Goal: Task Accomplishment & Management: Manage account settings

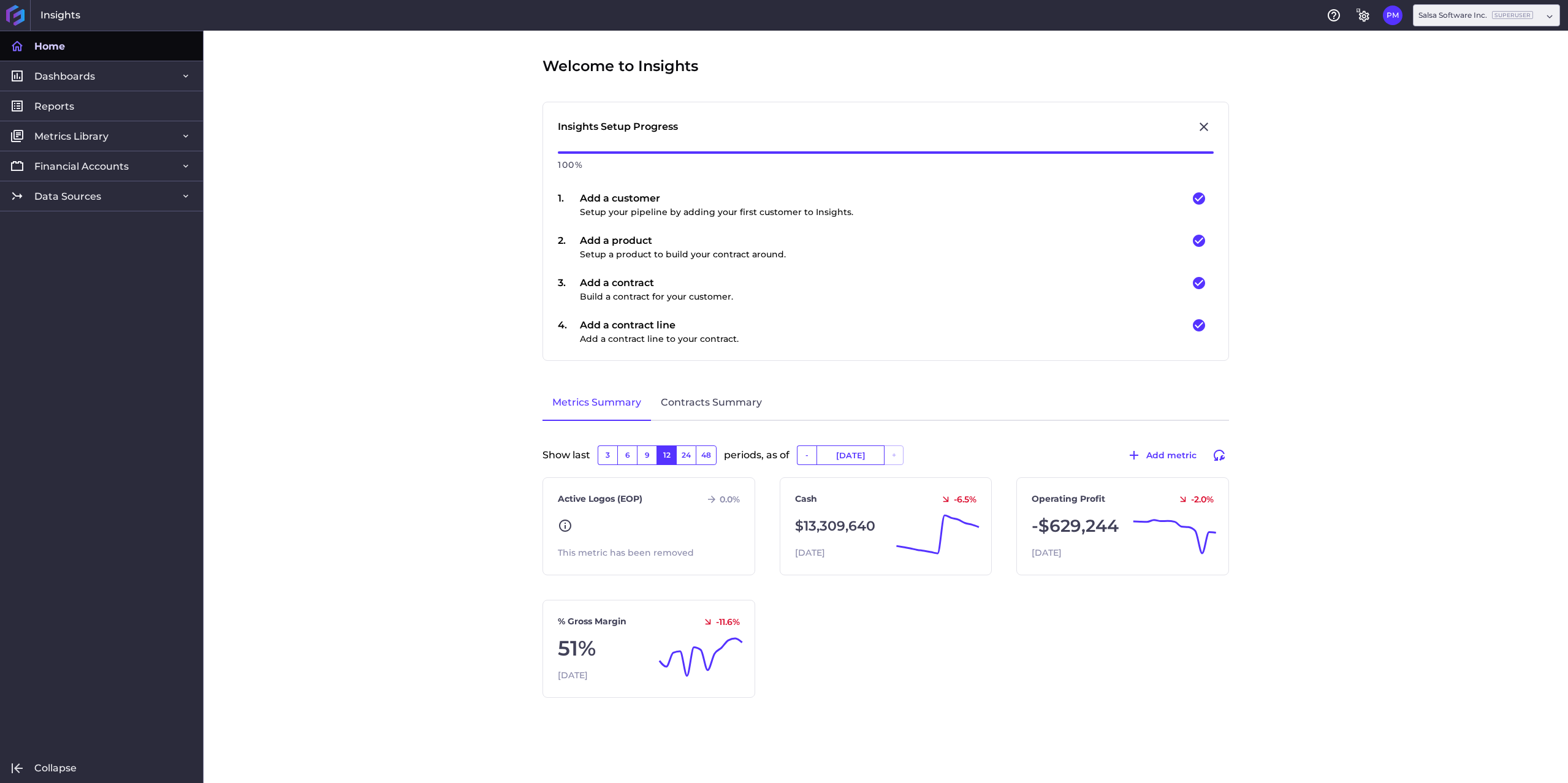
drag, startPoint x: 326, startPoint y: 208, endPoint x: 298, endPoint y: 198, distance: 29.7
click at [325, 209] on div "Welcome to Insights Insights Setup Progress 100 % 1 . Add a customer Setup your…" at bounding box center [886, 407] width 1364 height 752
click at [1454, 16] on div "Salsa Software Inc. SuperUser" at bounding box center [1475, 15] width 115 height 11
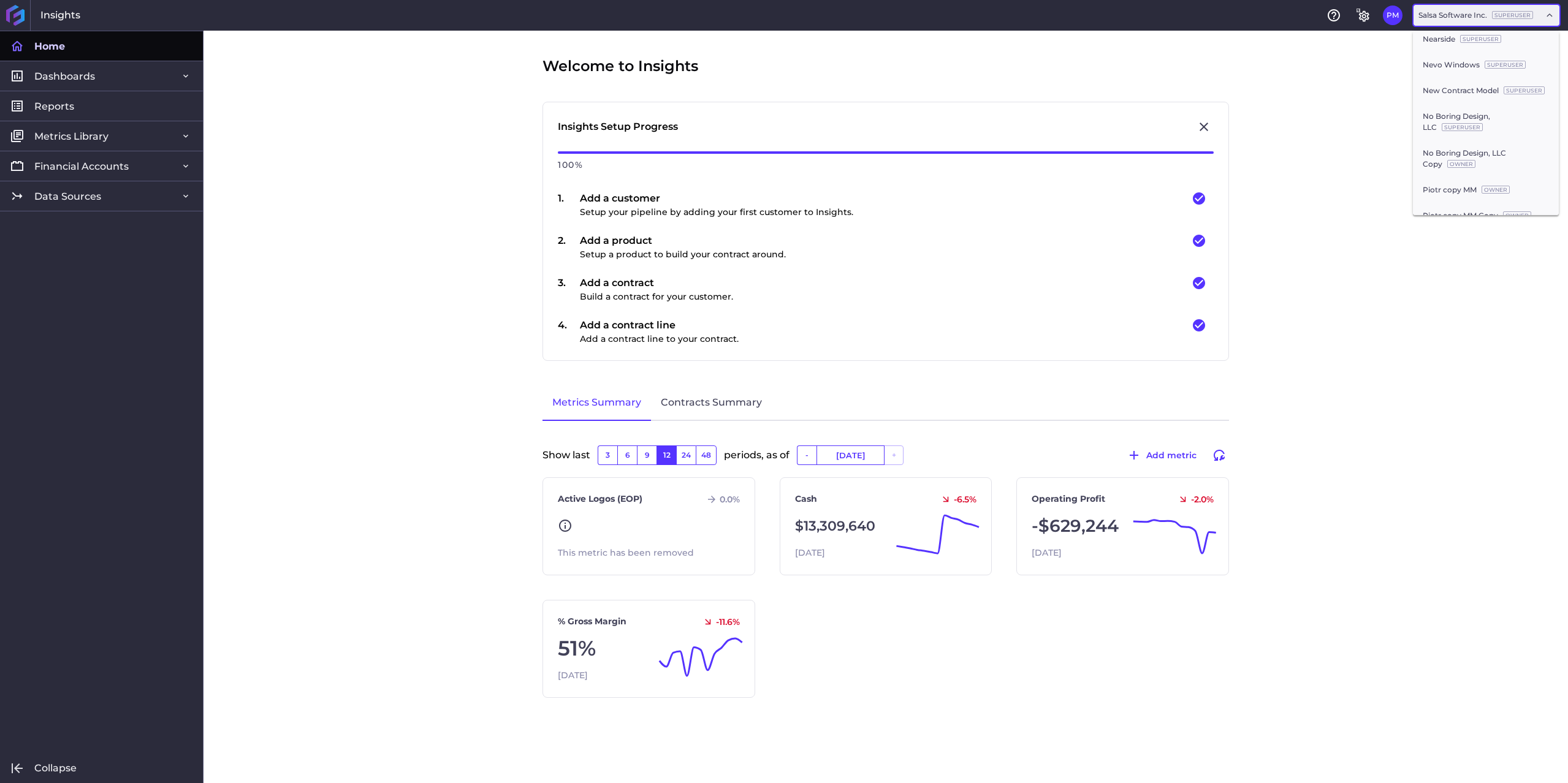
scroll to position [858, 0]
click at [1446, 38] on div "Lumanu, Inc. SuperUser" at bounding box center [1485, 26] width 146 height 26
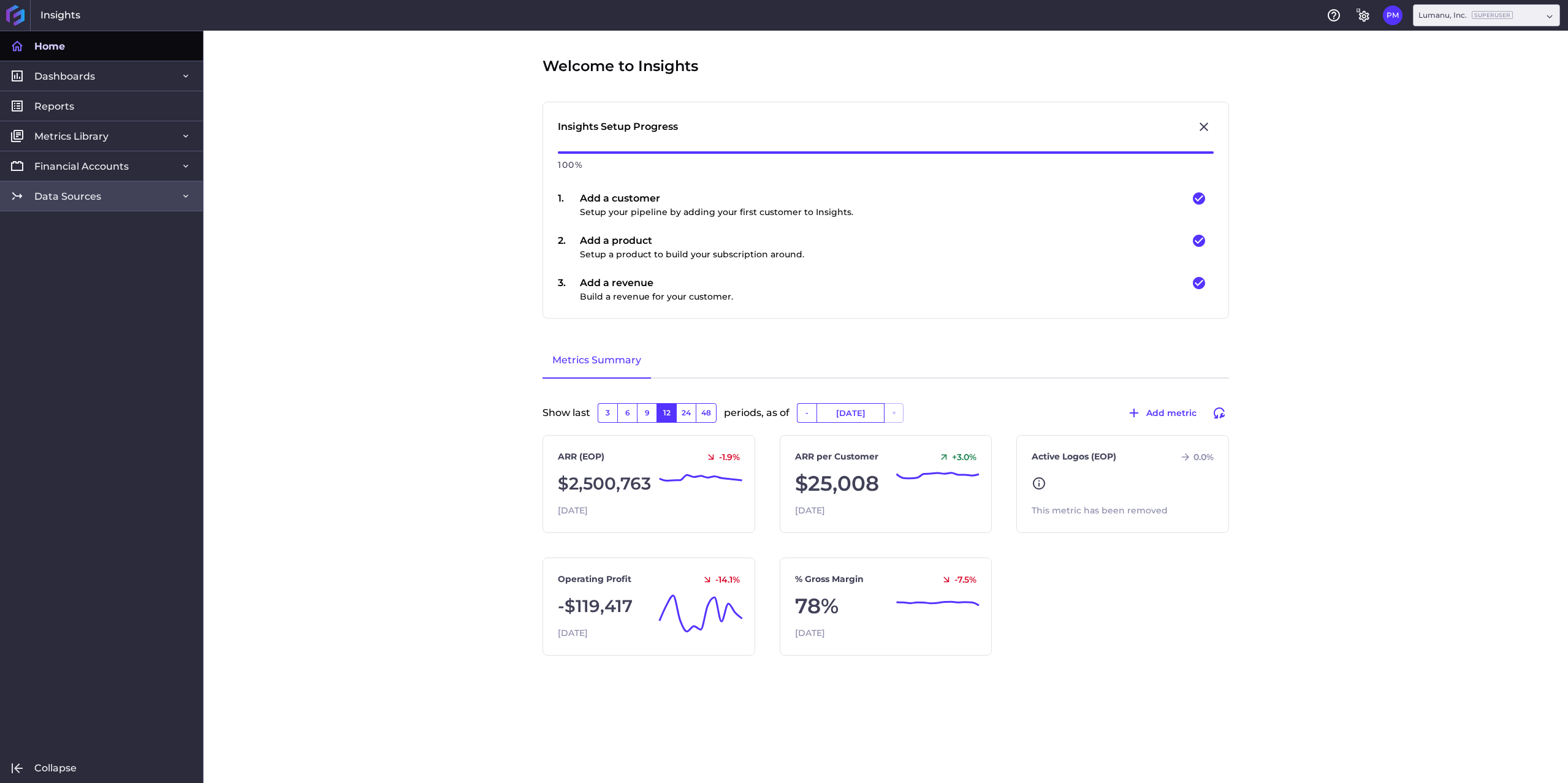
click at [110, 195] on link "Data Sources" at bounding box center [101, 196] width 203 height 30
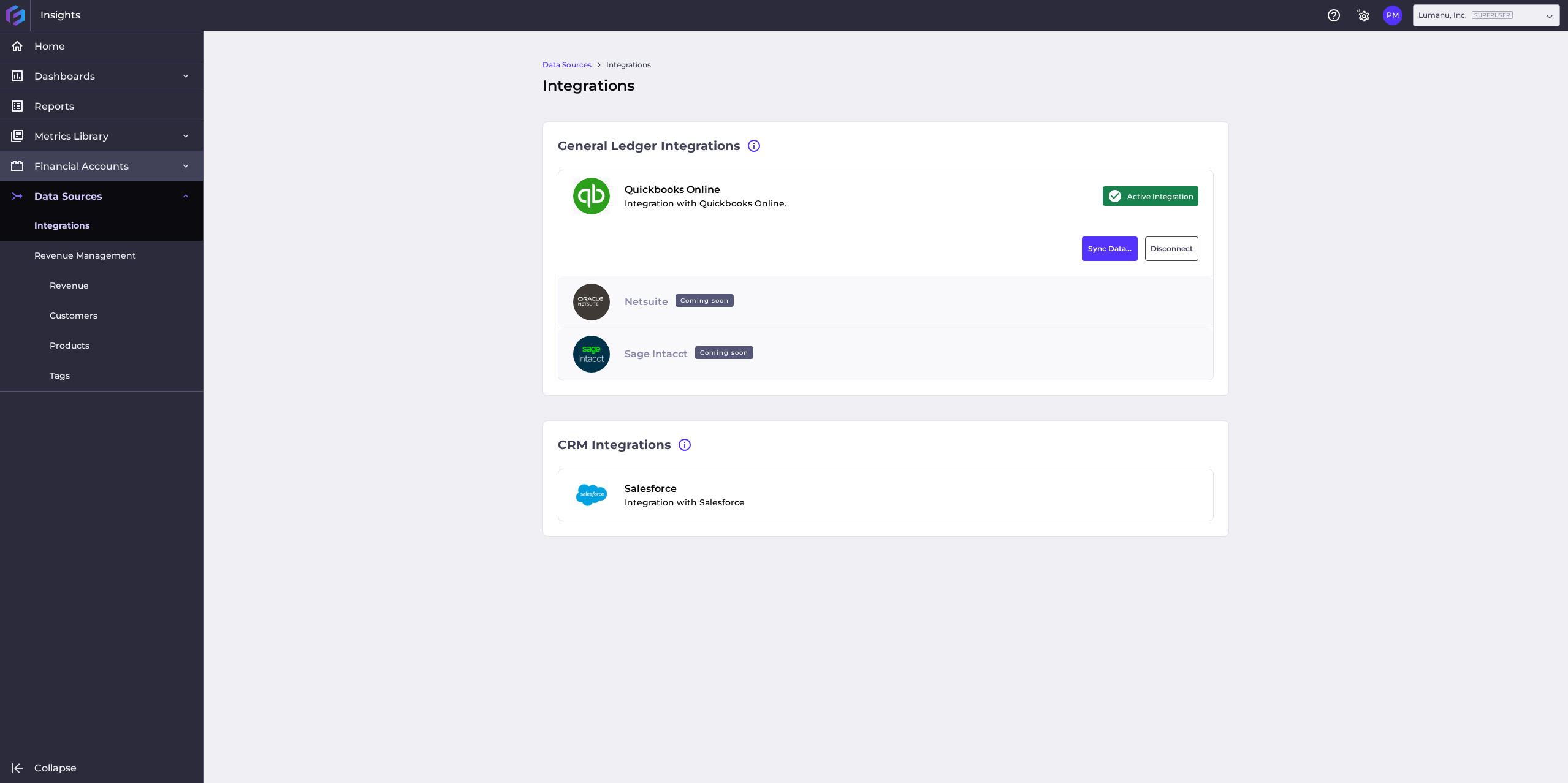
click at [75, 161] on span "Financial Accounts" at bounding box center [81, 166] width 94 height 13
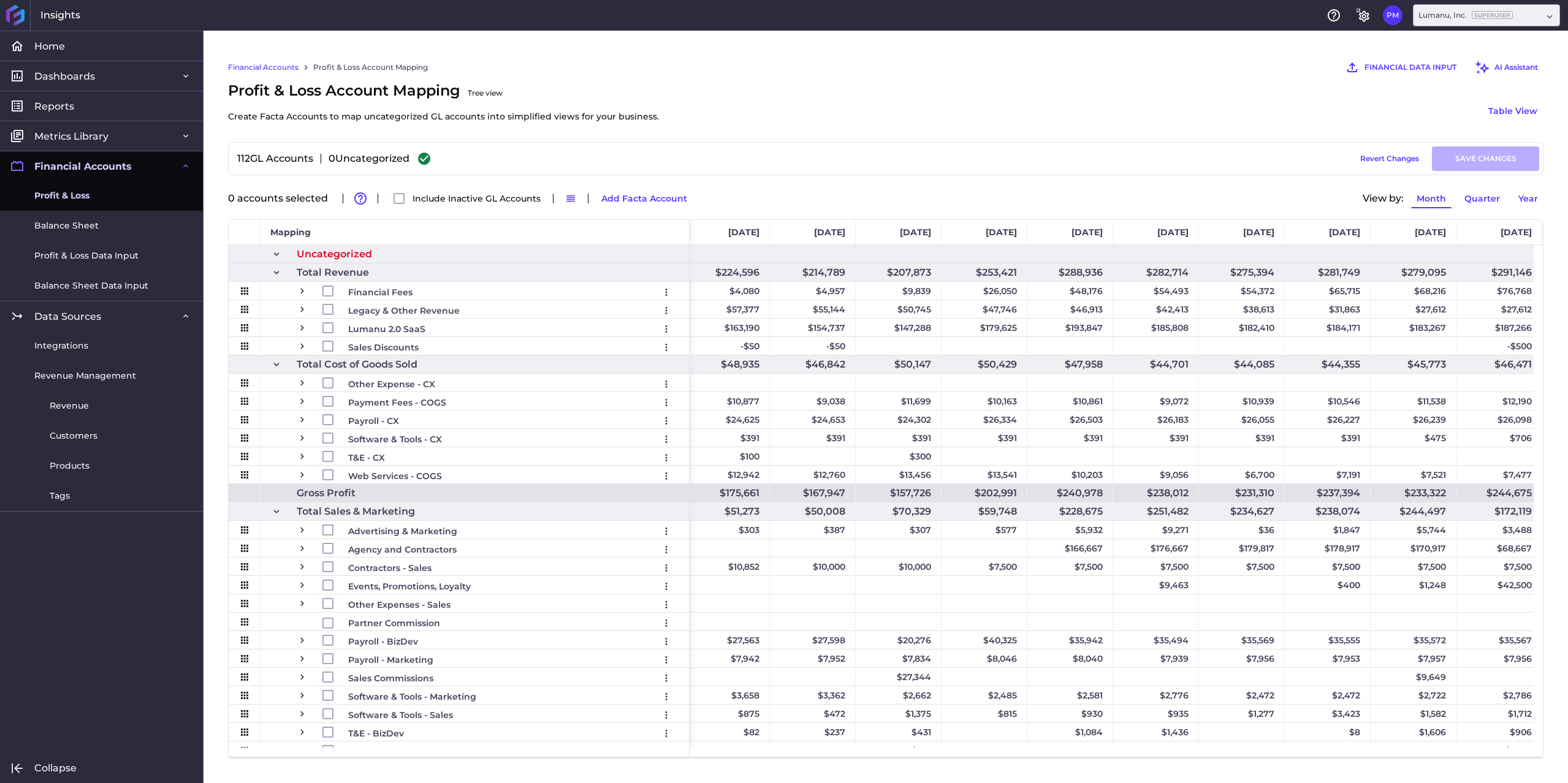
scroll to position [0, 3814]
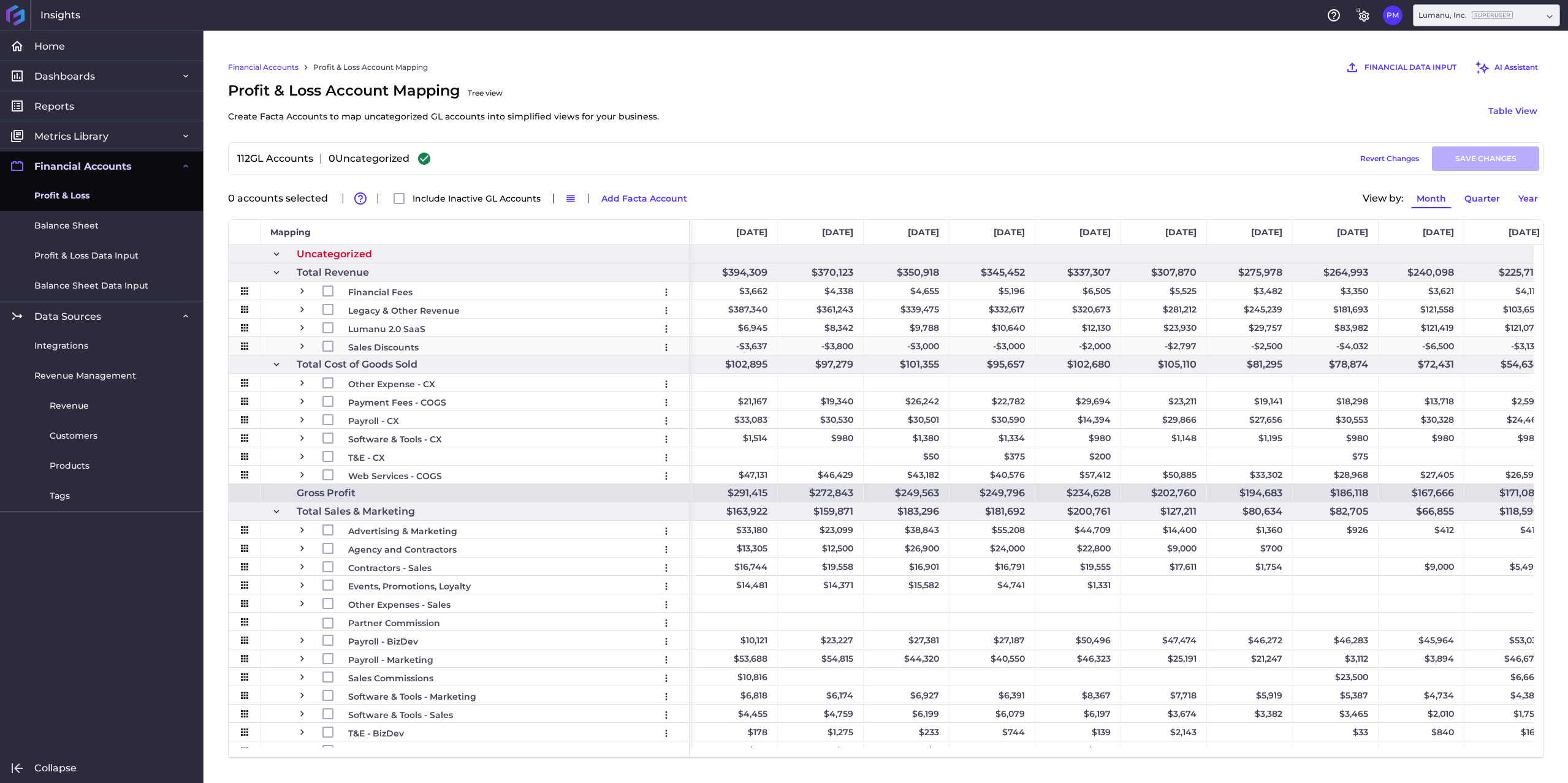
click at [1347, 344] on div "-$4,032" at bounding box center [1336, 346] width 86 height 18
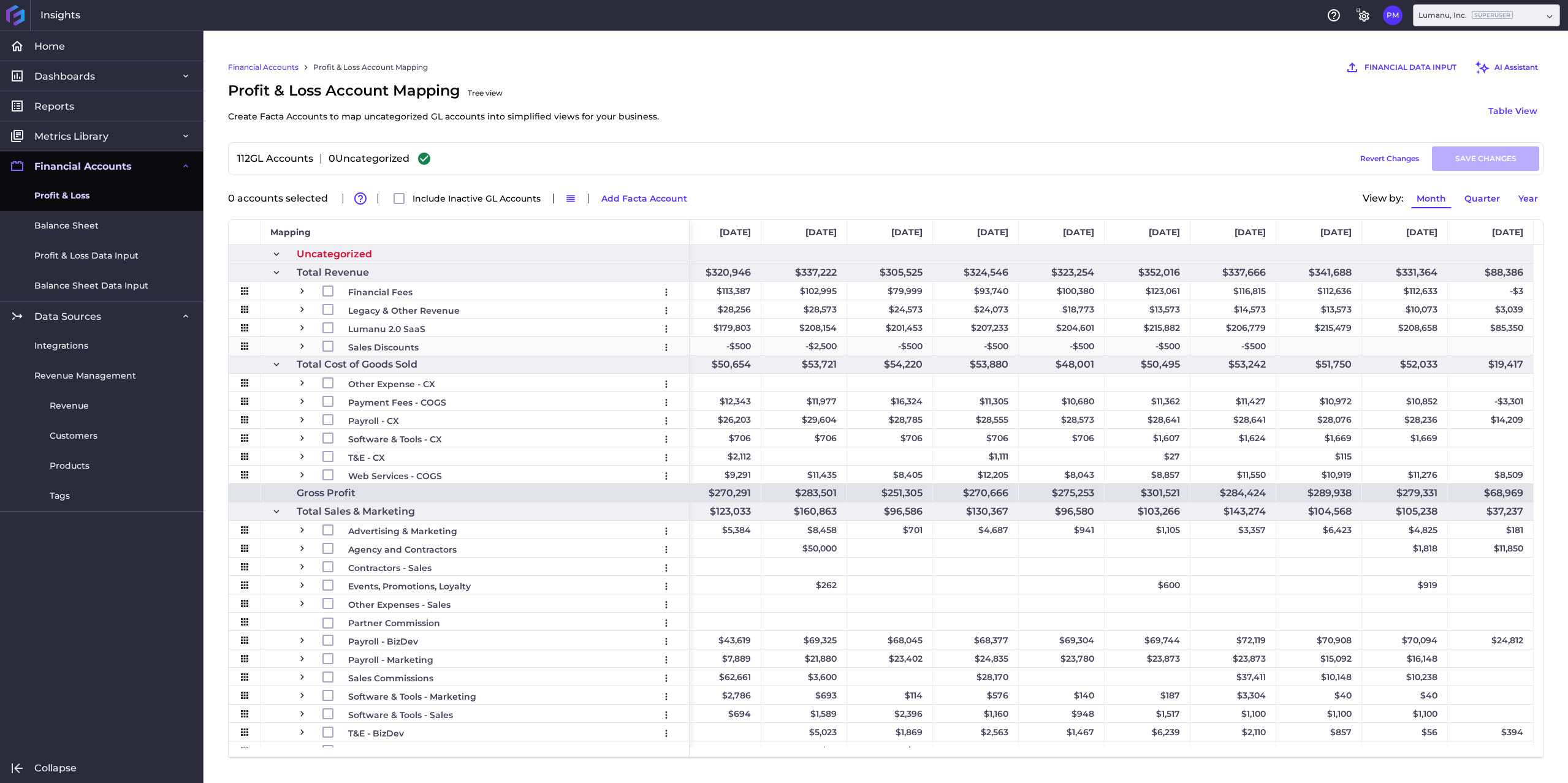
click at [1338, 344] on div "Press SPACE to select this row." at bounding box center [1319, 346] width 86 height 18
click at [1416, 342] on div "Press SPACE to select this row." at bounding box center [1405, 346] width 86 height 18
click at [306, 342] on span "Press SPACE to select this row." at bounding box center [301, 345] width 11 height 11
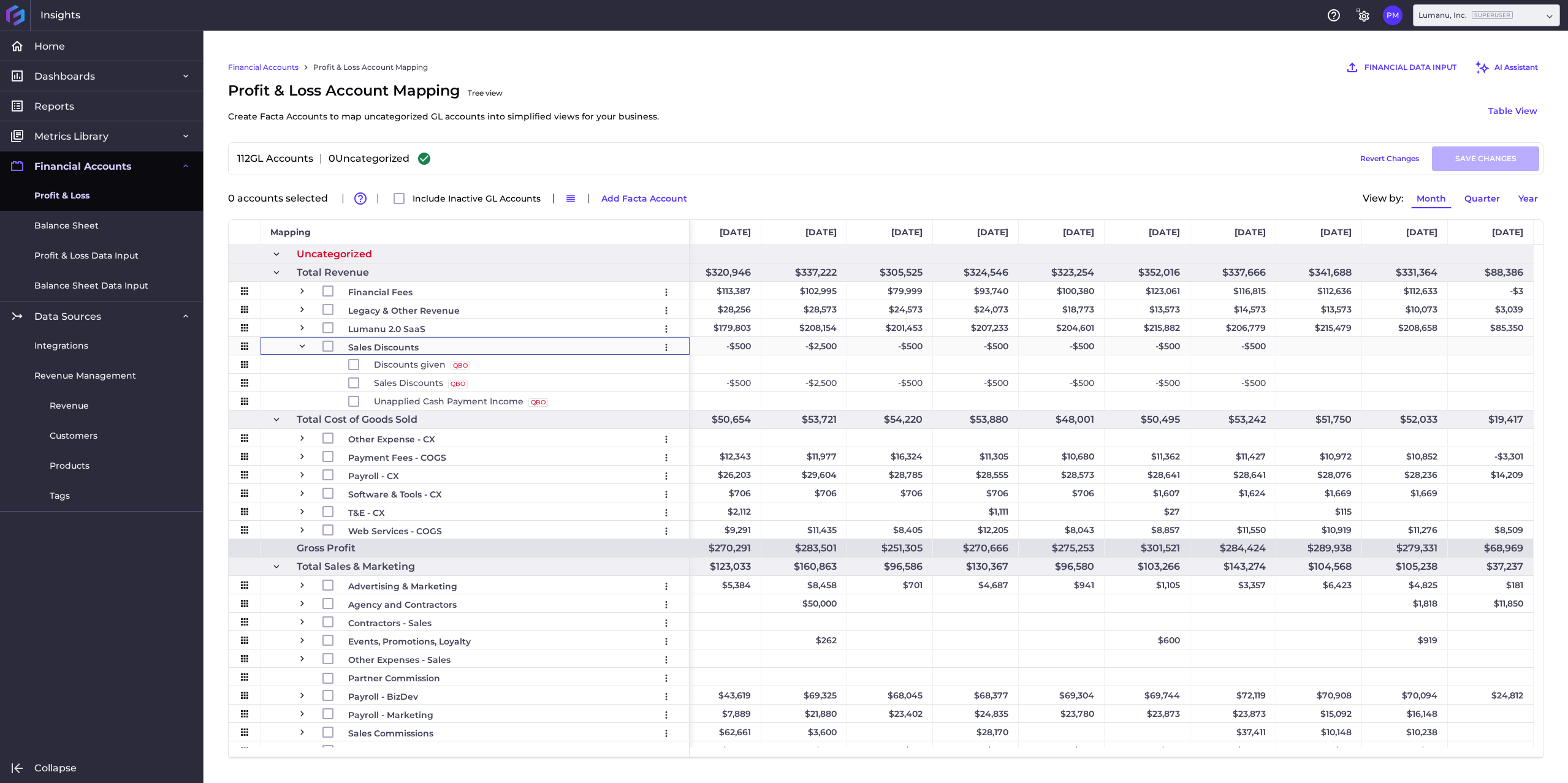
click at [303, 342] on span "Press SPACE to select this row." at bounding box center [301, 345] width 11 height 11
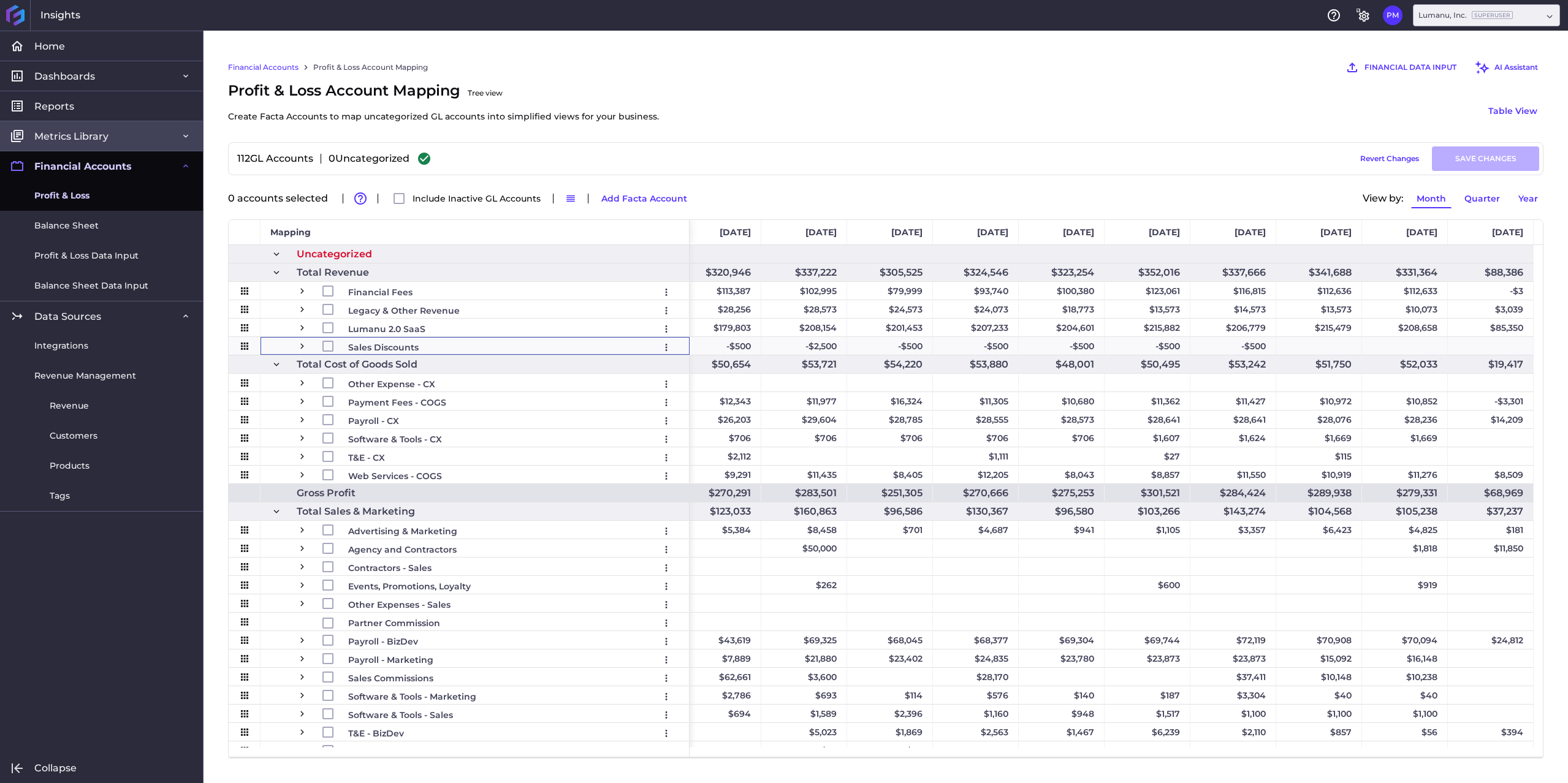
click at [138, 138] on link "Metrics Library" at bounding box center [101, 136] width 203 height 30
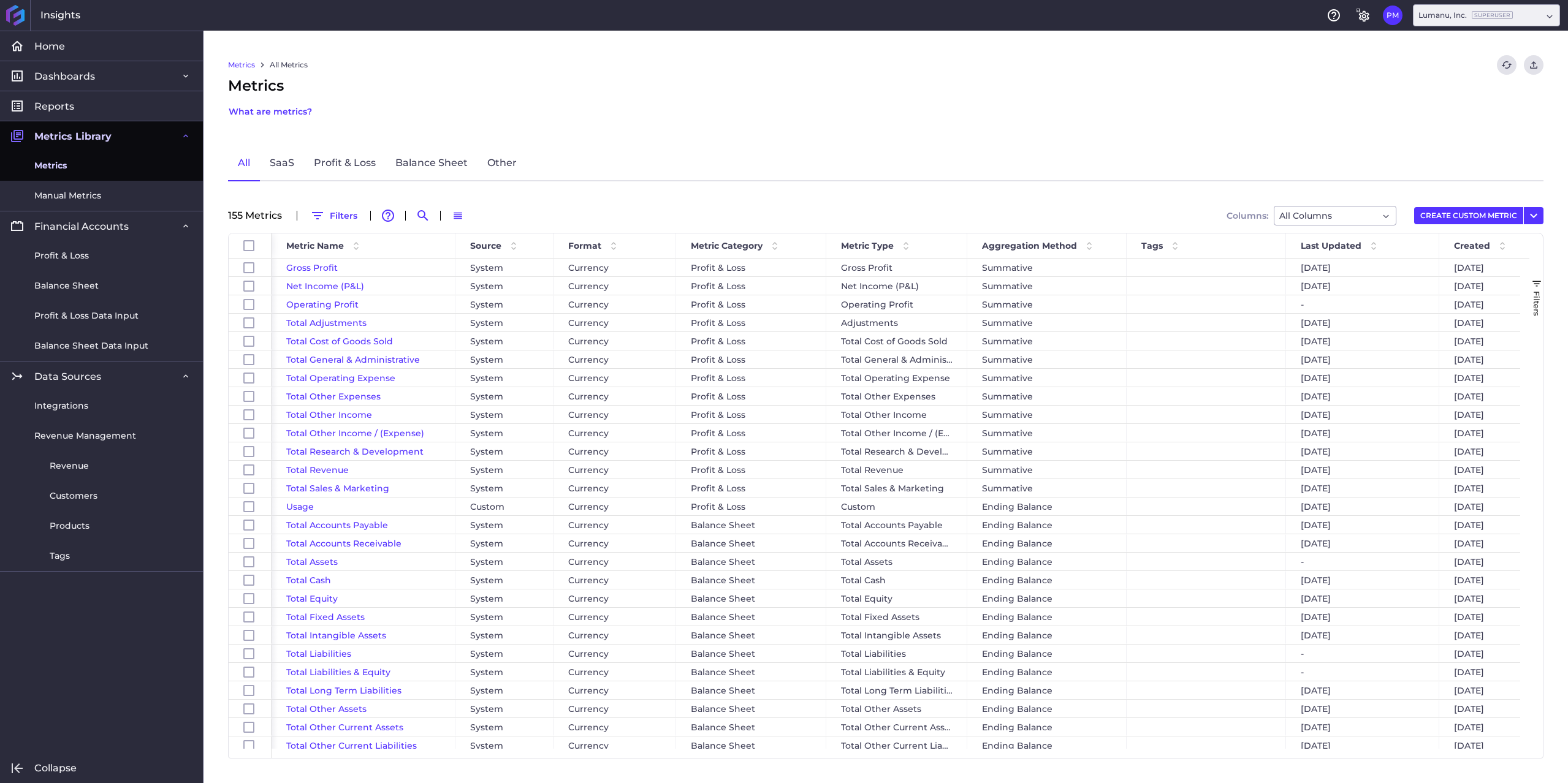
click at [61, 166] on span "Metrics" at bounding box center [51, 166] width 33 height 13
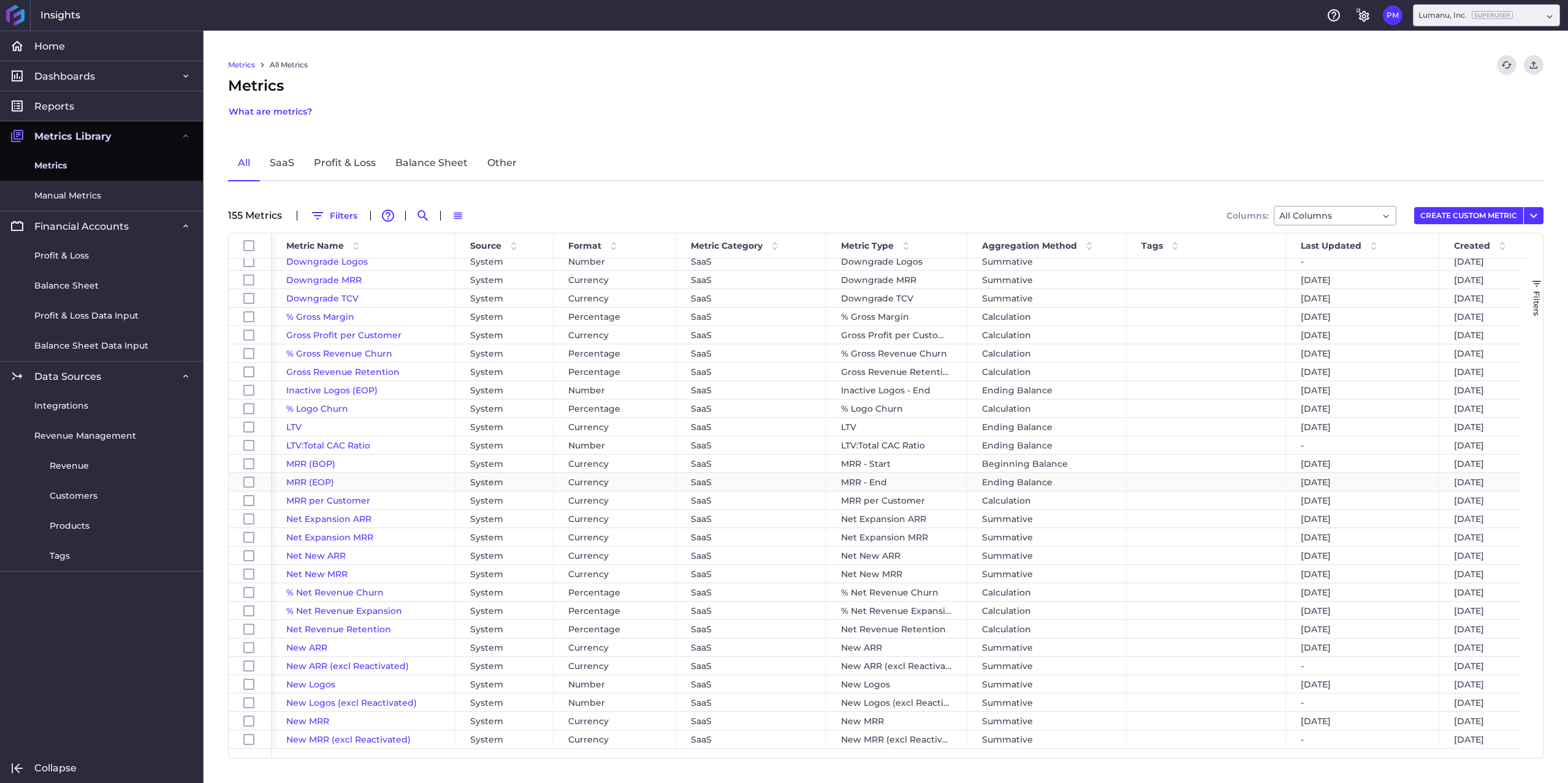
scroll to position [1409, 0]
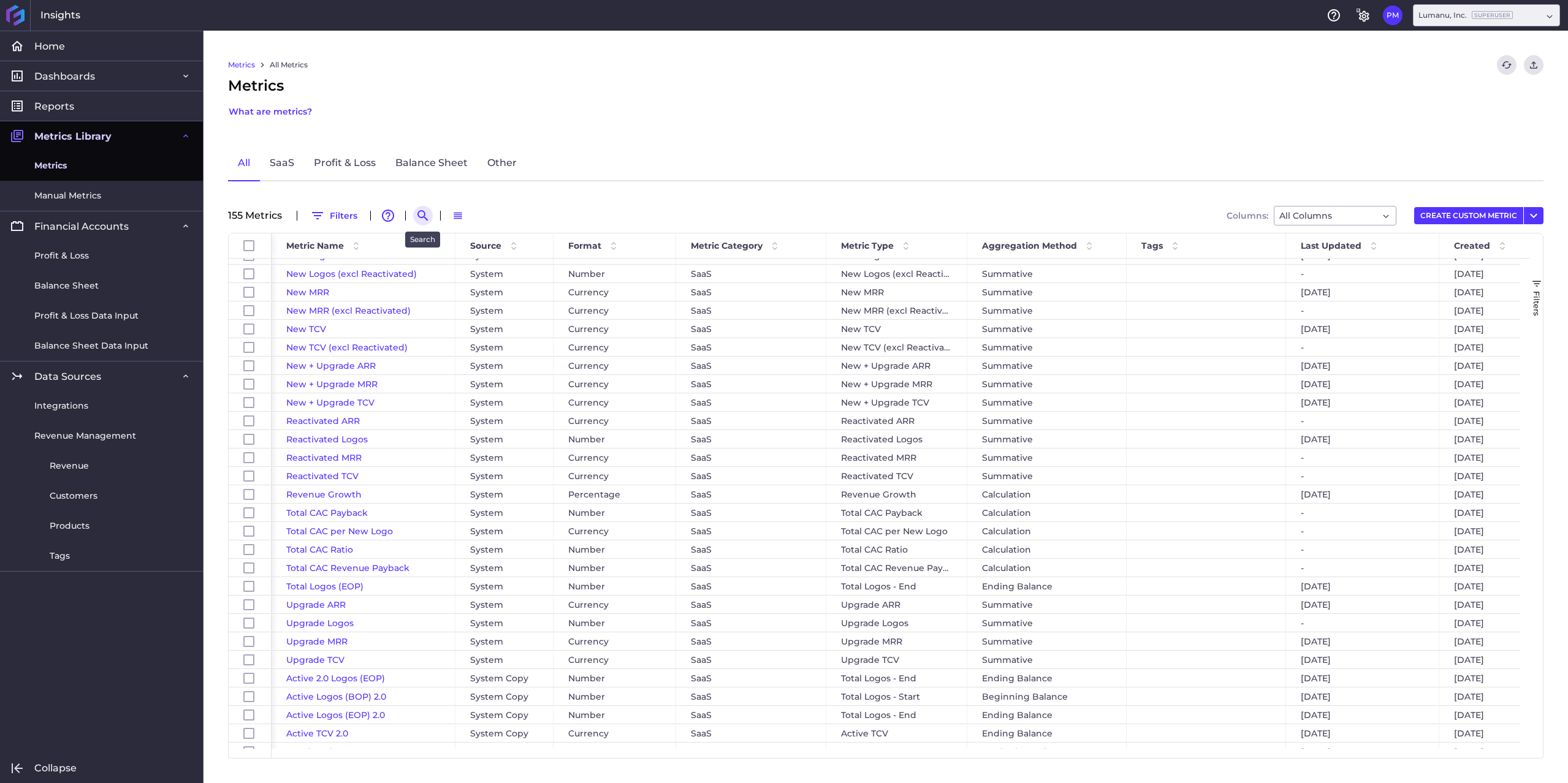
click at [422, 213] on icon "Search by" at bounding box center [422, 216] width 15 height 15
click at [470, 217] on input at bounding box center [483, 216] width 98 height 19
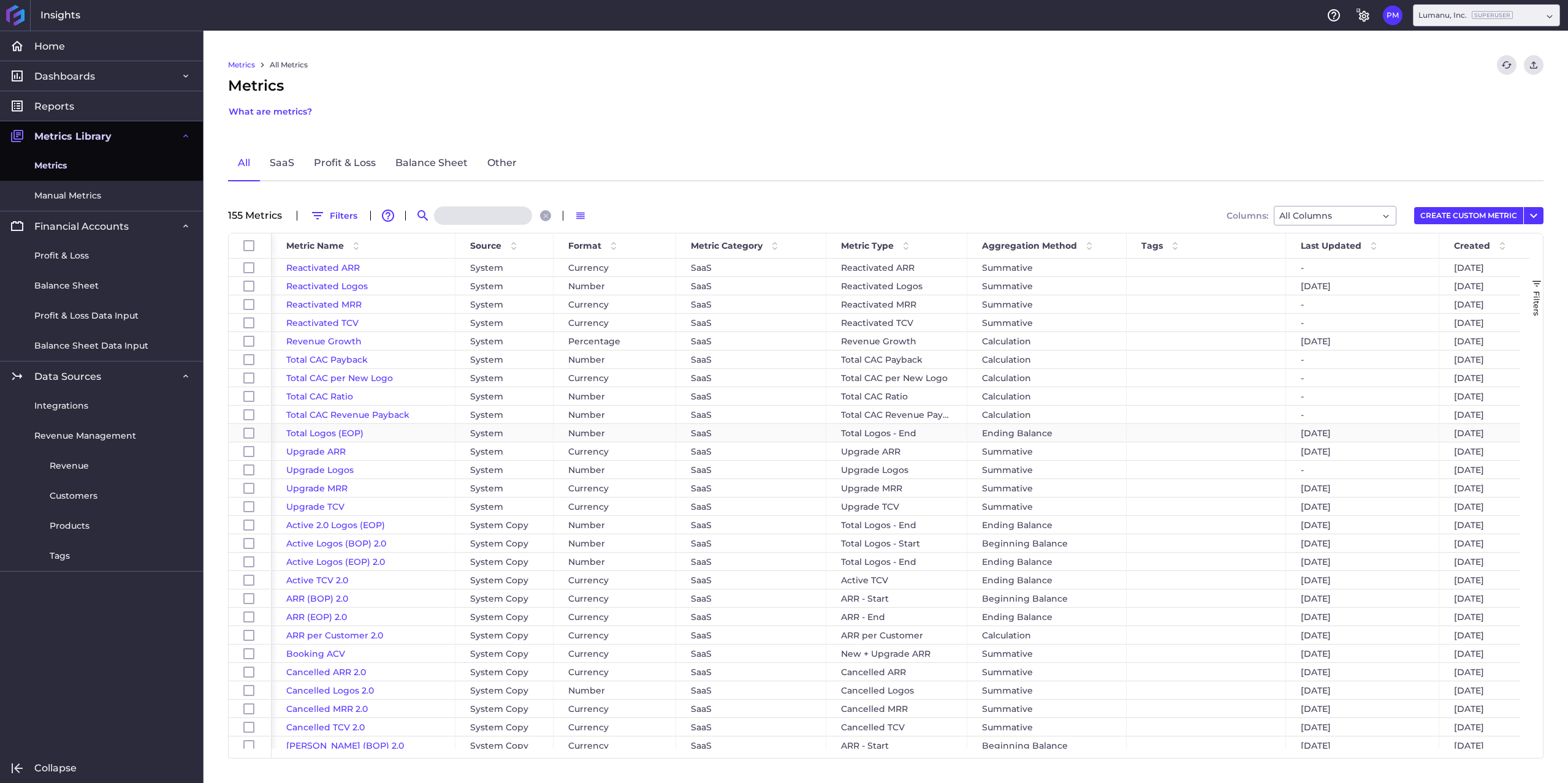
scroll to position [1451, 0]
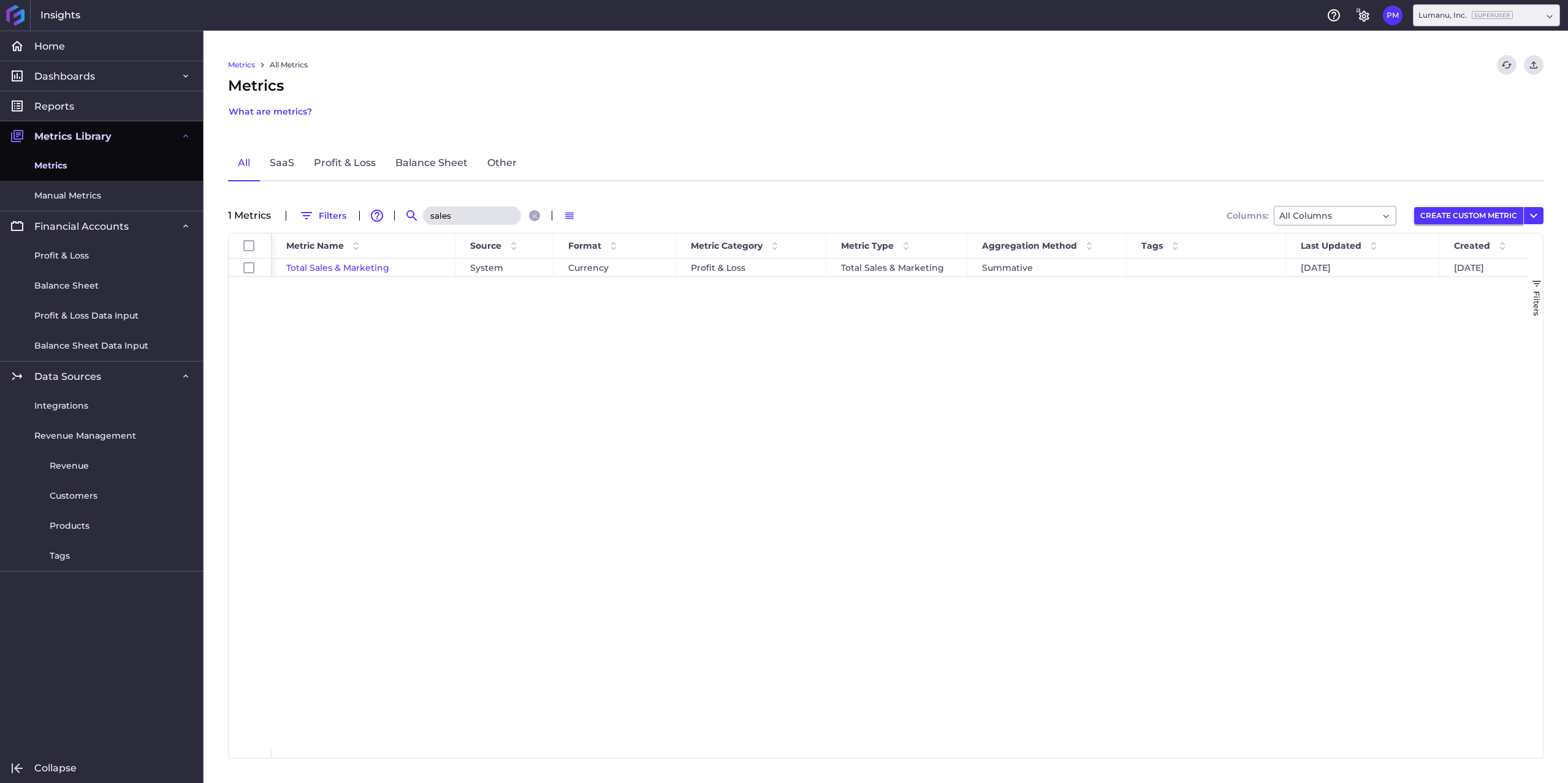
type input "sales"
click at [1471, 215] on button "CREATE CUSTOM METRIC" at bounding box center [1468, 216] width 109 height 17
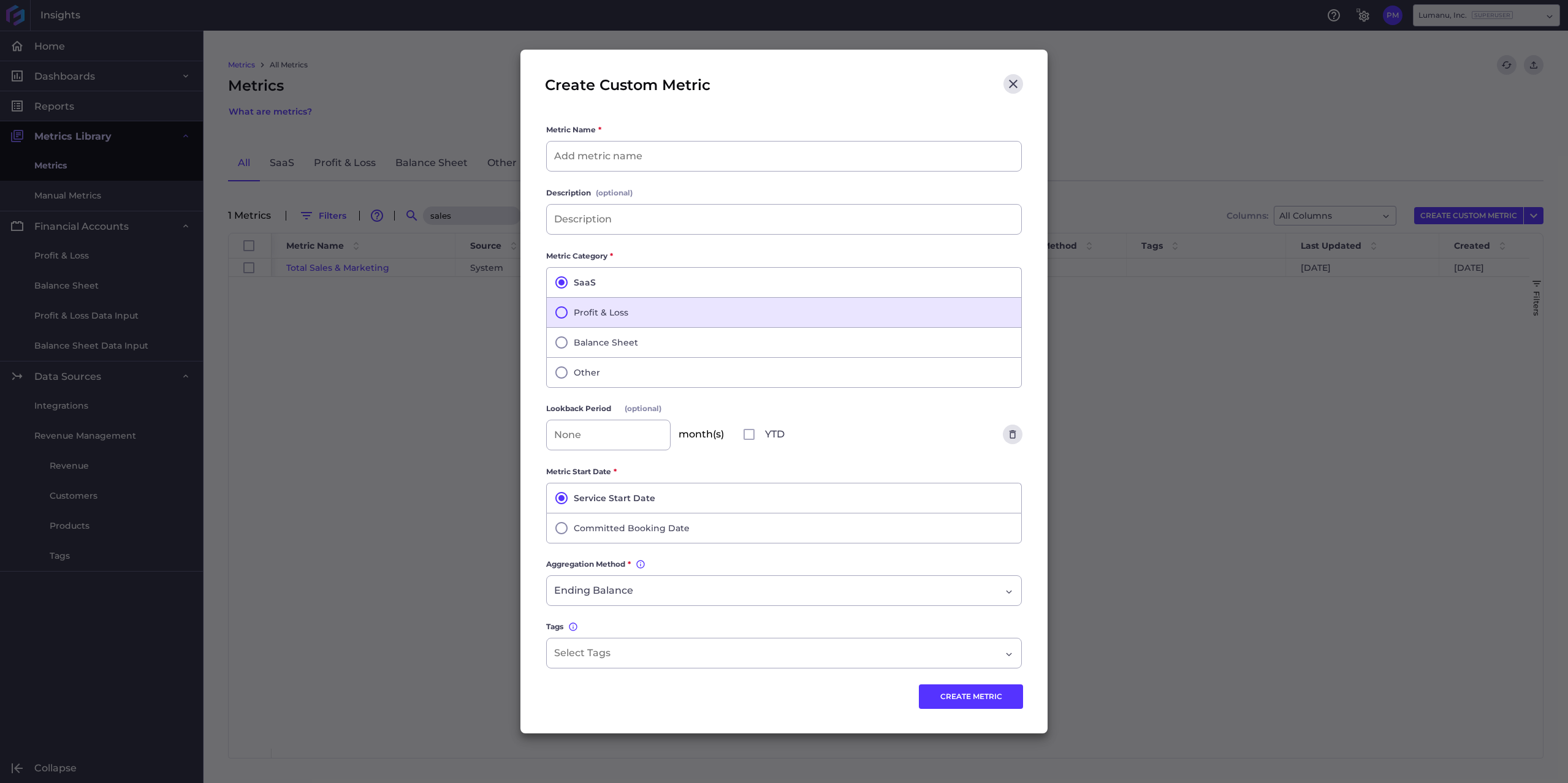
click at [563, 310] on icon "button" at bounding box center [561, 312] width 15 height 15
click at [595, 155] on input at bounding box center [783, 156] width 474 height 29
click at [582, 157] on input at bounding box center [783, 156] width 474 height 29
drag, startPoint x: 584, startPoint y: 155, endPoint x: 528, endPoint y: 155, distance: 56.0
click at [528, 155] on div "Create Custom Metric Metric Name * test Description (optional) Metric Category …" at bounding box center [784, 391] width 527 height 684
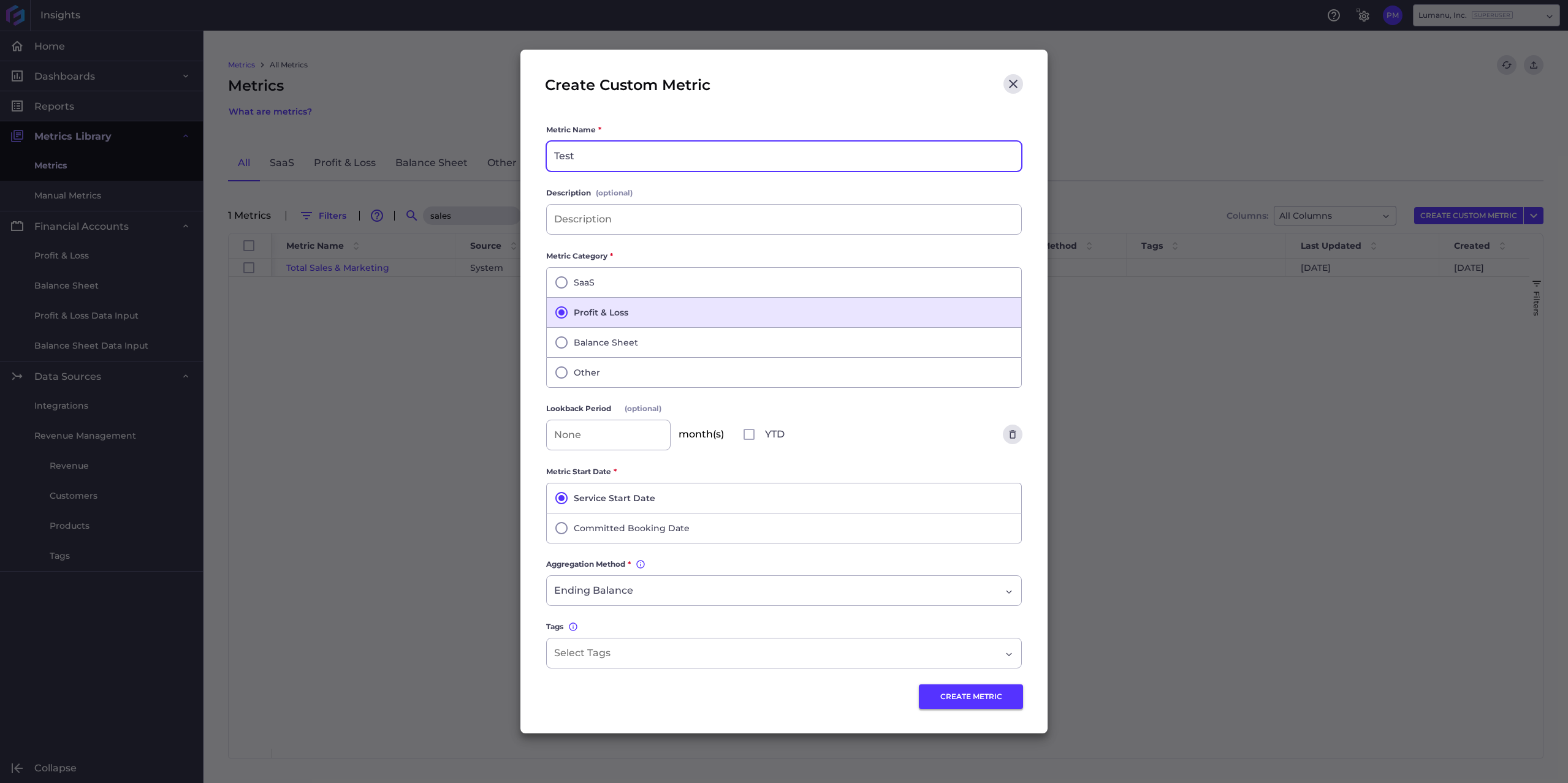
type input "Test"
click at [959, 694] on button "CREATE METRIC" at bounding box center [971, 697] width 104 height 24
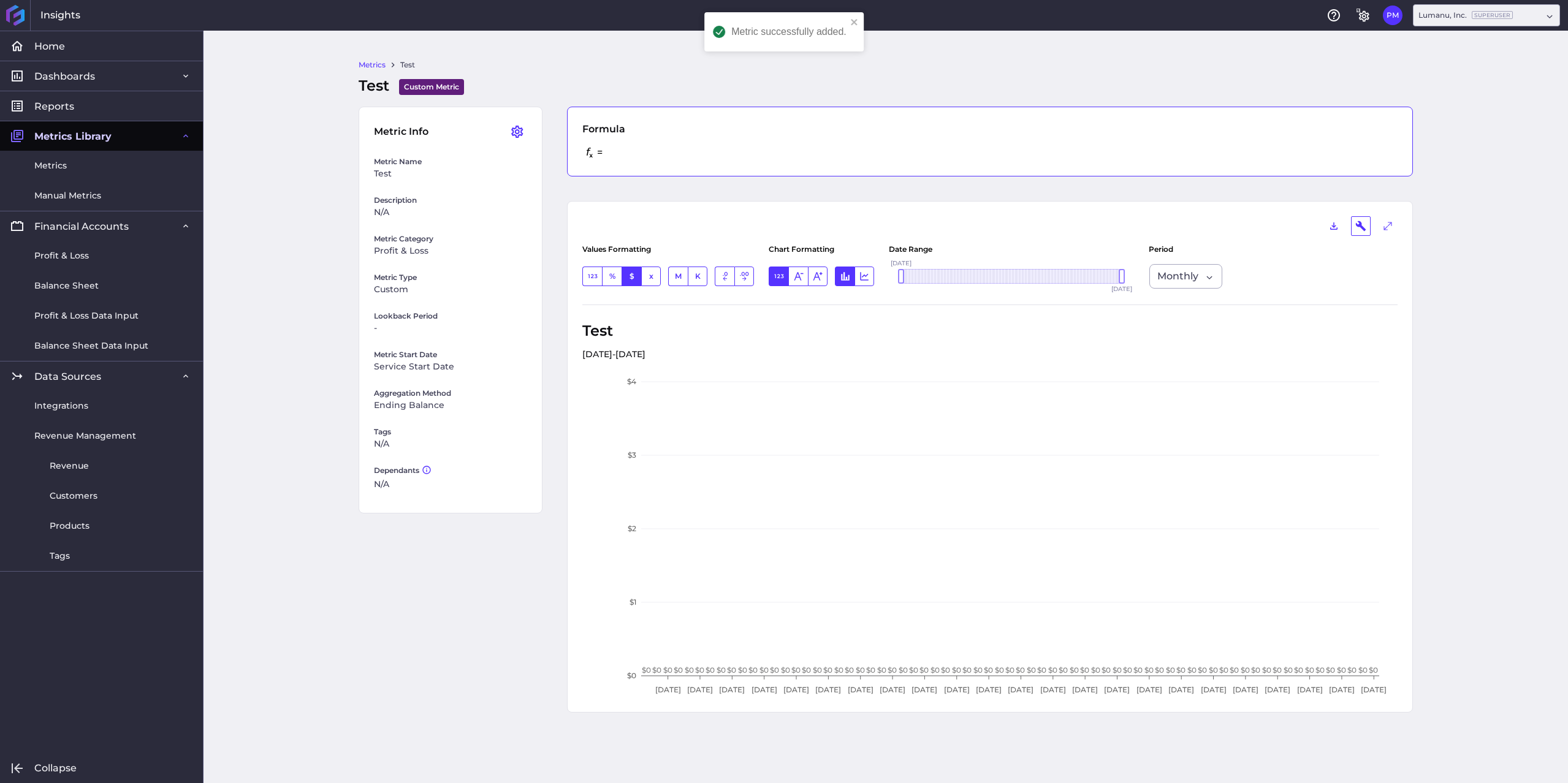
click at [627, 145] on div "= SAVED" at bounding box center [990, 152] width 815 height 17
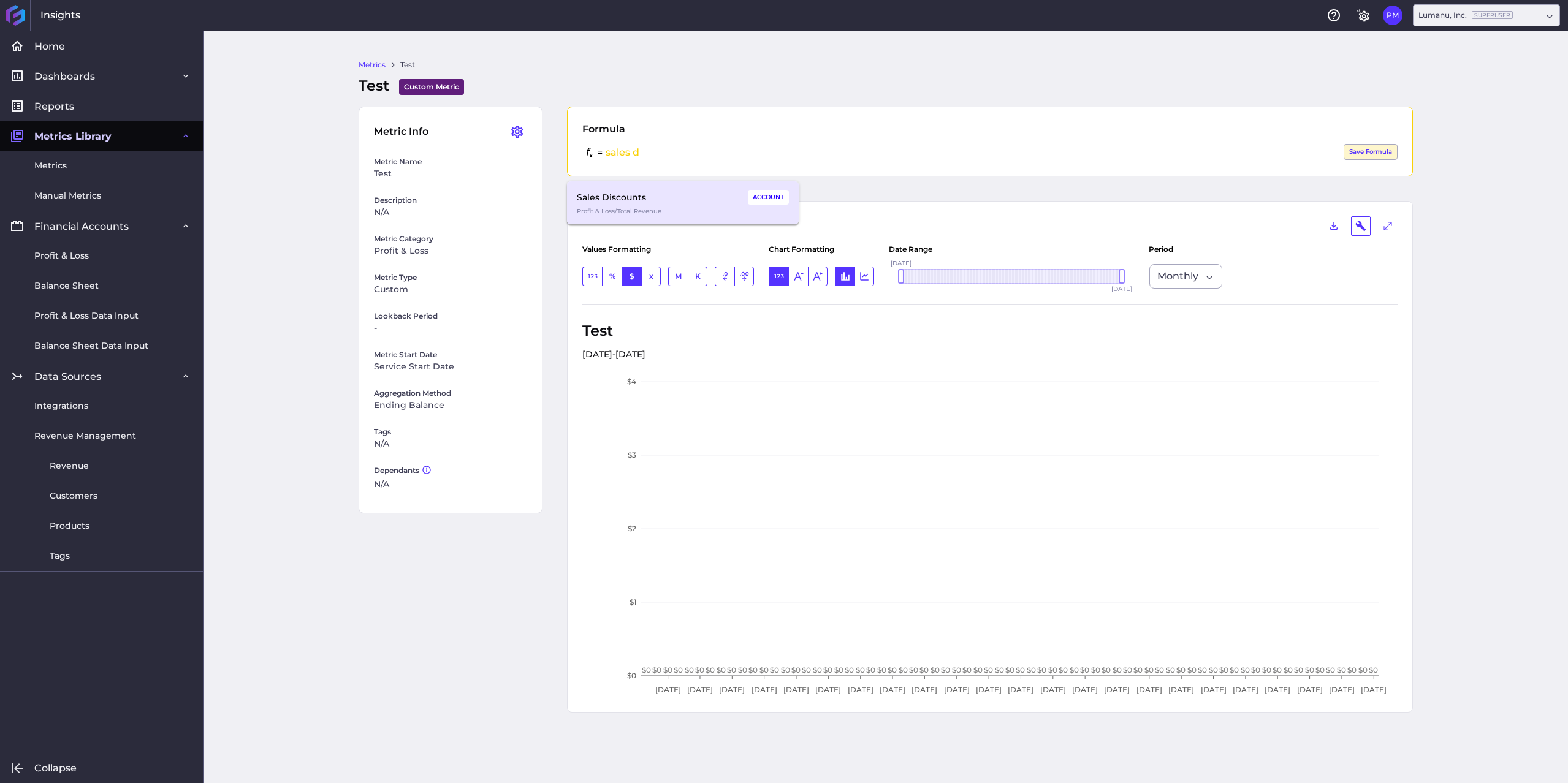
click at [627, 197] on div "Sales Discounts Tab to Auto Complete" at bounding box center [655, 197] width 156 height 17
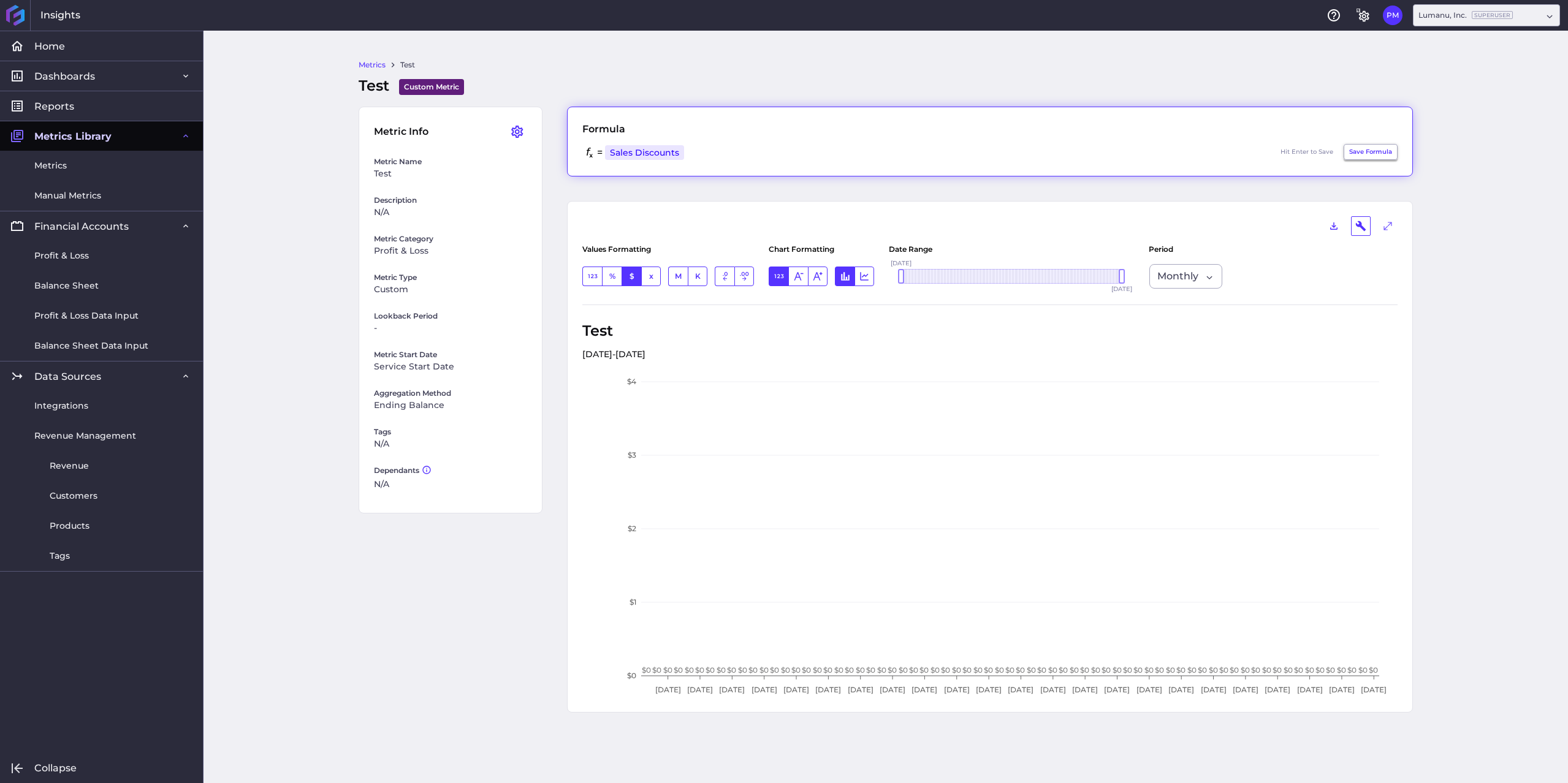
click at [1377, 148] on button "Save Formula" at bounding box center [1370, 152] width 54 height 16
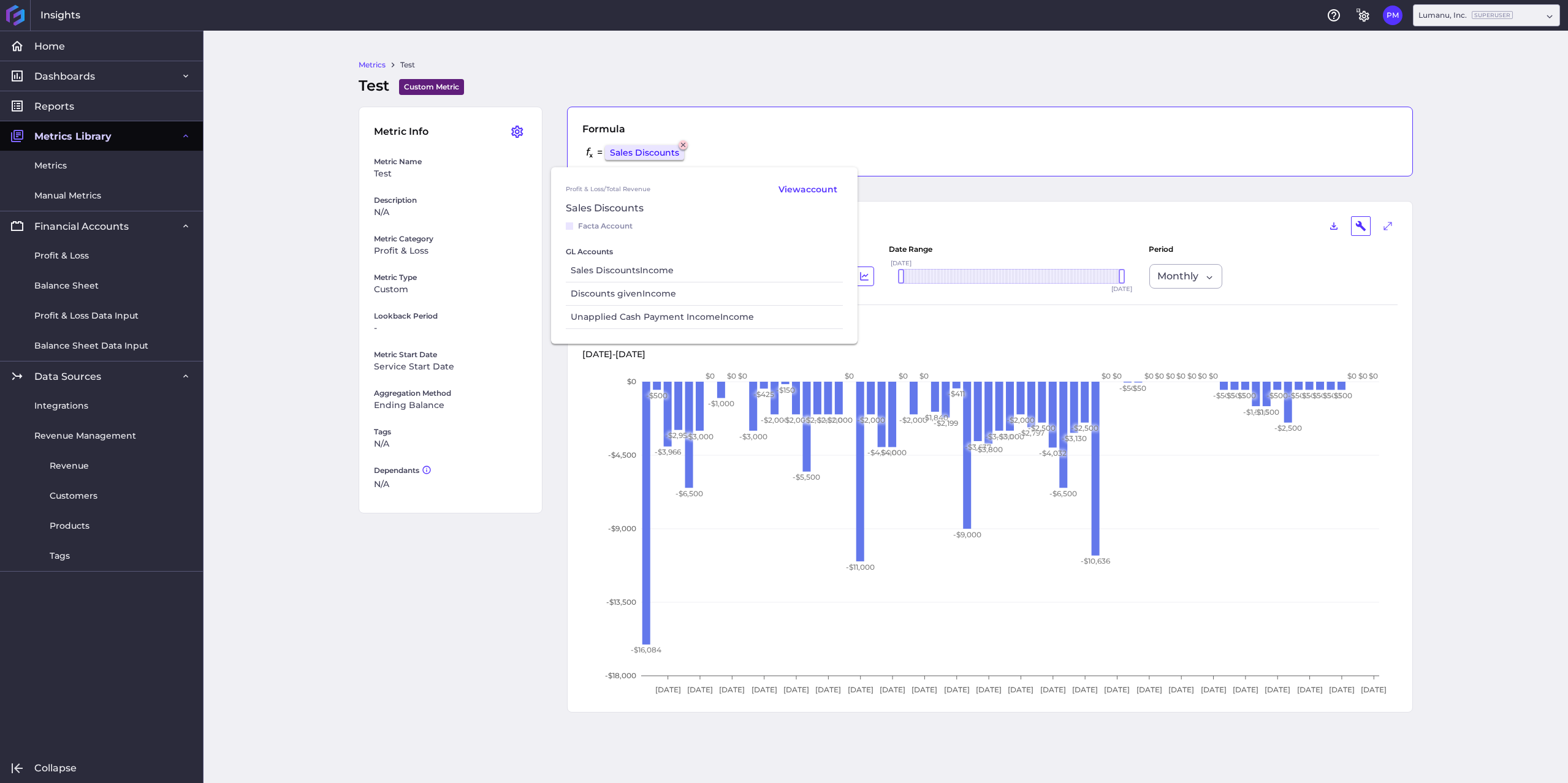
drag, startPoint x: 684, startPoint y: 154, endPoint x: 649, endPoint y: 242, distance: 94.7
click at [649, 242] on div "Profit & Loss / Total Revenue View account Sales Discounts Facta Account GL Acc…" at bounding box center [704, 255] width 307 height 177
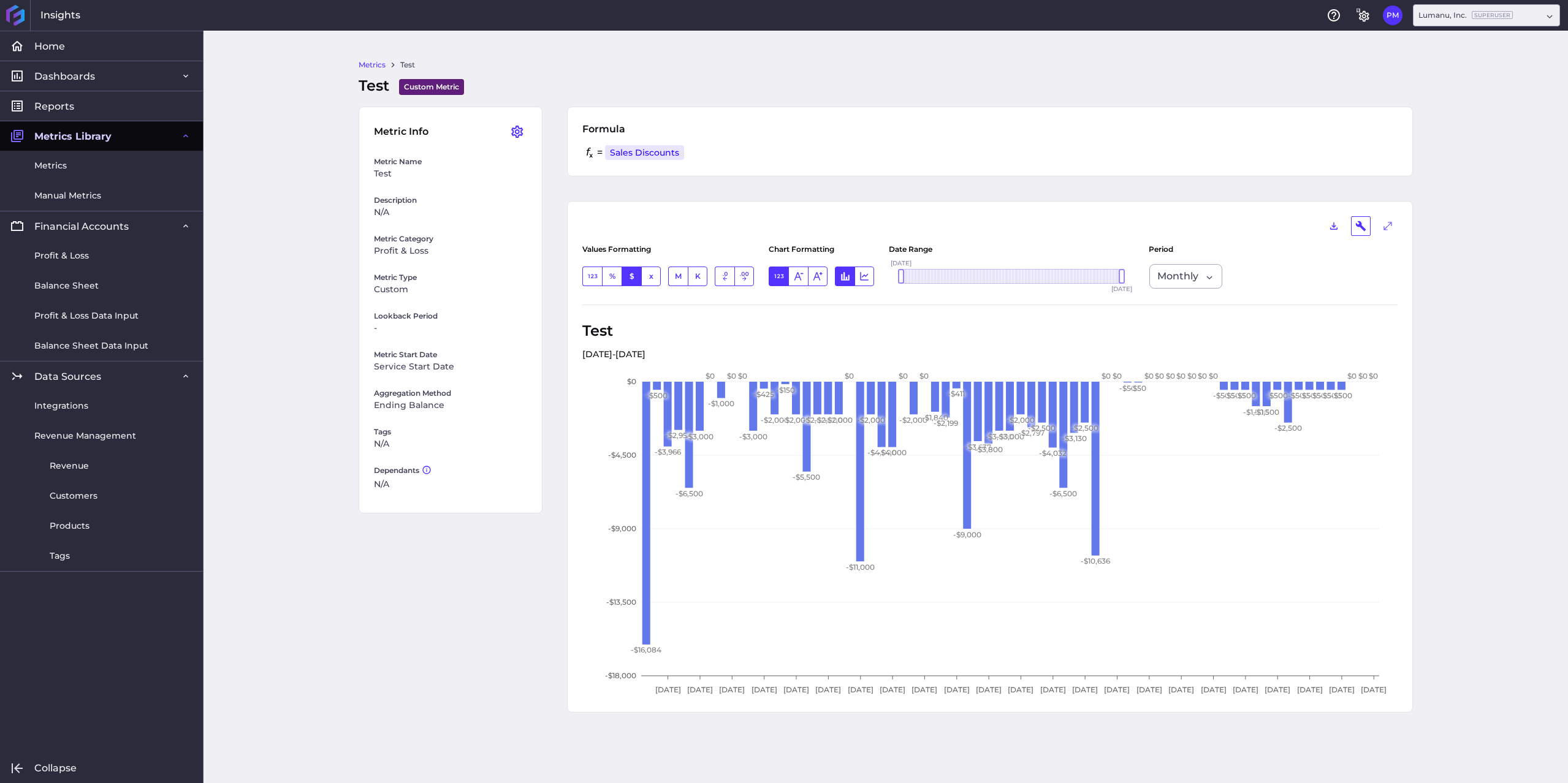
click at [312, 159] on div "Metrics Test Test Custom Metric Custom Metric allows you to provide your custom…" at bounding box center [886, 407] width 1364 height 752
drag, startPoint x: 1121, startPoint y: 276, endPoint x: 1136, endPoint y: 276, distance: 15.0
click at [1136, 276] on div "Values Formatting Number % Percentage $ Currency x Multiple M Millions K Thousa…" at bounding box center [990, 271] width 815 height 69
click at [1207, 279] on div "Monthly" at bounding box center [1186, 276] width 73 height 24
click at [1201, 278] on input "Dropdown select" at bounding box center [1199, 276] width 3 height 15
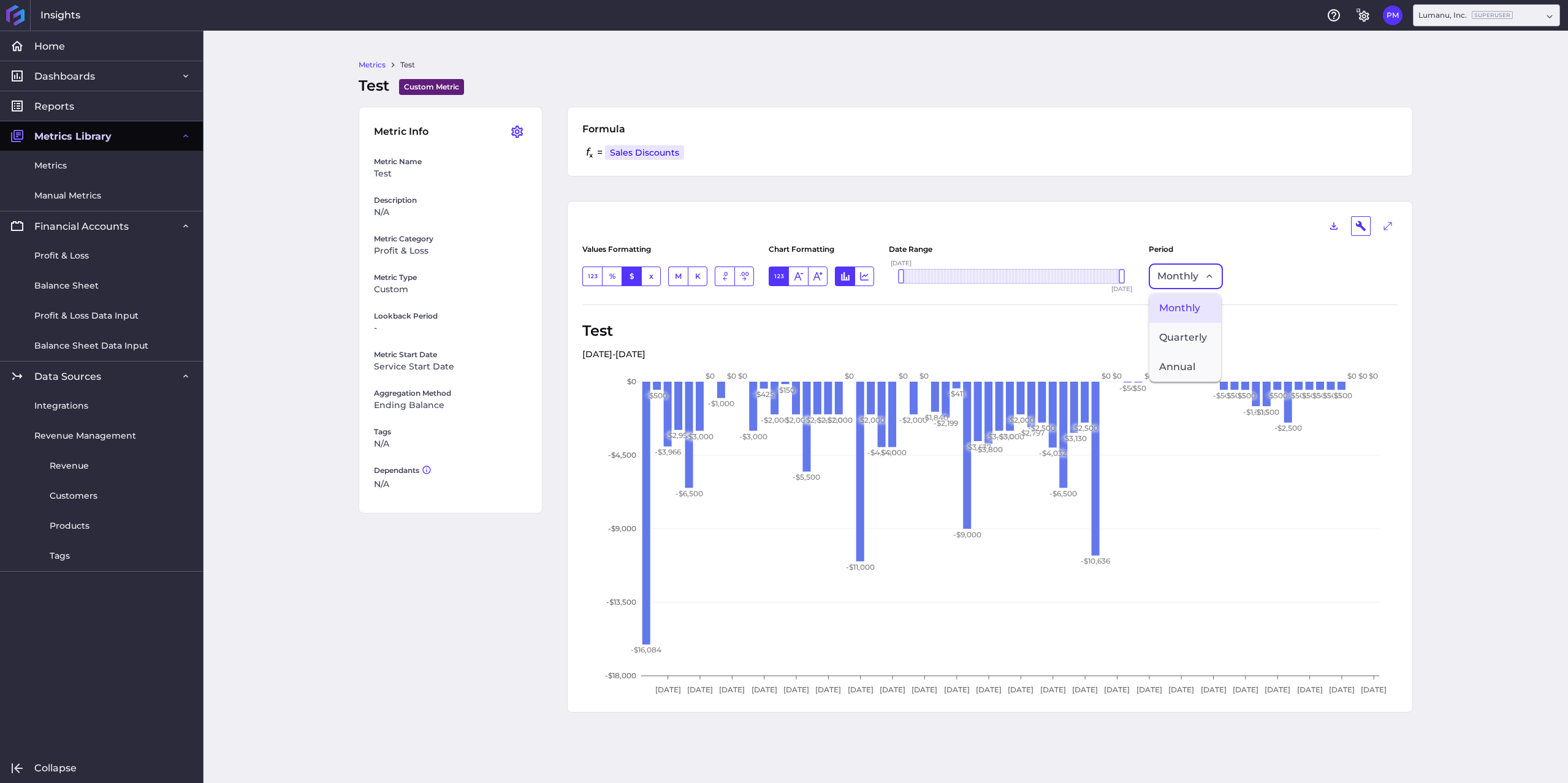
click at [1361, 288] on div "Values Formatting Number % Percentage $ Currency x Multiple M Millions K Thousa…" at bounding box center [990, 271] width 815 height 69
click at [1363, 19] on icon "General Settings" at bounding box center [1364, 16] width 10 height 11
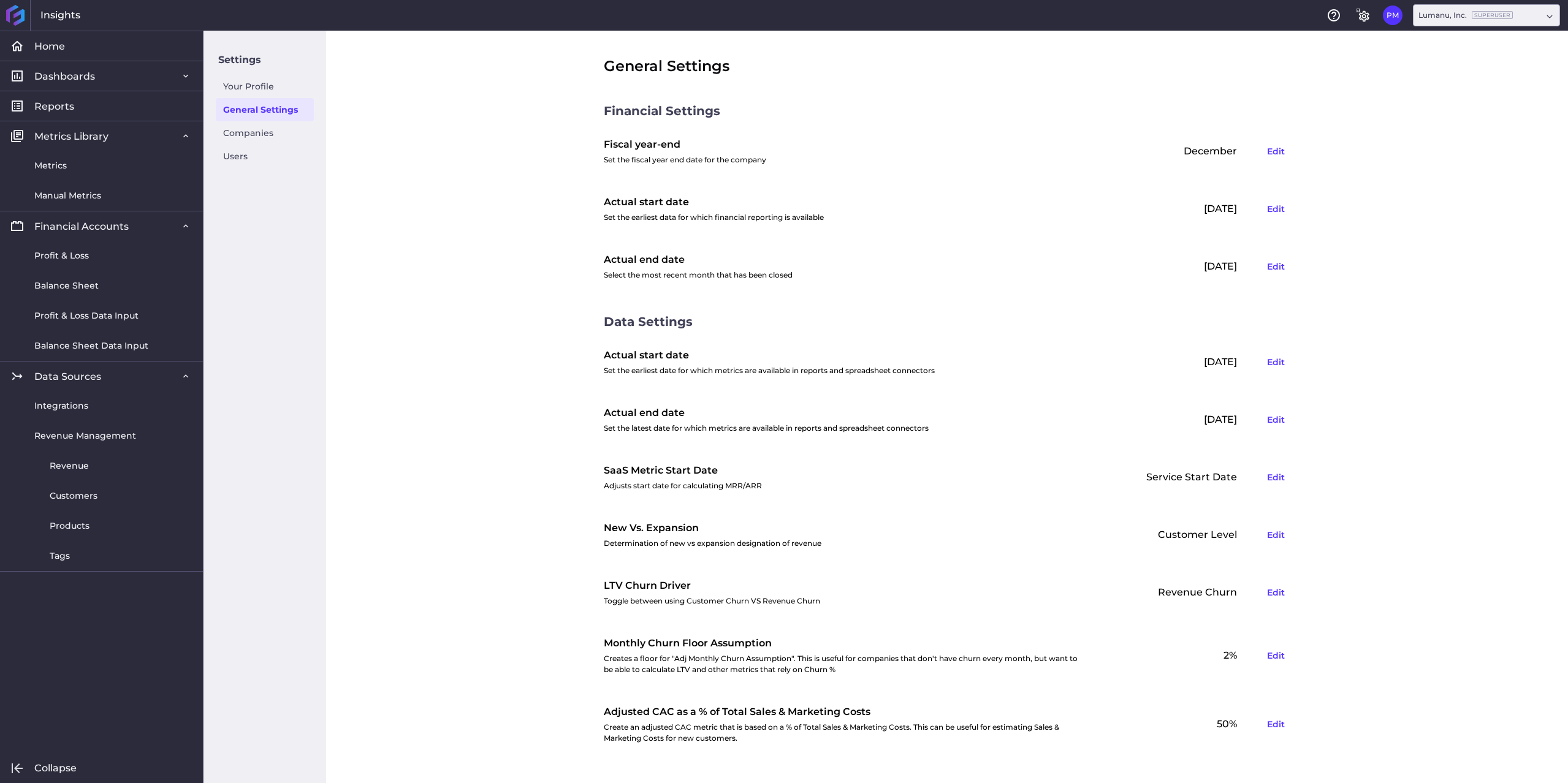
click at [1217, 420] on div "[DATE] Edit" at bounding box center [1192, 420] width 196 height 33
click at [1207, 265] on div "[DATE] Edit" at bounding box center [1192, 267] width 196 height 33
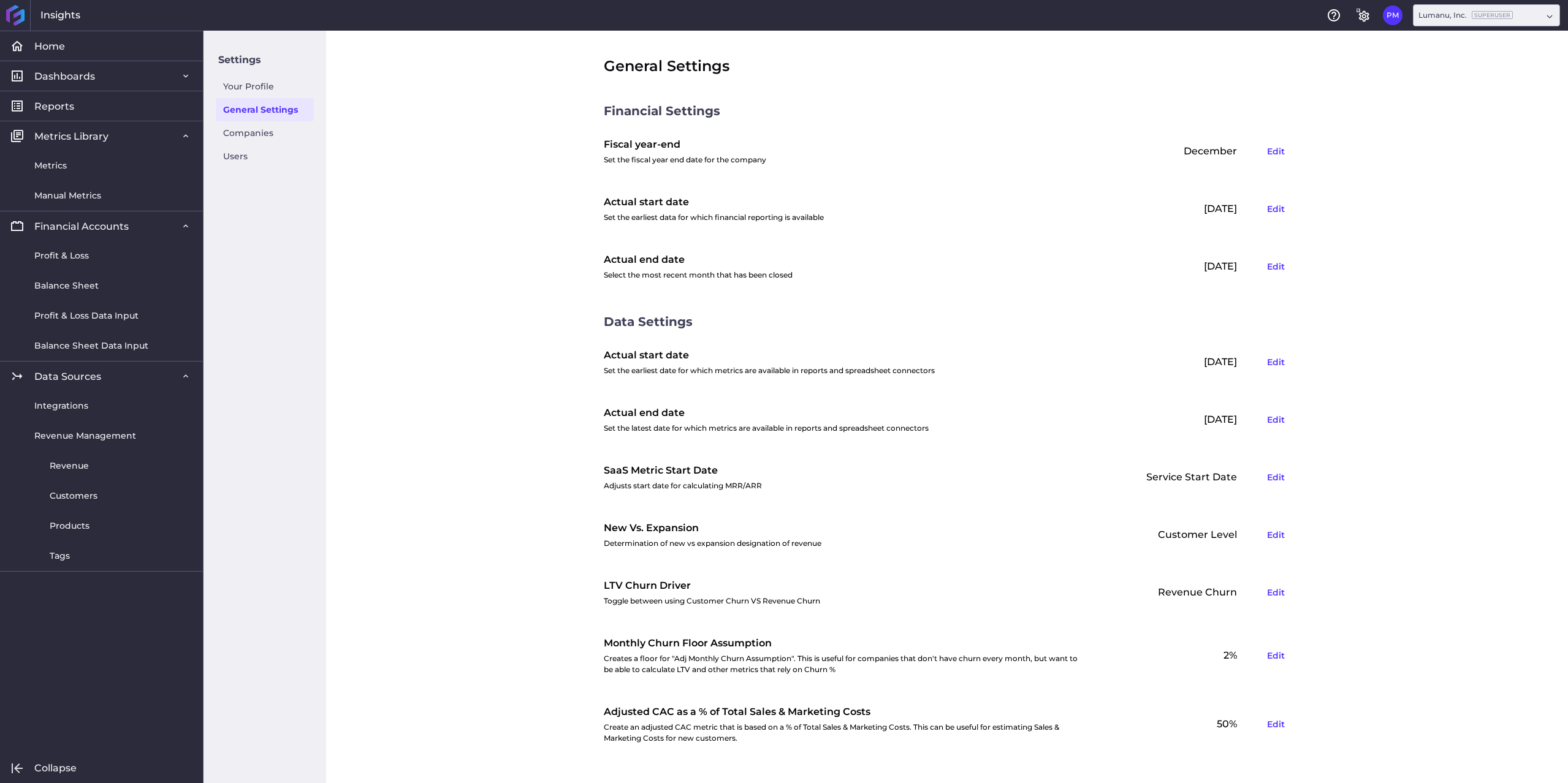
click at [456, 248] on div "General Settings Financial Settings Fiscal year-end Set the fiscal year end dat…" at bounding box center [947, 407] width 1242 height 752
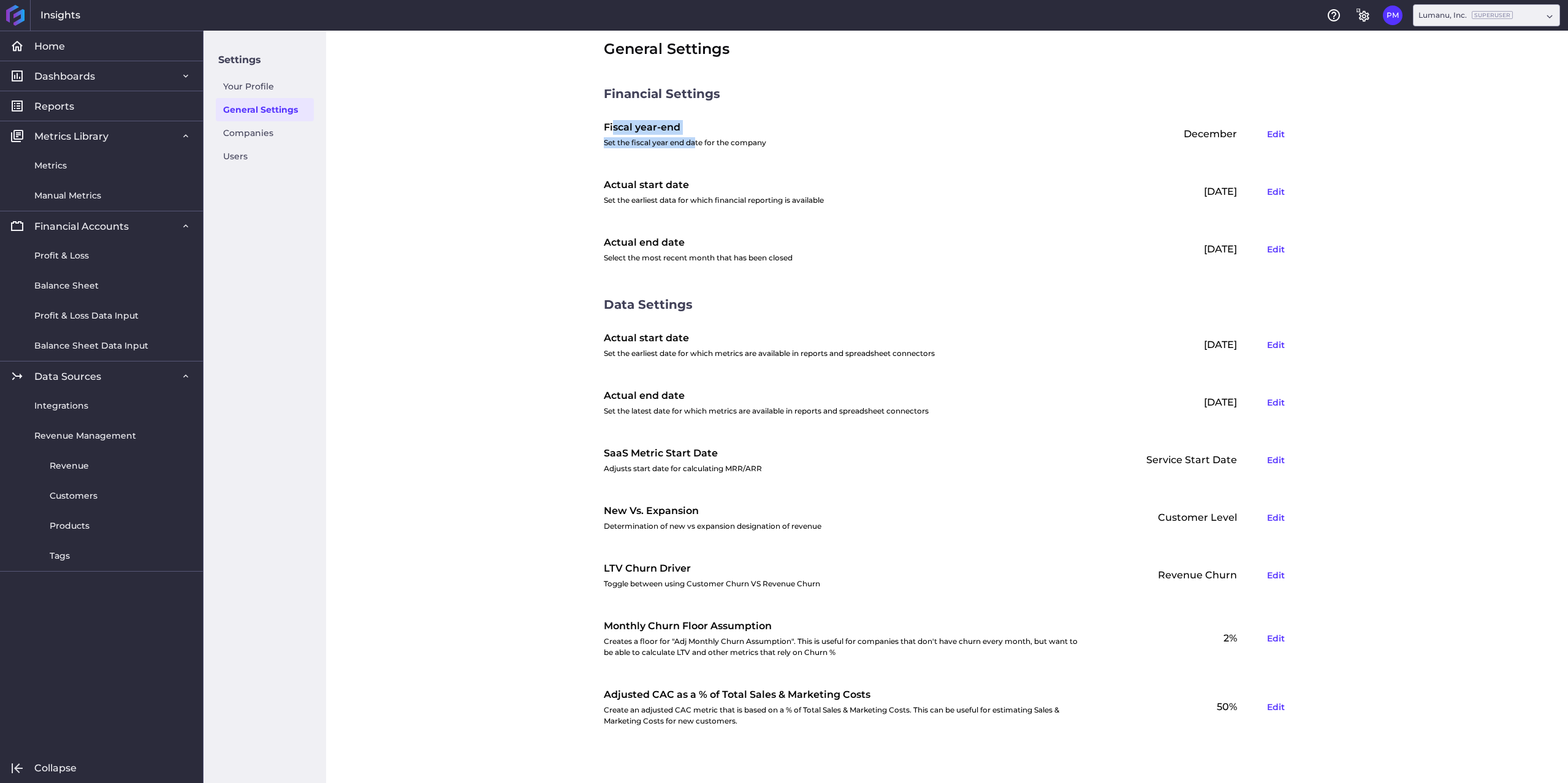
drag, startPoint x: 609, startPoint y: 133, endPoint x: 842, endPoint y: 167, distance: 235.5
click at [804, 162] on div "Fiscal year-end Set the fiscal year end date for the company December Edit Actu…" at bounding box center [947, 199] width 687 height 173
click at [1165, 197] on div "Jan 2020 Edit" at bounding box center [1192, 192] width 196 height 33
click at [1213, 197] on div "Jan 2020 Edit" at bounding box center [1192, 192] width 196 height 33
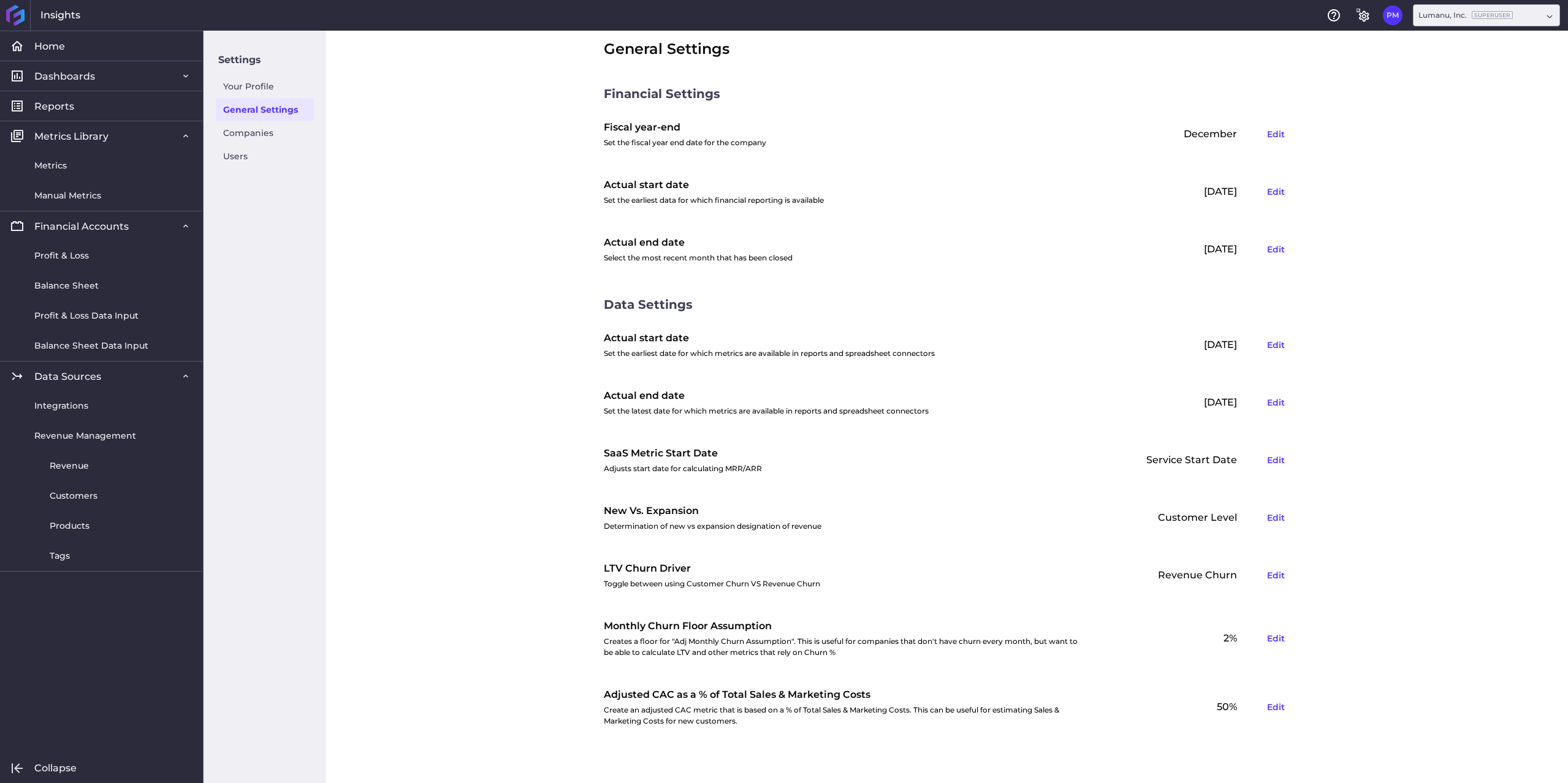
click at [1217, 252] on div "[DATE] Edit" at bounding box center [1192, 249] width 196 height 33
drag, startPoint x: 1206, startPoint y: 349, endPoint x: 1208, endPoint y: 382, distance: 33.1
click at [1208, 371] on div "Actual start date Set the earliest date for which metrics are available in repo…" at bounding box center [947, 536] width 687 height 425
click at [1208, 398] on div "[DATE] Edit" at bounding box center [1192, 402] width 196 height 33
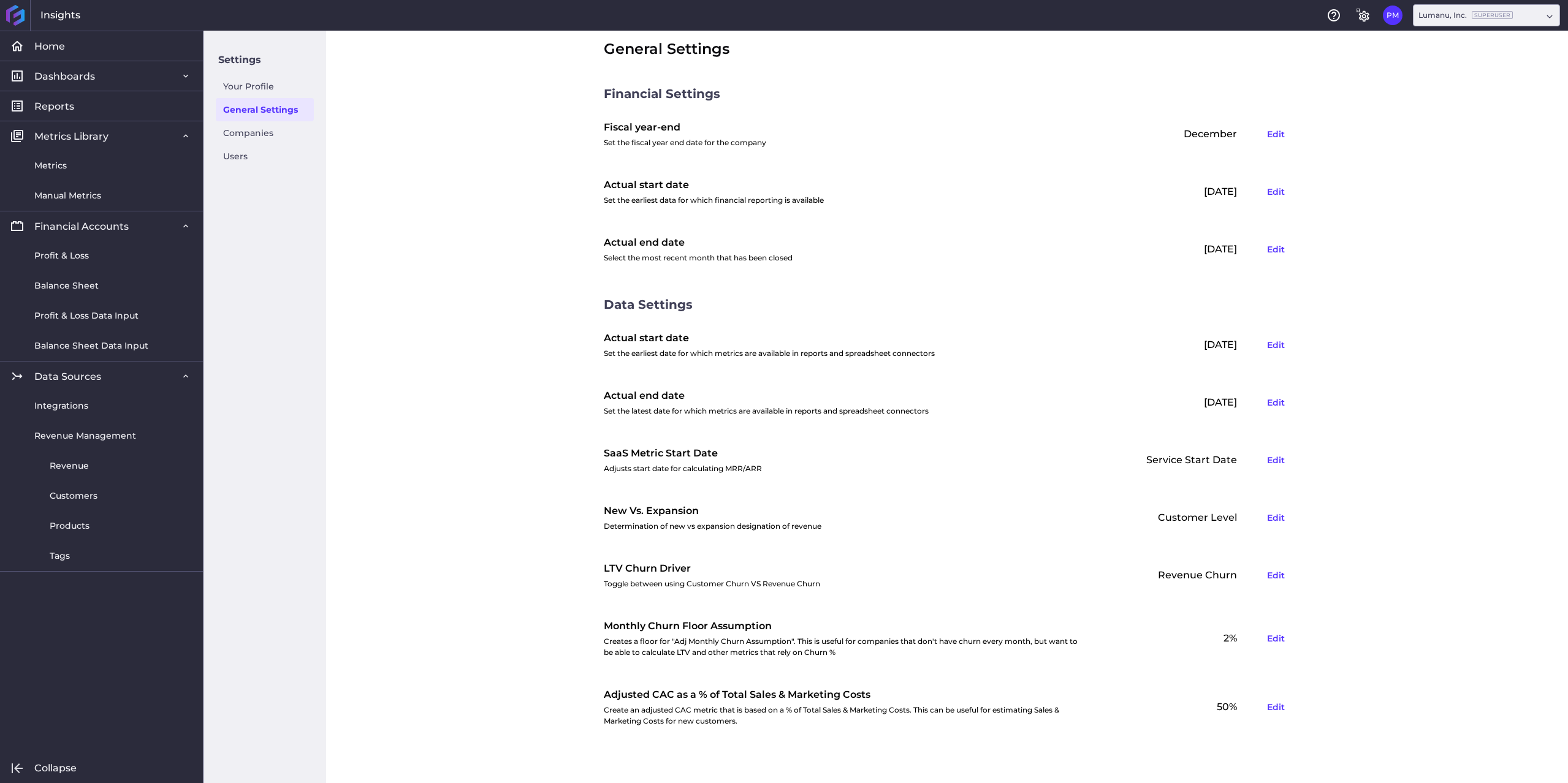
click at [1208, 398] on div "[DATE] Edit" at bounding box center [1192, 402] width 196 height 33
drag, startPoint x: 1182, startPoint y: 457, endPoint x: 1221, endPoint y: 464, distance: 39.6
click at [1211, 463] on div "Service Start Date Edit" at bounding box center [1192, 460] width 196 height 33
click at [470, 186] on div "General Settings Financial Settings Fiscal year-end Set the fiscal year end dat…" at bounding box center [947, 407] width 1242 height 752
click at [387, 471] on div "General Settings Financial Settings Fiscal year-end Set the fiscal year end dat…" at bounding box center [947, 407] width 1242 height 752
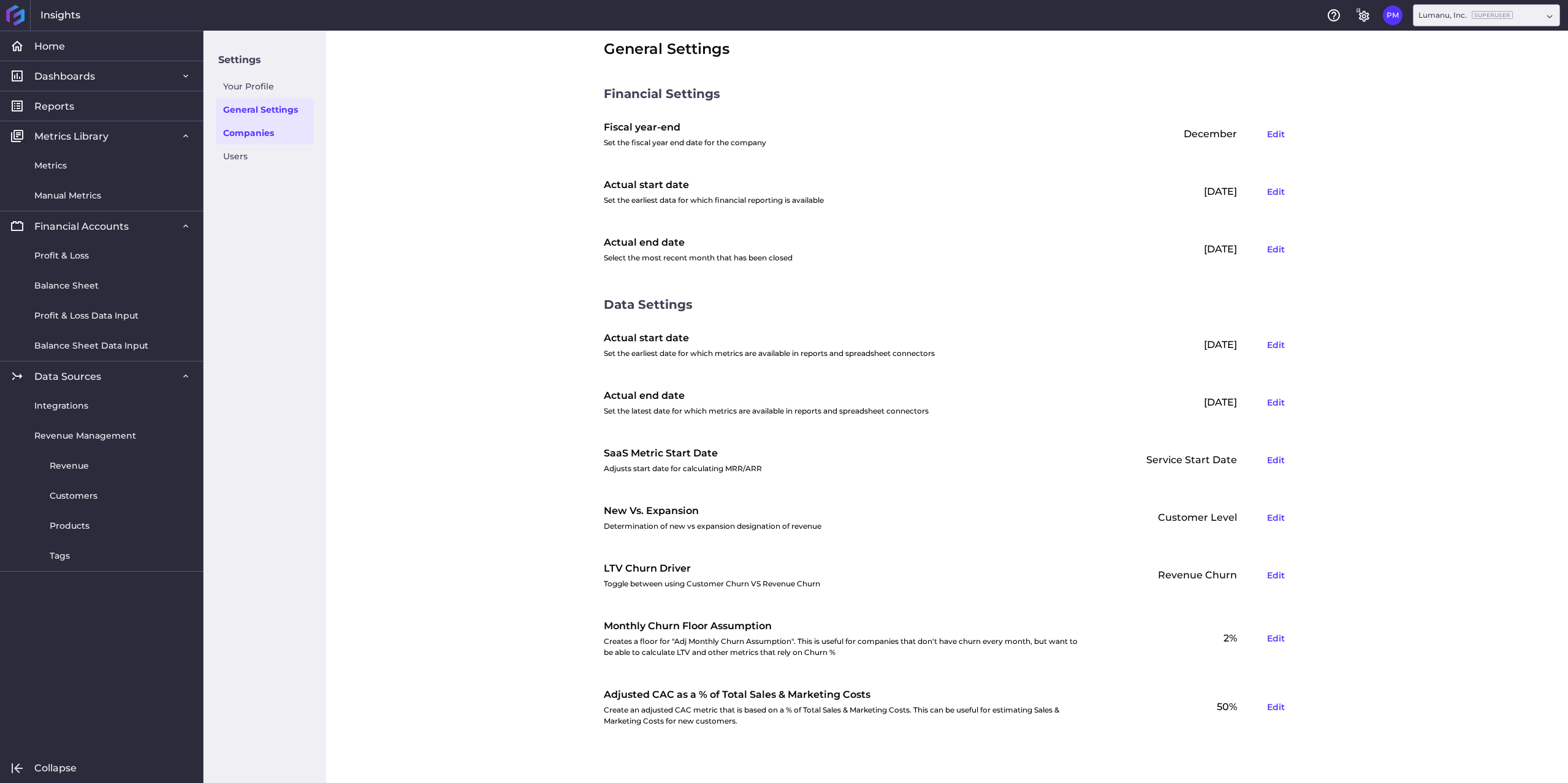
click at [256, 135] on link "Companies" at bounding box center [264, 133] width 98 height 23
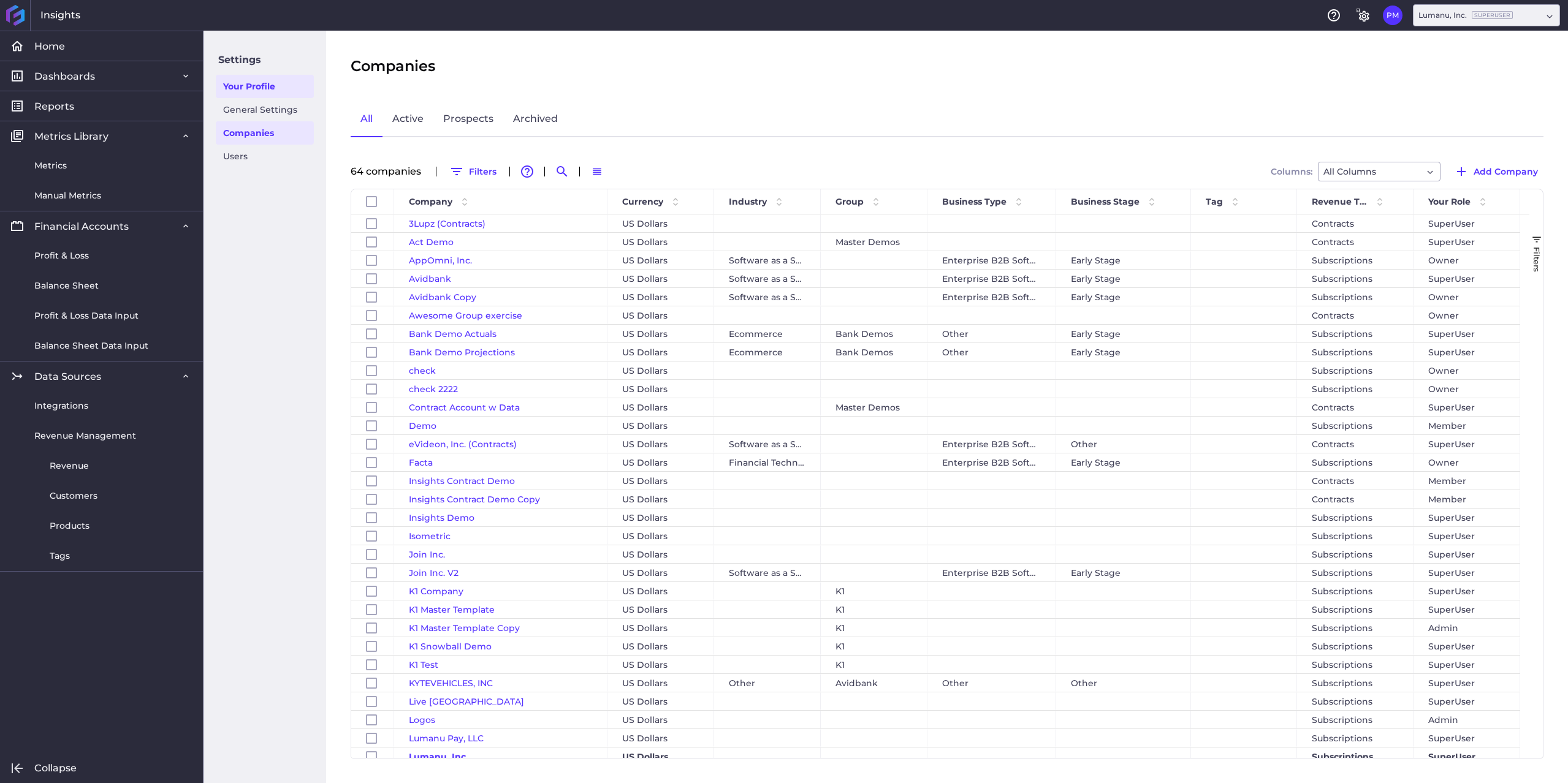
click at [258, 91] on link "Your Profile" at bounding box center [264, 86] width 98 height 23
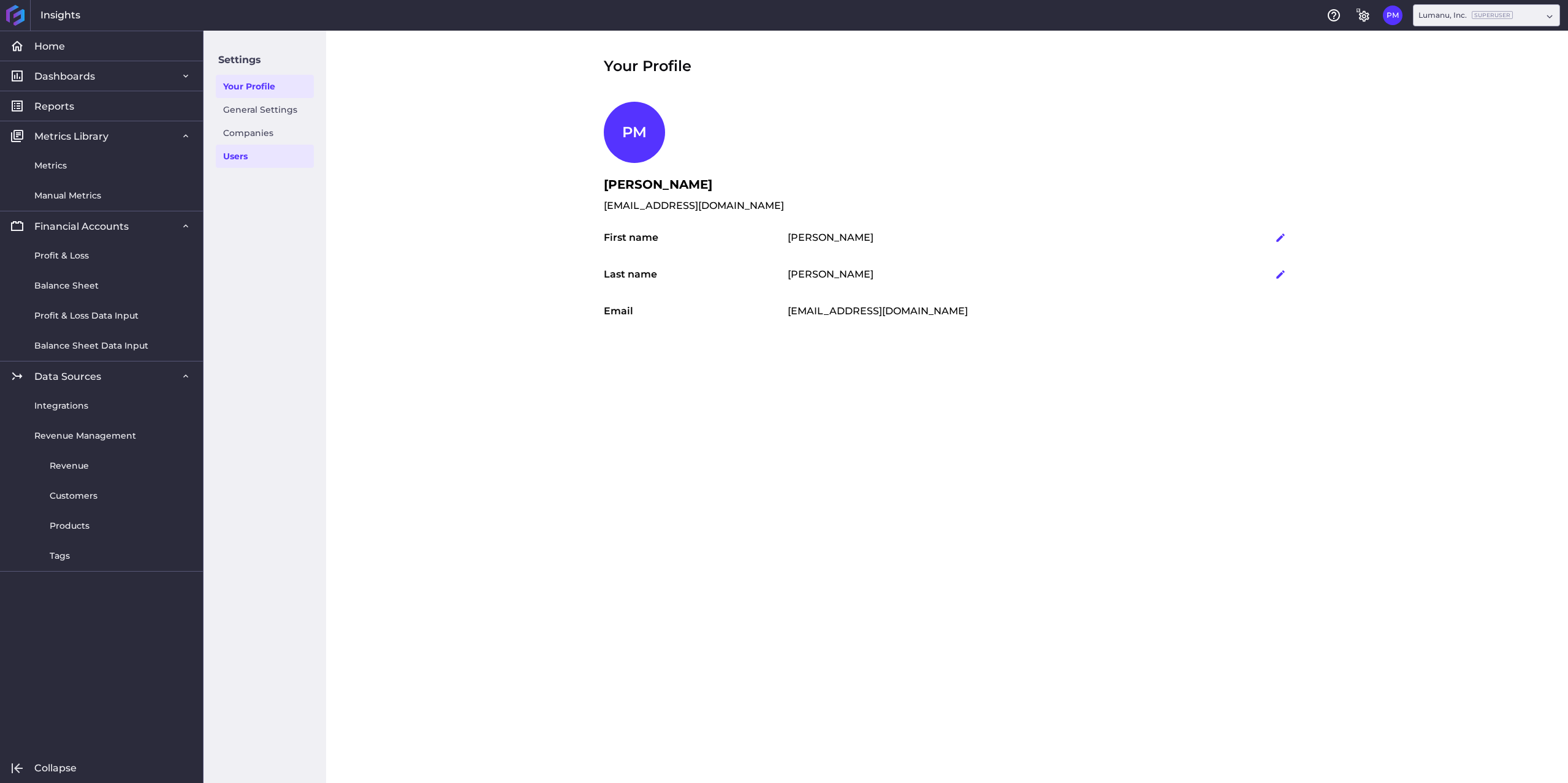
click at [233, 160] on link "Users" at bounding box center [264, 156] width 98 height 23
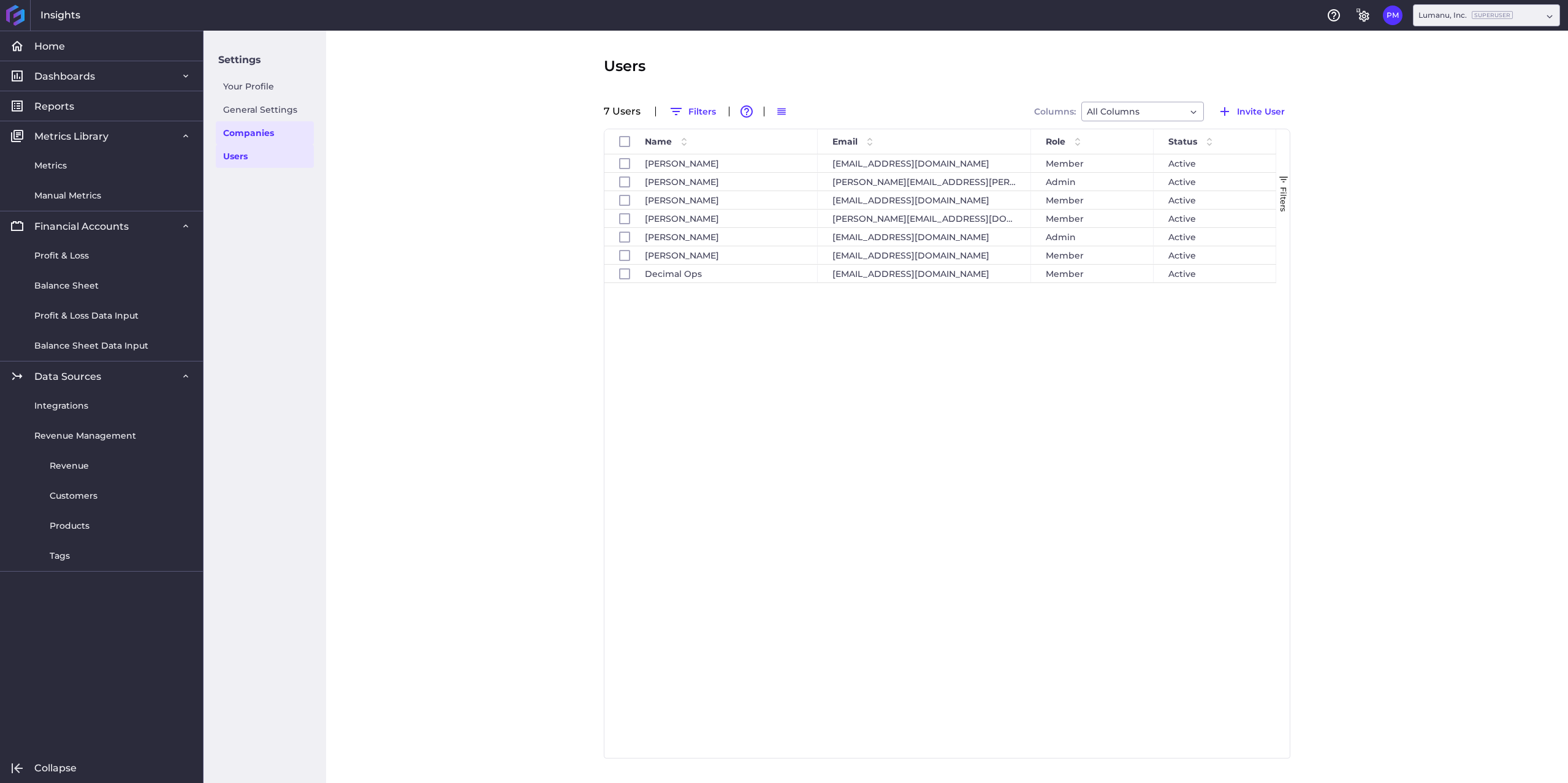
click at [241, 137] on link "Companies" at bounding box center [264, 133] width 98 height 23
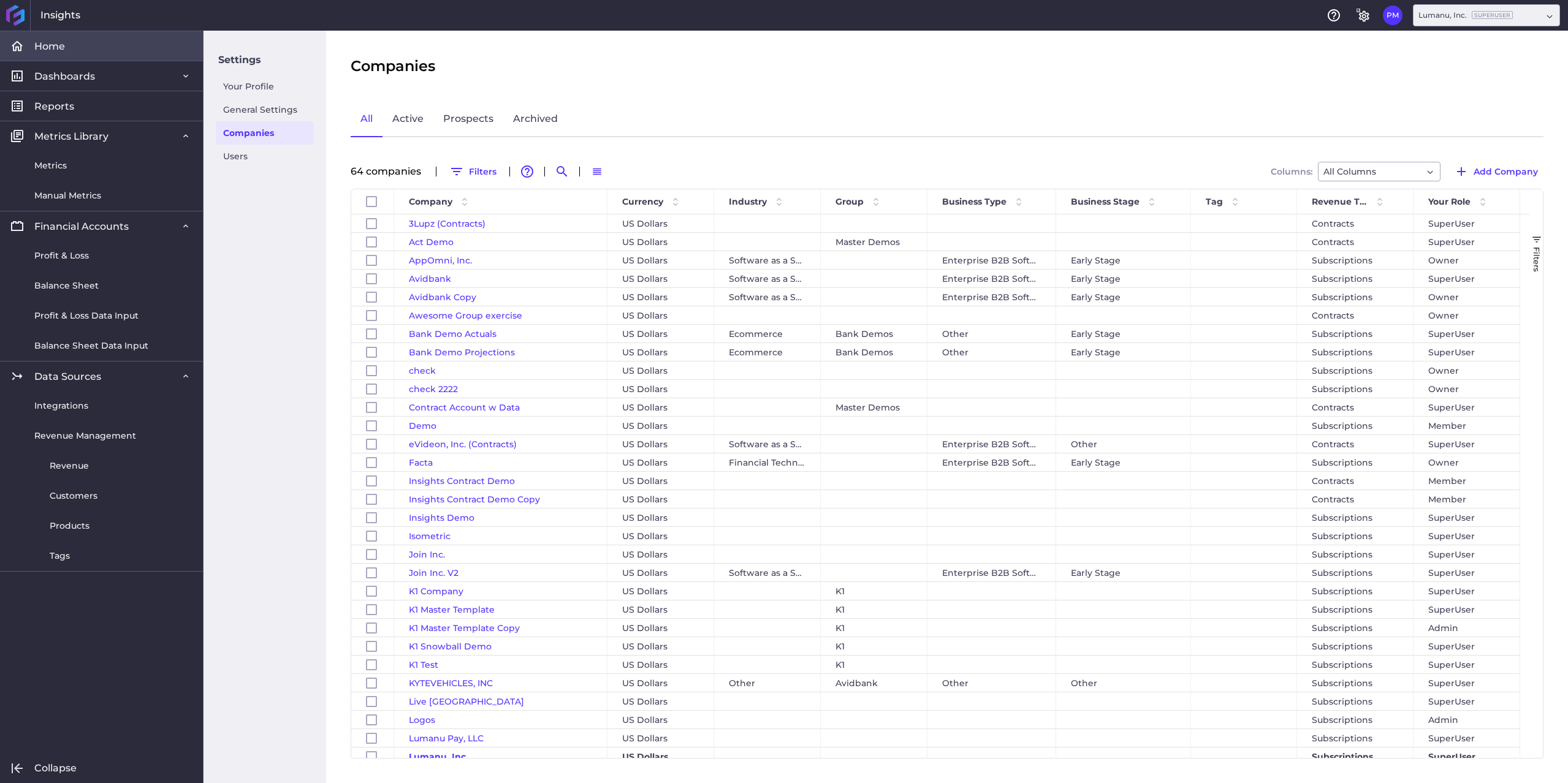
click at [58, 44] on span "Home" at bounding box center [50, 46] width 31 height 13
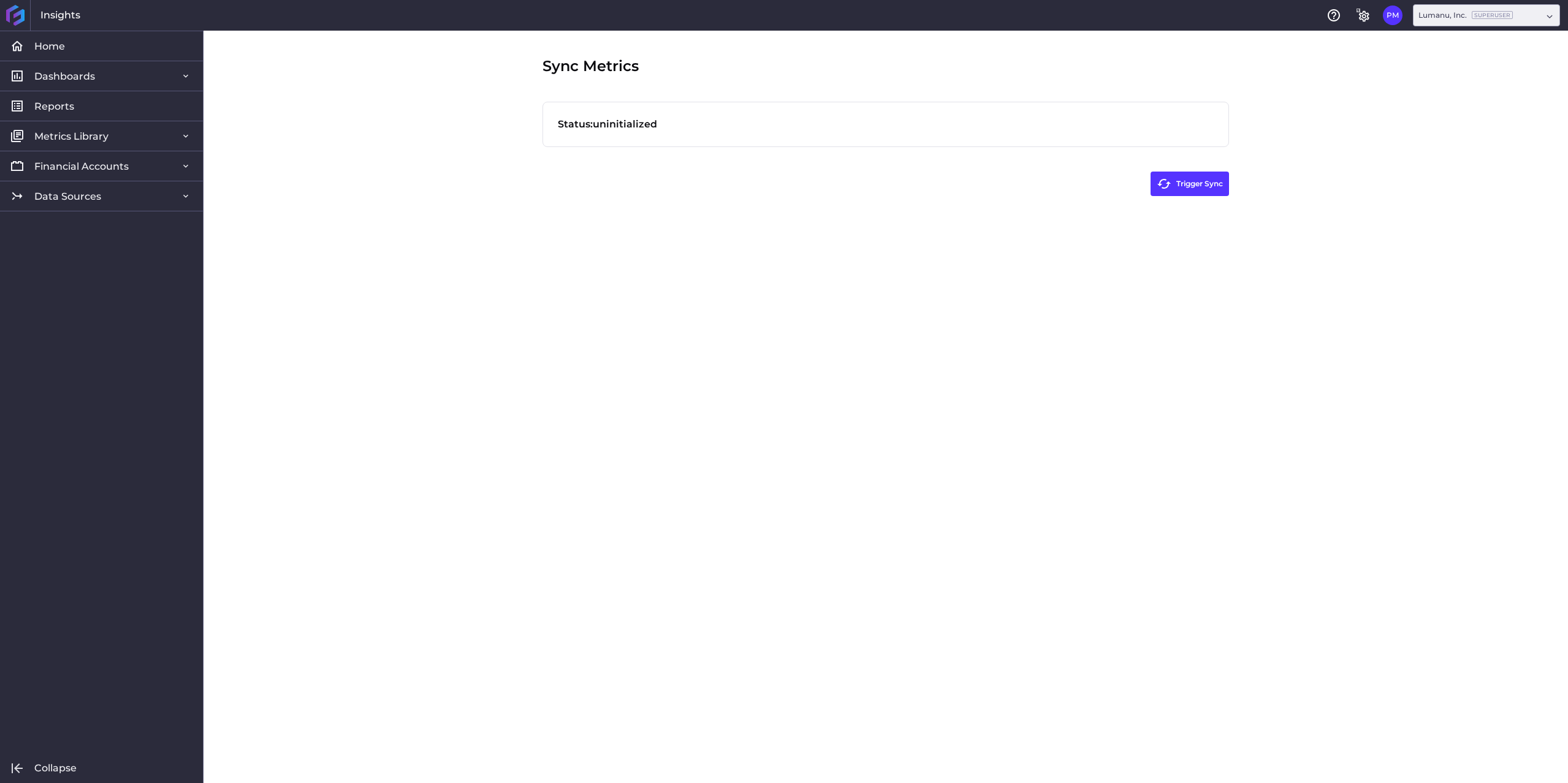
click at [616, 331] on div "Sync Metrics Status: uninitialized Trigger Sync" at bounding box center [885, 407] width 735 height 752
drag, startPoint x: 1007, startPoint y: 455, endPoint x: 1016, endPoint y: 447, distance: 12.0
click at [1009, 455] on div "Sync Metrics Status: uninitialized Trigger Sync" at bounding box center [885, 407] width 735 height 752
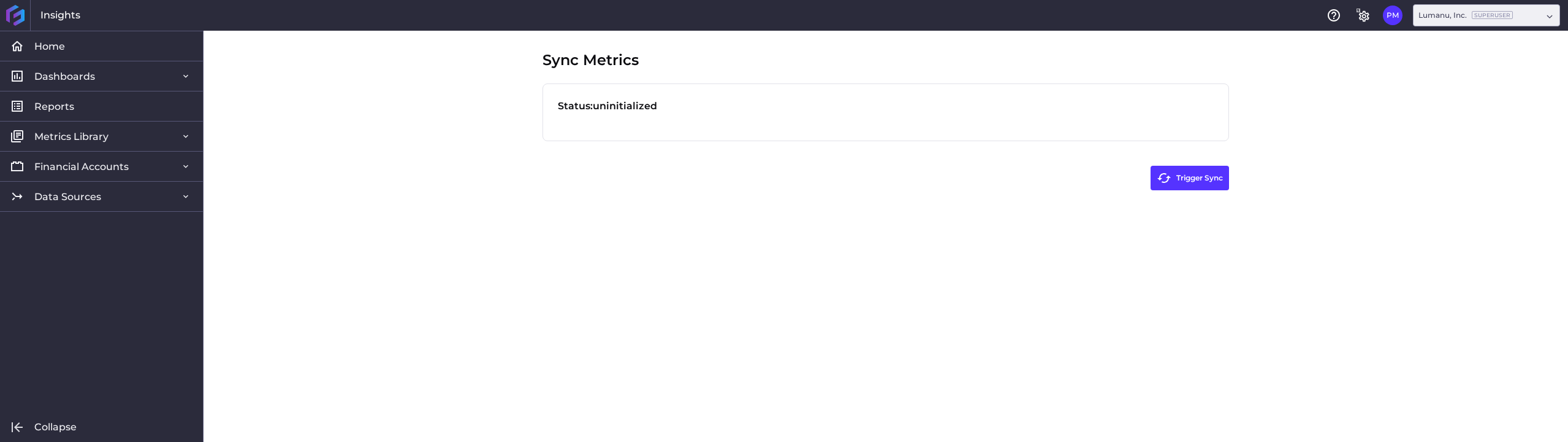
drag, startPoint x: 927, startPoint y: 218, endPoint x: 1228, endPoint y: 203, distance: 301.4
click at [933, 217] on div "Sync Metrics Status: uninitialized Trigger Sync" at bounding box center [885, 236] width 735 height 411
click at [1200, 181] on button "Trigger Sync" at bounding box center [1189, 178] width 79 height 24
click at [614, 109] on div "Status: fulfilled in 3.474 seconds" at bounding box center [885, 106] width 656 height 15
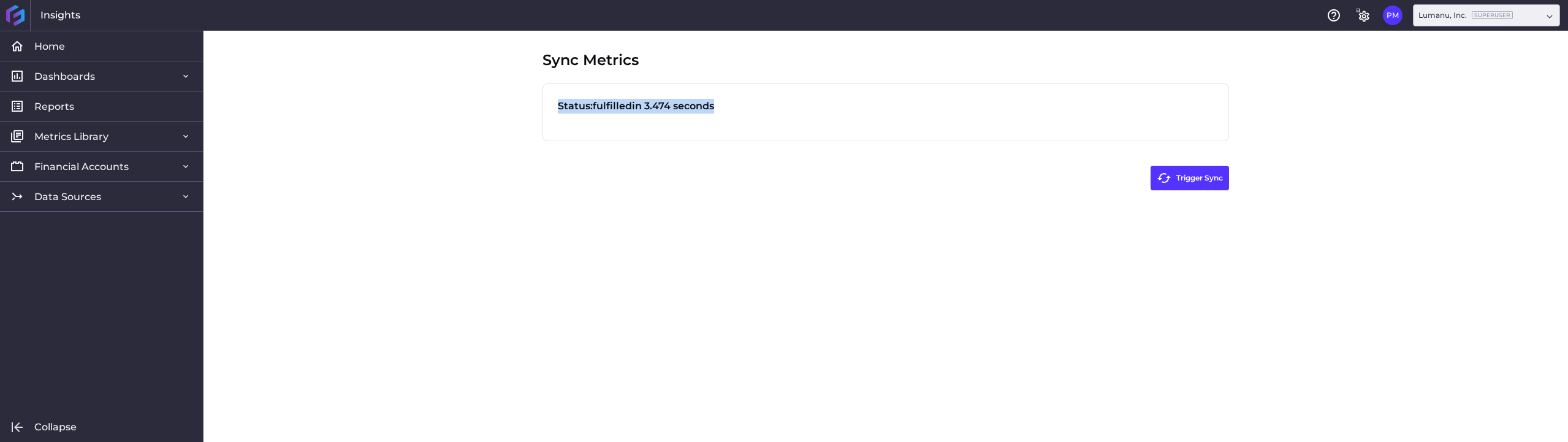
click at [614, 109] on div "Status: fulfilled in 3.474 seconds" at bounding box center [885, 106] width 656 height 15
click at [64, 47] on span "Home" at bounding box center [50, 46] width 31 height 13
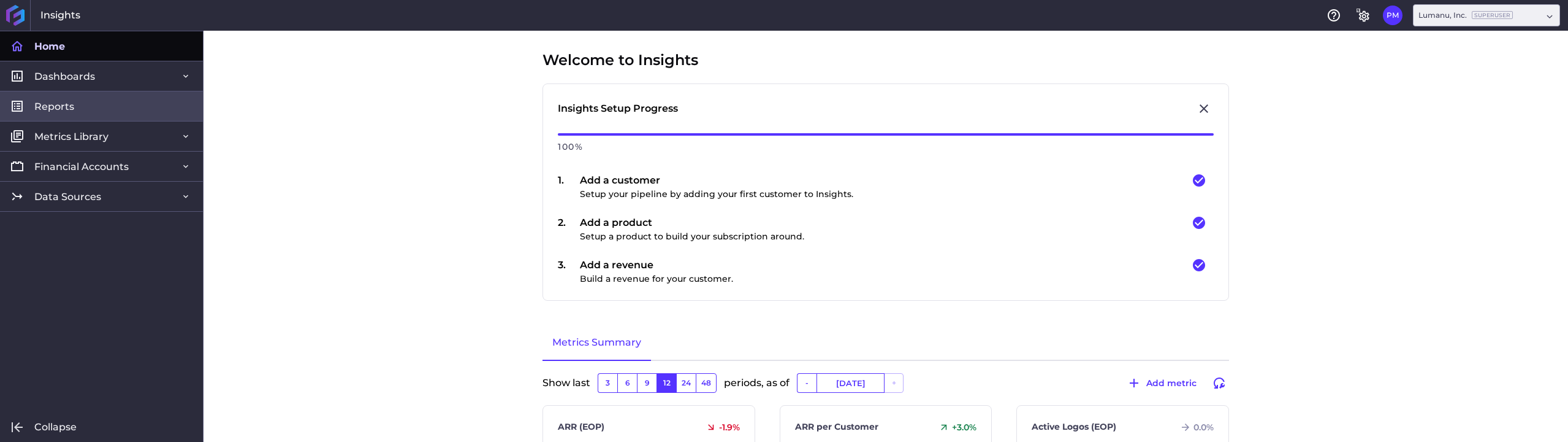
click at [74, 104] on link "Reports" at bounding box center [101, 106] width 203 height 30
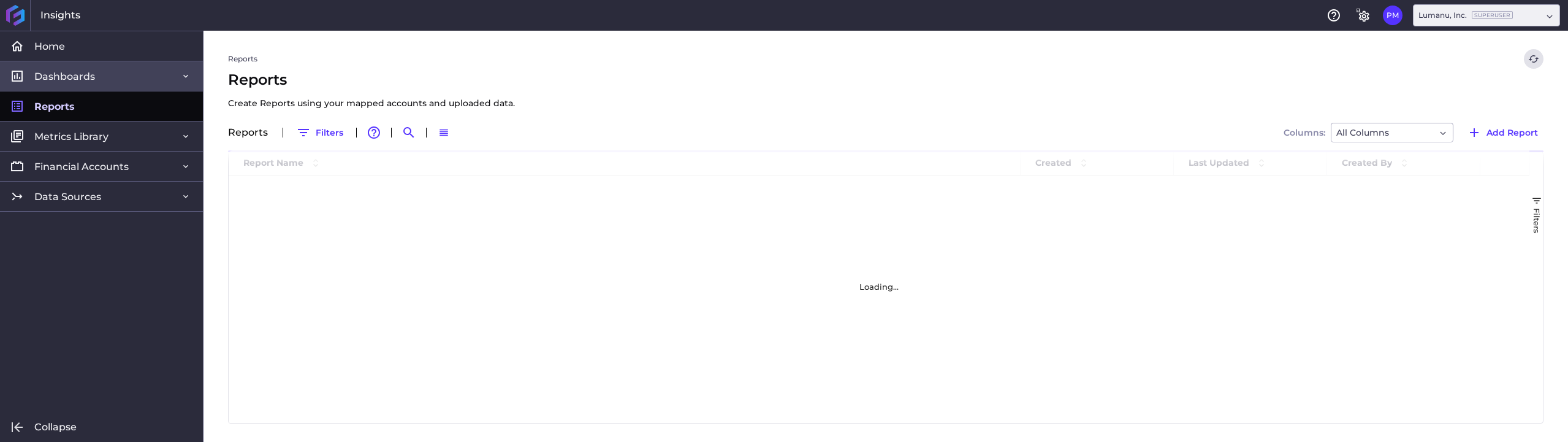
click at [88, 79] on span "Dashboards" at bounding box center [65, 76] width 61 height 13
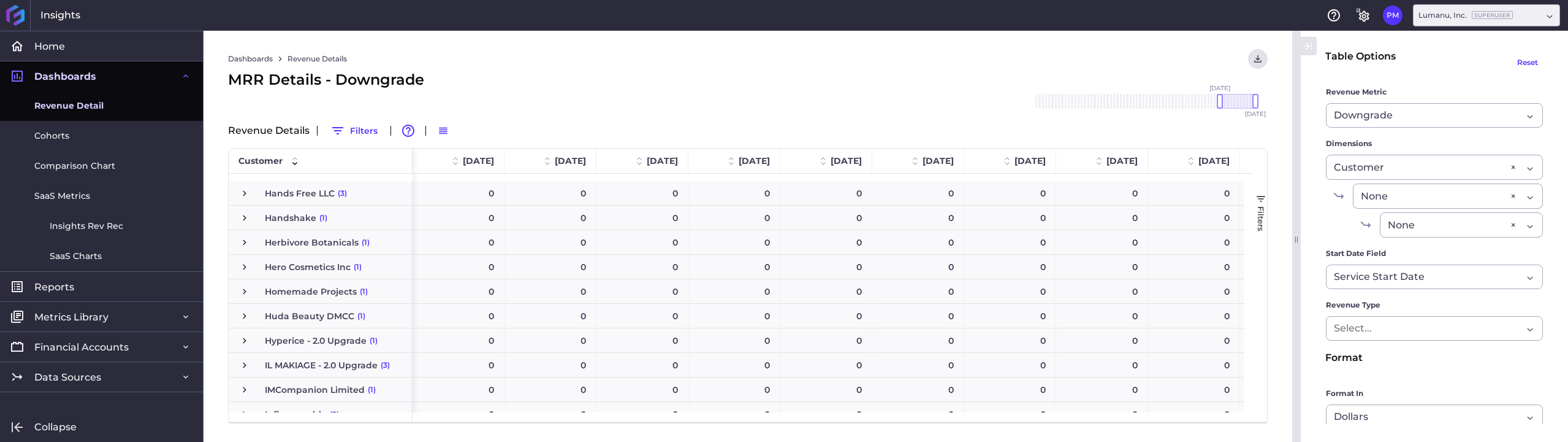
scroll to position [1288, 0]
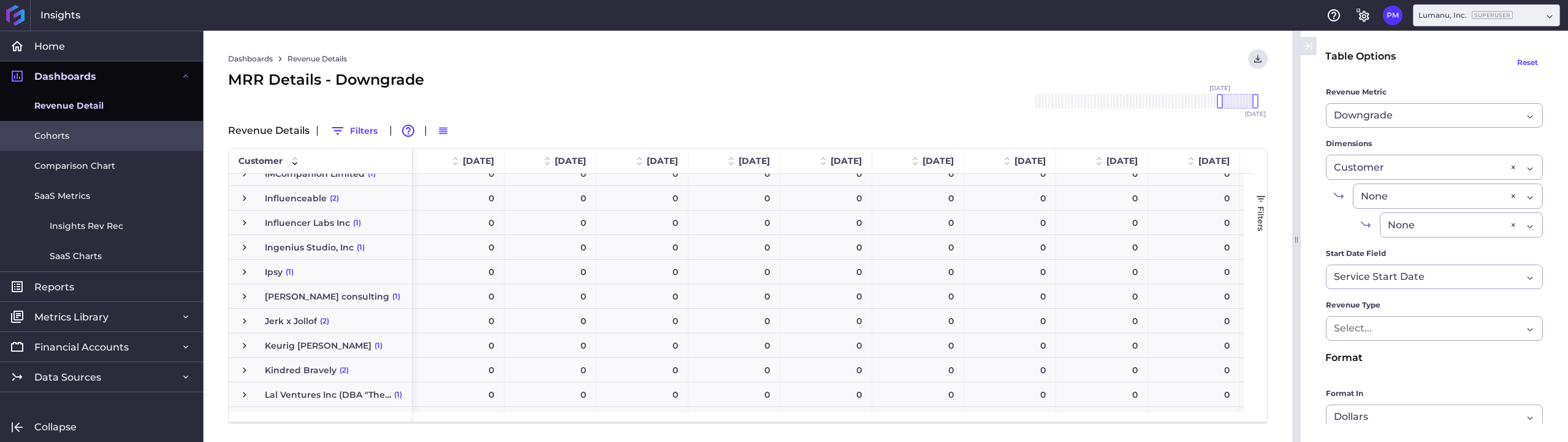
click at [67, 133] on span "Cohorts" at bounding box center [52, 136] width 35 height 13
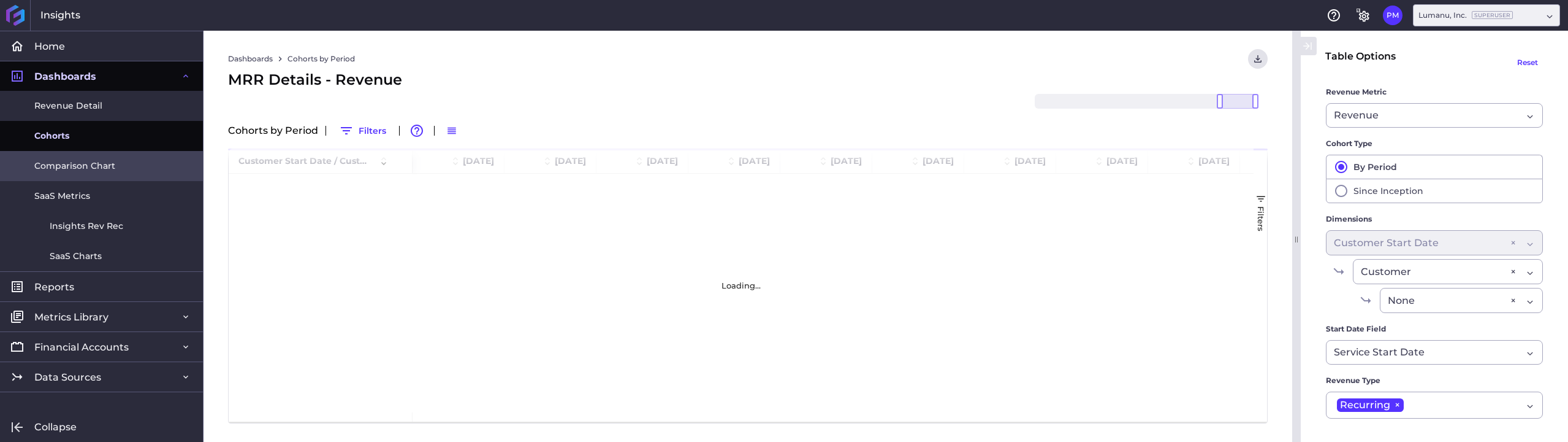
click at [70, 169] on span "Comparison Chart" at bounding box center [75, 166] width 81 height 13
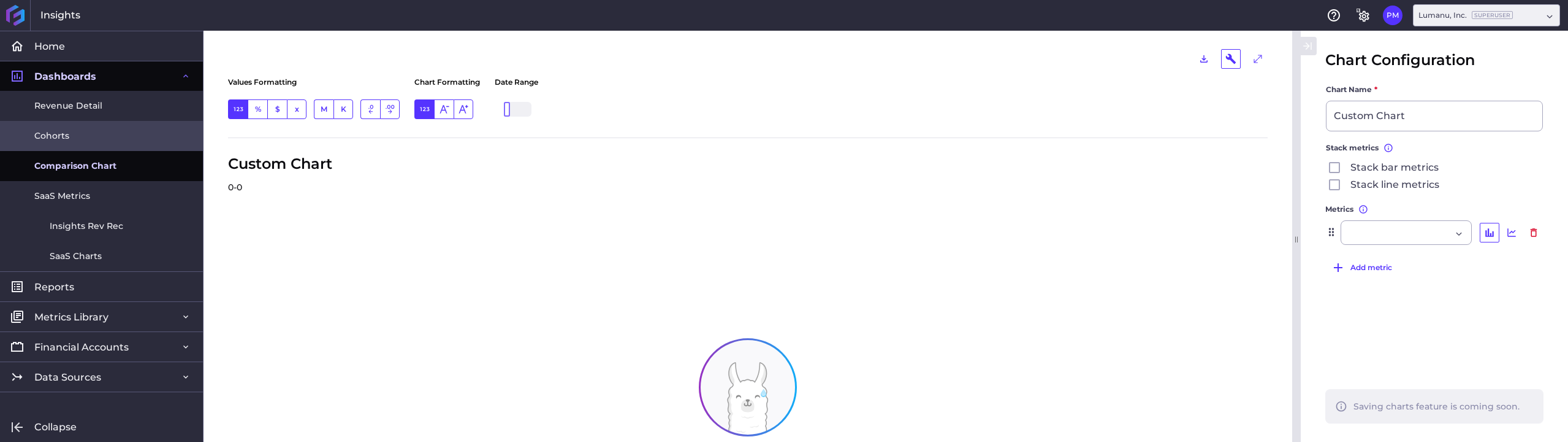
click at [60, 136] on span "Cohorts" at bounding box center [52, 136] width 35 height 13
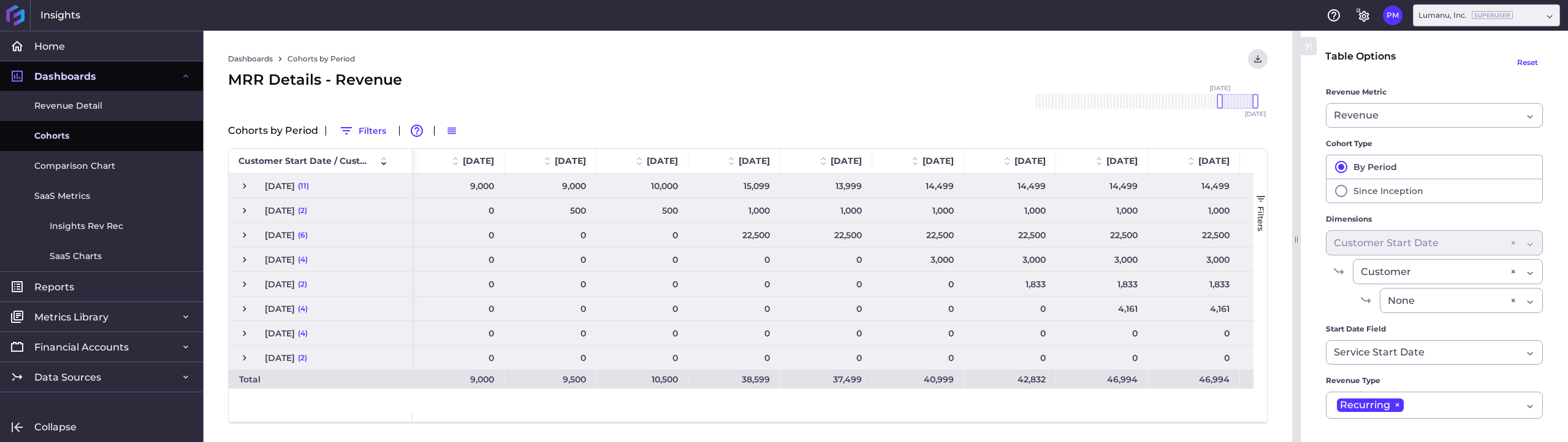
click at [185, 71] on icon at bounding box center [186, 76] width 10 height 10
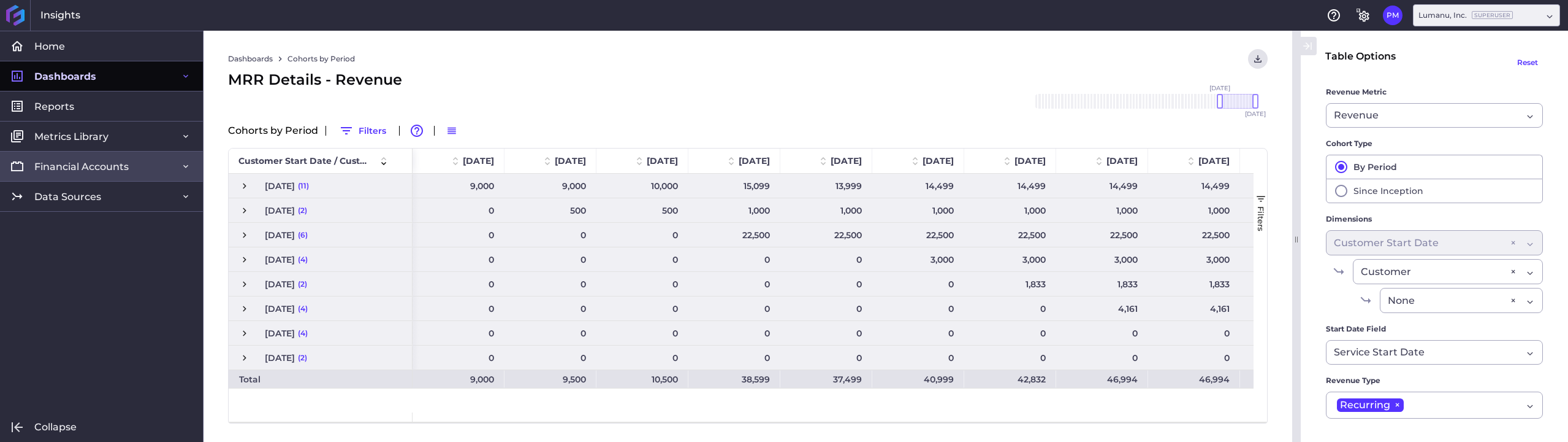
click at [81, 171] on span "Financial Accounts" at bounding box center [81, 167] width 94 height 13
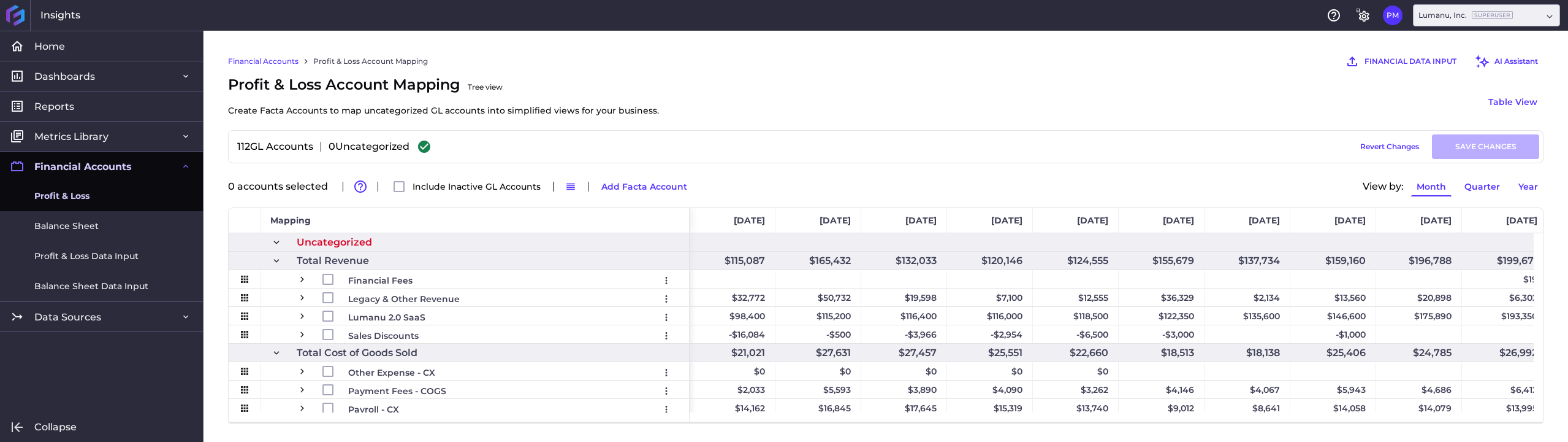
scroll to position [0, 128]
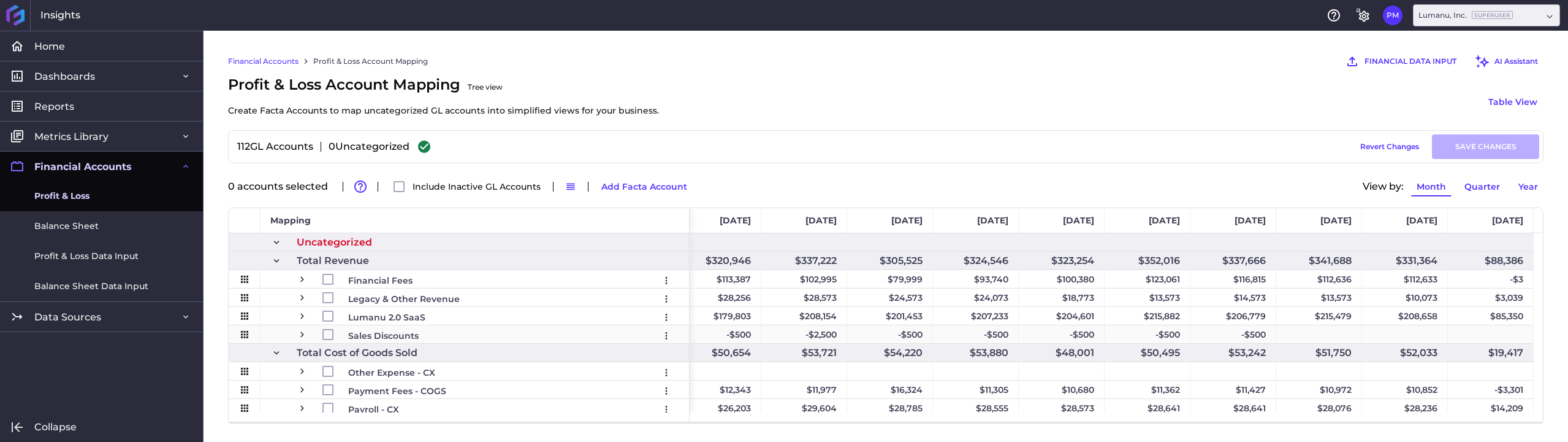
click at [1247, 332] on div "-$500" at bounding box center [1233, 334] width 86 height 18
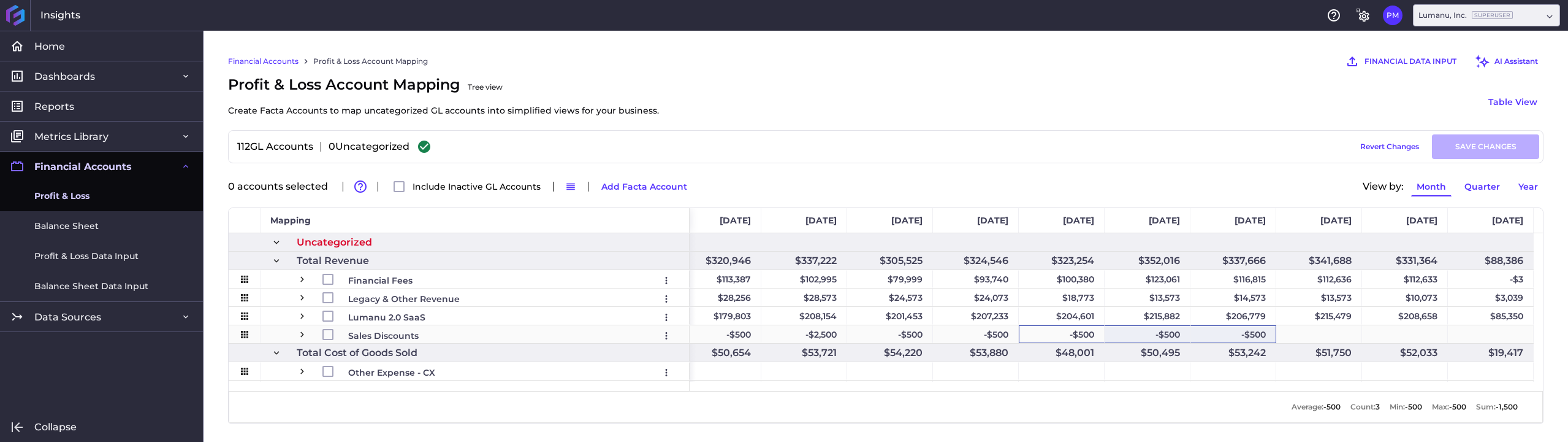
drag, startPoint x: 1073, startPoint y: 332, endPoint x: 1224, endPoint y: 338, distance: 151.1
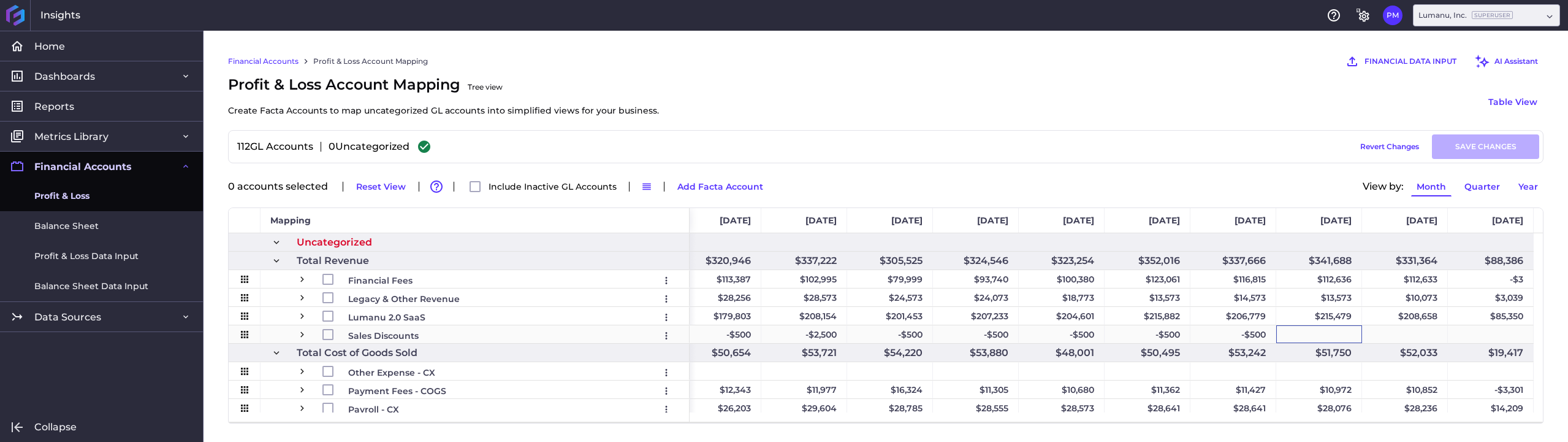
click at [1327, 329] on div "Press SPACE to select this row." at bounding box center [1319, 334] width 86 height 18
click at [1425, 330] on div "Press SPACE to select this row." at bounding box center [1405, 334] width 86 height 18
click at [1511, 326] on div "Press SPACE to select this row." at bounding box center [1491, 334] width 86 height 18
drag, startPoint x: 1493, startPoint y: 334, endPoint x: 1329, endPoint y: 340, distance: 164.1
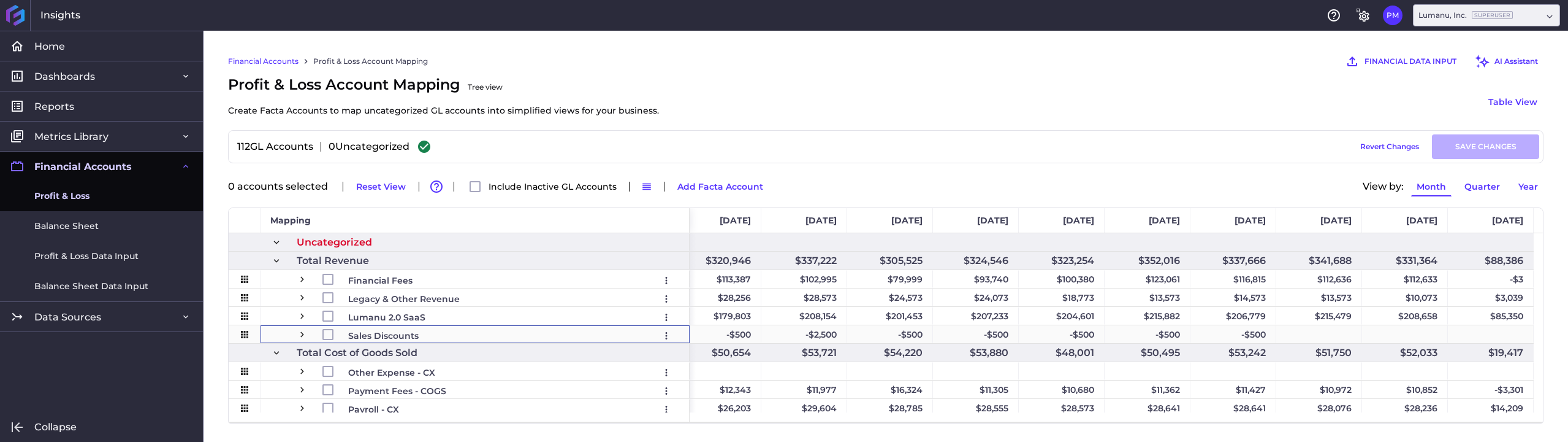
click at [301, 332] on span "Press SPACE to select this row." at bounding box center [301, 334] width 11 height 11
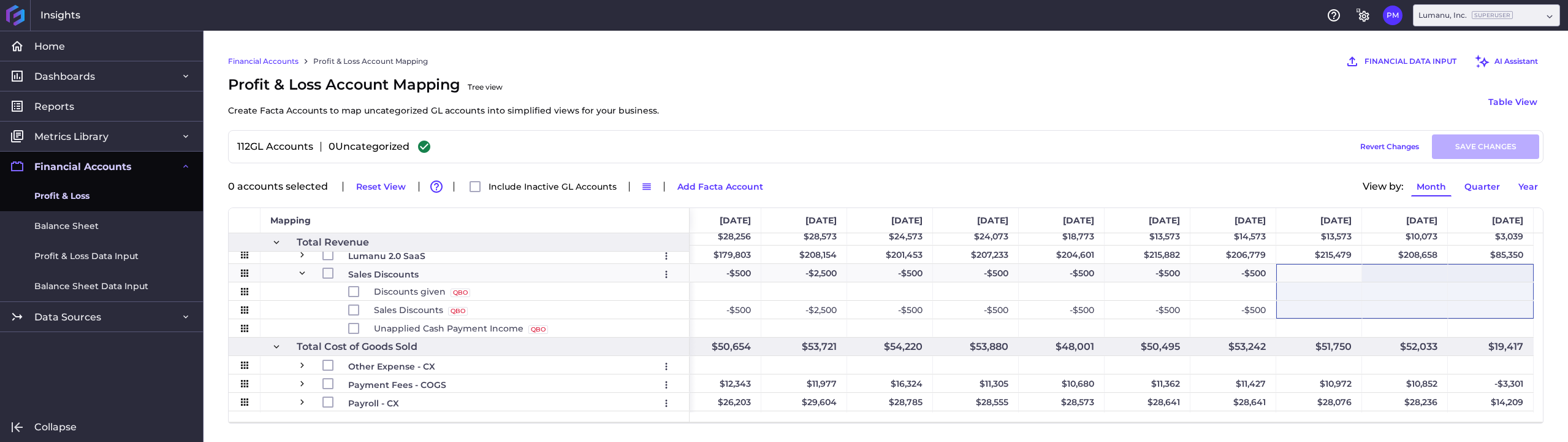
drag, startPoint x: 1338, startPoint y: 266, endPoint x: 1526, endPoint y: 315, distance: 194.3
drag, startPoint x: 1503, startPoint y: 325, endPoint x: 1313, endPoint y: 278, distance: 195.7
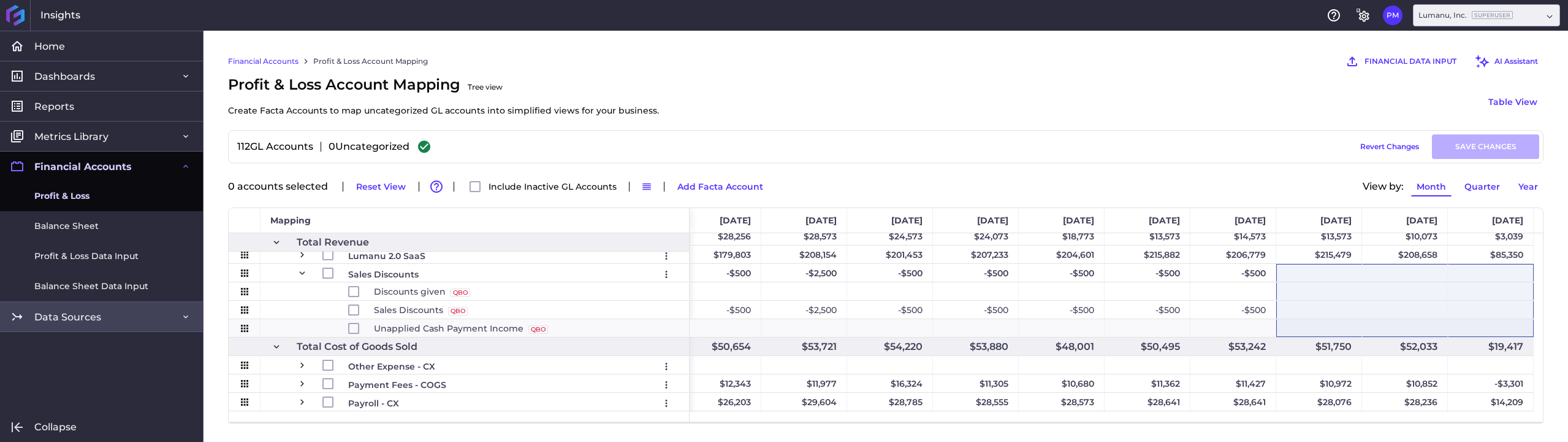
click at [149, 316] on link "Data Sources" at bounding box center [101, 316] width 203 height 30
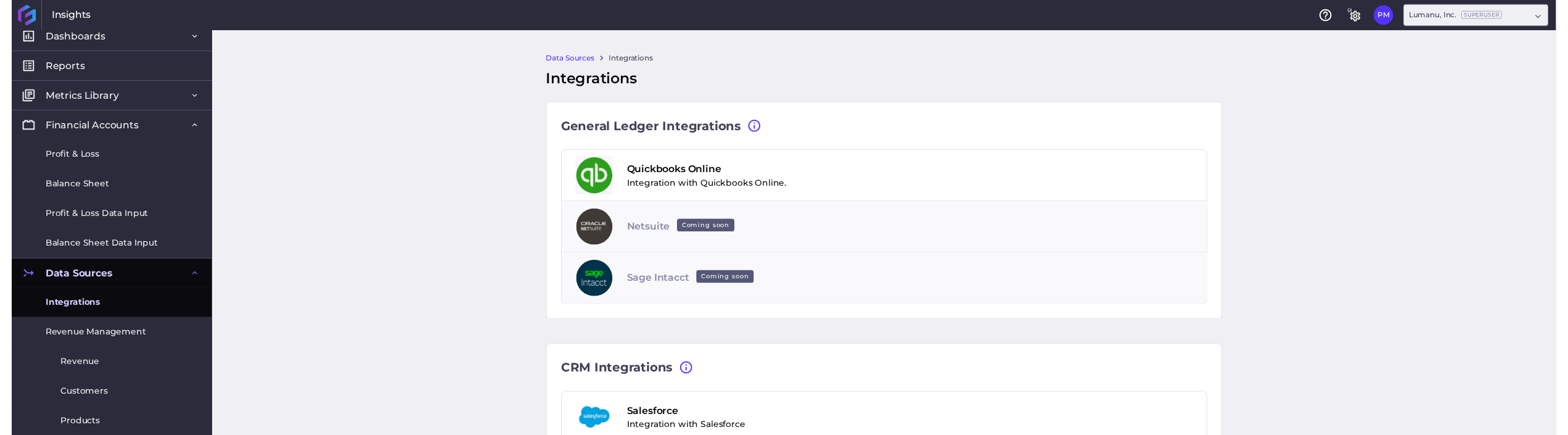
scroll to position [62, 0]
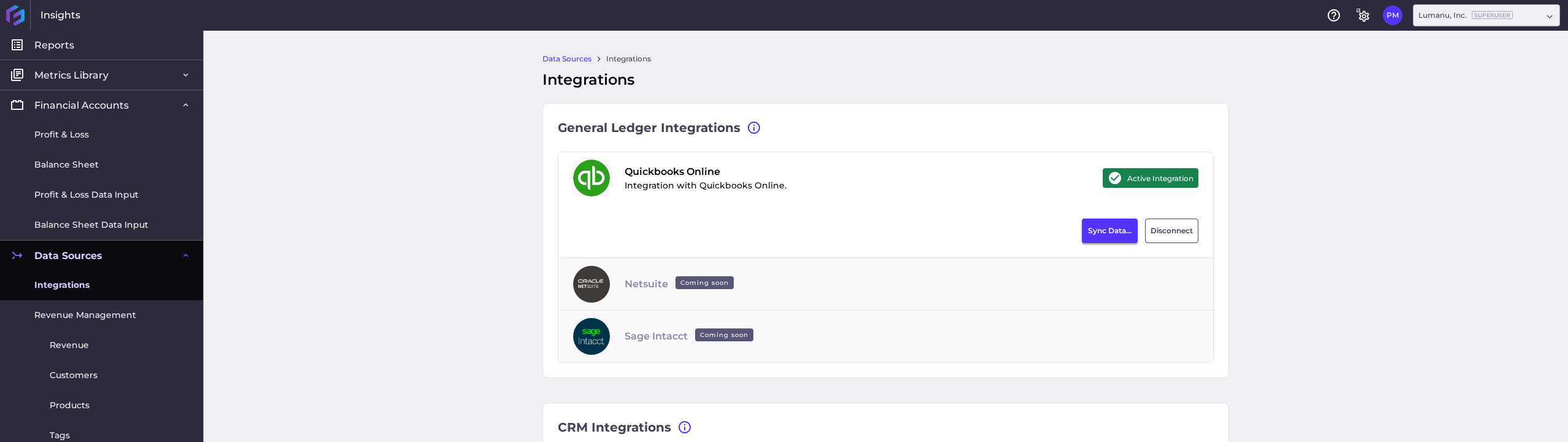
click at [1085, 230] on button "Sync Data..." at bounding box center [1109, 231] width 56 height 24
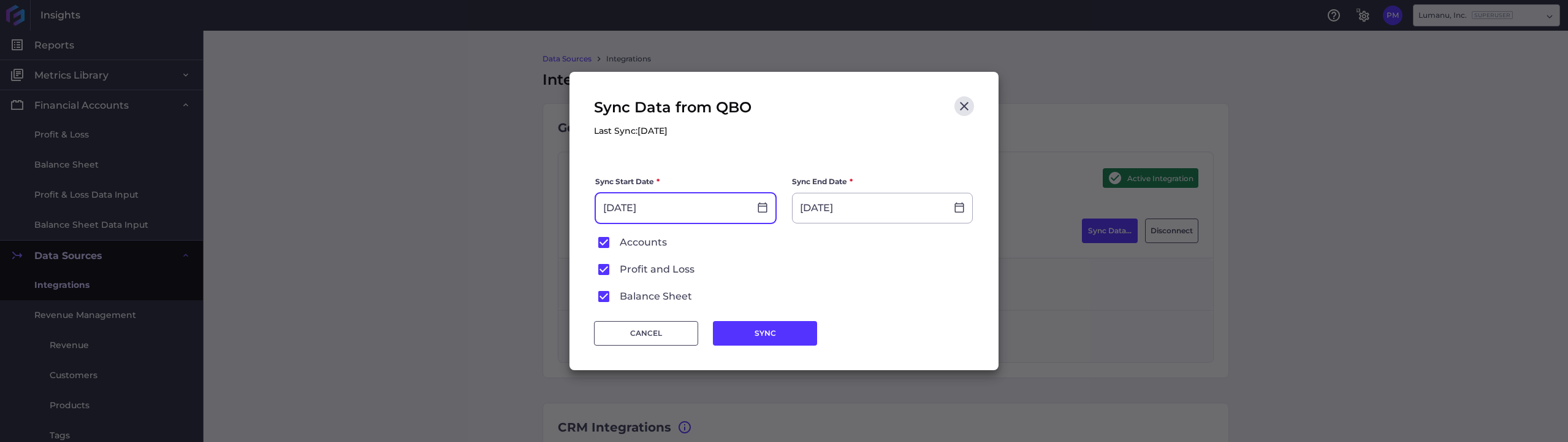
click at [669, 206] on input "09/16/2025" at bounding box center [673, 208] width 154 height 29
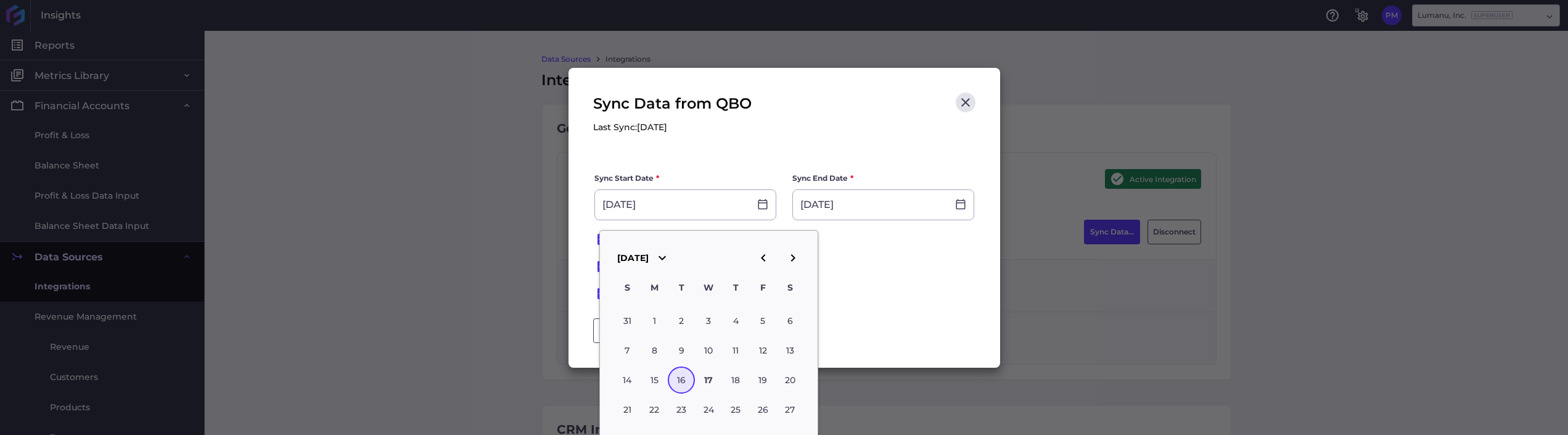
click at [762, 258] on icon "button" at bounding box center [763, 258] width 5 height 7
click at [621, 320] on div "1" at bounding box center [627, 321] width 27 height 27
type input "06/01/2025"
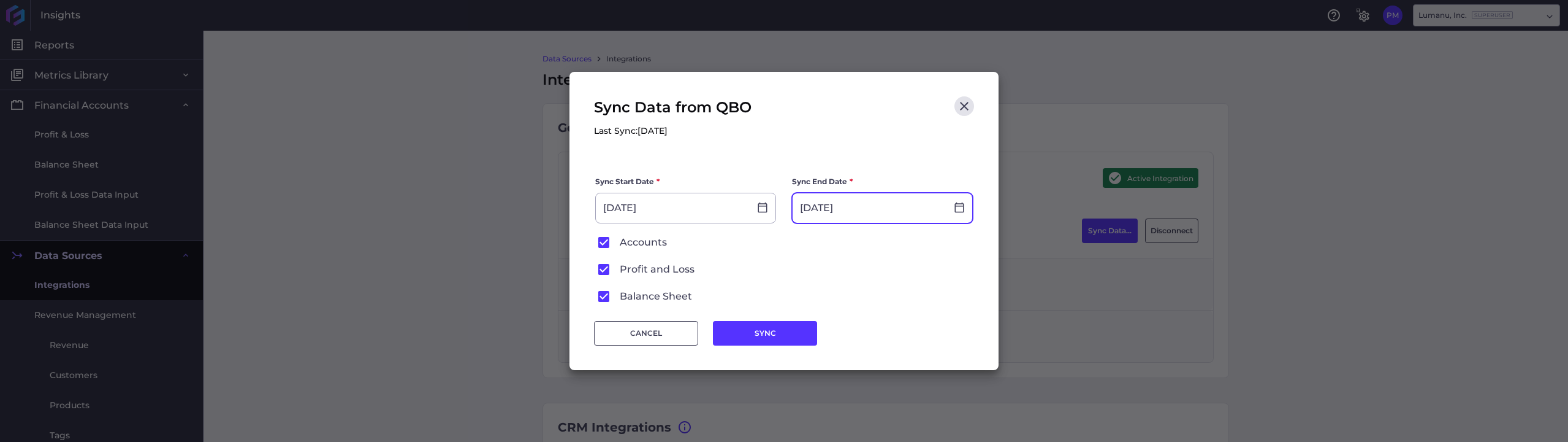
click at [875, 208] on input "09/17/2025" at bounding box center [869, 208] width 154 height 29
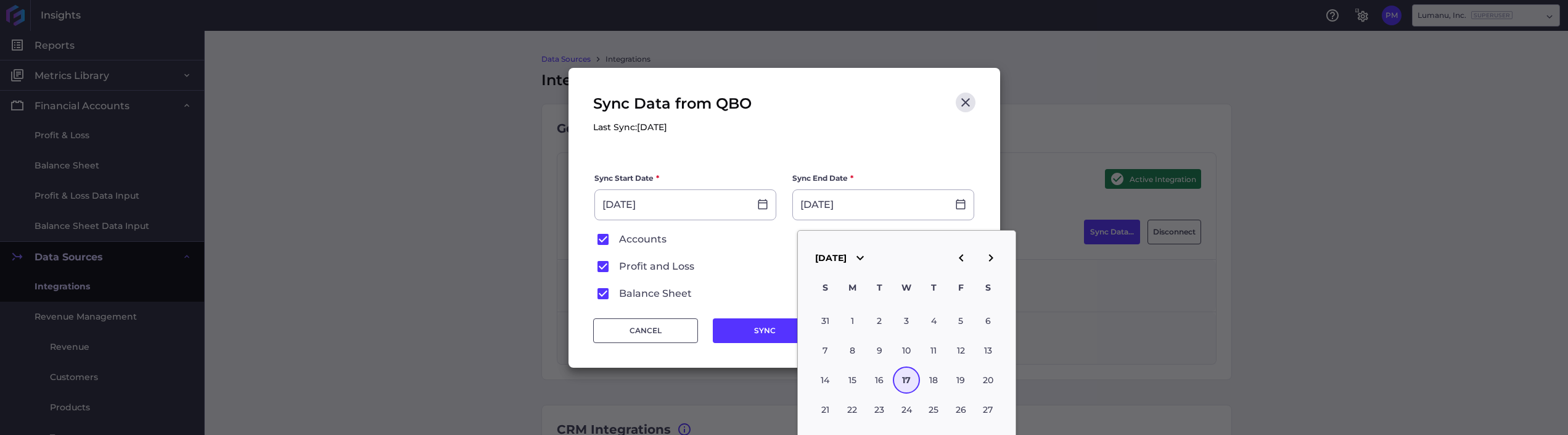
click at [960, 258] on icon "button" at bounding box center [961, 258] width 5 height 7
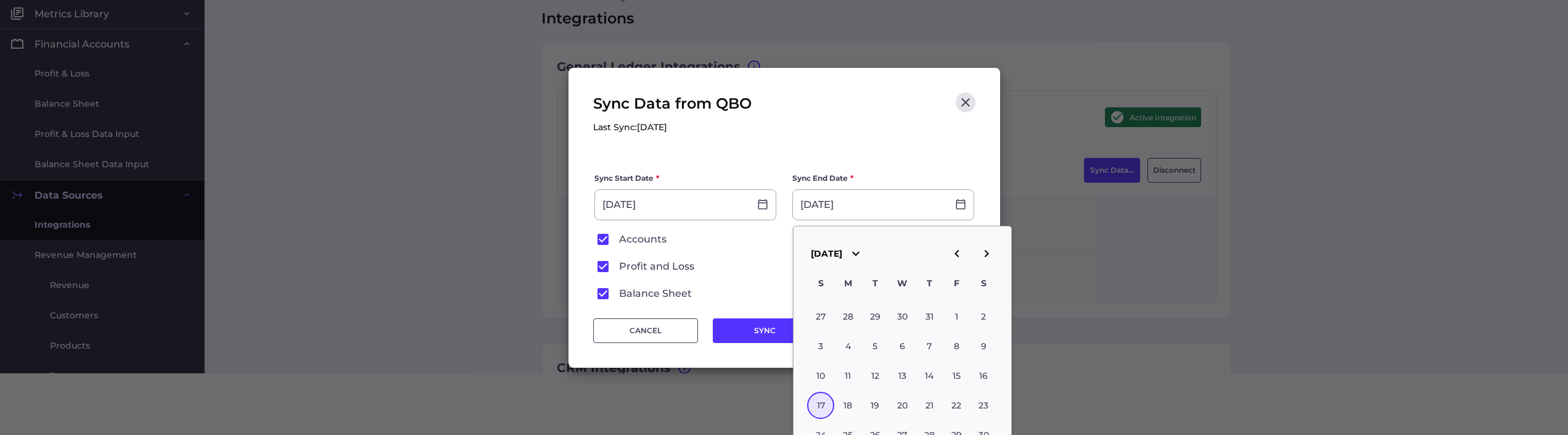
click at [987, 254] on icon "button" at bounding box center [987, 253] width 15 height 15
click at [955, 253] on icon "button" at bounding box center [956, 253] width 5 height 7
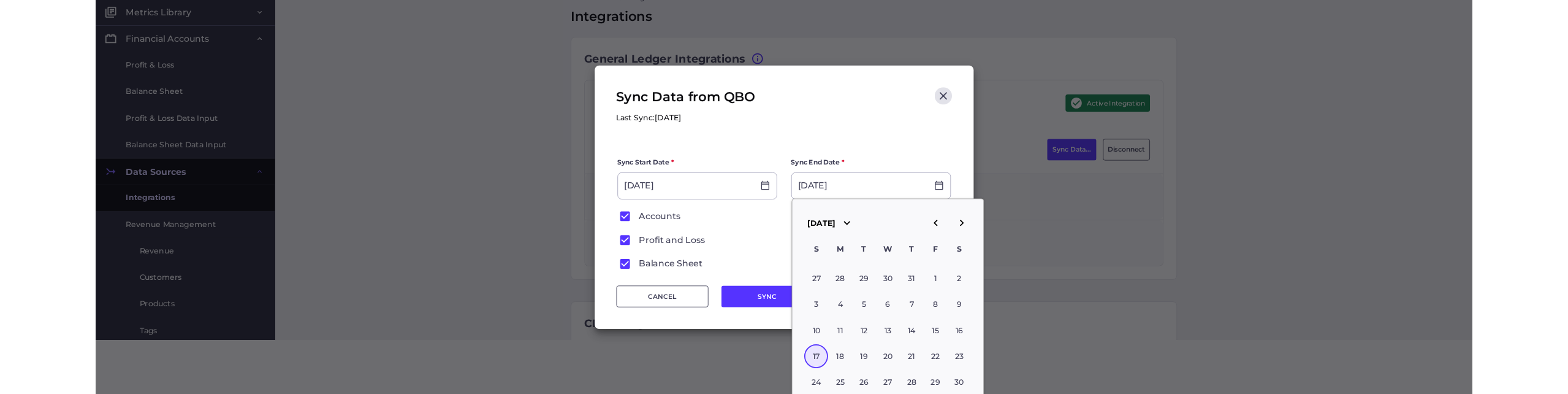
scroll to position [0, 0]
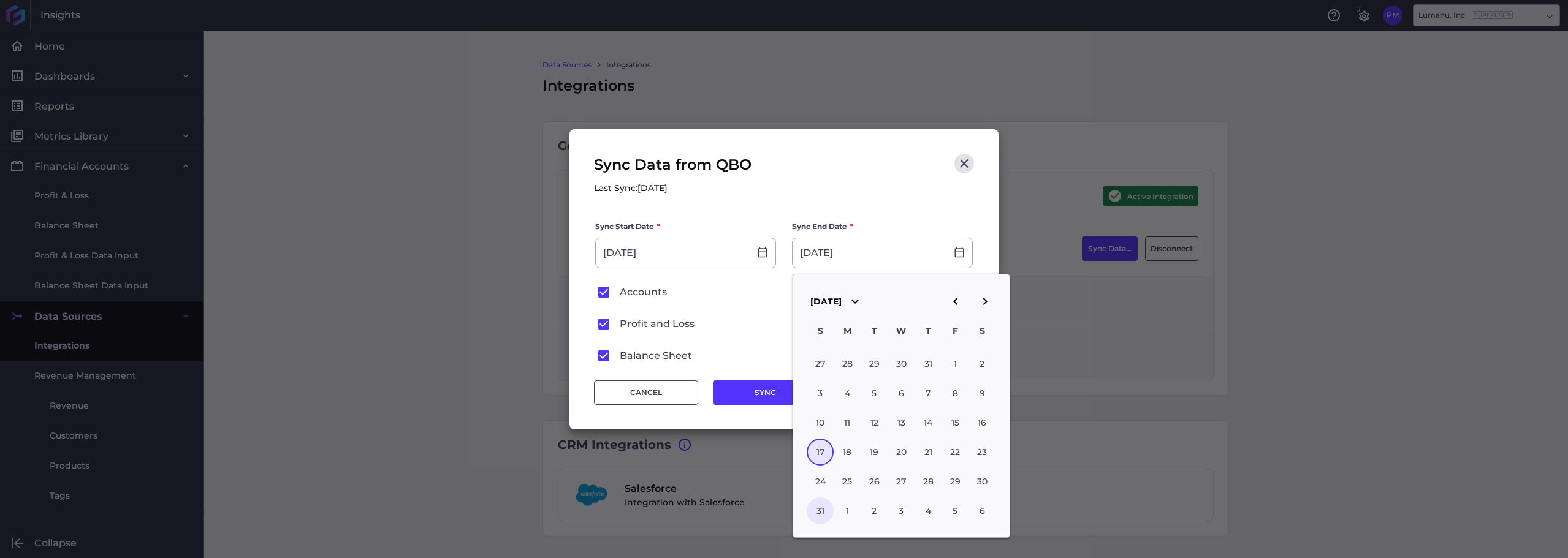
click at [815, 513] on div "31" at bounding box center [820, 511] width 27 height 27
type input "08/31/2025"
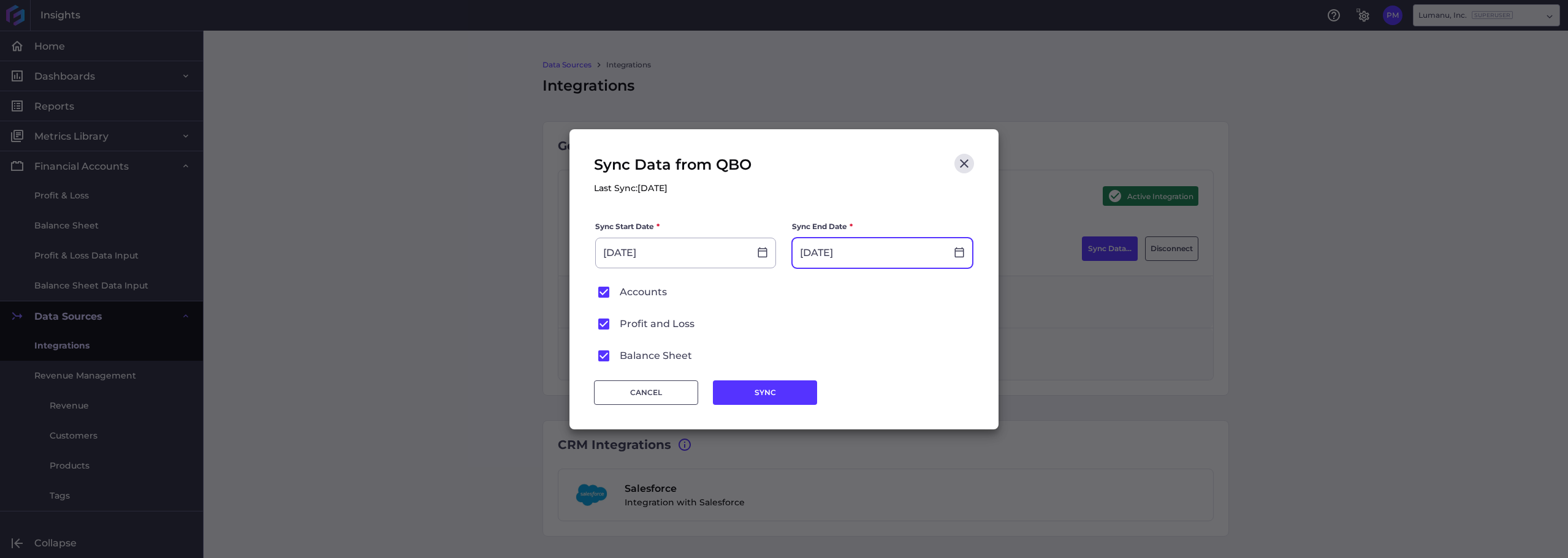
click at [879, 246] on input "08/31/2025" at bounding box center [869, 253] width 154 height 29
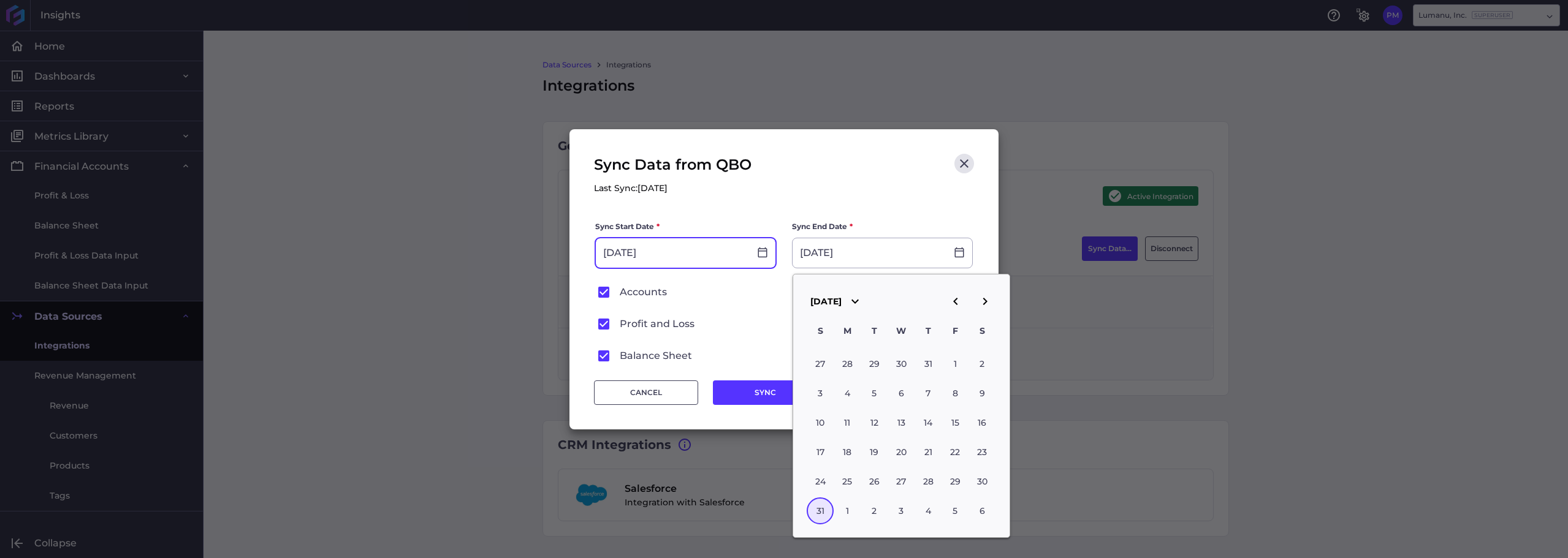
click at [658, 250] on input "06/01/2025" at bounding box center [673, 253] width 154 height 29
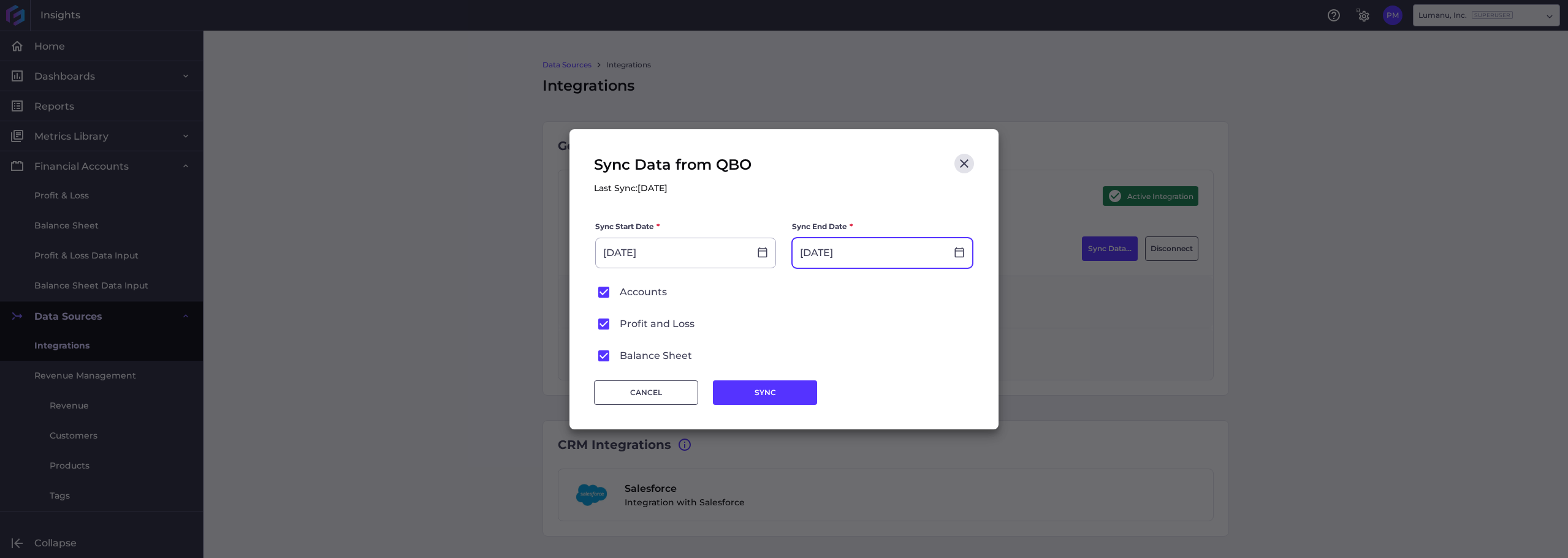
click at [859, 251] on input "08/31/2025" at bounding box center [869, 253] width 154 height 29
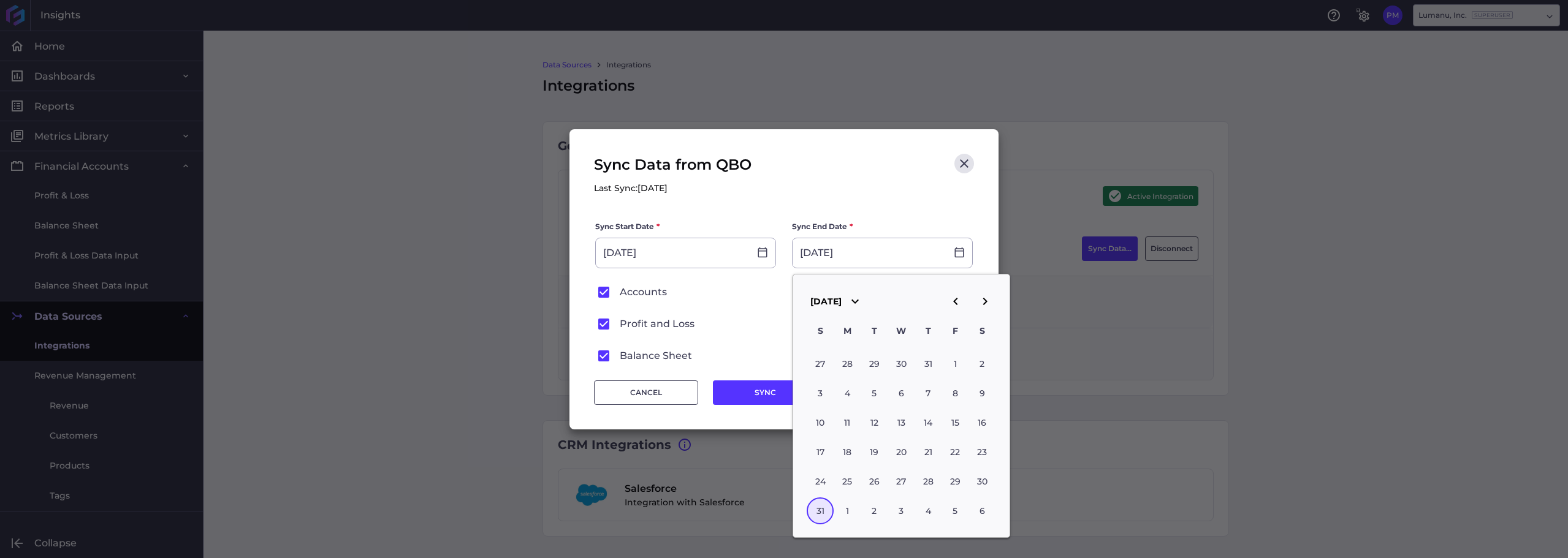
click at [601, 355] on icon at bounding box center [604, 356] width 11 height 11
click at [0, 0] on input "Balance Sheet" at bounding box center [0, 0] width 0 height 0
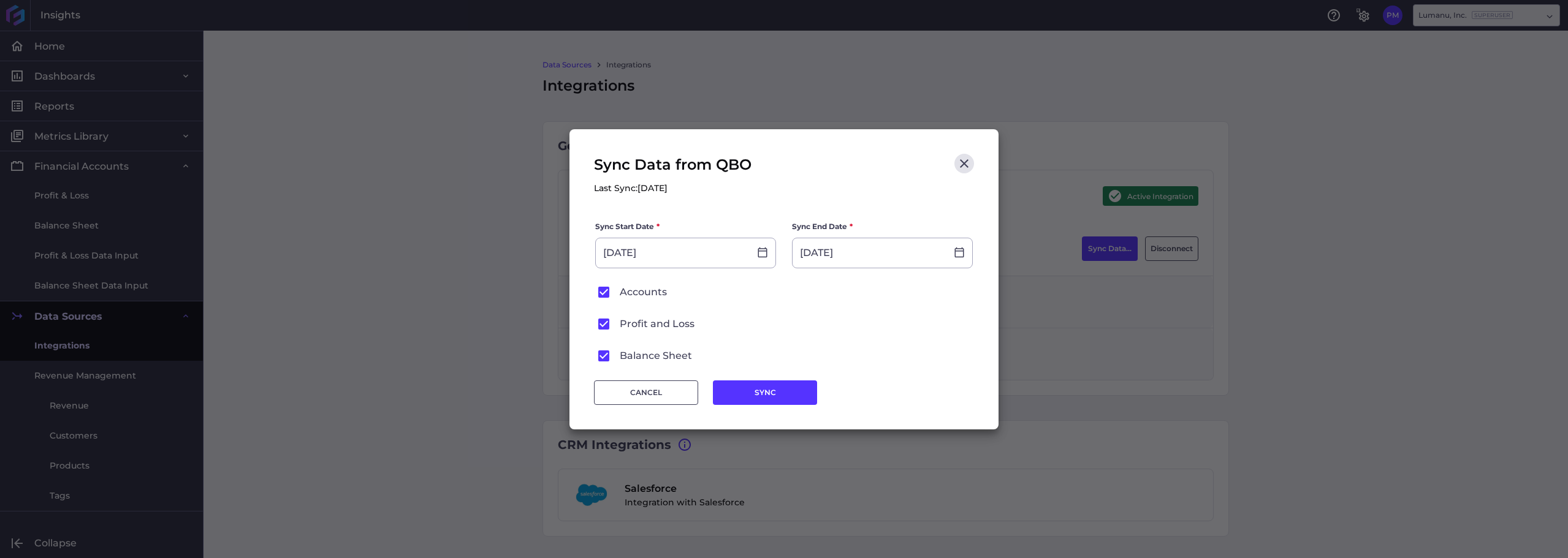
click at [604, 289] on icon at bounding box center [604, 292] width 11 height 11
click at [0, 0] on input "Accounts" at bounding box center [0, 0] width 0 height 0
click at [602, 355] on icon at bounding box center [604, 356] width 11 height 11
click at [0, 0] on input "Balance Sheet" at bounding box center [0, 0] width 0 height 0
click at [603, 295] on icon at bounding box center [604, 292] width 11 height 11
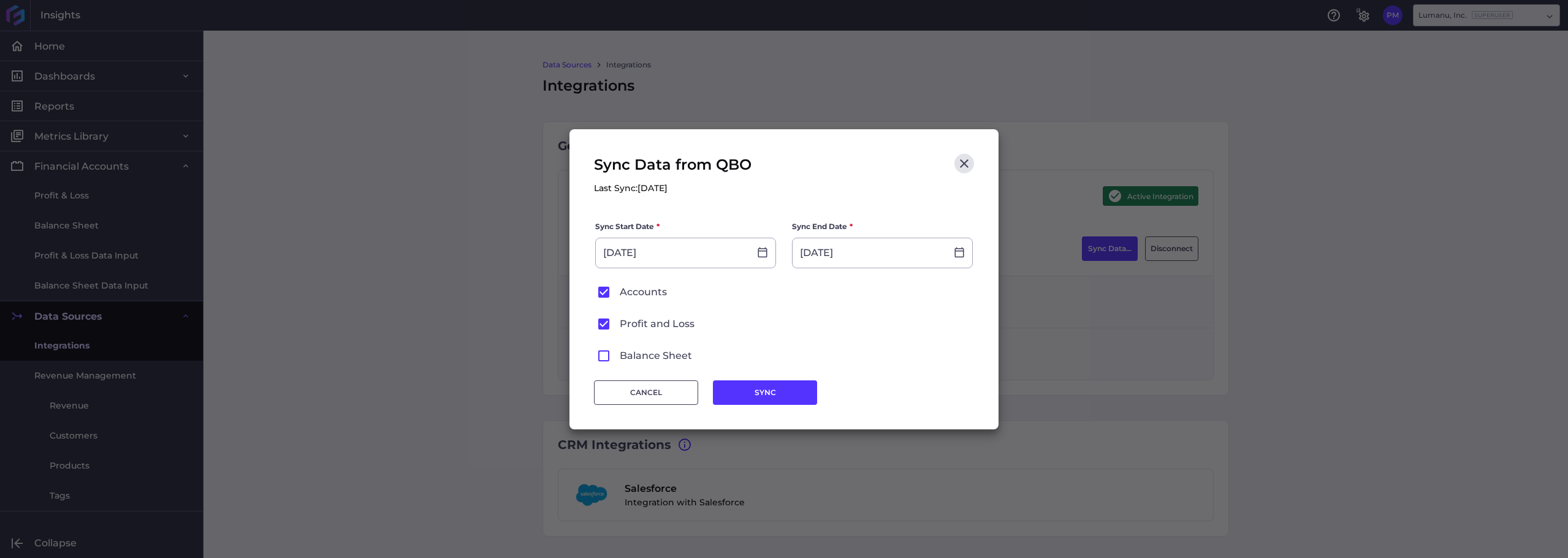
click at [0, 0] on input "Accounts" at bounding box center [0, 0] width 0 height 0
click at [714, 253] on input "06/01/2025" at bounding box center [673, 253] width 154 height 29
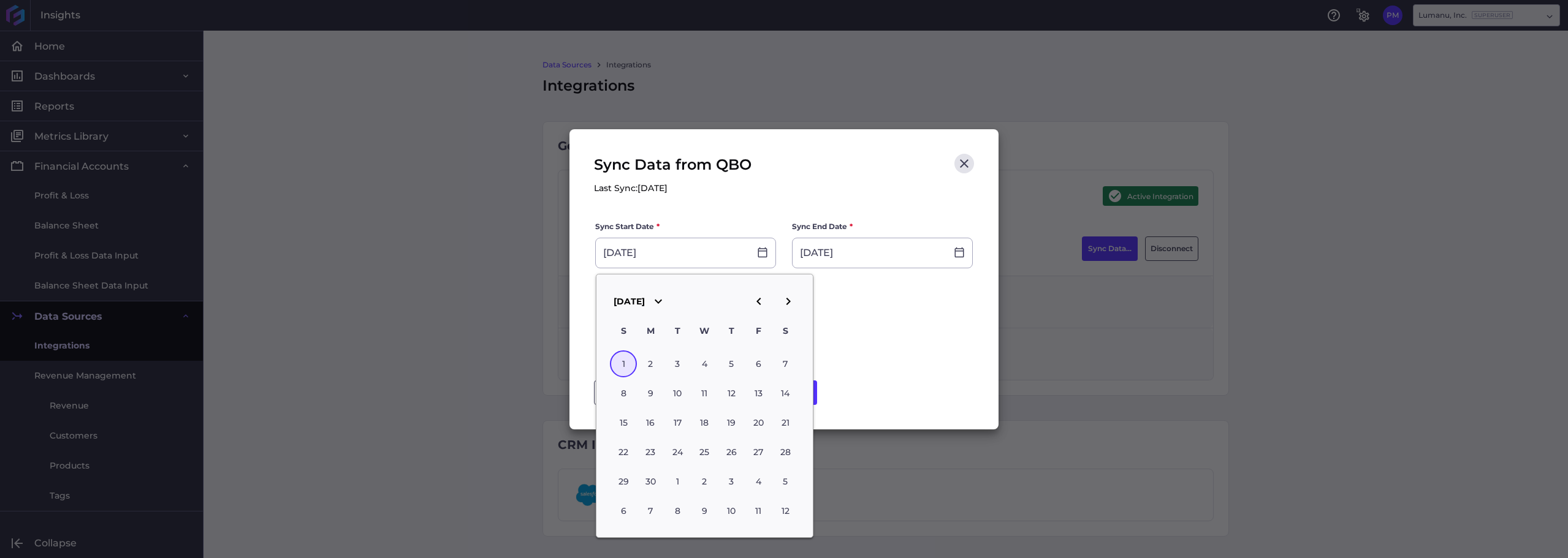
click at [789, 301] on icon "button" at bounding box center [788, 301] width 4 height 7
click at [682, 358] on div "1" at bounding box center [677, 364] width 27 height 27
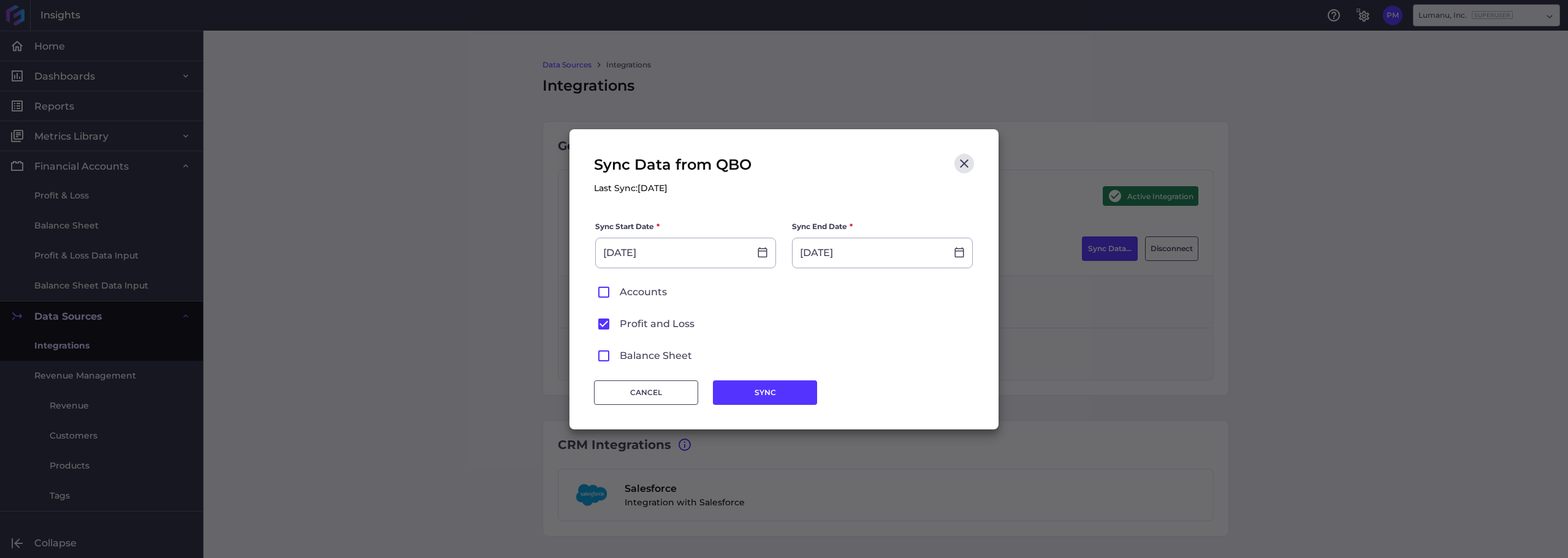
click at [775, 391] on button "SYNC" at bounding box center [765, 393] width 104 height 24
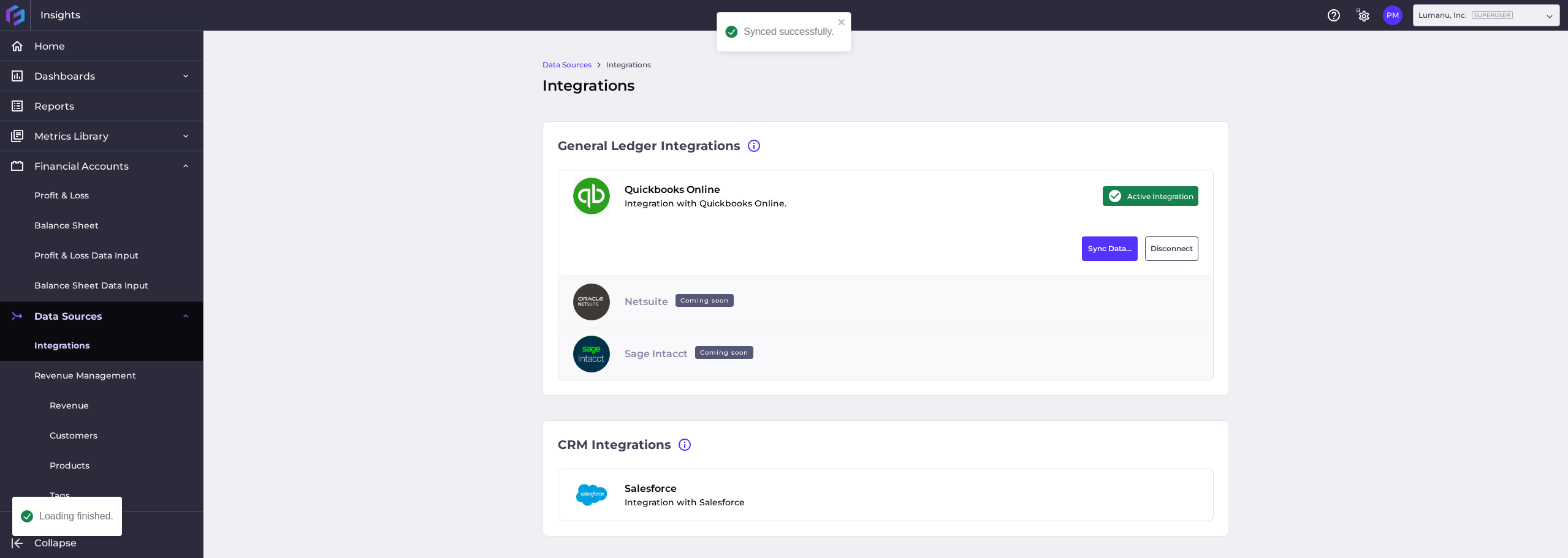
type input "09/17/2025"
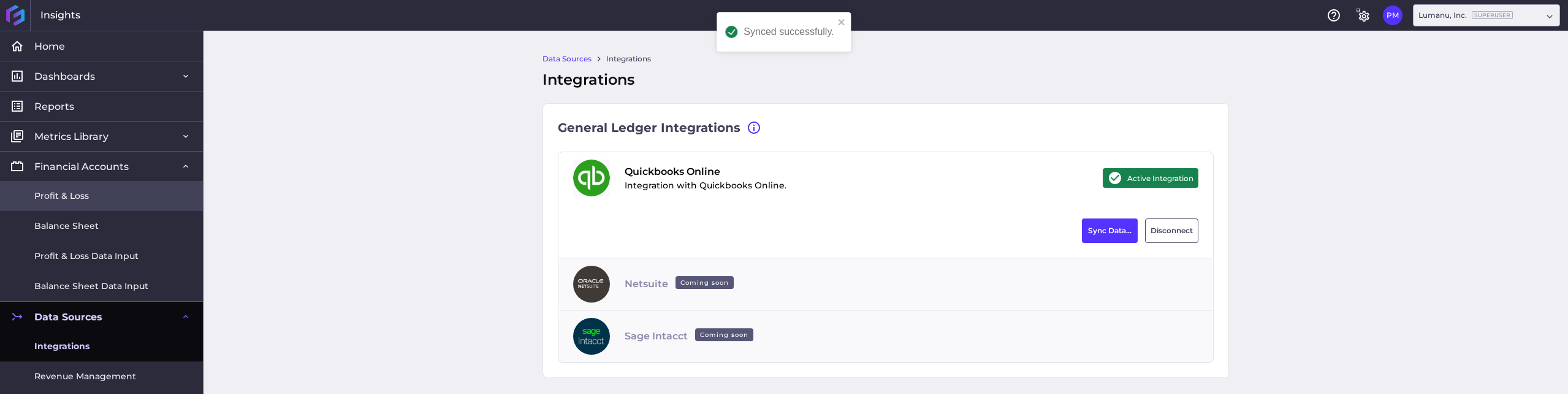
click at [81, 193] on span "Profit & Loss" at bounding box center [61, 196] width 54 height 13
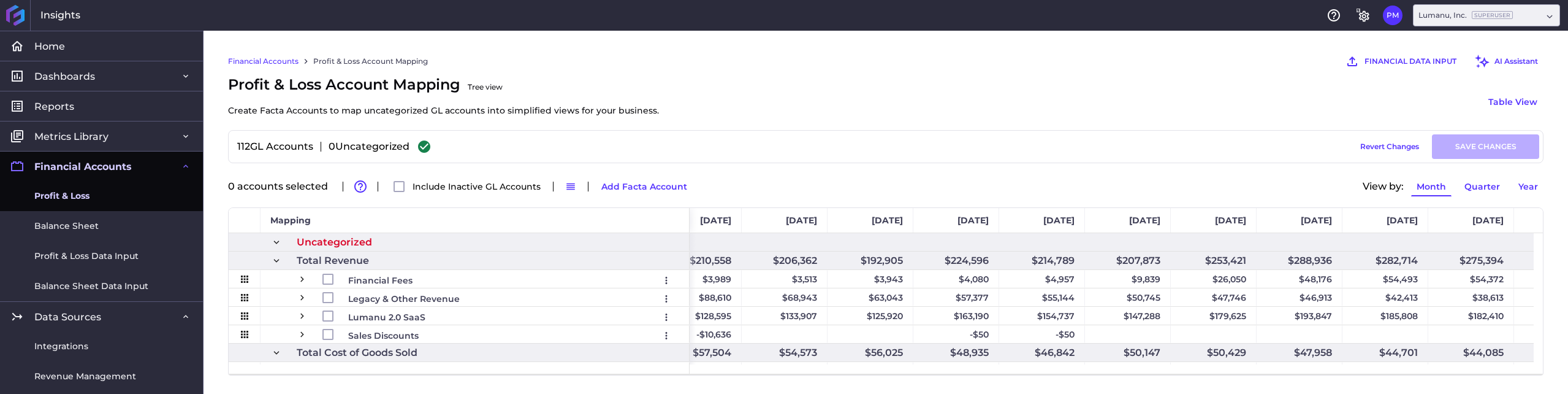
scroll to position [0, 4436]
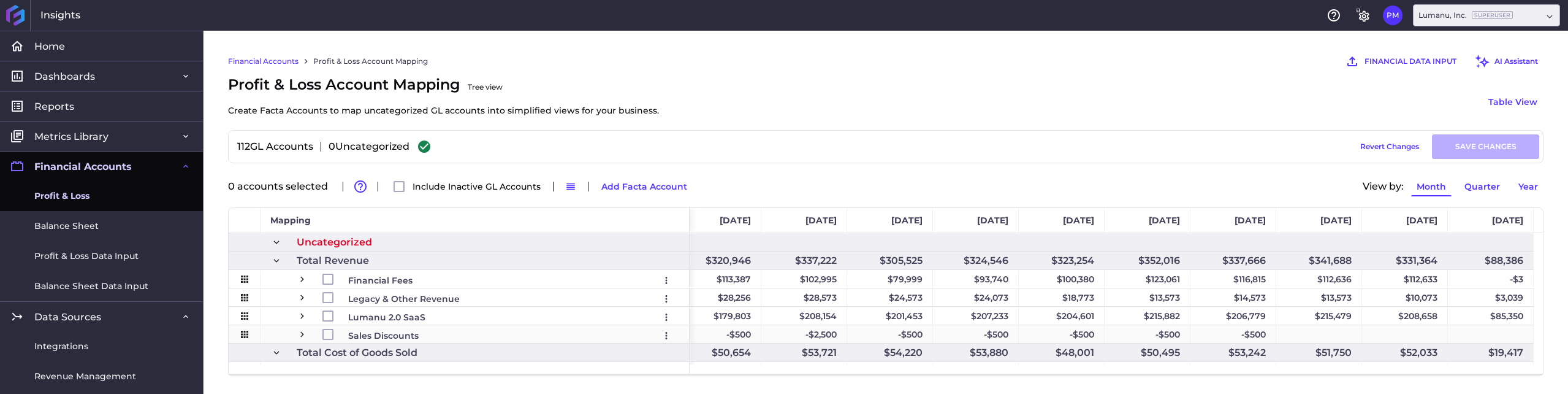
click at [1320, 331] on div "Press SPACE to select this row." at bounding box center [1319, 334] width 86 height 18
click at [1489, 334] on div "Press SPACE to select this row." at bounding box center [1491, 334] width 86 height 18
click at [1329, 327] on div "Press SPACE to select this row." at bounding box center [1319, 334] width 86 height 18
click at [1505, 332] on div "Press SPACE to select this row." at bounding box center [1491, 334] width 86 height 18
click at [303, 333] on span "Press SPACE to select this row." at bounding box center [301, 334] width 11 height 11
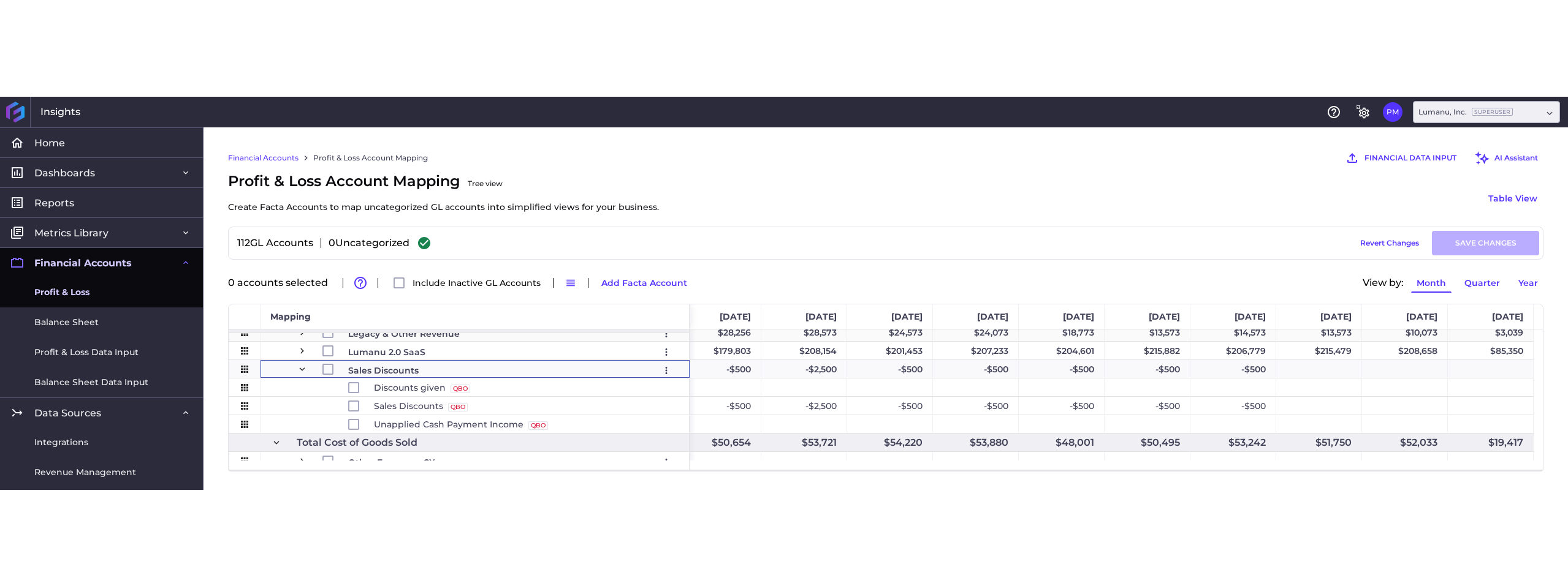
scroll to position [61, 0]
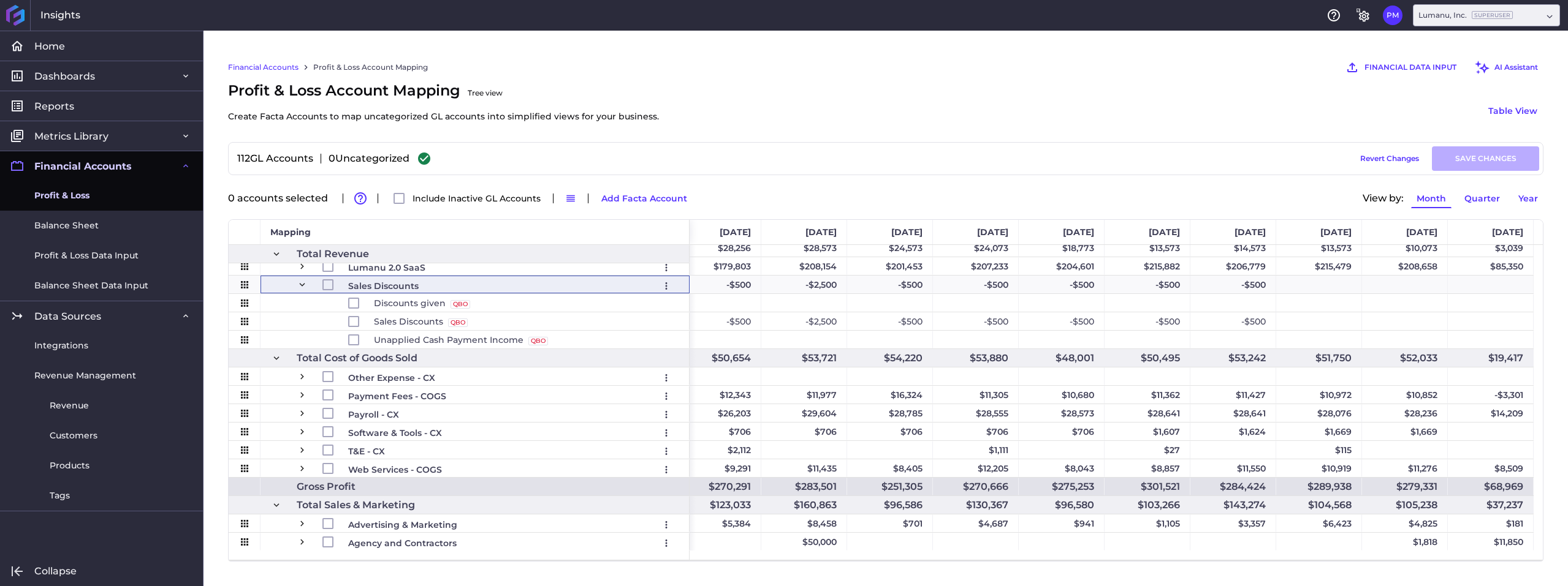
click at [879, 123] on div "Profit & Loss Account Mapping Tree view Create Facta Accounts to map uncategori…" at bounding box center [885, 111] width 1315 height 63
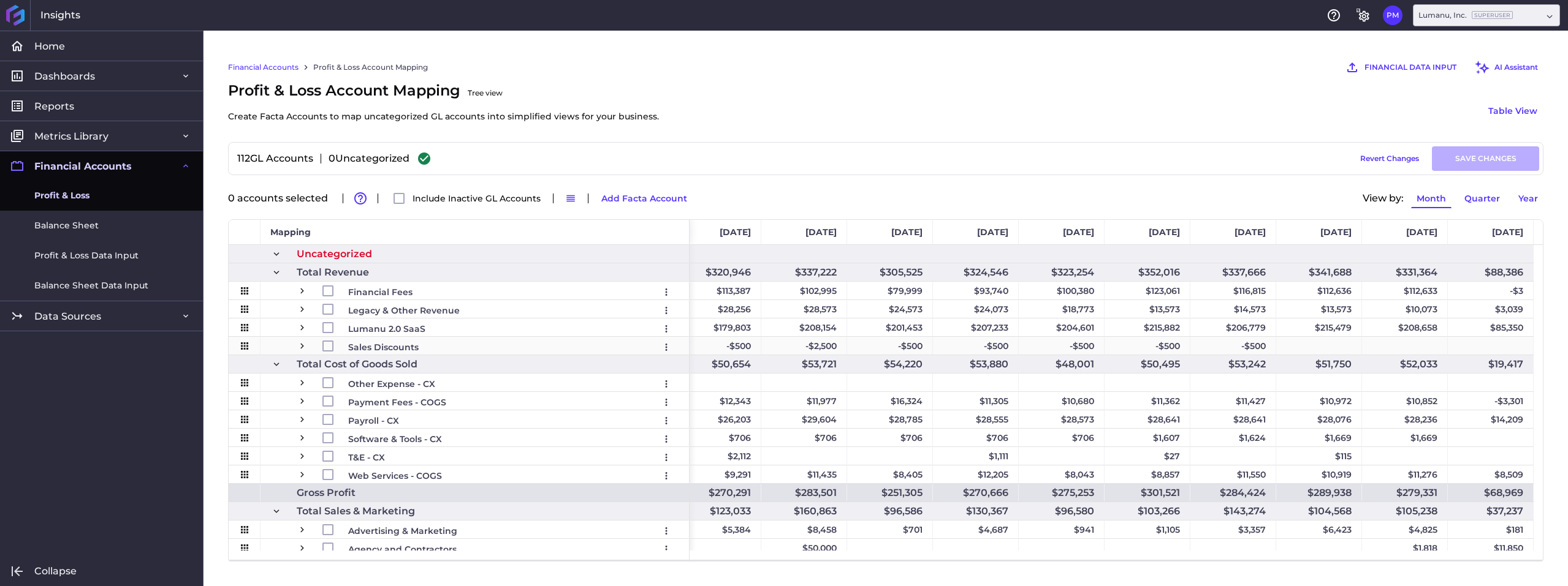
drag, startPoint x: 1300, startPoint y: 343, endPoint x: 1402, endPoint y: 341, distance: 102.0
click at [1302, 343] on div "Press SPACE to select this row." at bounding box center [1319, 346] width 86 height 18
click at [1409, 340] on div "Press SPACE to select this row." at bounding box center [1405, 346] width 86 height 18
click at [1504, 342] on div "Press SPACE to select this row." at bounding box center [1491, 346] width 86 height 18
click at [1370, 14] on icon "General Settings" at bounding box center [1363, 15] width 15 height 15
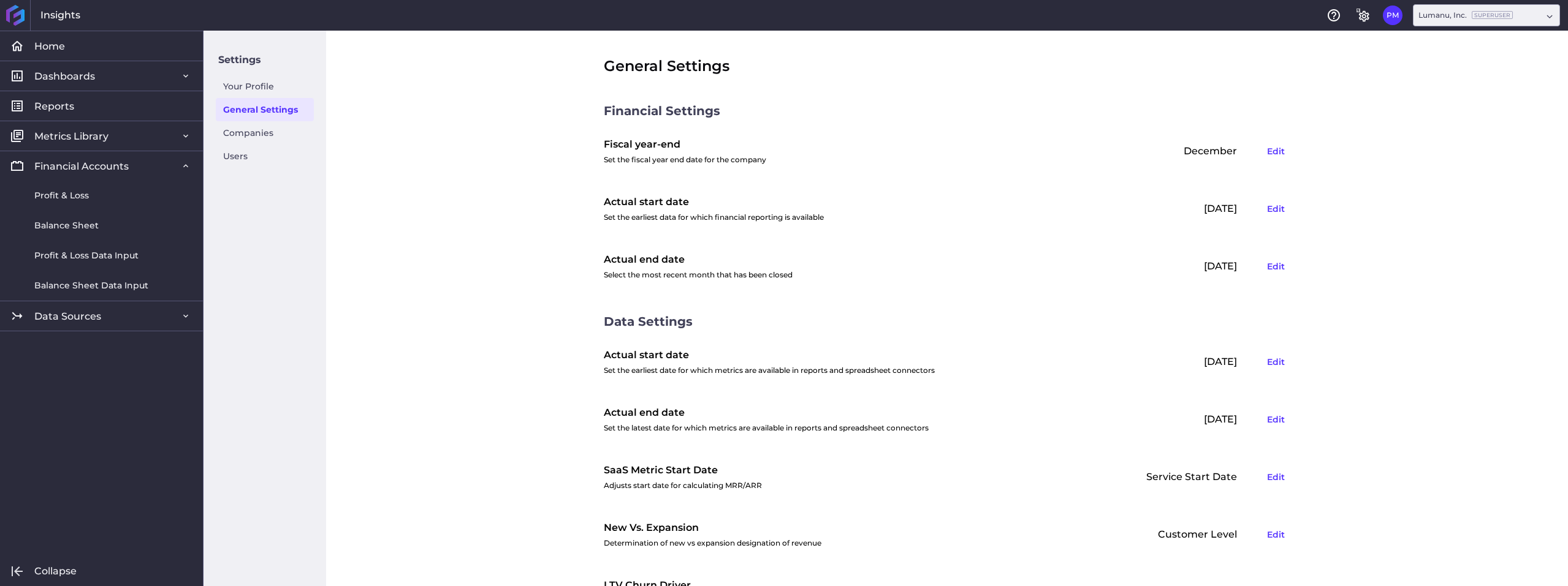
click at [1215, 265] on div "[DATE] Edit" at bounding box center [1192, 267] width 196 height 33
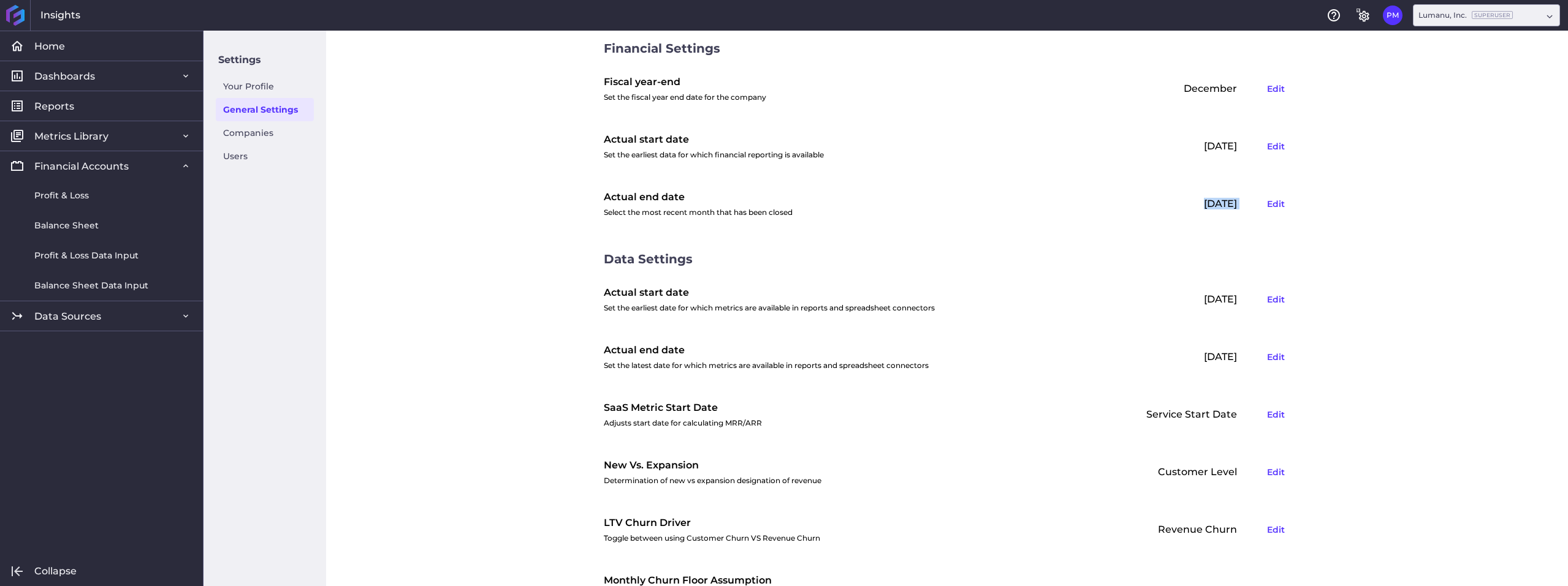
scroll to position [123, 0]
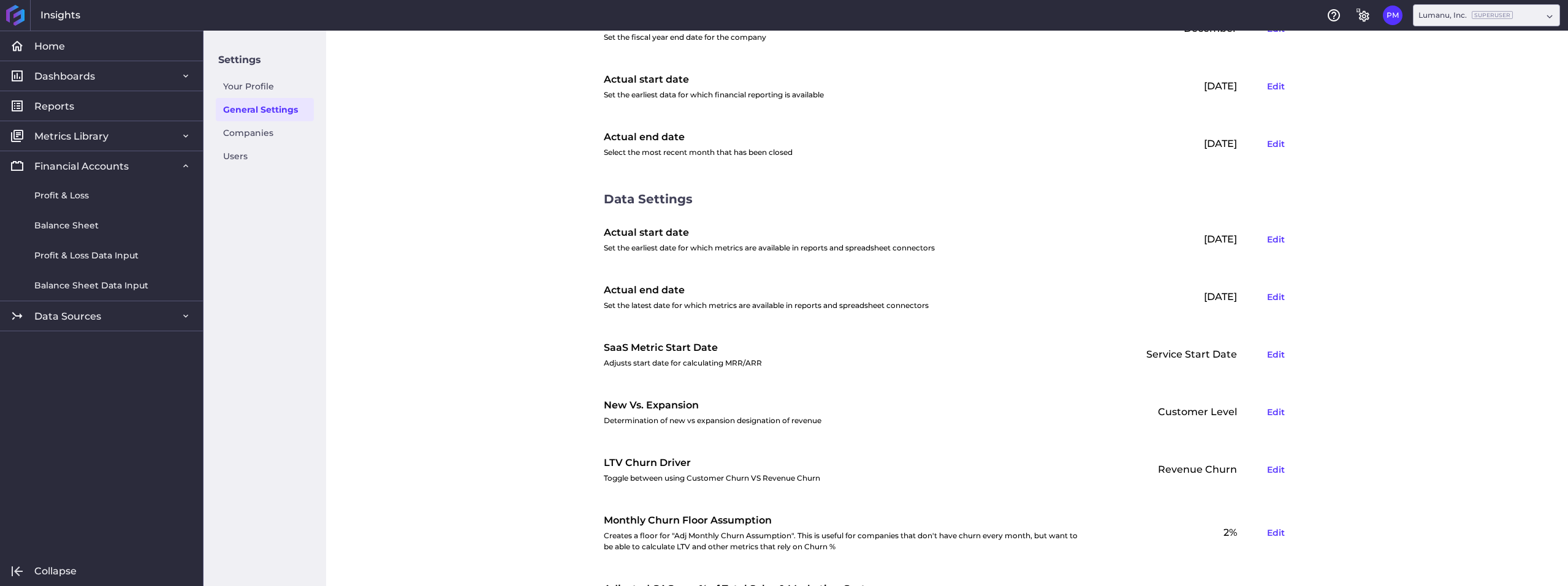
click at [1212, 294] on div "[DATE] Edit" at bounding box center [1192, 297] width 196 height 33
click at [1212, 294] on div "Sep 2025 Edit" at bounding box center [1192, 297] width 196 height 33
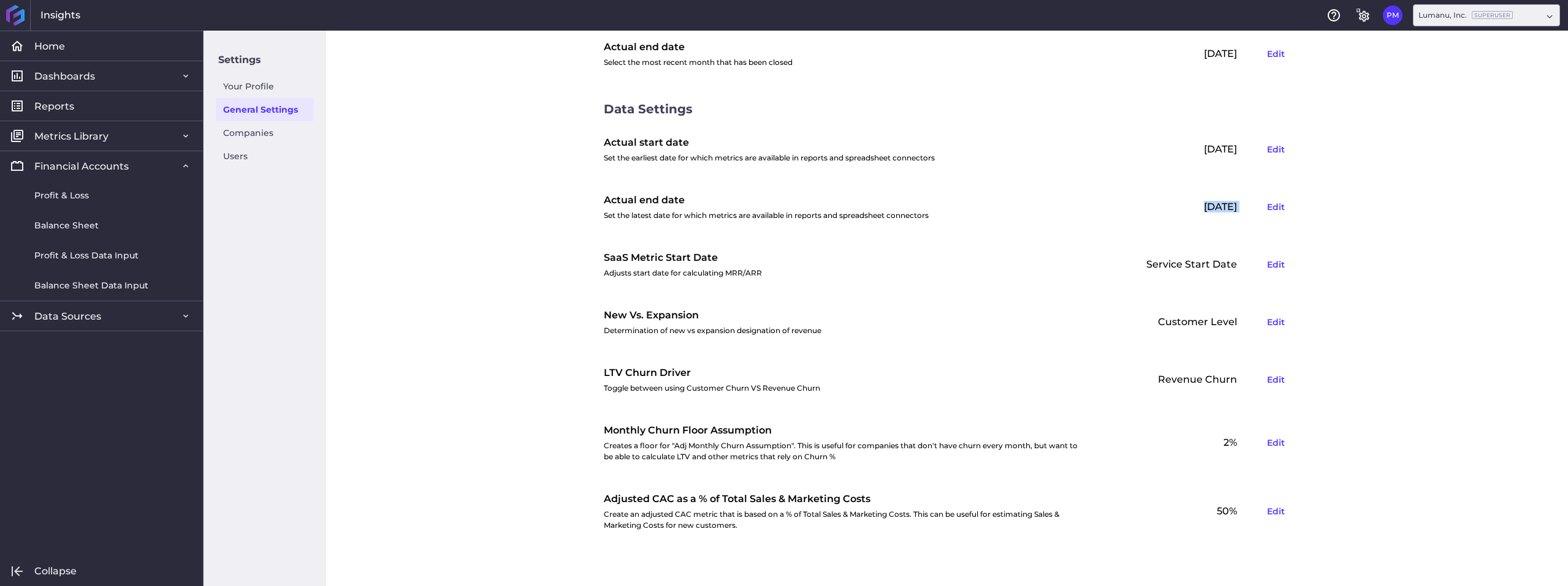
scroll to position [214, 0]
click at [447, 208] on div "General Settings Financial Settings Fiscal year-end Set the fiscal year end dat…" at bounding box center [947, 308] width 1242 height 556
click at [74, 196] on span "Profit & Loss" at bounding box center [61, 196] width 54 height 13
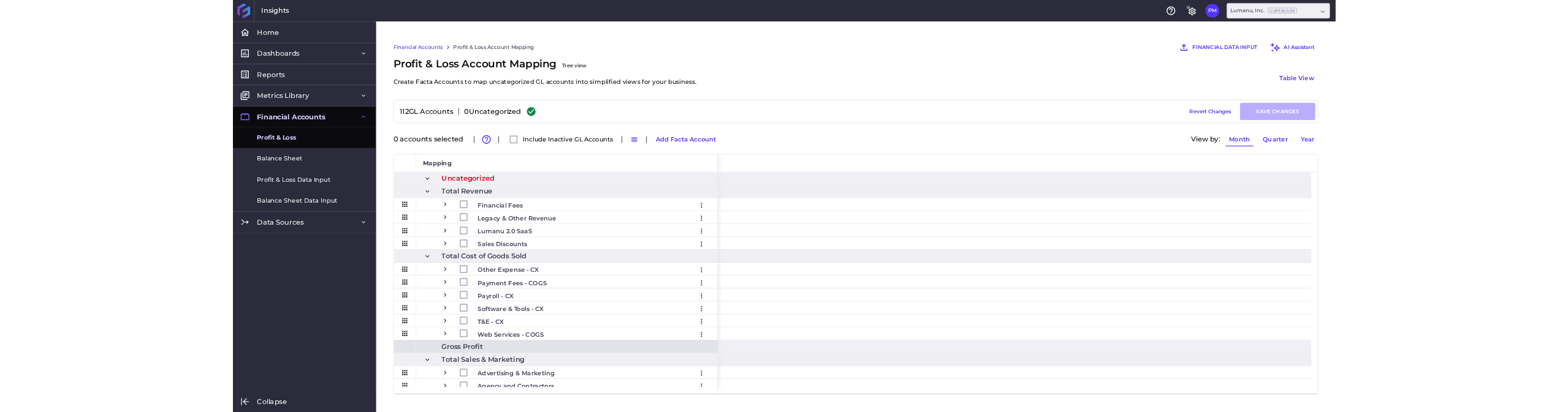
scroll to position [0, 5076]
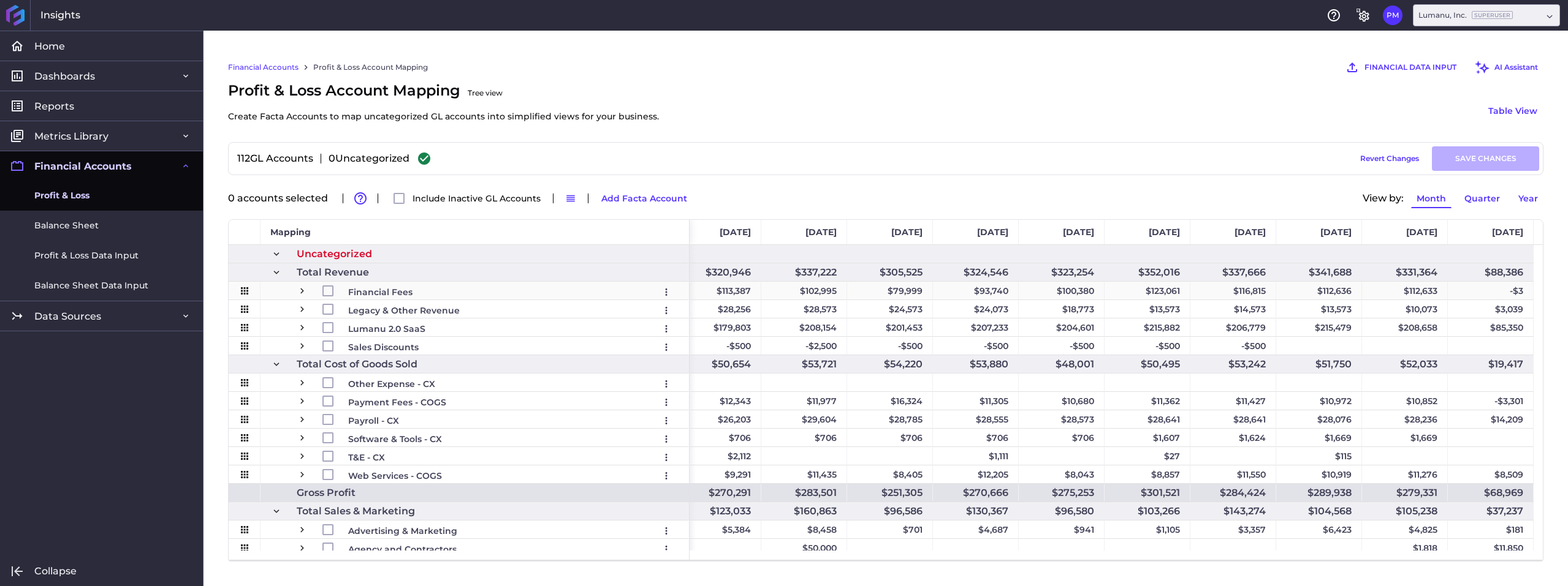
click at [301, 296] on span "Press SPACE to select this row." at bounding box center [301, 290] width 11 height 11
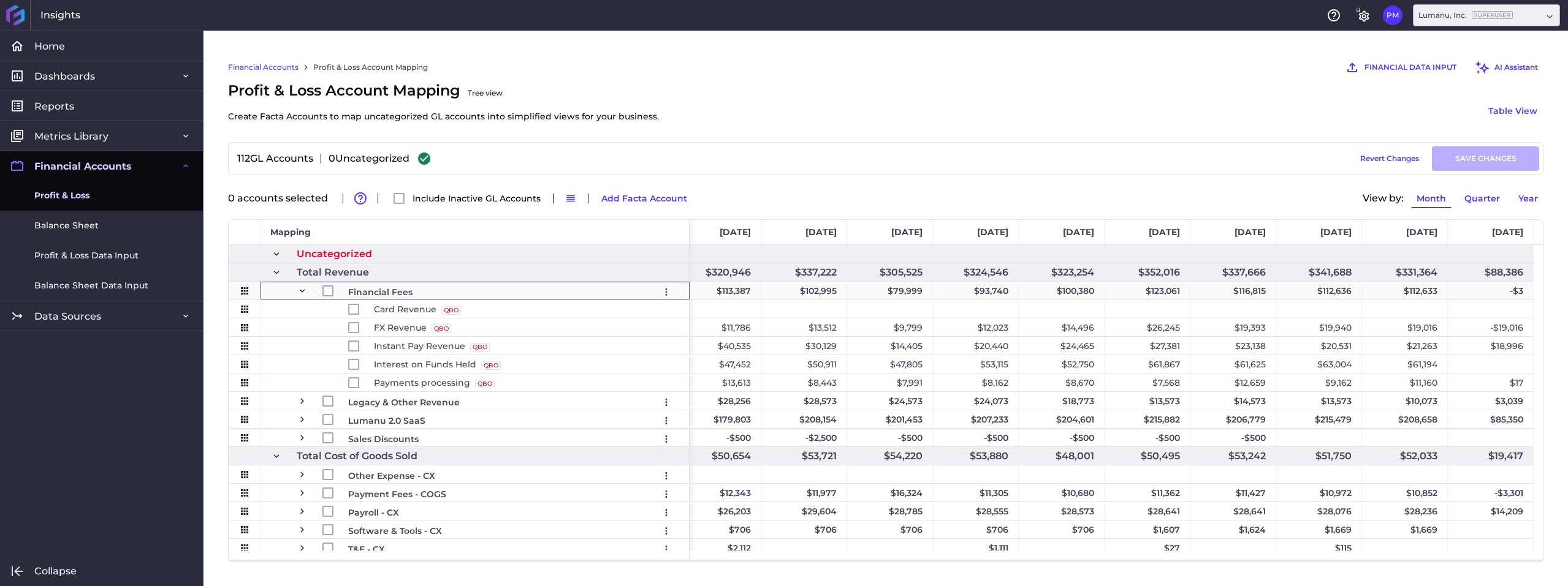
click at [303, 293] on span "Press SPACE to select this row." at bounding box center [301, 290] width 11 height 11
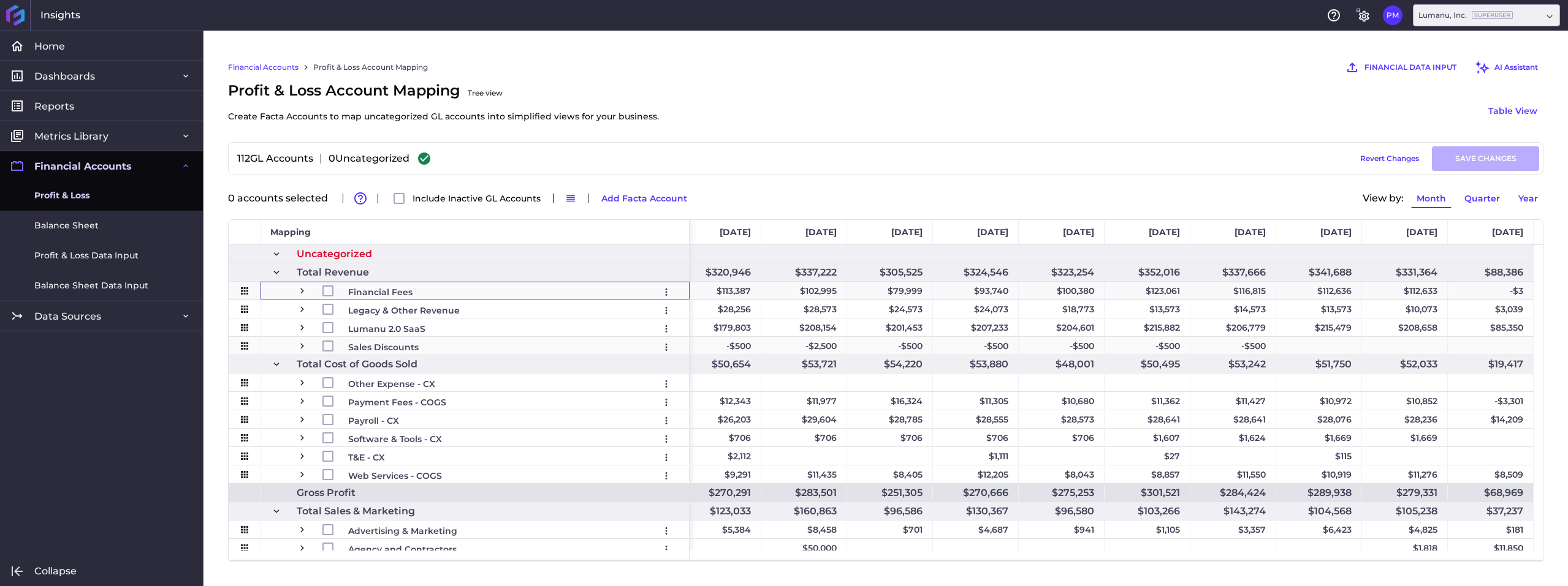
click at [305, 347] on span "Press SPACE to select this row." at bounding box center [301, 345] width 11 height 11
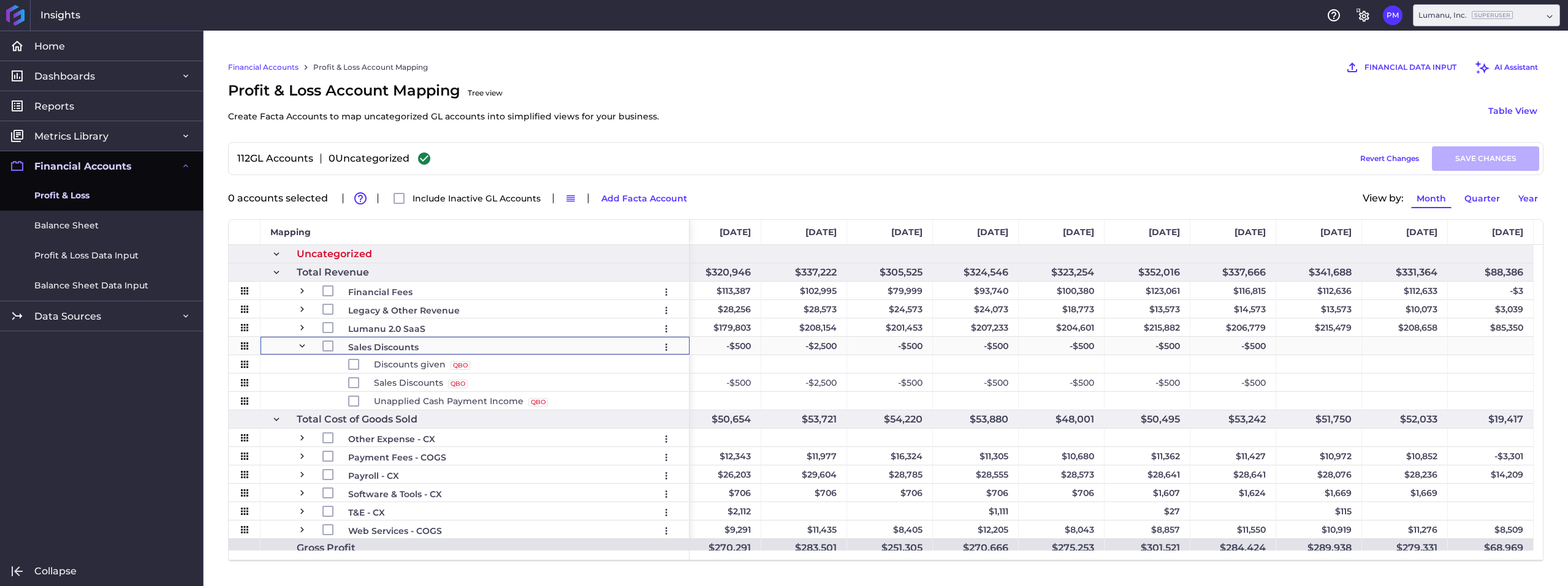
click at [303, 347] on span "Press SPACE to select this row." at bounding box center [301, 345] width 11 height 11
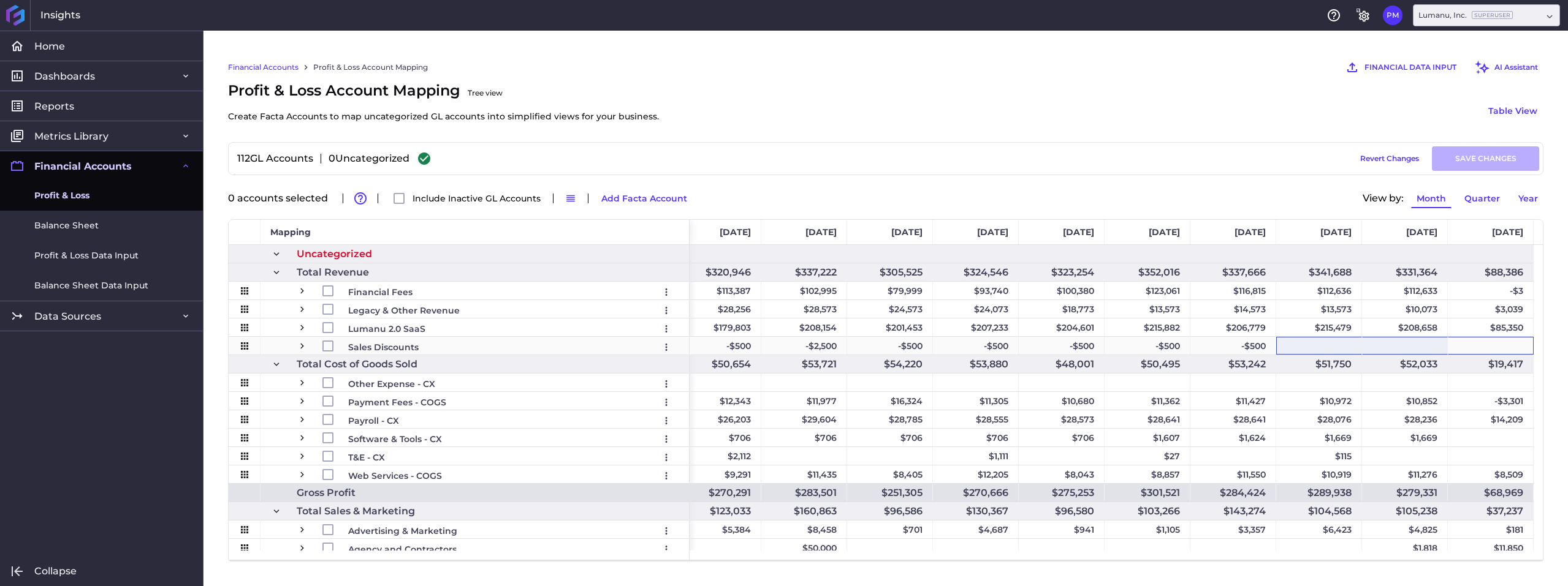
drag, startPoint x: 1503, startPoint y: 342, endPoint x: 1300, endPoint y: 341, distance: 203.0
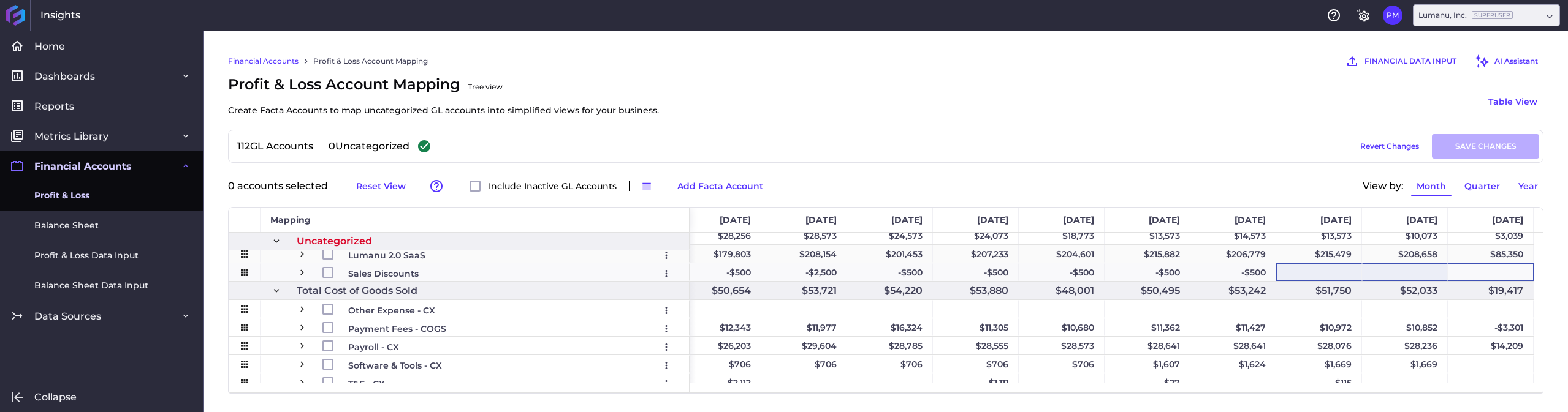
scroll to position [0, 0]
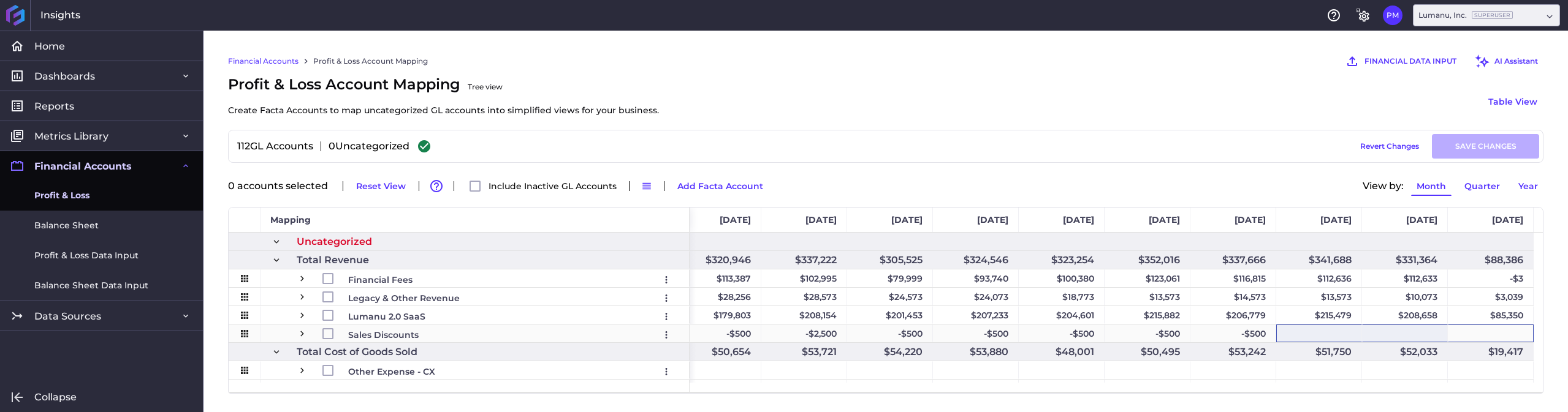
click at [1330, 334] on div "Press SPACE to select this row." at bounding box center [1319, 334] width 86 height 18
click at [1396, 332] on div "Press SPACE to select this row." at bounding box center [1405, 334] width 86 height 18
click at [1502, 334] on div "Press SPACE to select this row." at bounding box center [1491, 334] width 86 height 18
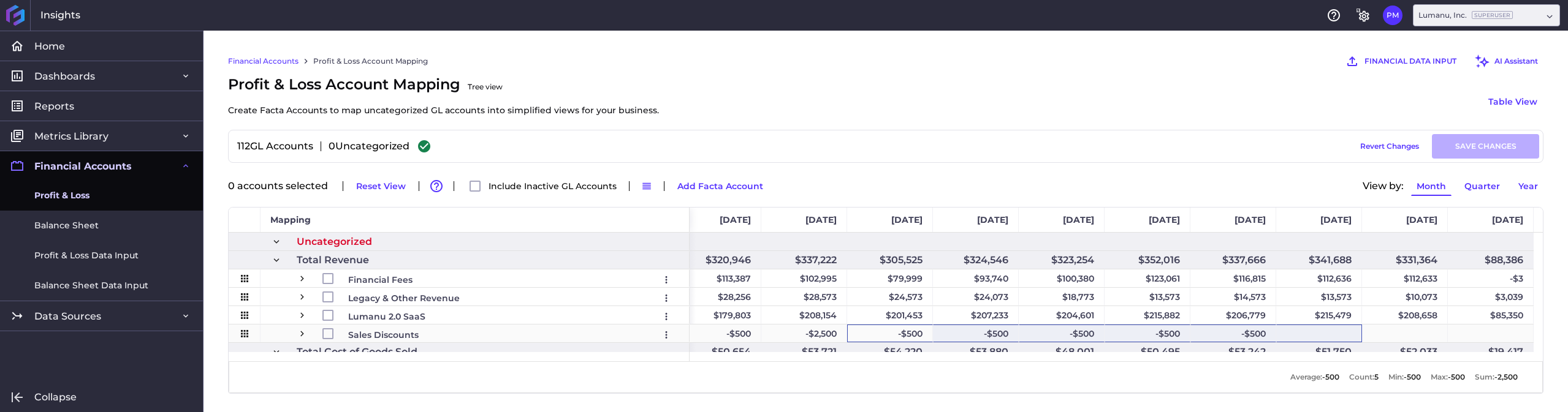
drag, startPoint x: 881, startPoint y: 333, endPoint x: 1342, endPoint y: 329, distance: 461.0
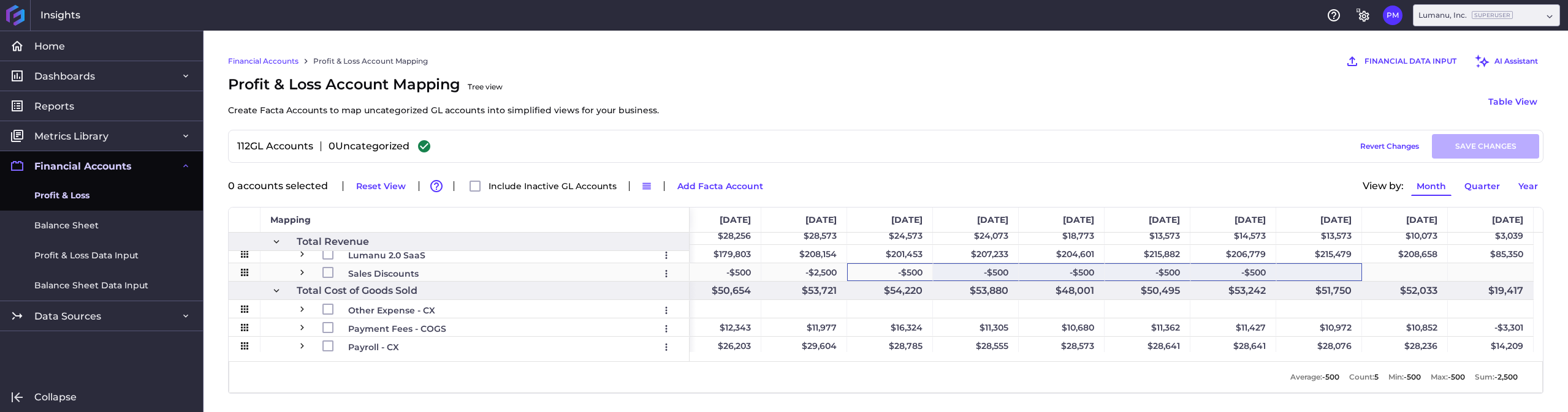
click at [302, 274] on span "Press SPACE to select this row." at bounding box center [301, 273] width 11 height 11
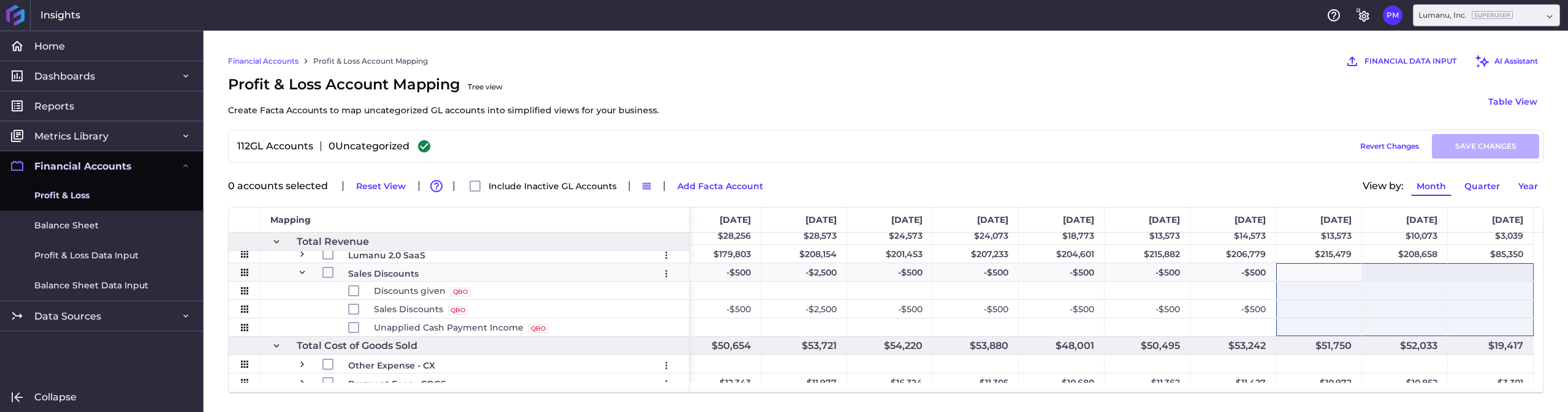
drag, startPoint x: 1393, startPoint y: 283, endPoint x: 1503, endPoint y: 326, distance: 118.1
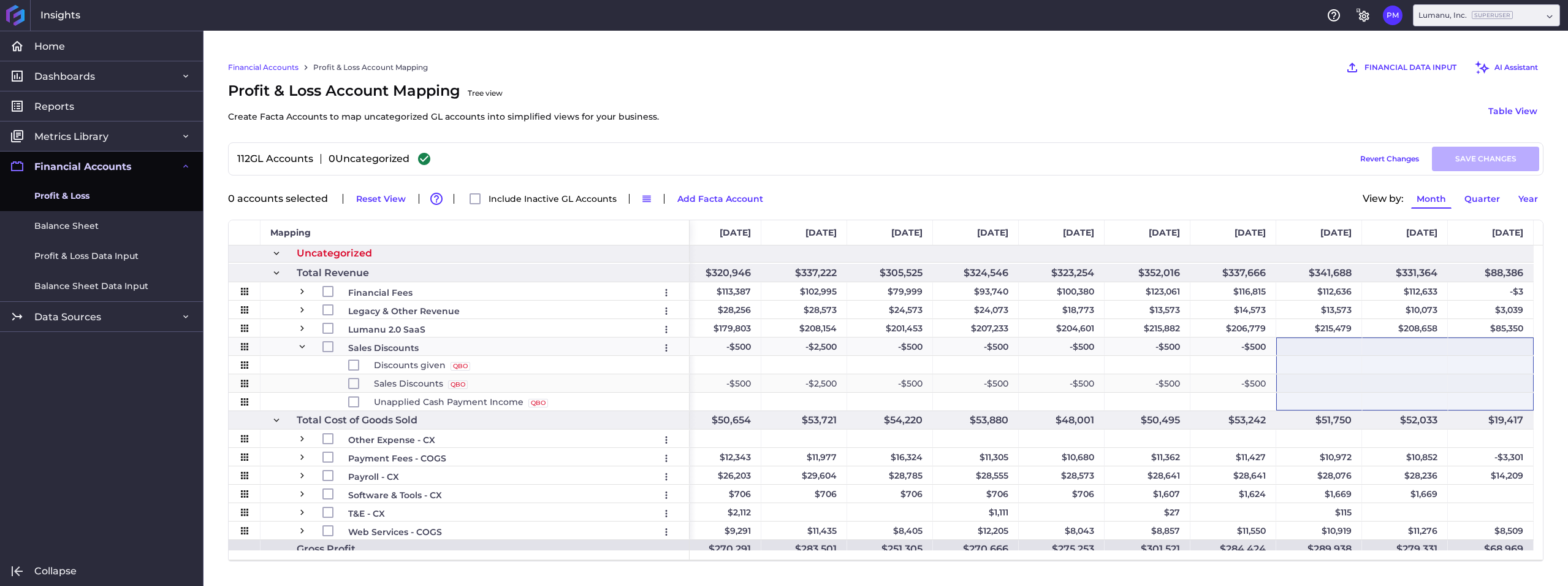
scroll to position [0, 0]
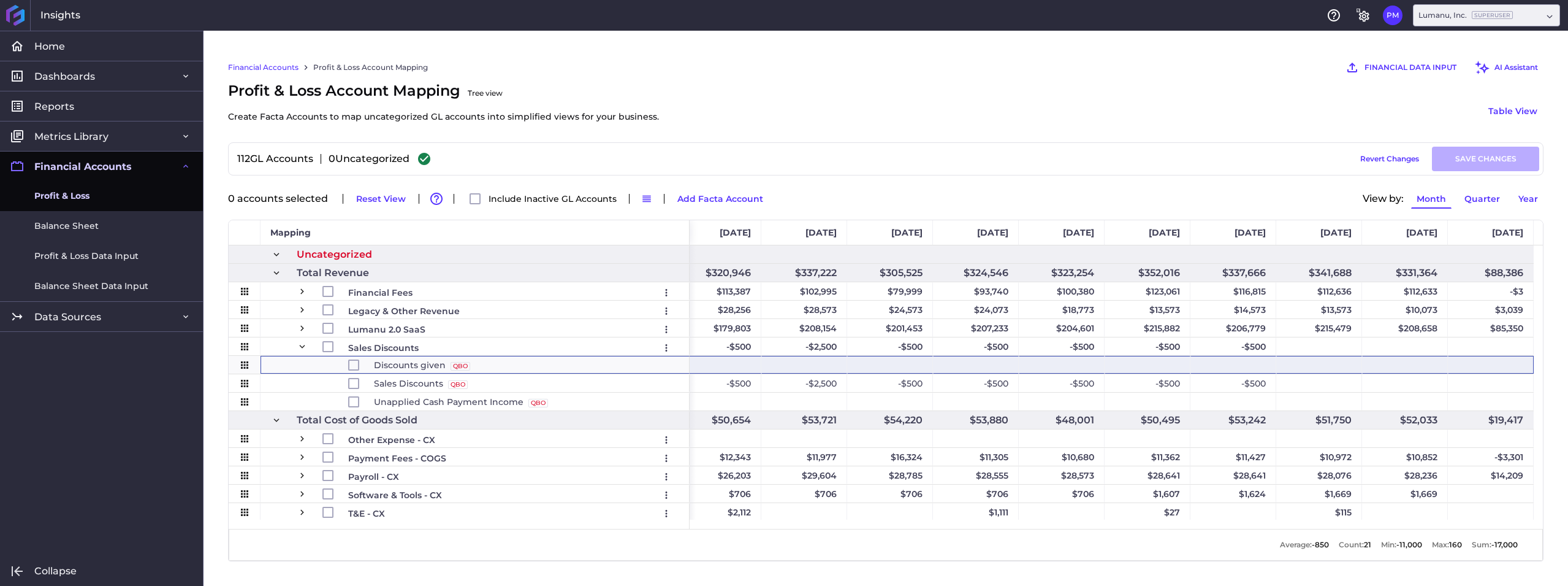
drag, startPoint x: 382, startPoint y: 367, endPoint x: 1476, endPoint y: 358, distance: 1094.0
click at [1476, 358] on div "Other Expenses - Sales Edit Remove Partner Commission Edit Remove Payroll - Biz…" at bounding box center [881, 382] width 1305 height 274
click at [354, 364] on input "Press Space to toggle row selection (unchecked)" at bounding box center [353, 364] width 11 height 11
click at [354, 364] on input "Press Space to toggle row selection (checked)" at bounding box center [353, 364] width 11 height 11
checkbox input "false"
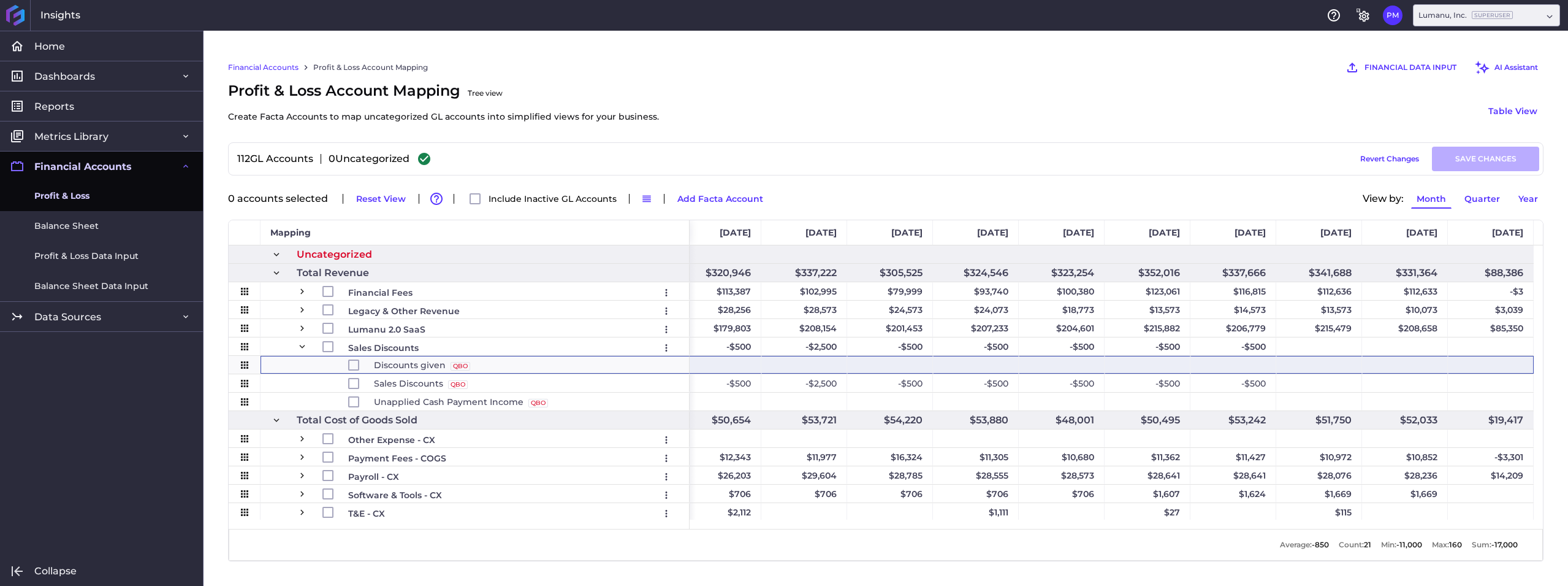
click at [278, 251] on span at bounding box center [276, 254] width 11 height 11
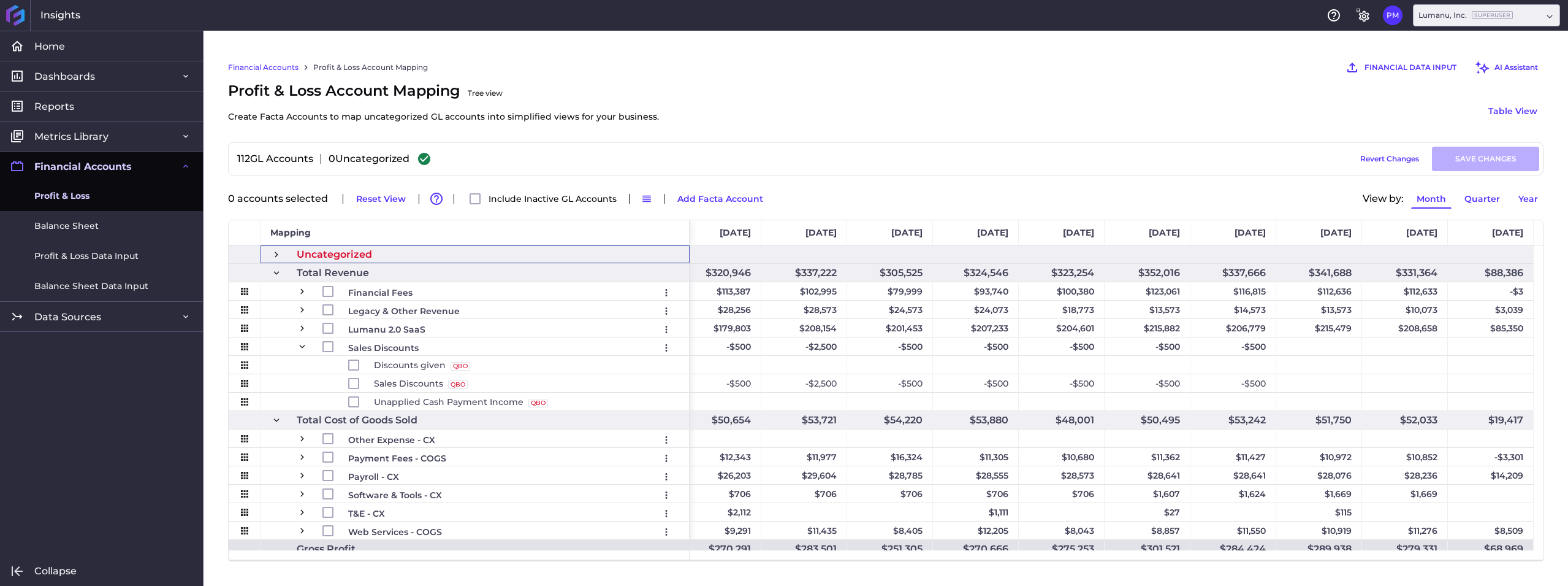
click at [278, 256] on span at bounding box center [276, 254] width 11 height 11
click at [474, 196] on icon at bounding box center [475, 199] width 15 height 15
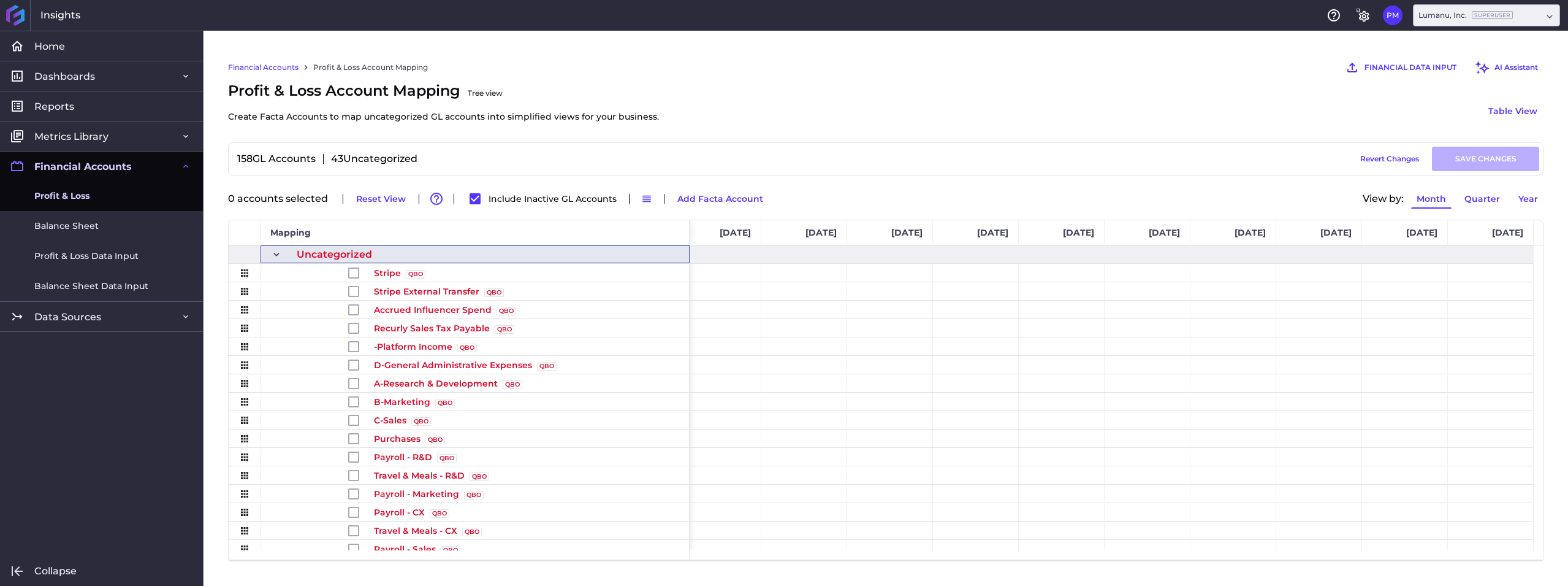
click at [474, 196] on icon at bounding box center [475, 199] width 11 height 11
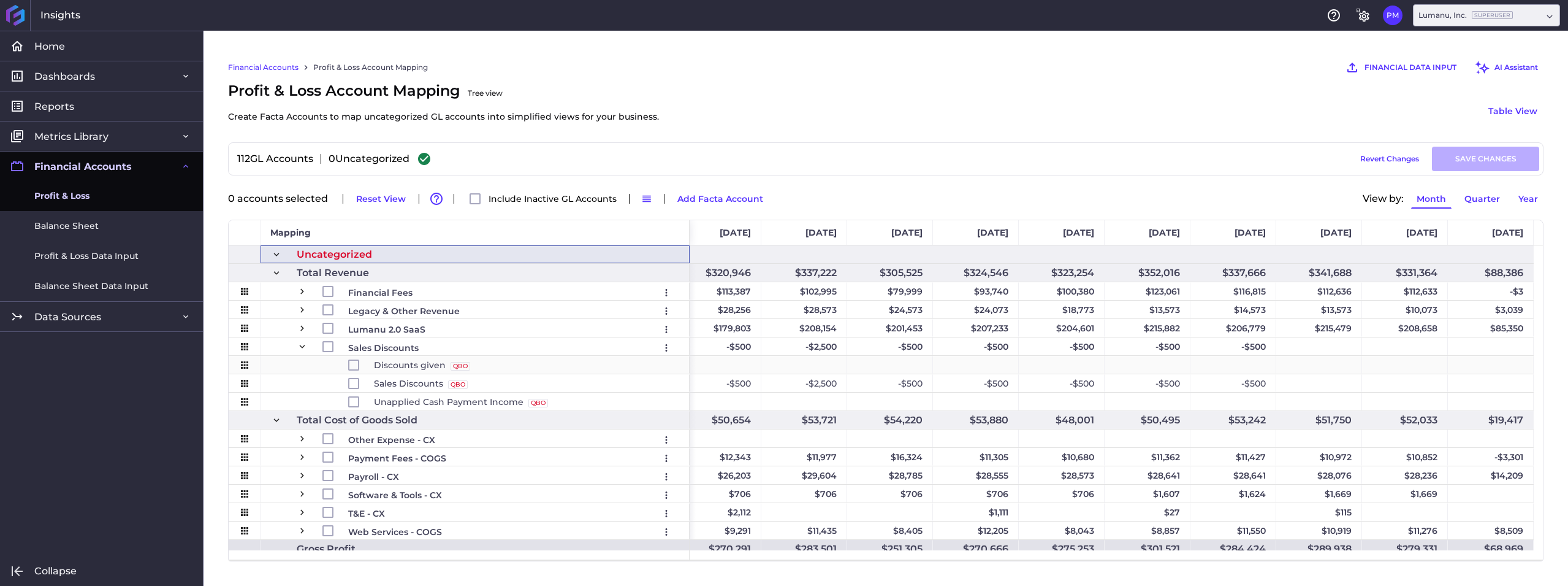
click at [425, 369] on span "Discounts given QBO Source" at bounding box center [422, 364] width 96 height 17
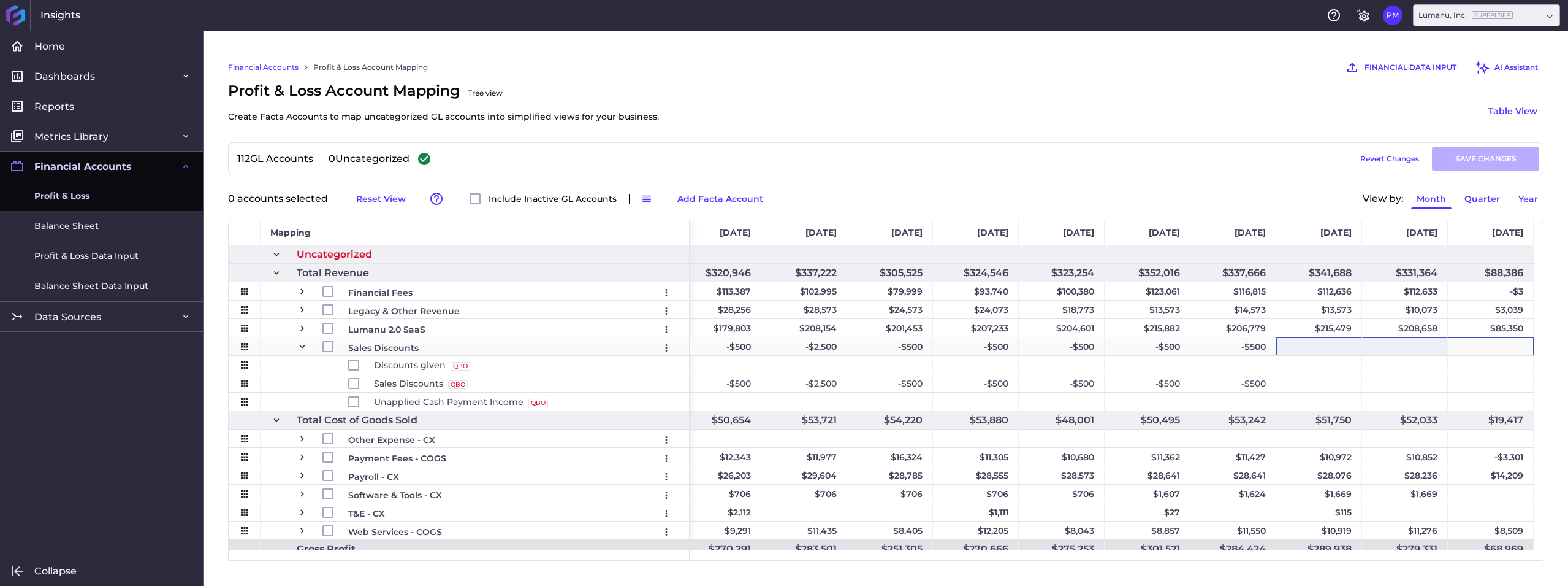
drag, startPoint x: 1505, startPoint y: 346, endPoint x: 1298, endPoint y: 340, distance: 207.1
click at [302, 288] on span "Press SPACE to select this row." at bounding box center [301, 291] width 11 height 11
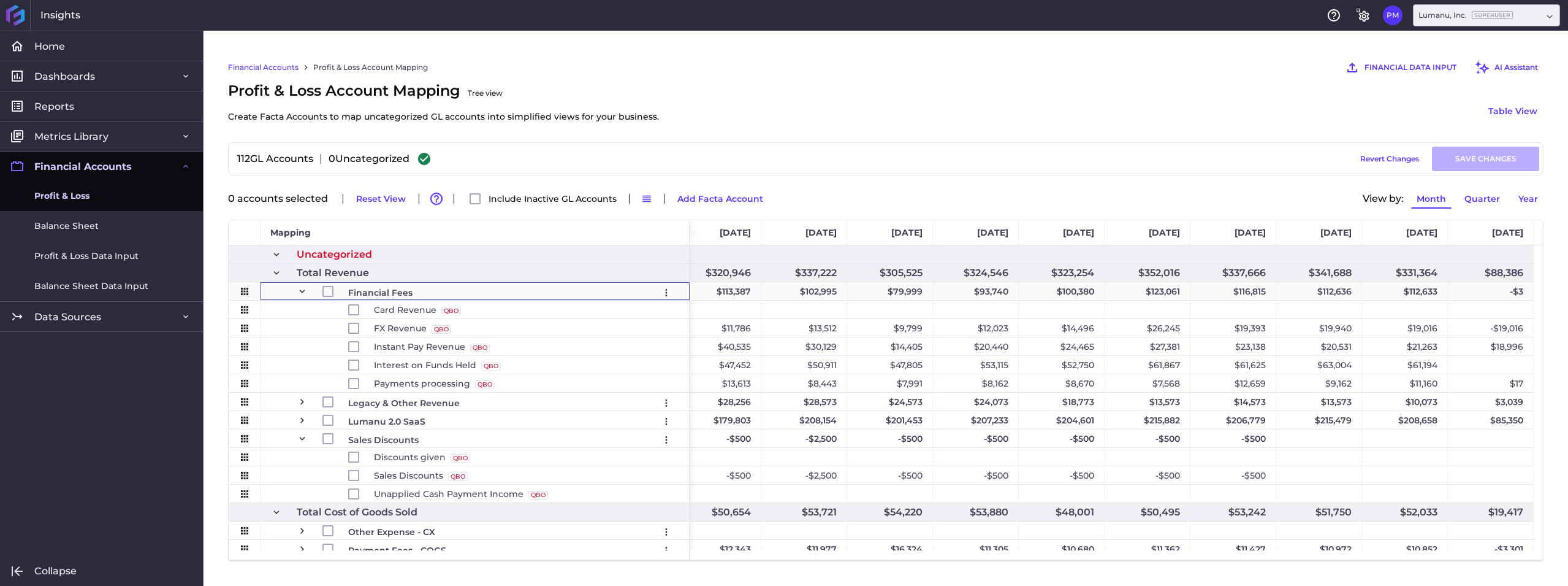
click at [302, 288] on span "Press SPACE to select this row." at bounding box center [301, 291] width 11 height 11
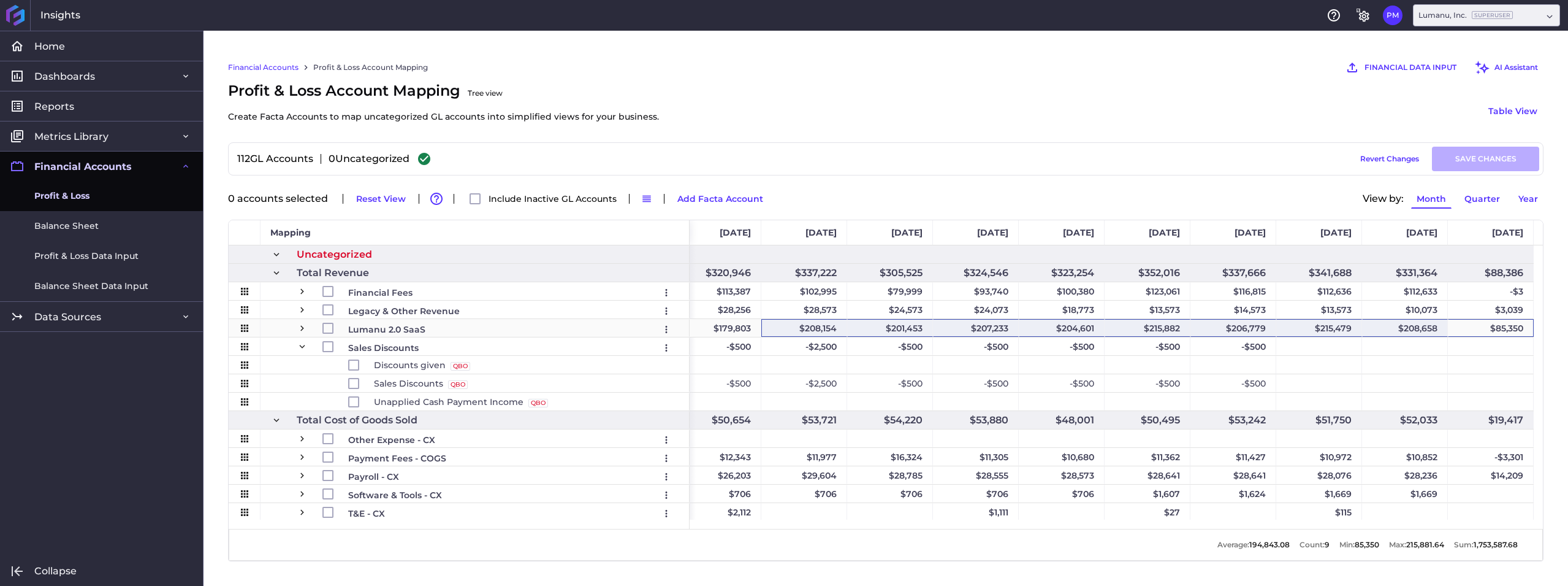
drag, startPoint x: 1514, startPoint y: 327, endPoint x: 584, endPoint y: 330, distance: 930.0
click at [300, 327] on span "Press SPACE to select this row." at bounding box center [301, 328] width 11 height 11
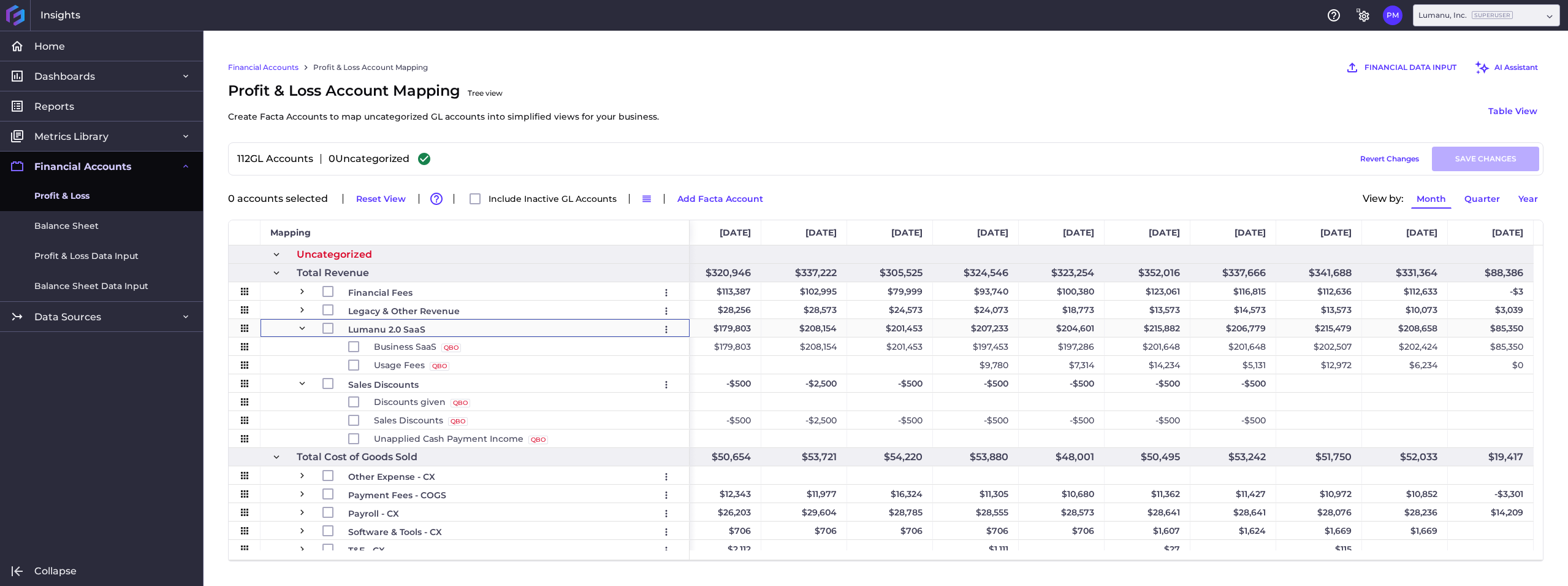
click at [300, 327] on span "Press SPACE to select this row." at bounding box center [301, 328] width 11 height 11
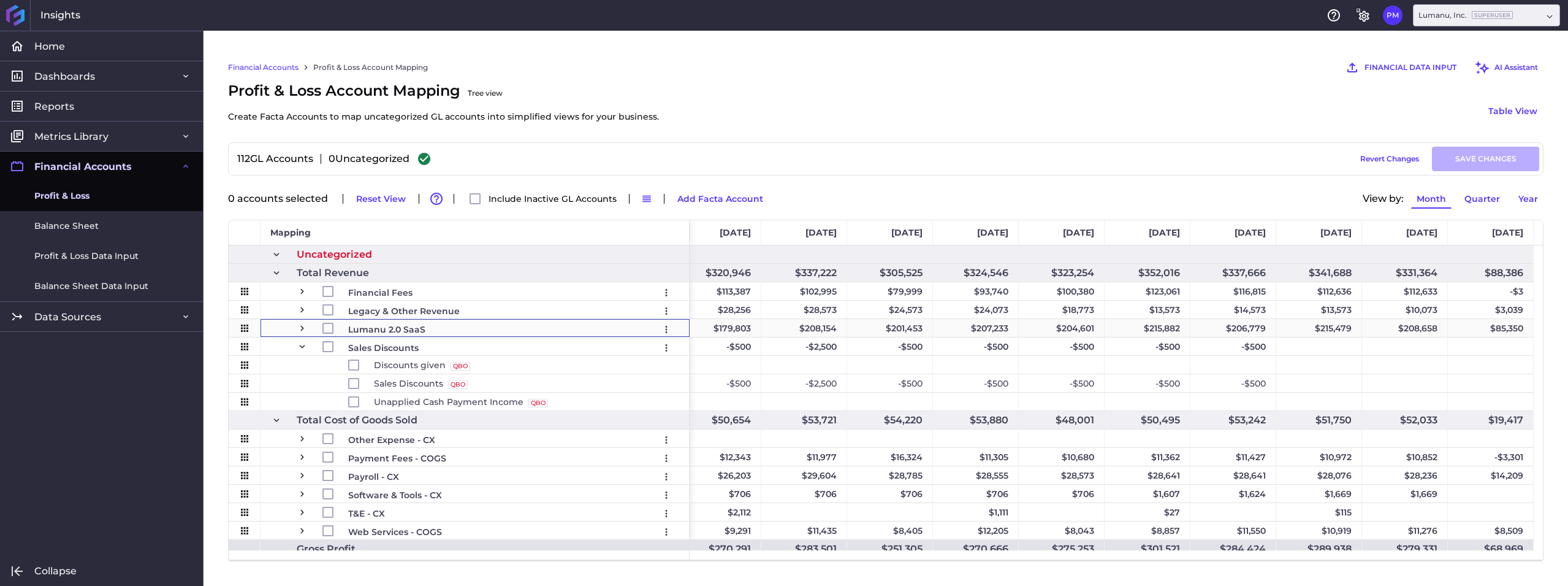
click at [300, 327] on span "Press SPACE to select this row." at bounding box center [301, 328] width 11 height 11
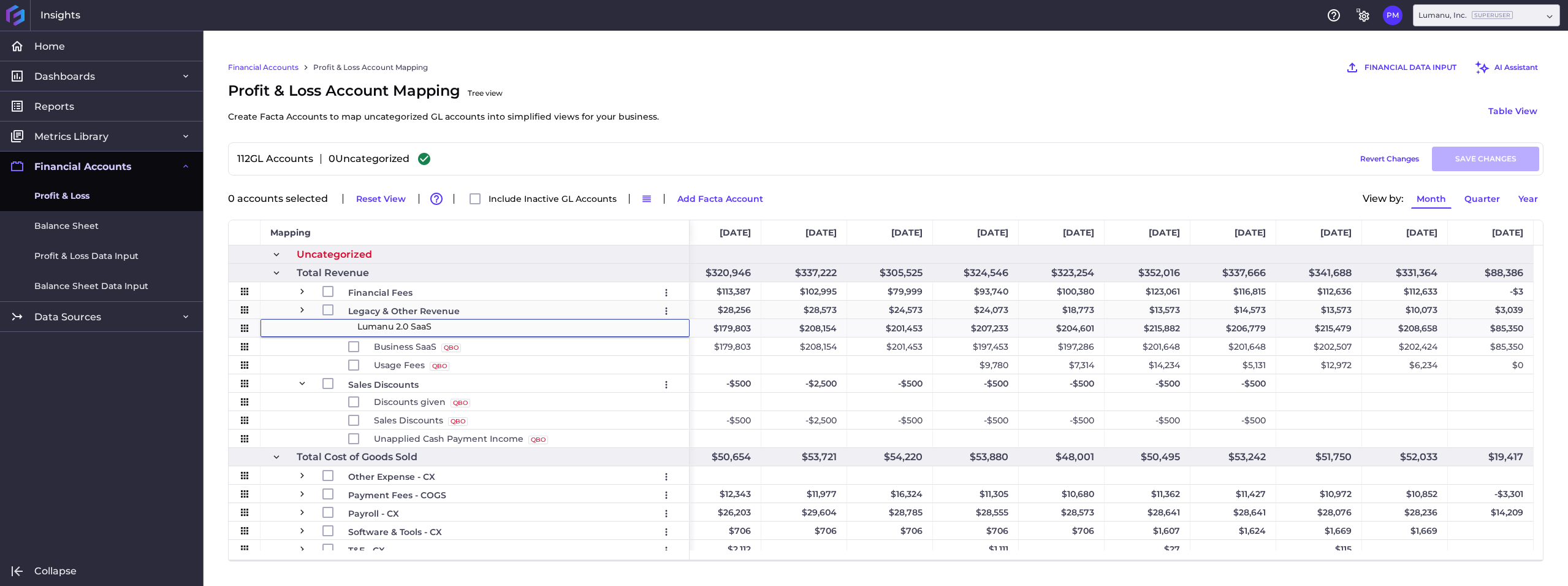
click at [299, 311] on span "Press SPACE to select this row." at bounding box center [301, 309] width 11 height 11
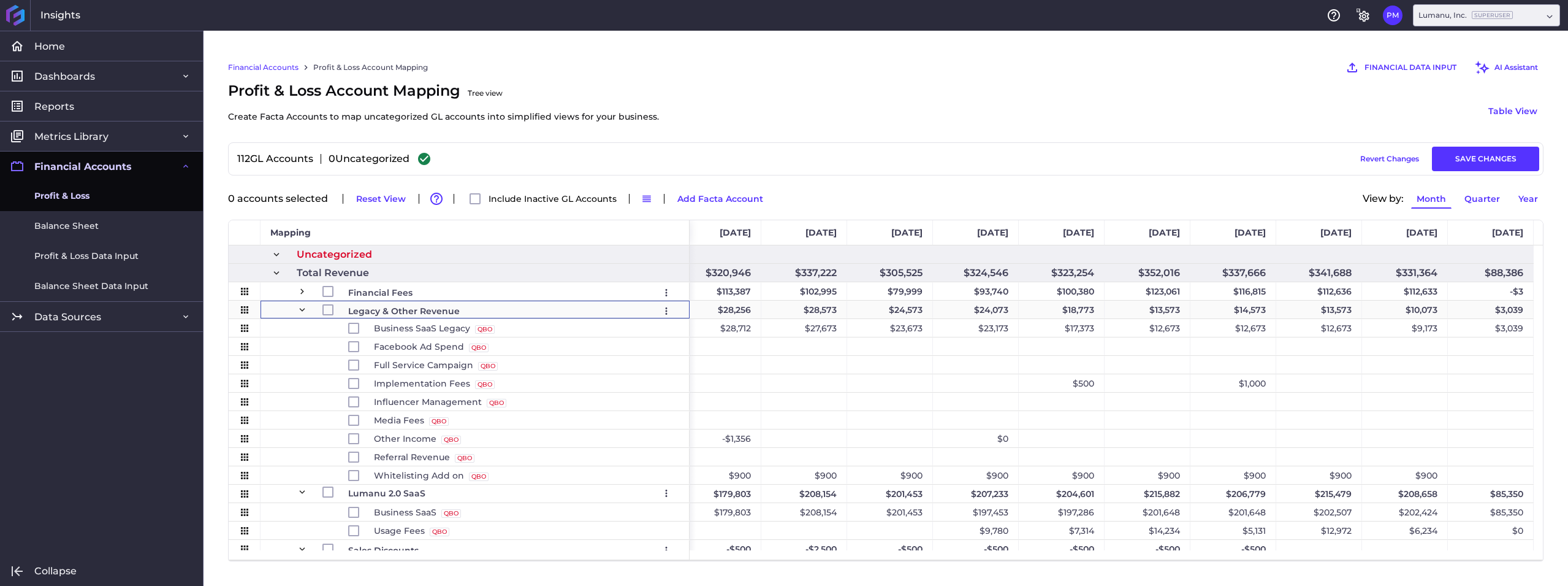
click at [300, 311] on span "Press SPACE to select this row." at bounding box center [301, 309] width 11 height 11
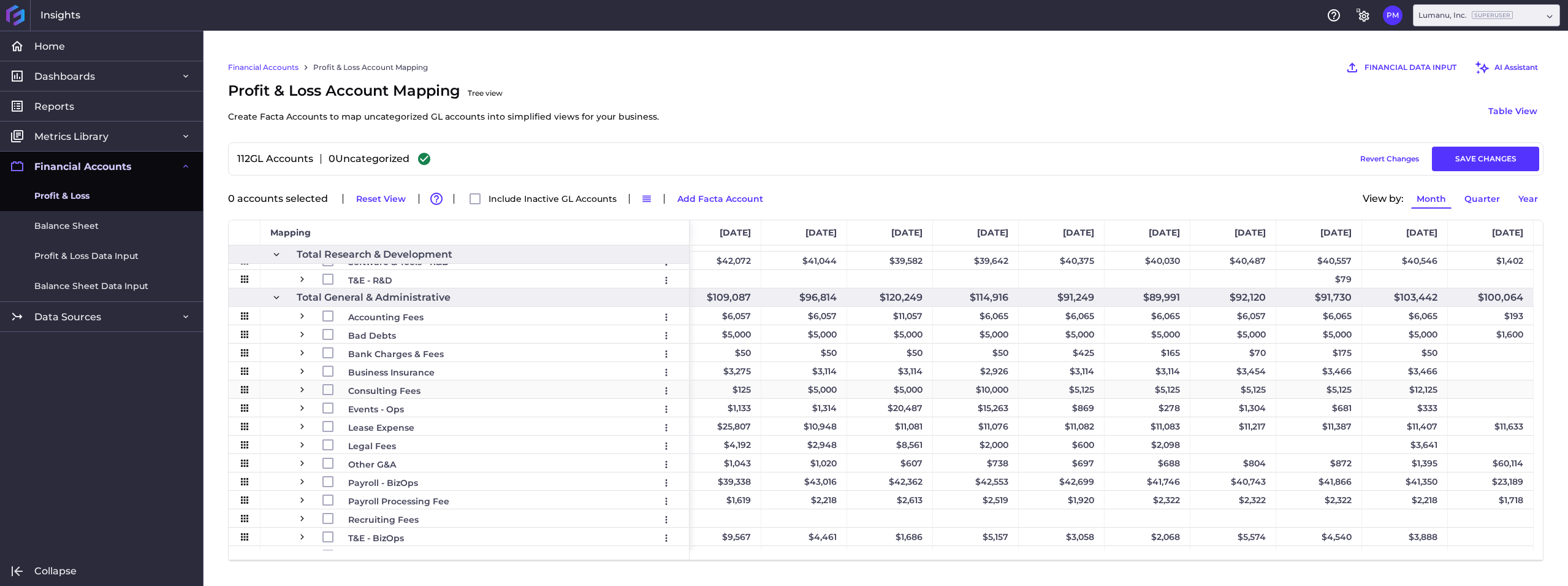
scroll to position [891, 0]
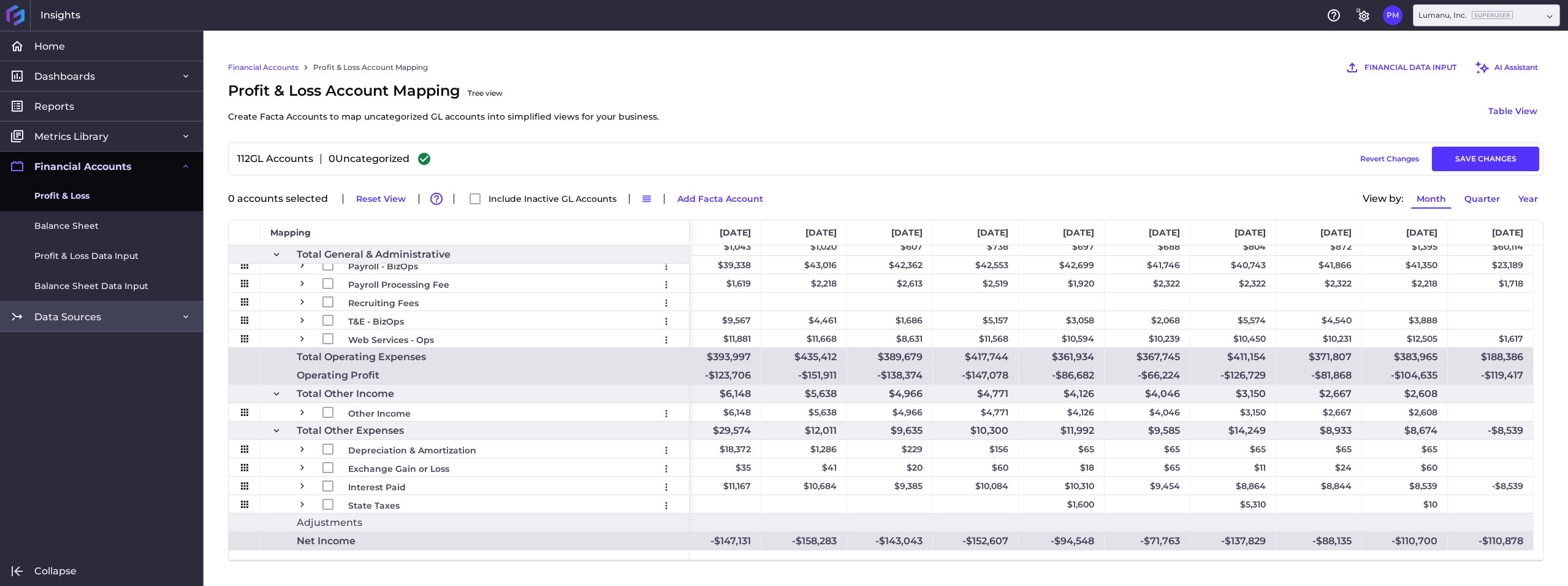
click at [53, 316] on span "Data Sources" at bounding box center [68, 317] width 67 height 13
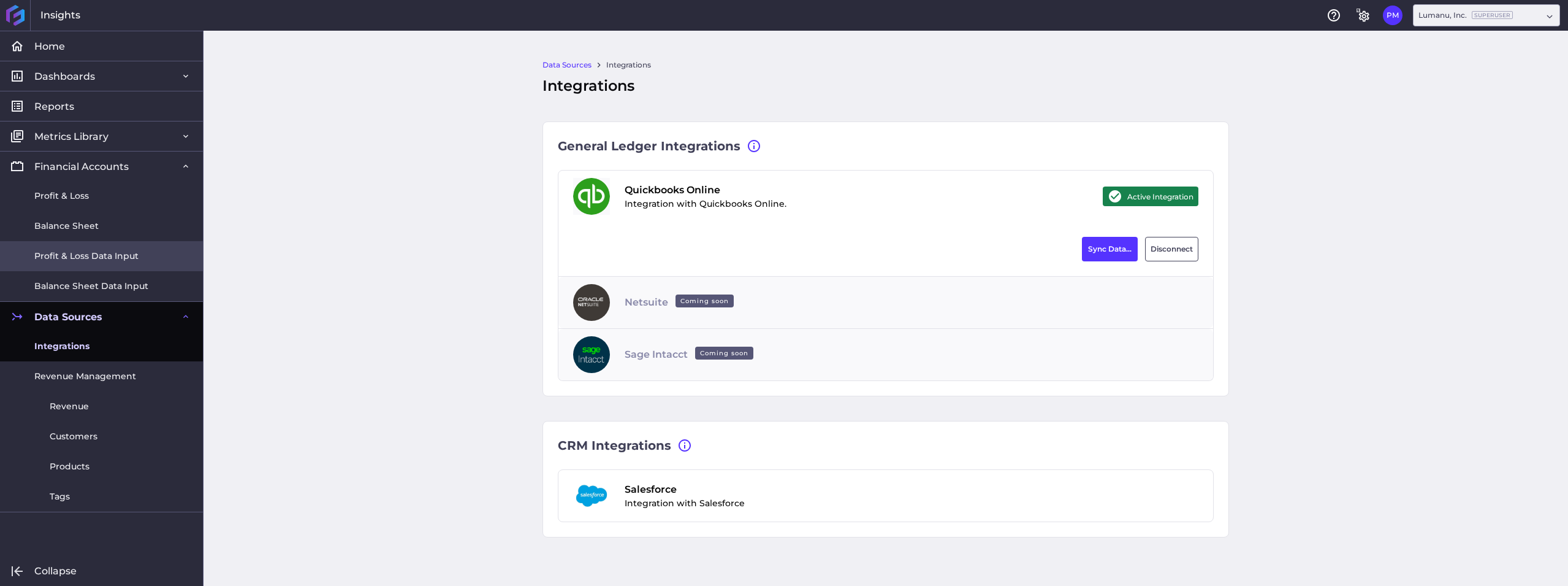
click at [100, 256] on span "Profit & Loss Data Input" at bounding box center [86, 256] width 104 height 13
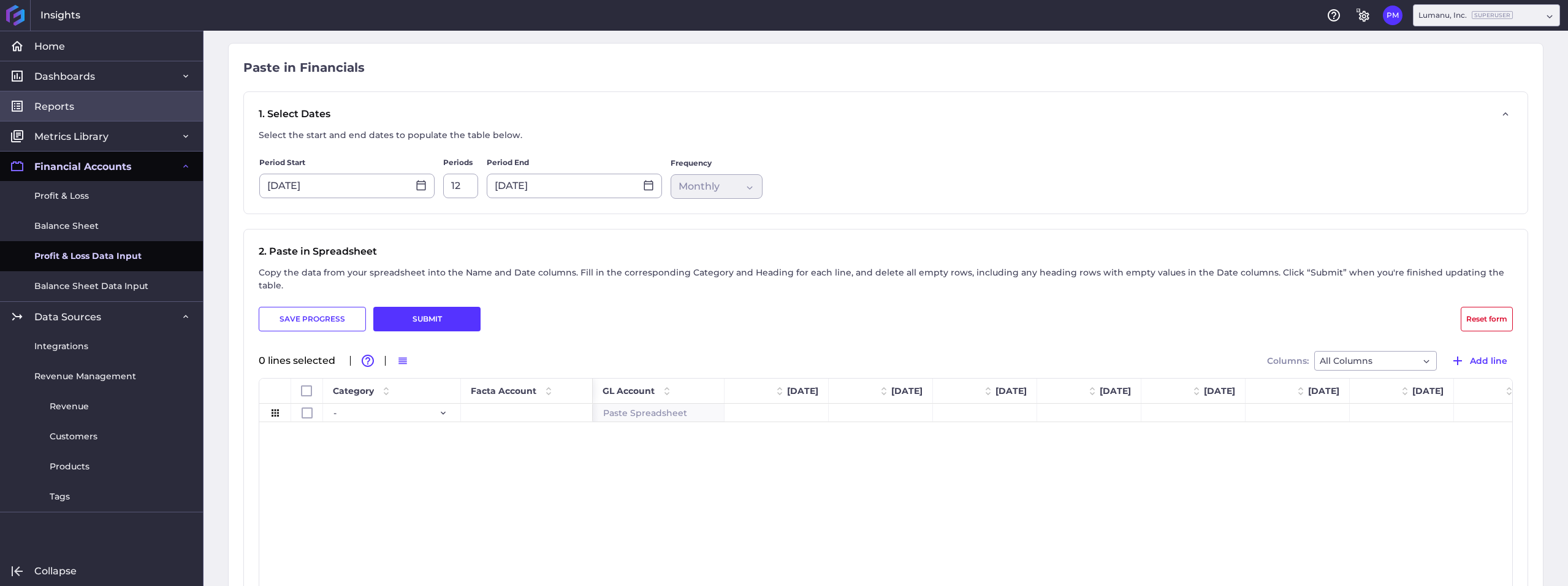
click at [63, 104] on span "Reports" at bounding box center [54, 106] width 40 height 13
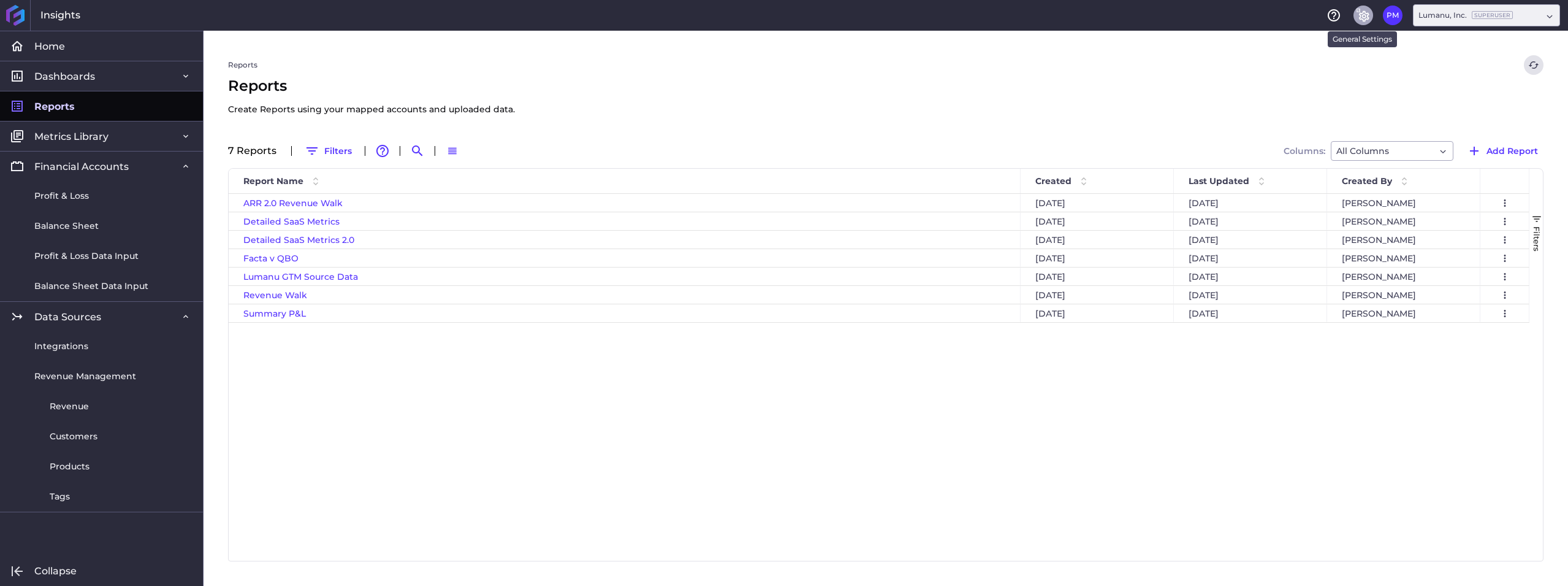
click at [1368, 13] on icon "General Settings" at bounding box center [1363, 15] width 15 height 15
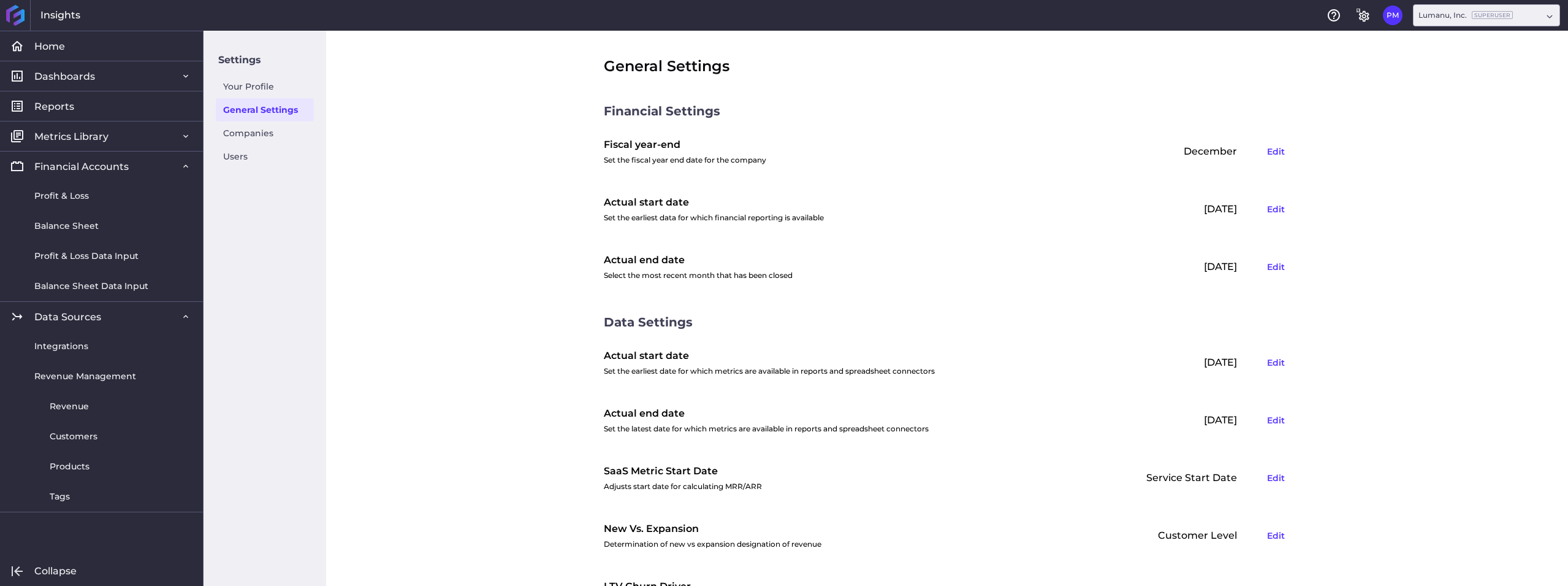
click at [1204, 206] on div "Jan 2020 Edit" at bounding box center [1192, 209] width 196 height 33
click at [506, 166] on div "General Settings Financial Settings Fiscal year-end Set the fiscal year end dat…" at bounding box center [947, 308] width 1242 height 555
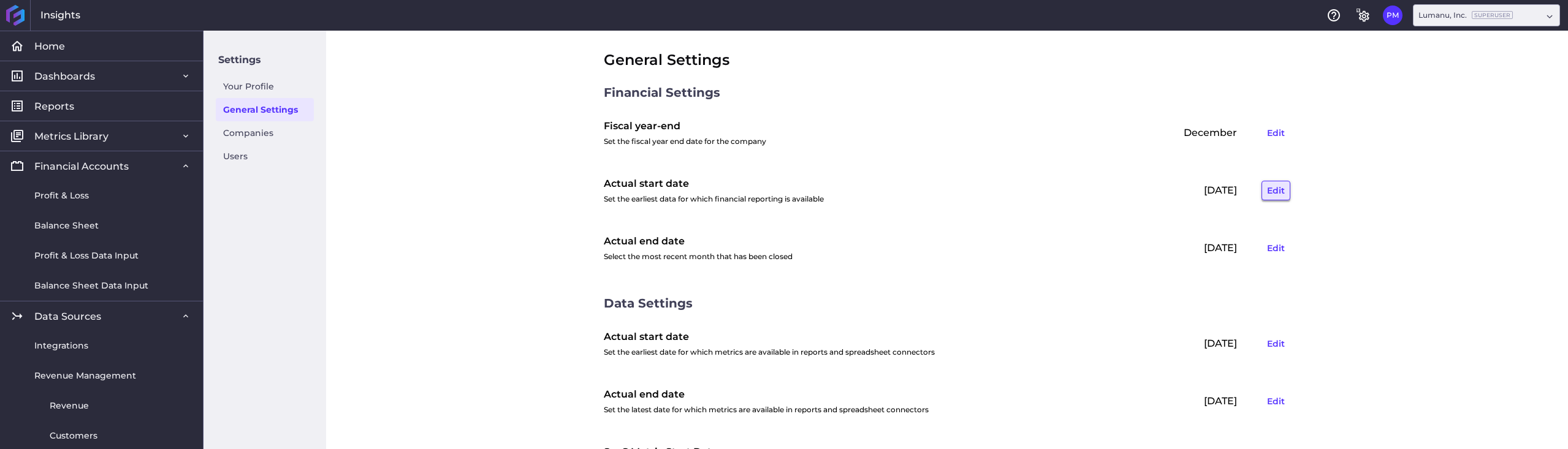
click at [1275, 190] on button "Edit" at bounding box center [1276, 191] width 29 height 20
click at [1216, 187] on button "Save" at bounding box center [1226, 191] width 33 height 20
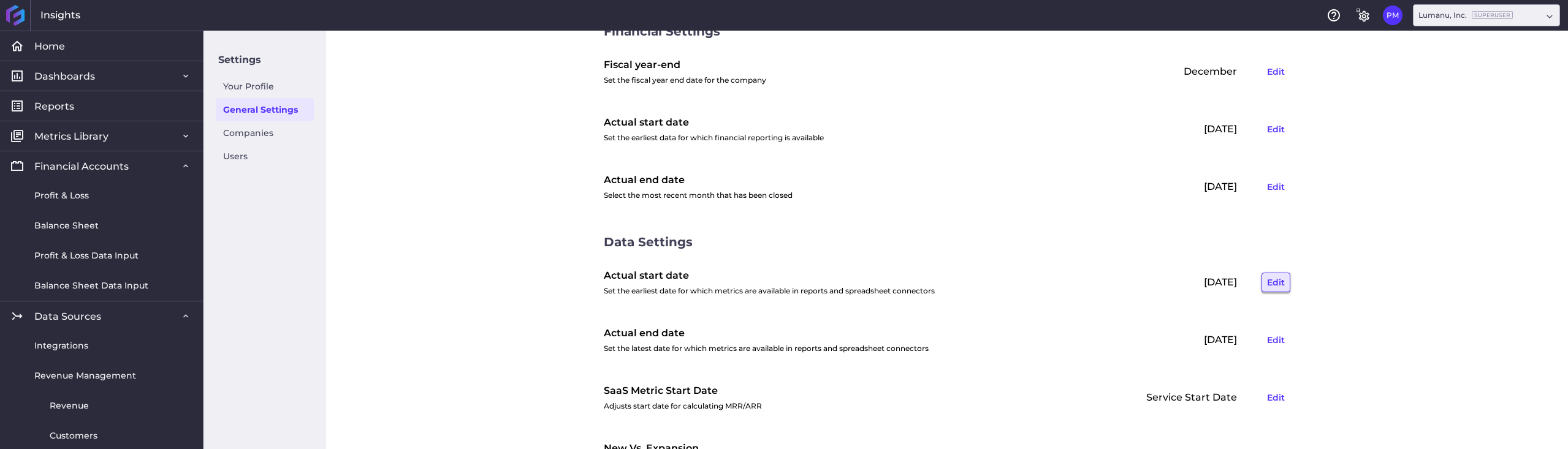
click at [1274, 283] on button "Edit" at bounding box center [1276, 282] width 29 height 20
click at [1107, 284] on input "[DATE]" at bounding box center [1084, 282] width 148 height 23
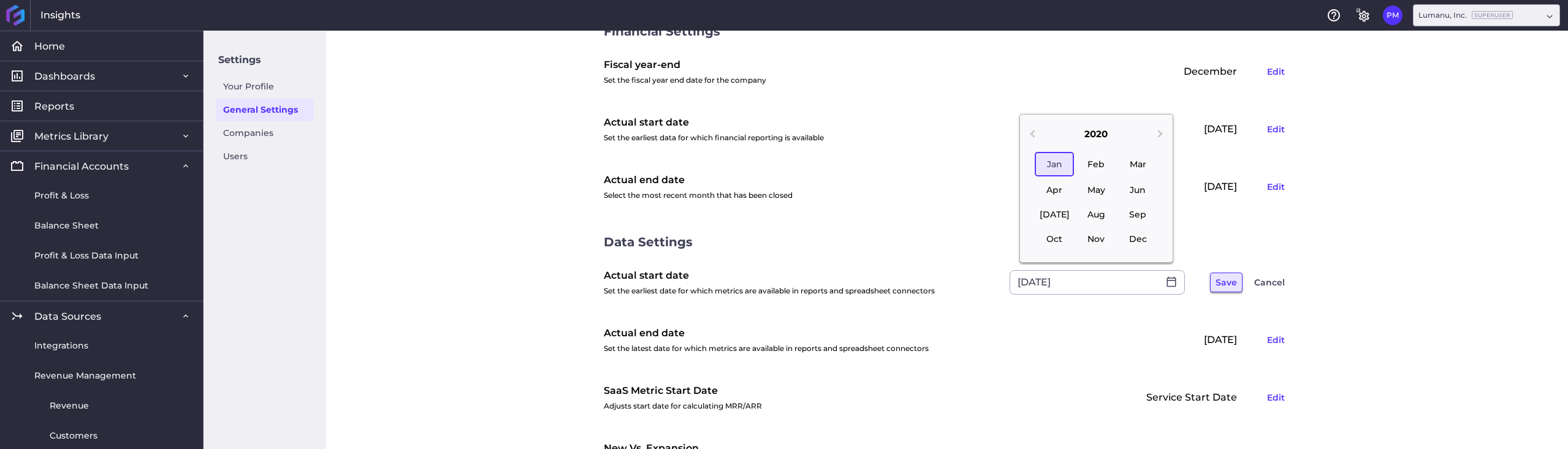
click at [1221, 279] on button "Save" at bounding box center [1226, 282] width 33 height 20
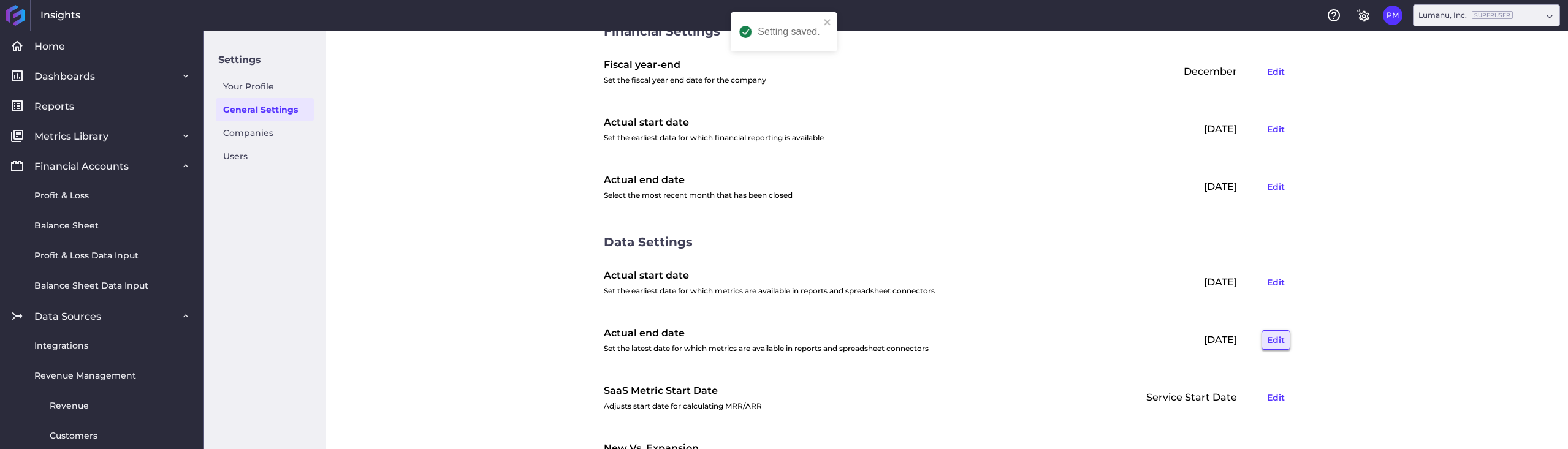
click at [1273, 338] on button "Edit" at bounding box center [1276, 340] width 29 height 20
click at [1219, 340] on button "Save" at bounding box center [1226, 340] width 33 height 20
click at [1265, 280] on button "Edit" at bounding box center [1276, 282] width 29 height 20
click at [1364, 271] on div "General Settings Financial Settings Fiscal year-end Set the fiscal year end dat…" at bounding box center [947, 240] width 1242 height 418
click at [1271, 281] on button "Cancel" at bounding box center [1269, 282] width 42 height 20
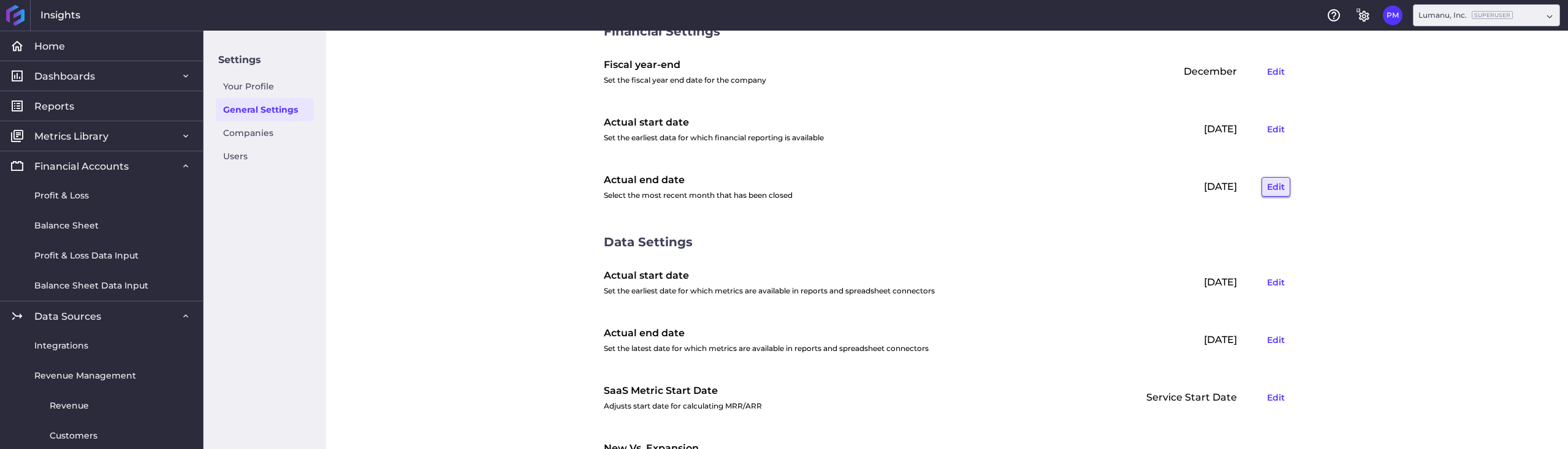
click at [1267, 184] on button "Edit" at bounding box center [1276, 187] width 29 height 20
click at [1137, 185] on input "[DATE]" at bounding box center [1084, 187] width 148 height 23
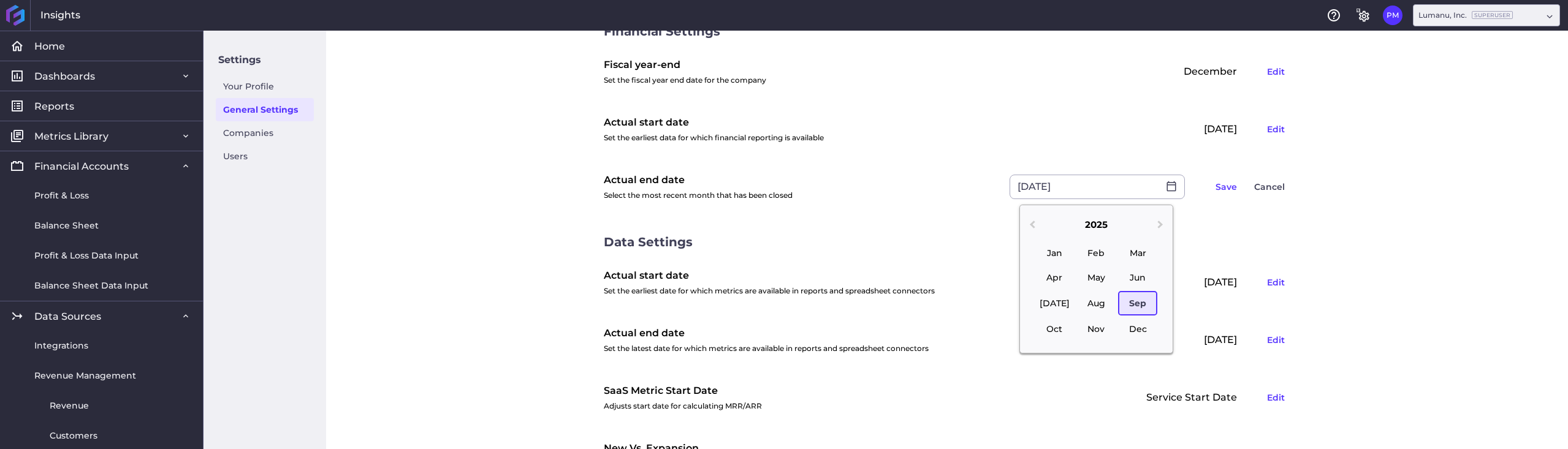
click at [1137, 298] on div "Sep" at bounding box center [1137, 303] width 39 height 24
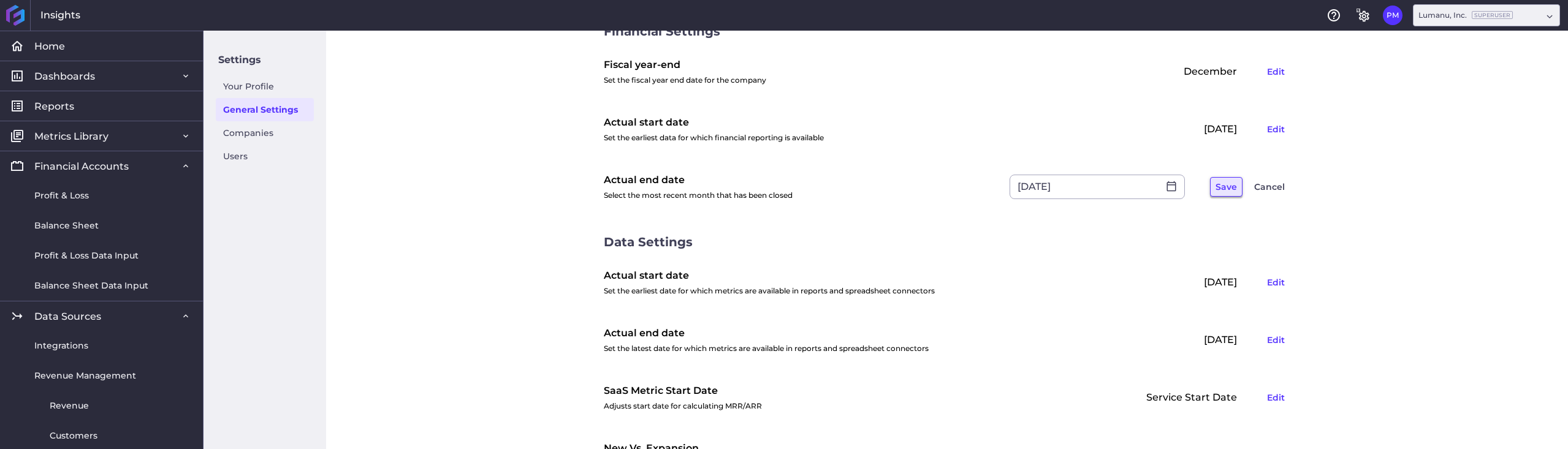
click at [1224, 185] on button "Save" at bounding box center [1226, 187] width 33 height 20
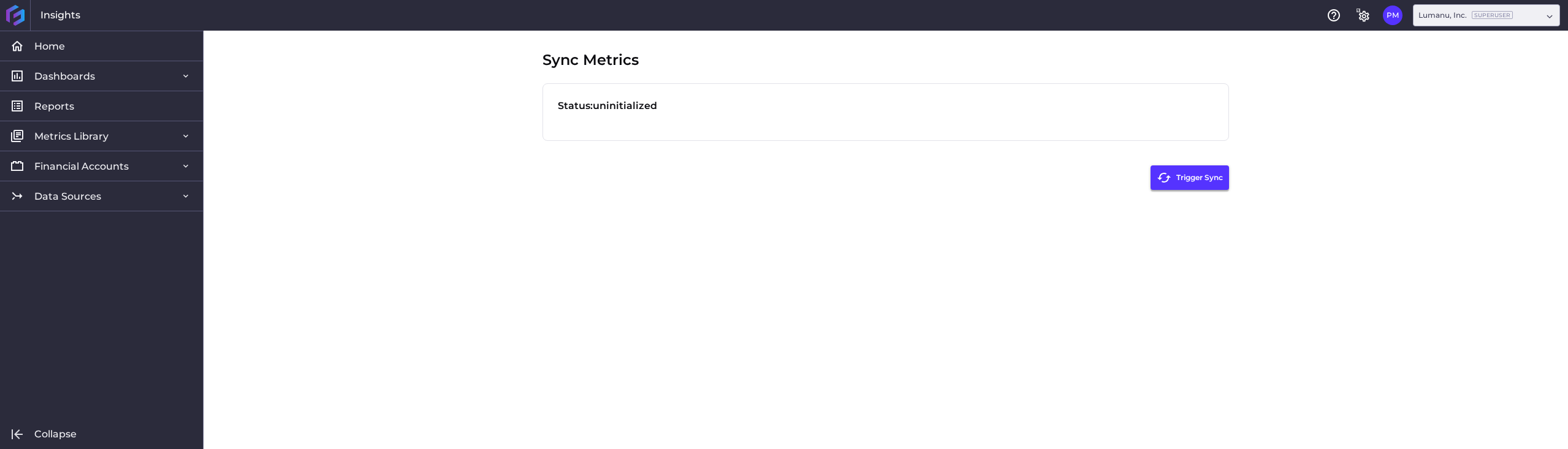
click at [1200, 175] on button "Trigger Sync" at bounding box center [1189, 178] width 79 height 24
click at [677, 109] on div "Status: fulfilled in 2.839 seconds" at bounding box center [885, 106] width 656 height 15
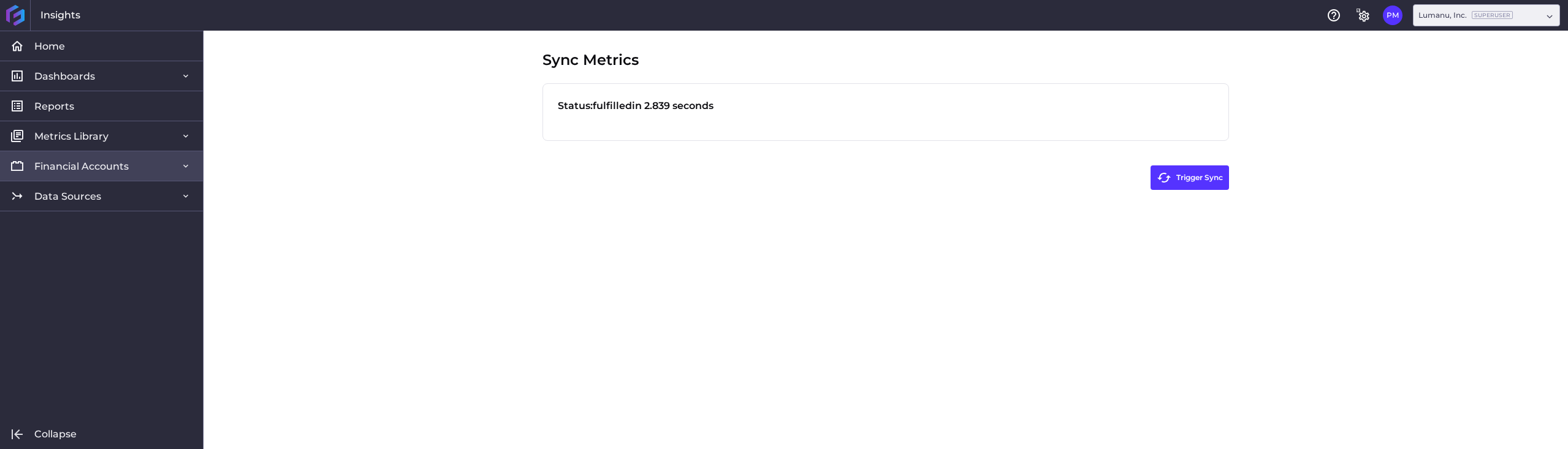
click at [113, 169] on span "Financial Accounts" at bounding box center [81, 166] width 94 height 13
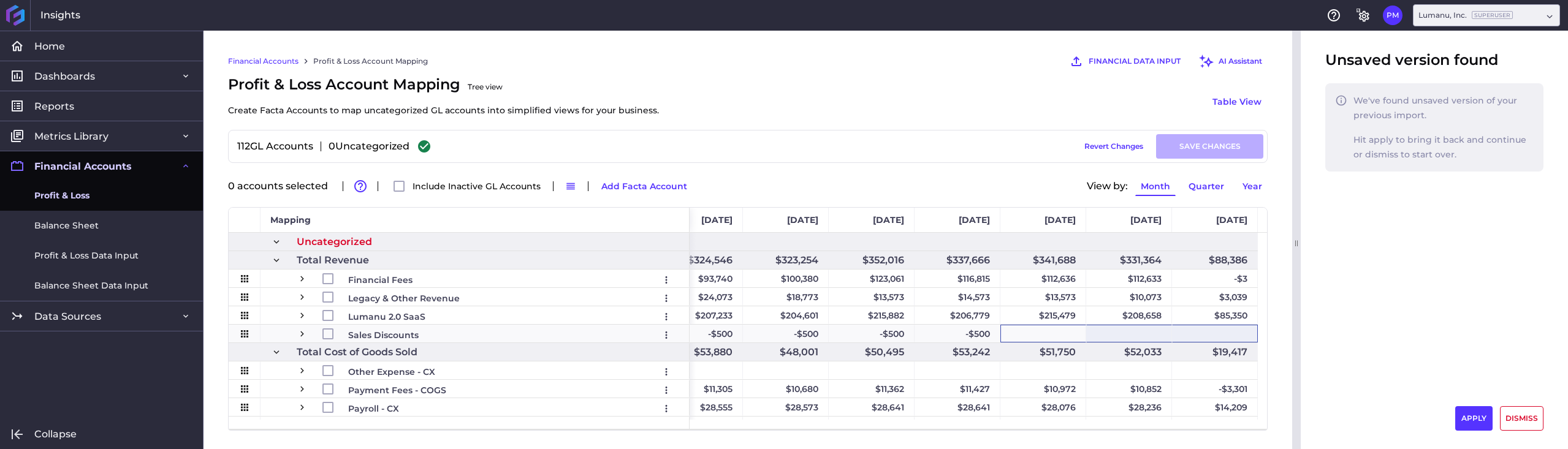
drag, startPoint x: 1082, startPoint y: 331, endPoint x: 1232, endPoint y: 328, distance: 150.0
drag, startPoint x: 860, startPoint y: 94, endPoint x: 1083, endPoint y: 75, distance: 223.8
click at [869, 93] on div "Profit & Loss Account Mapping Tree view Create Facta Accounts to map uncategori…" at bounding box center [748, 102] width 1039 height 56
click at [1367, 14] on icon "General Settings" at bounding box center [1363, 15] width 15 height 15
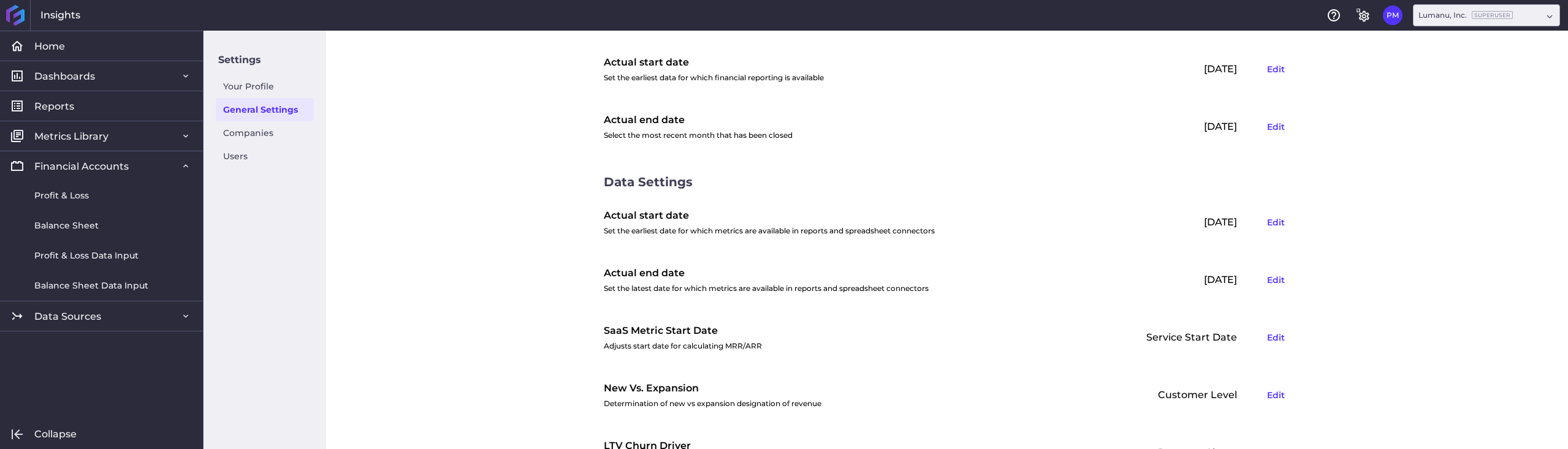
scroll to position [123, 0]
click at [1269, 280] on button "Edit" at bounding box center [1276, 278] width 29 height 20
click at [1082, 277] on input "[DATE]" at bounding box center [1084, 279] width 148 height 23
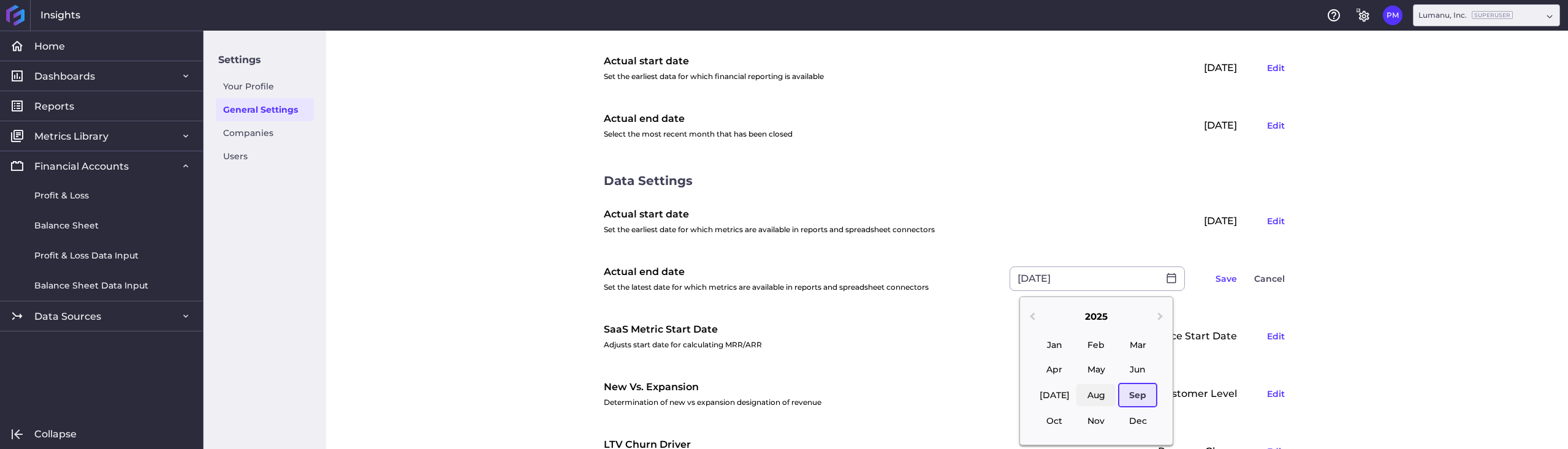
click at [1097, 395] on div "Aug" at bounding box center [1096, 395] width 39 height 22
type input "[DATE]"
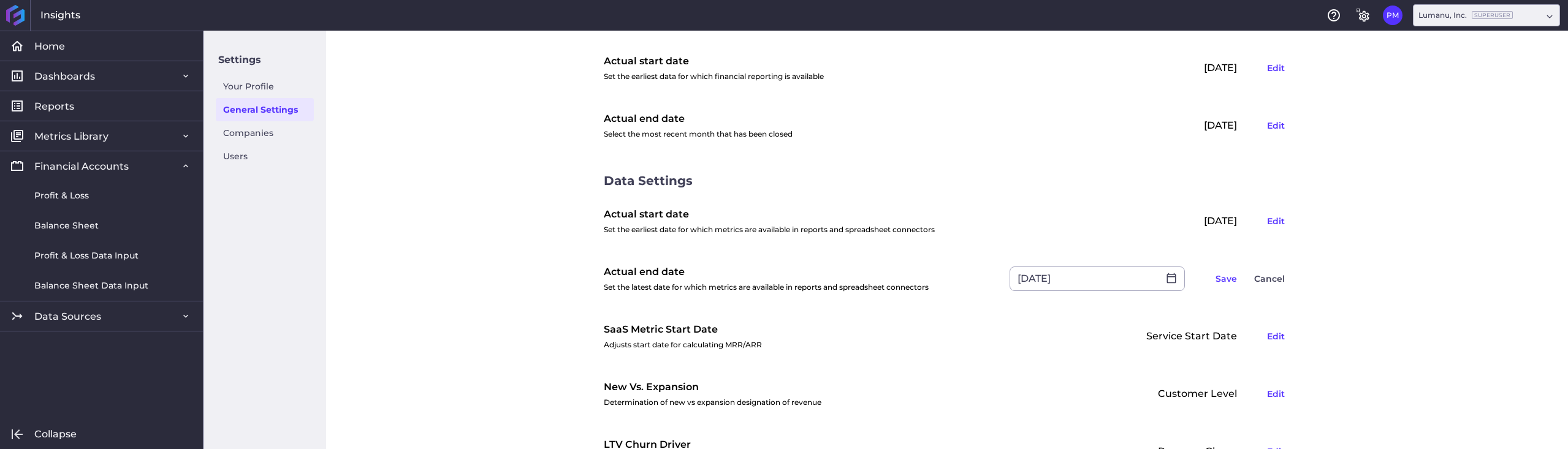
click at [1347, 269] on div "General Settings Financial Settings Fiscal year-end Set the fiscal year end dat…" at bounding box center [947, 240] width 1242 height 418
click at [1214, 277] on button "Save" at bounding box center [1226, 278] width 33 height 20
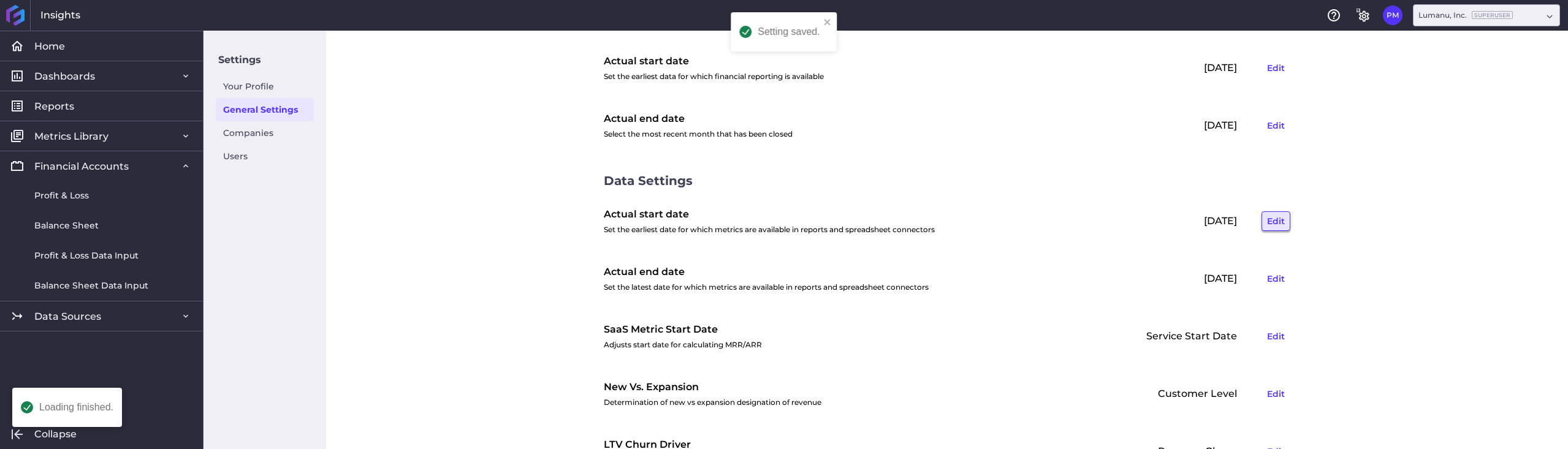
click at [1272, 223] on button "Edit" at bounding box center [1276, 221] width 29 height 20
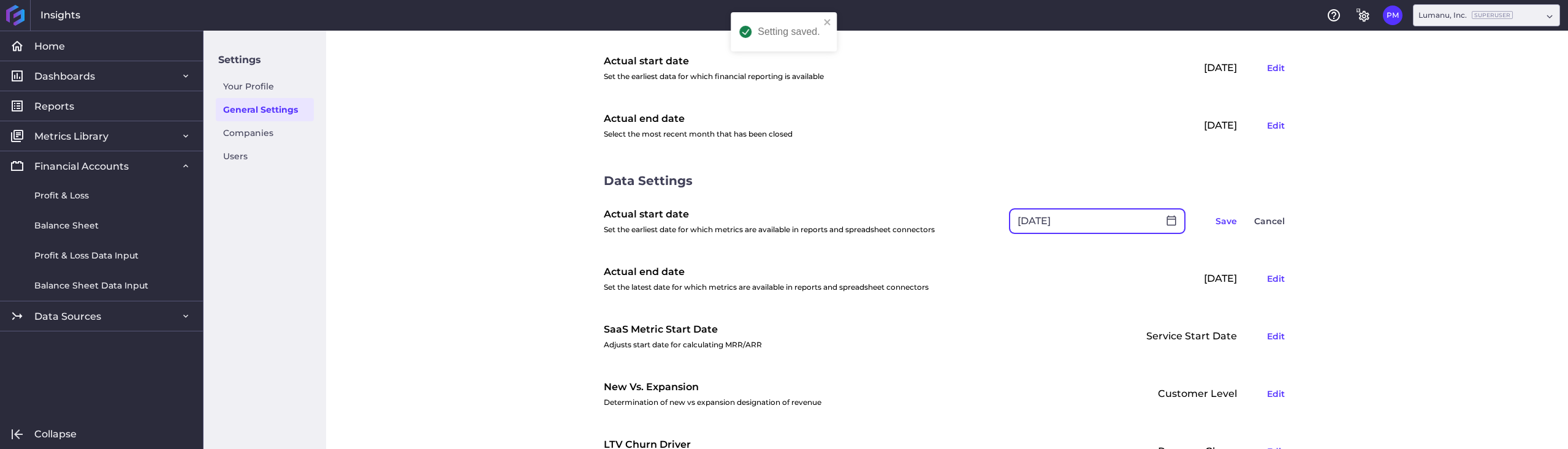
click at [1087, 224] on input "[DATE]" at bounding box center [1084, 221] width 148 height 23
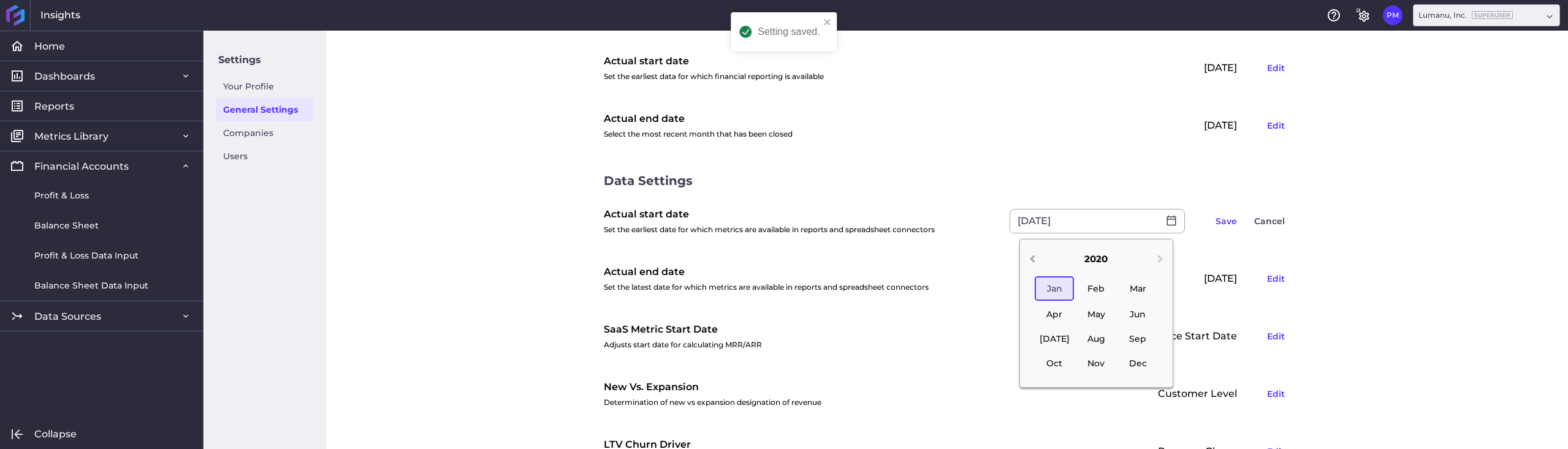
click at [1032, 262] on span "Previous Year" at bounding box center [1032, 260] width 0 height 15
click at [1056, 288] on div "Jan" at bounding box center [1053, 288] width 39 height 24
type input "Jan 2019"
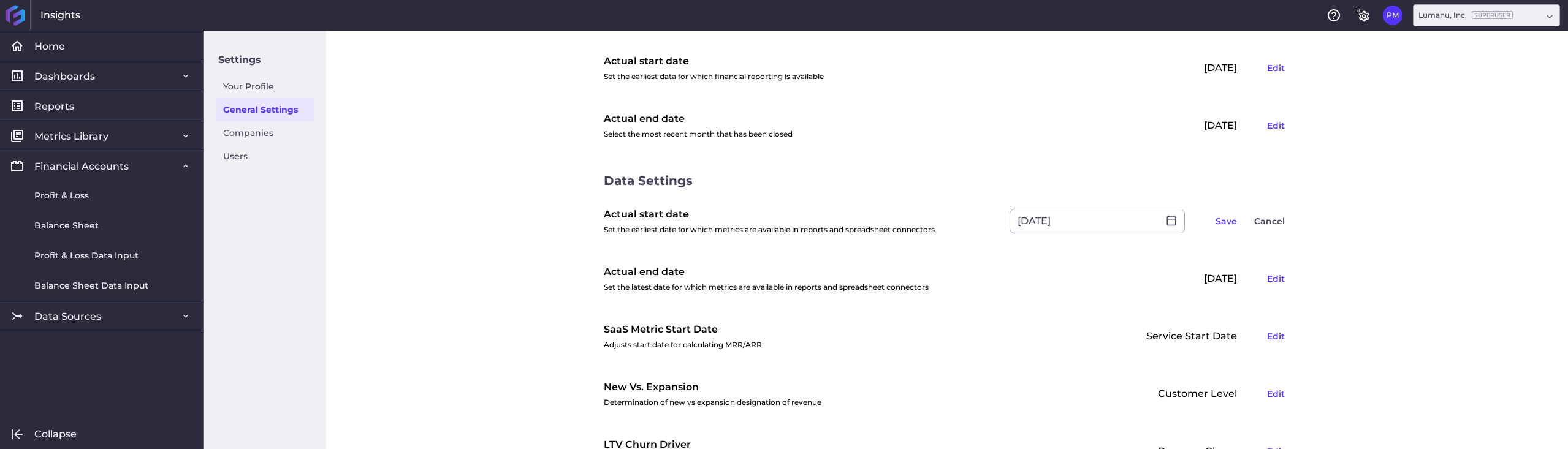
click at [1345, 210] on div "General Settings Financial Settings Fiscal year-end Set the fiscal year end dat…" at bounding box center [947, 240] width 1242 height 418
click at [1218, 223] on button "Save" at bounding box center [1226, 221] width 33 height 20
click at [1272, 224] on button "Edit" at bounding box center [1276, 221] width 29 height 20
click at [1110, 219] on input "Jan 2019" at bounding box center [1084, 221] width 148 height 23
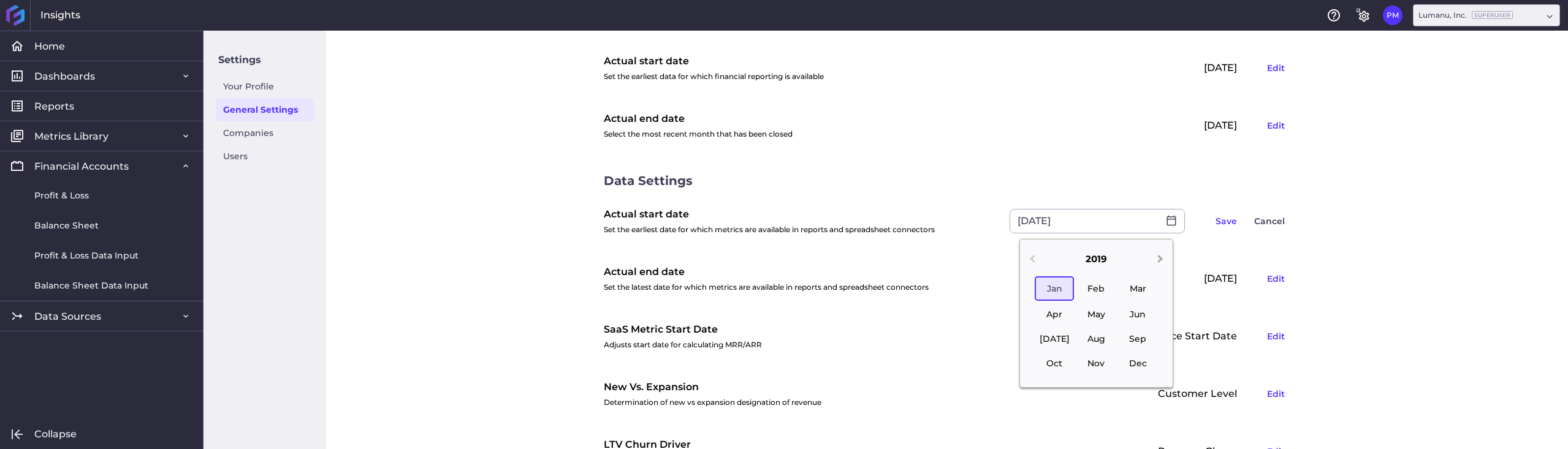
click at [1156, 255] on button "Next Year" at bounding box center [1161, 260] width 20 height 20
click at [1051, 288] on div "Jan" at bounding box center [1053, 288] width 39 height 24
type input "[DATE]"
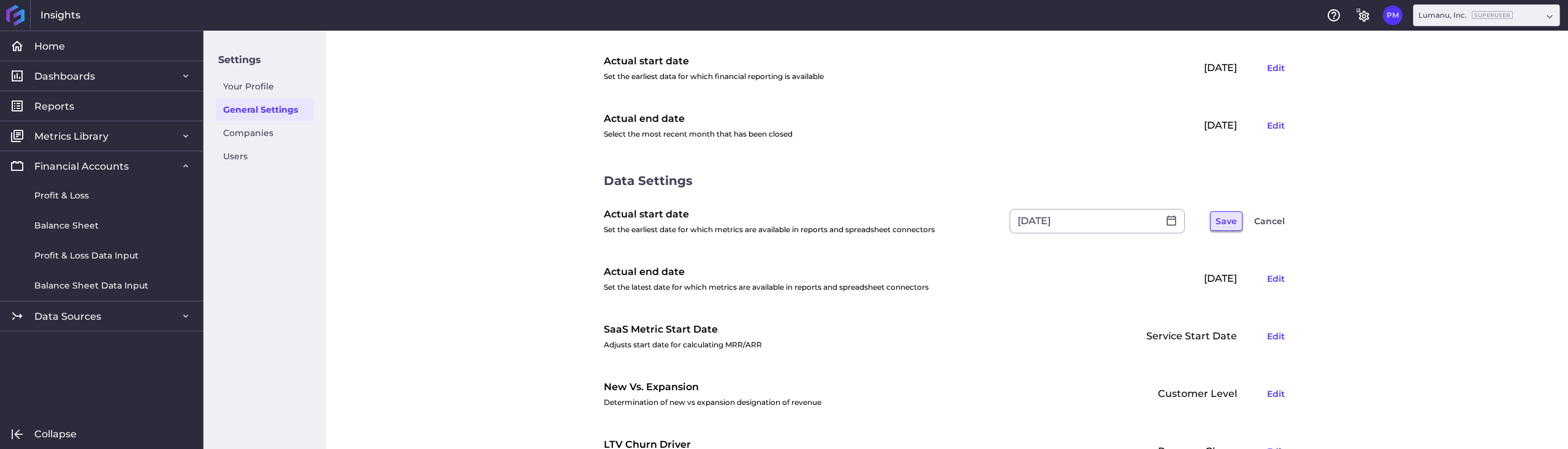
click at [1221, 222] on button "Save" at bounding box center [1226, 221] width 33 height 20
click at [535, 164] on div "General Settings Financial Settings Fiscal year-end Set the fiscal year end dat…" at bounding box center [947, 240] width 1242 height 418
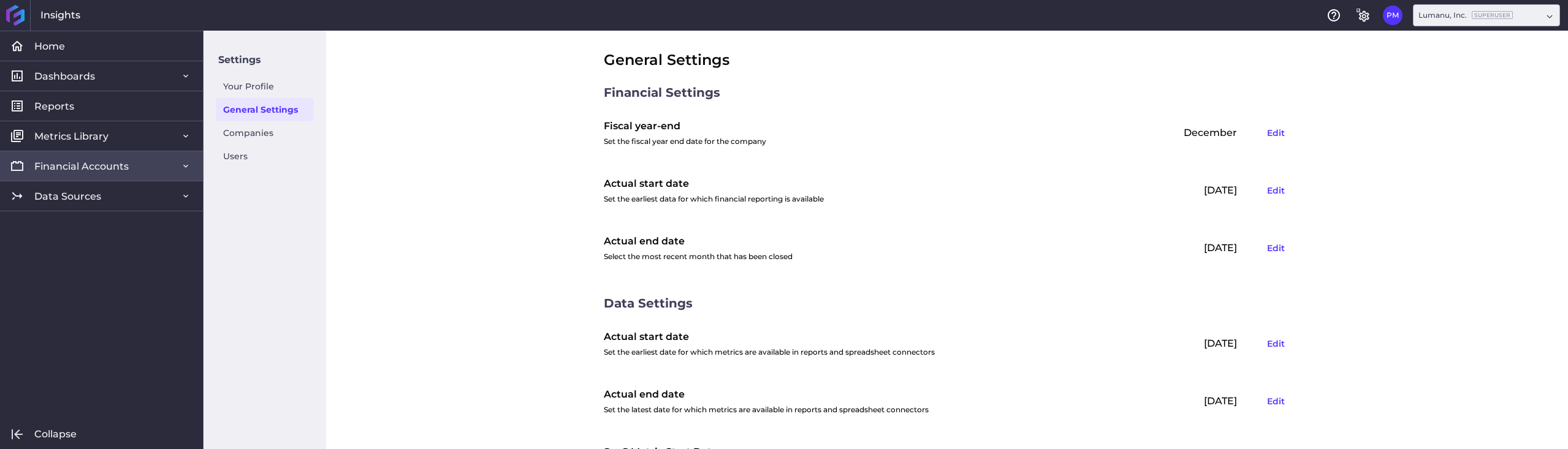
click at [79, 163] on span "Financial Accounts" at bounding box center [81, 166] width 94 height 13
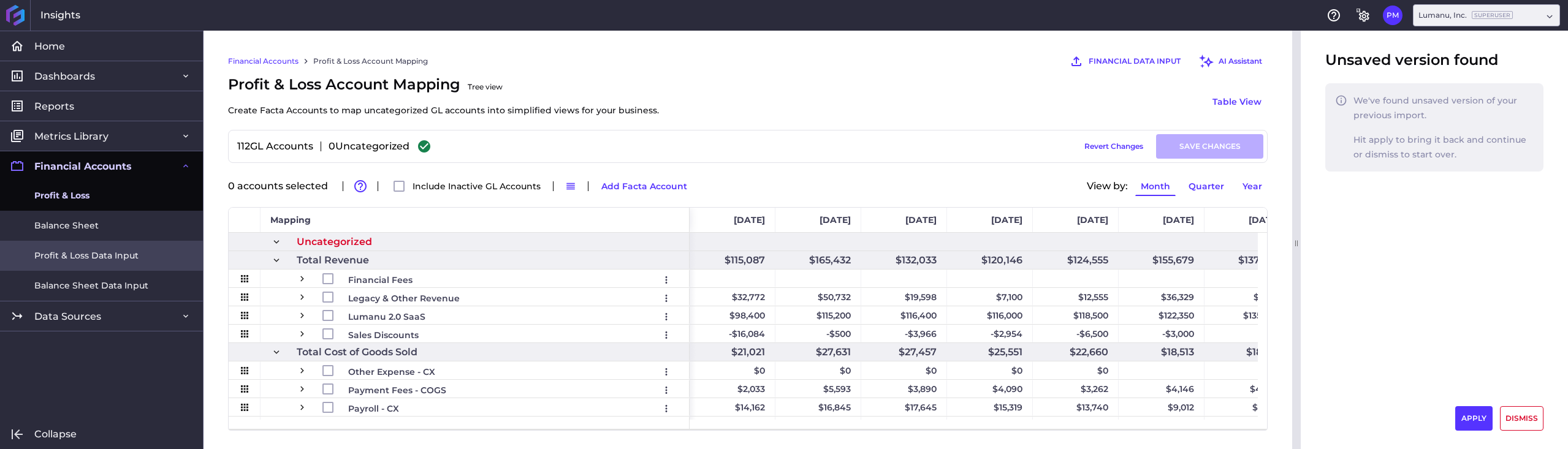
click at [77, 253] on span "Profit & Loss Data Input" at bounding box center [86, 256] width 104 height 13
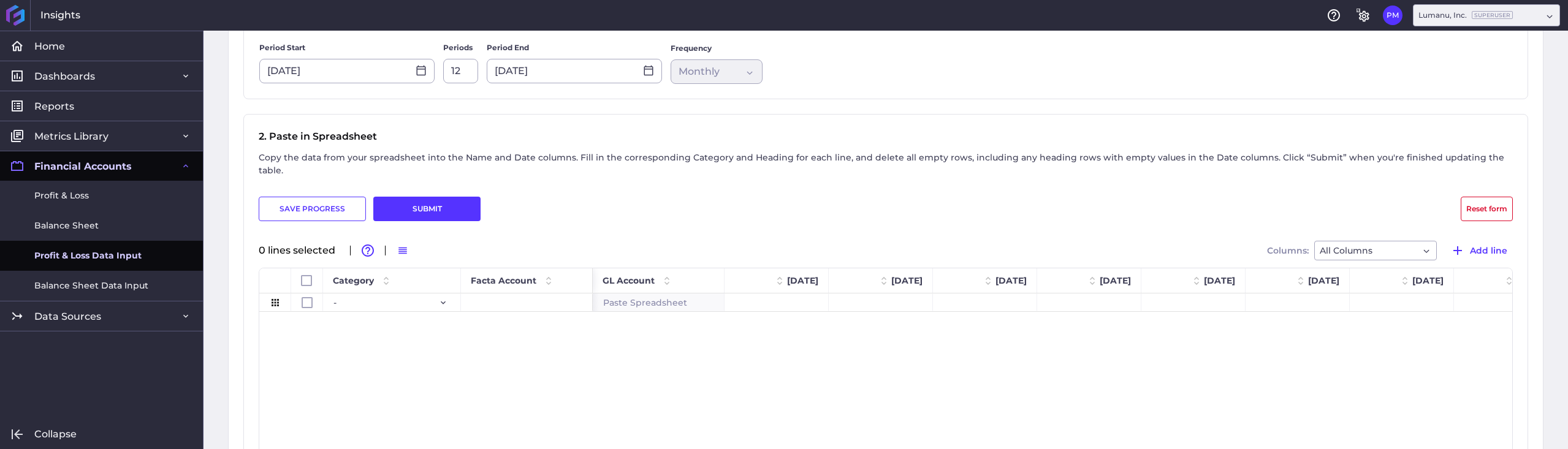
scroll to position [184, 0]
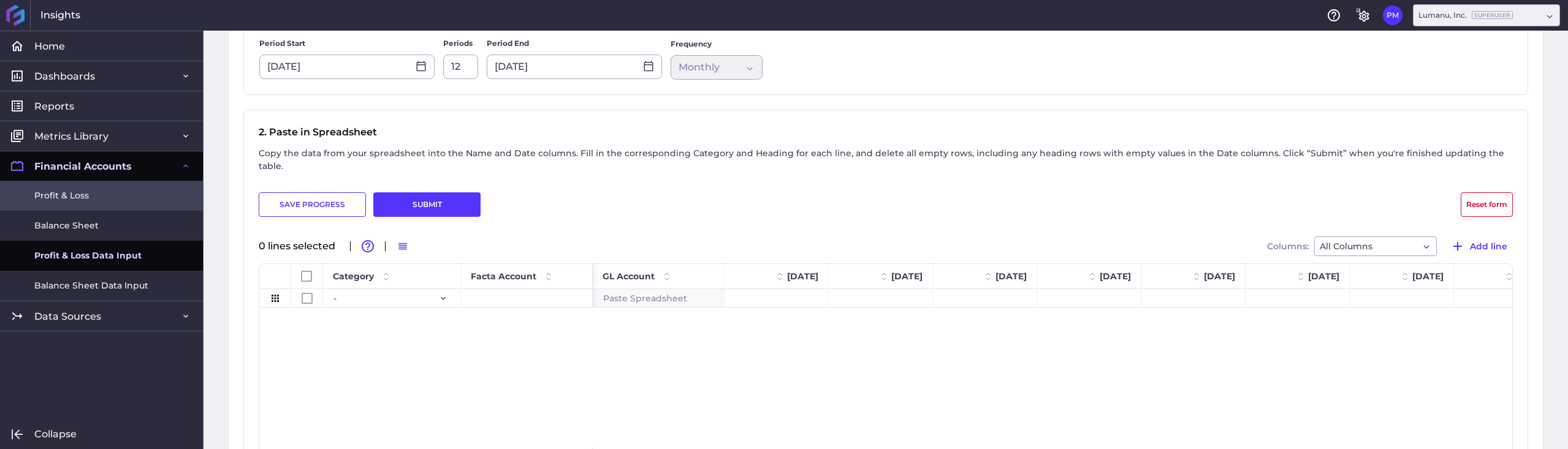
click at [66, 194] on span "Profit & Loss" at bounding box center [61, 196] width 54 height 13
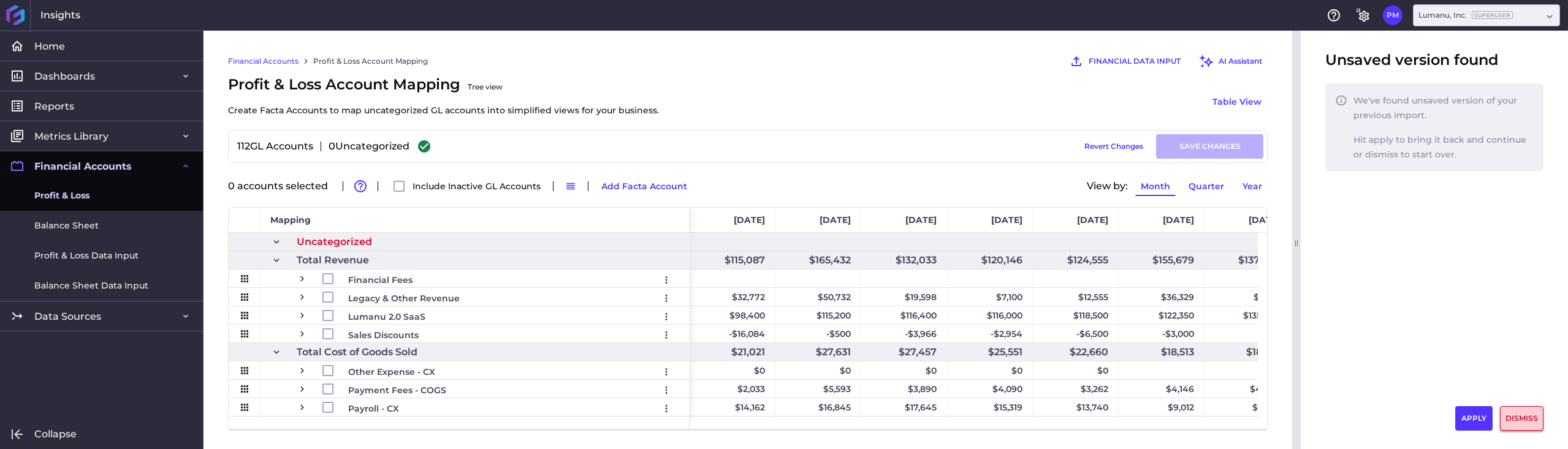
click at [1526, 418] on button "DISMISS" at bounding box center [1521, 418] width 44 height 24
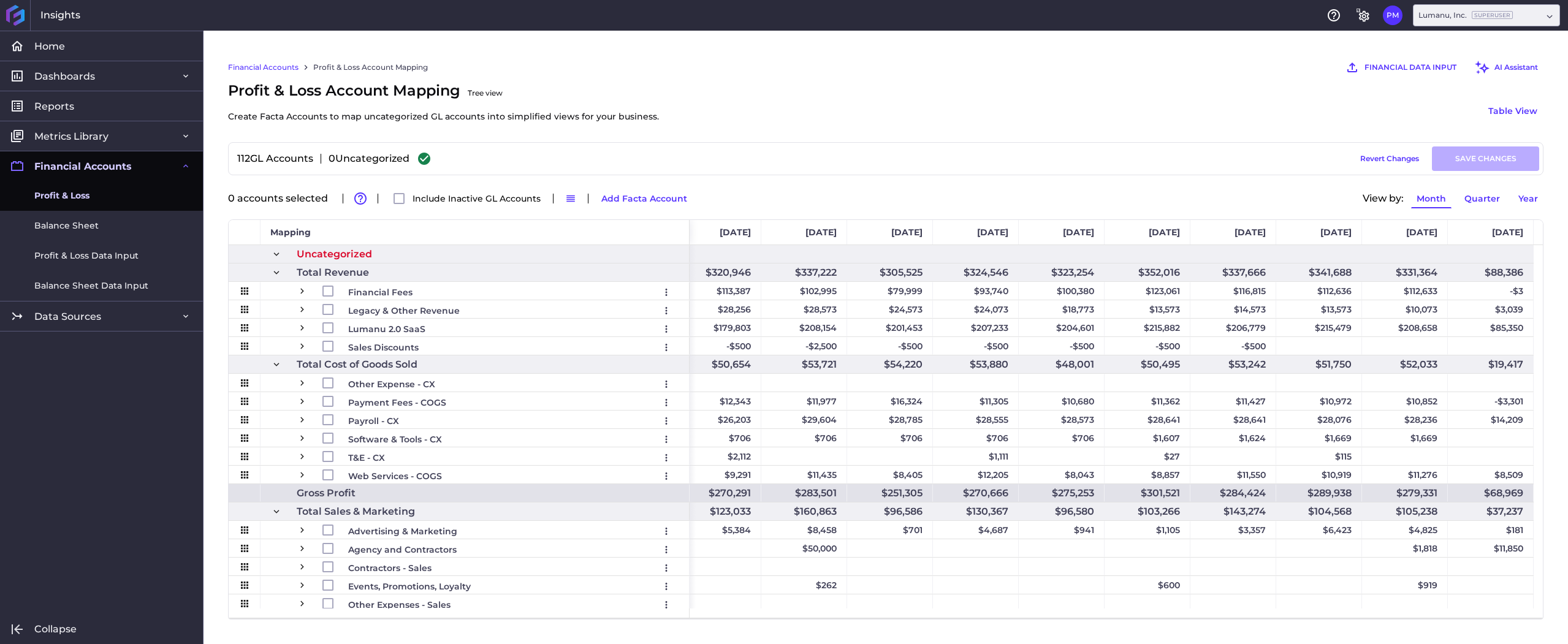
scroll to position [0, 4868]
drag, startPoint x: 1473, startPoint y: 353, endPoint x: 1516, endPoint y: 353, distance: 43.0
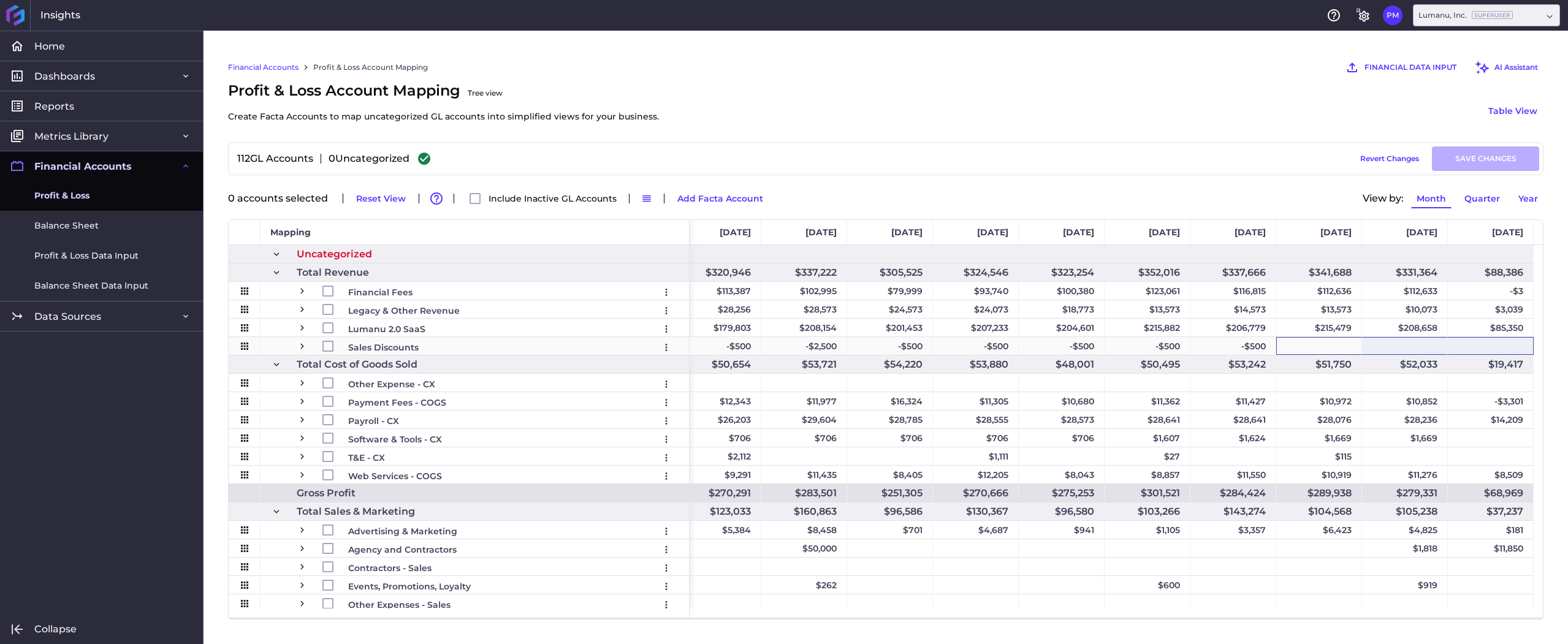
click at [1247, 347] on div "-$500" at bounding box center [1233, 346] width 86 height 18
click at [1308, 341] on div "Press SPACE to select this row." at bounding box center [1319, 346] width 86 height 18
click at [1493, 349] on div "Press SPACE to select this row." at bounding box center [1491, 346] width 86 height 18
drag, startPoint x: 1397, startPoint y: 344, endPoint x: 1311, endPoint y: 348, distance: 86.1
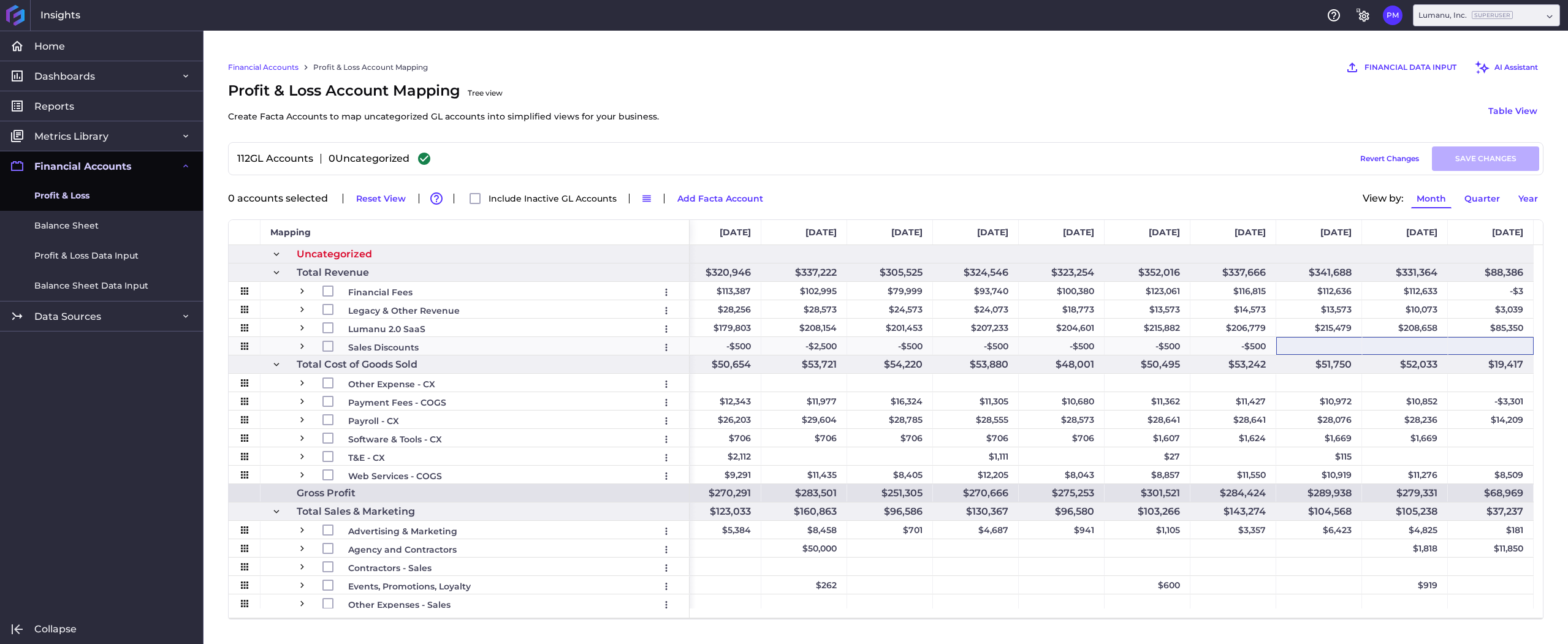
click at [1098, 143] on div "112 GL Accounts 0 Uncategorized Draft Saved Revert Changes SAVE CHANGES" at bounding box center [885, 159] width 1315 height 33
click at [1089, 109] on div "Profit & Loss Account Mapping Tree view Create Facta Accounts to map uncategori…" at bounding box center [885, 111] width 1315 height 63
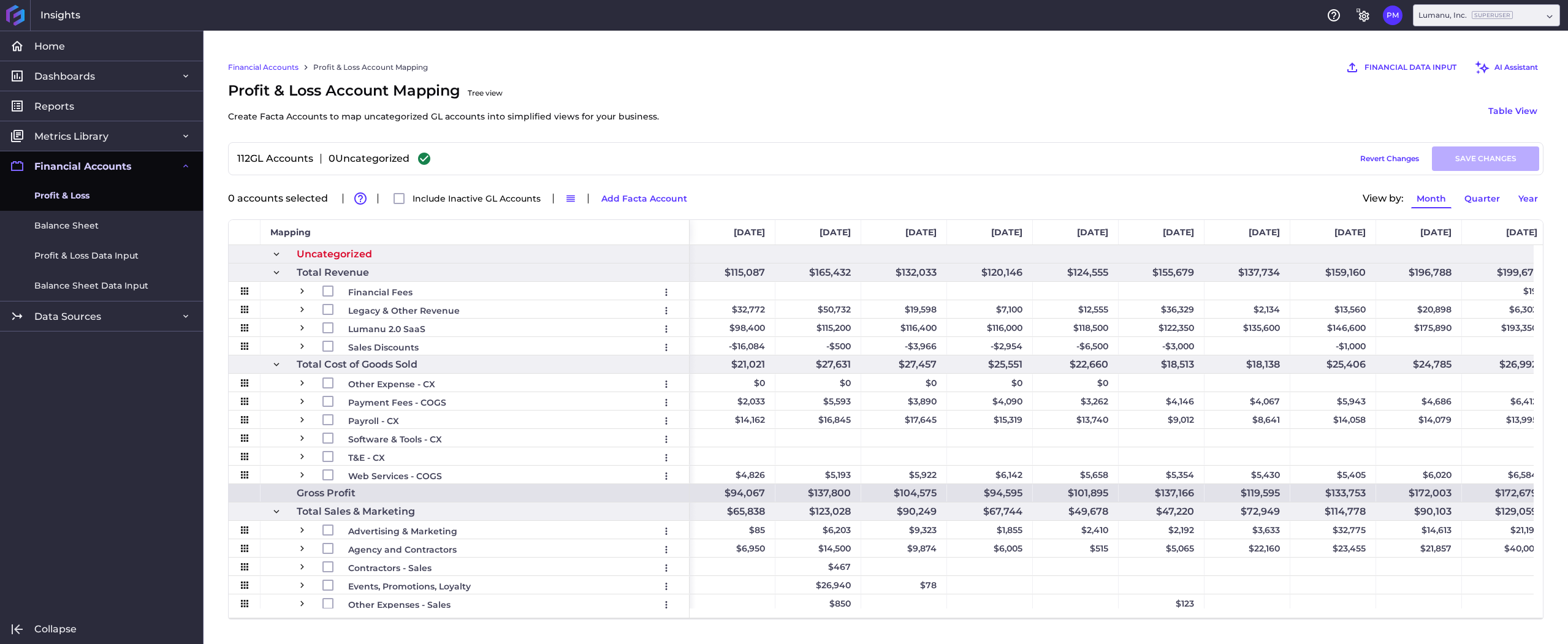
scroll to position [0, 1311]
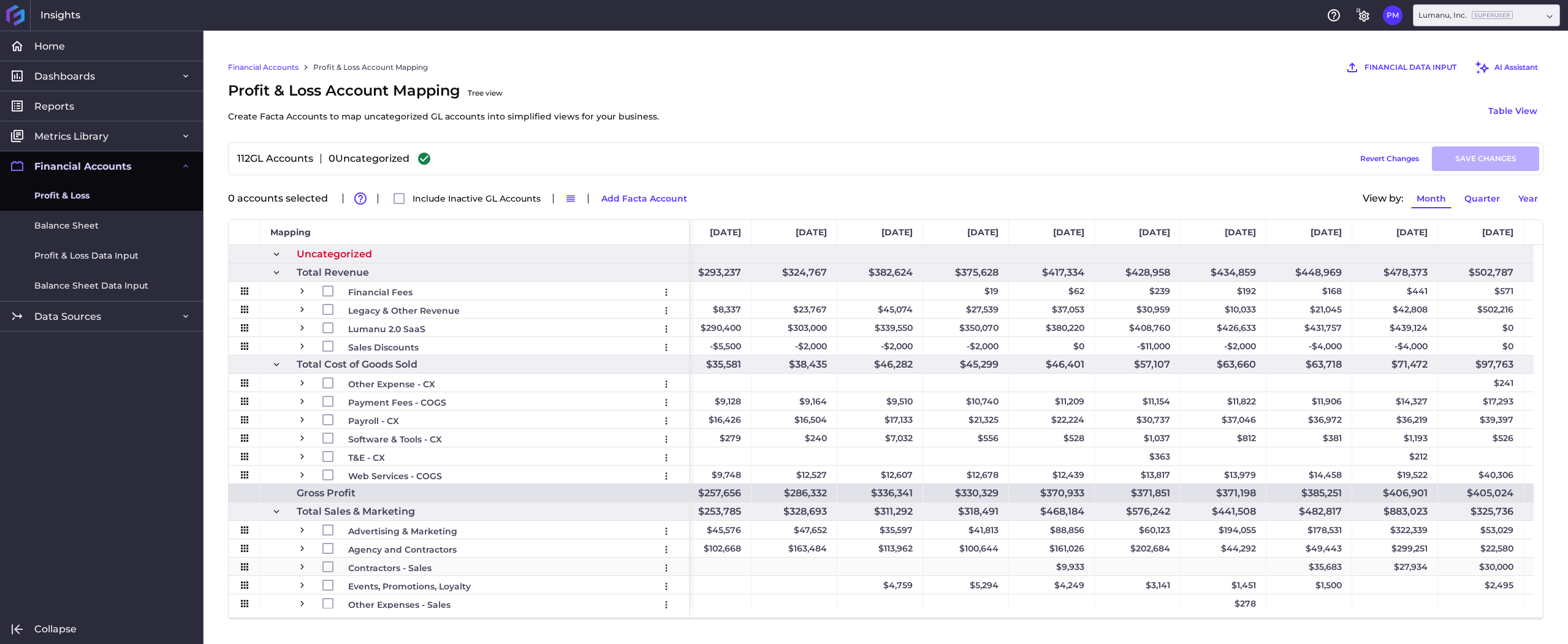
click at [1078, 100] on div "Profit & Loss Account Mapping Tree view Create Facta Accounts to map uncategori…" at bounding box center [885, 111] width 1315 height 63
click at [1364, 12] on icon "General Settings" at bounding box center [1364, 16] width 10 height 11
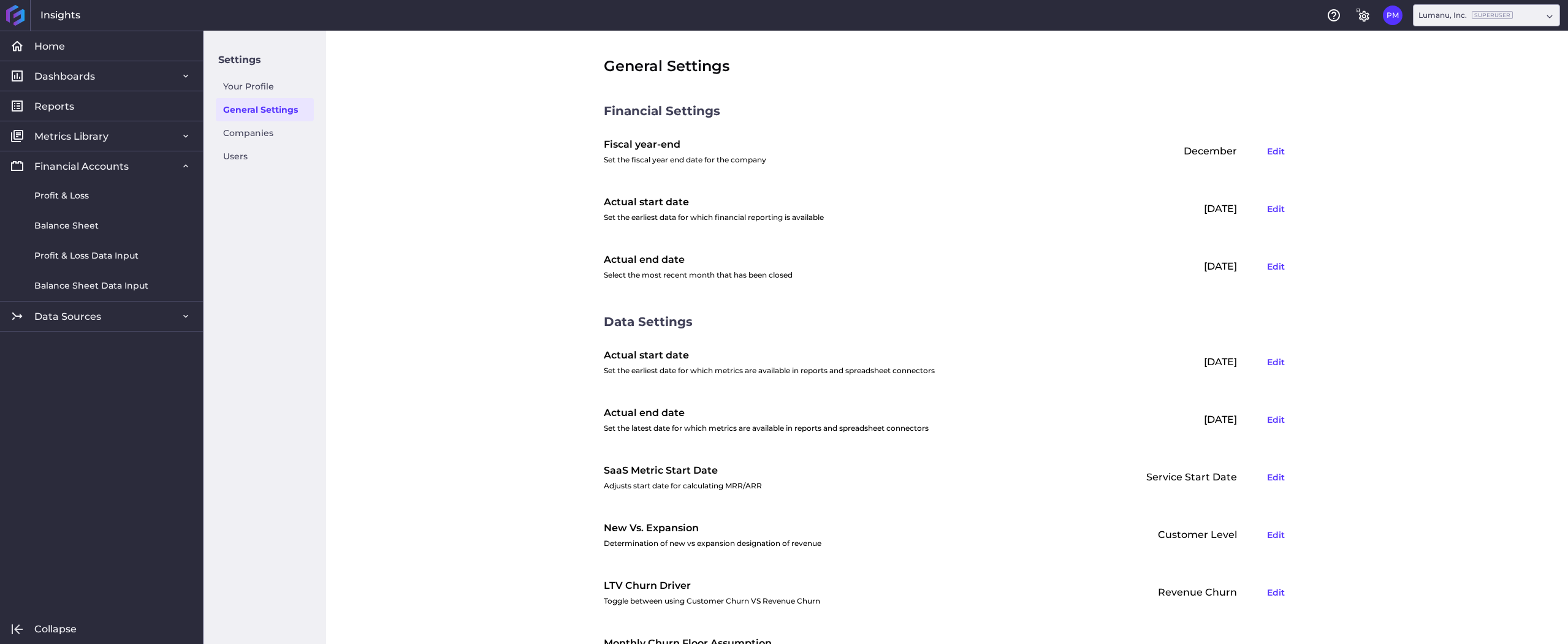
click at [1205, 419] on div "[DATE] Edit" at bounding box center [1192, 420] width 196 height 33
click at [1368, 374] on div "General Settings Financial Settings Fiscal year-end Set the fiscal year end dat…" at bounding box center [947, 337] width 1242 height 614
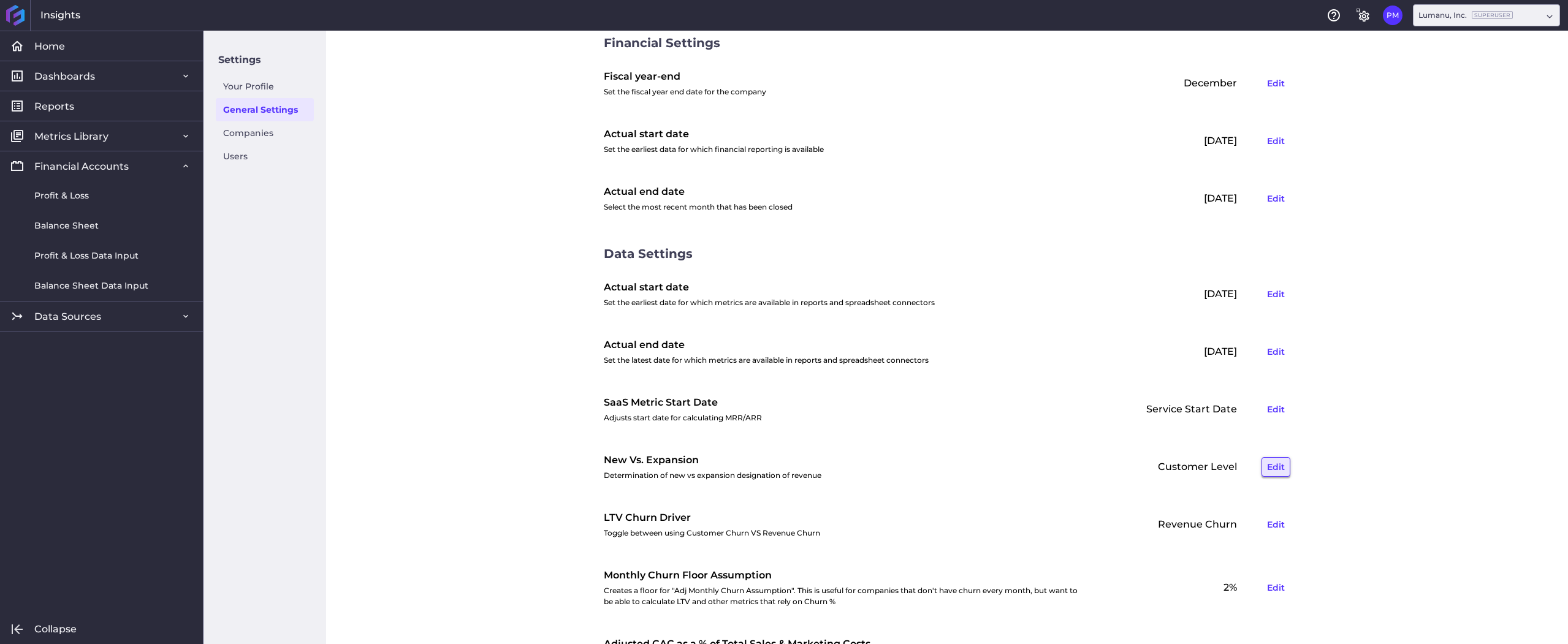
scroll to position [156, 0]
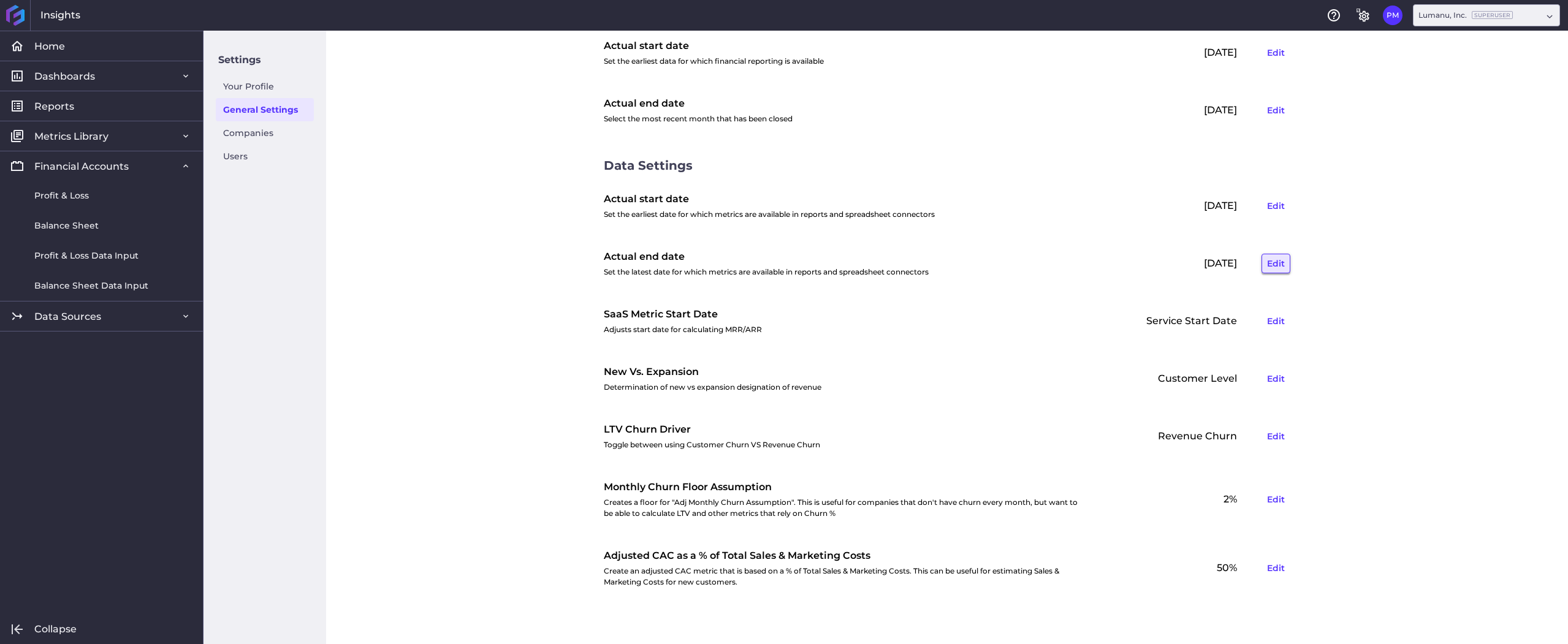
click at [1274, 260] on button "Edit" at bounding box center [1276, 263] width 29 height 20
click at [1102, 261] on input "[DATE]" at bounding box center [1084, 264] width 148 height 23
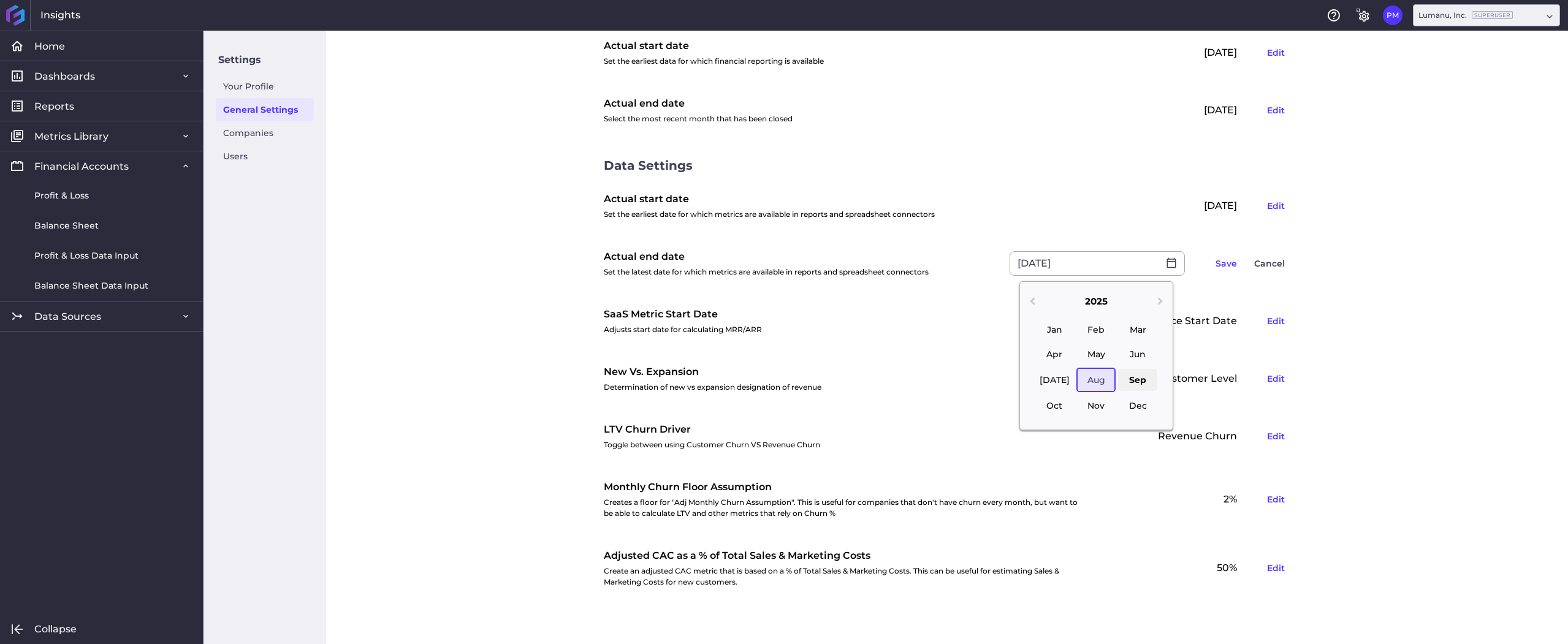
click at [1137, 383] on div "Sep" at bounding box center [1137, 380] width 39 height 22
type input "[DATE]"
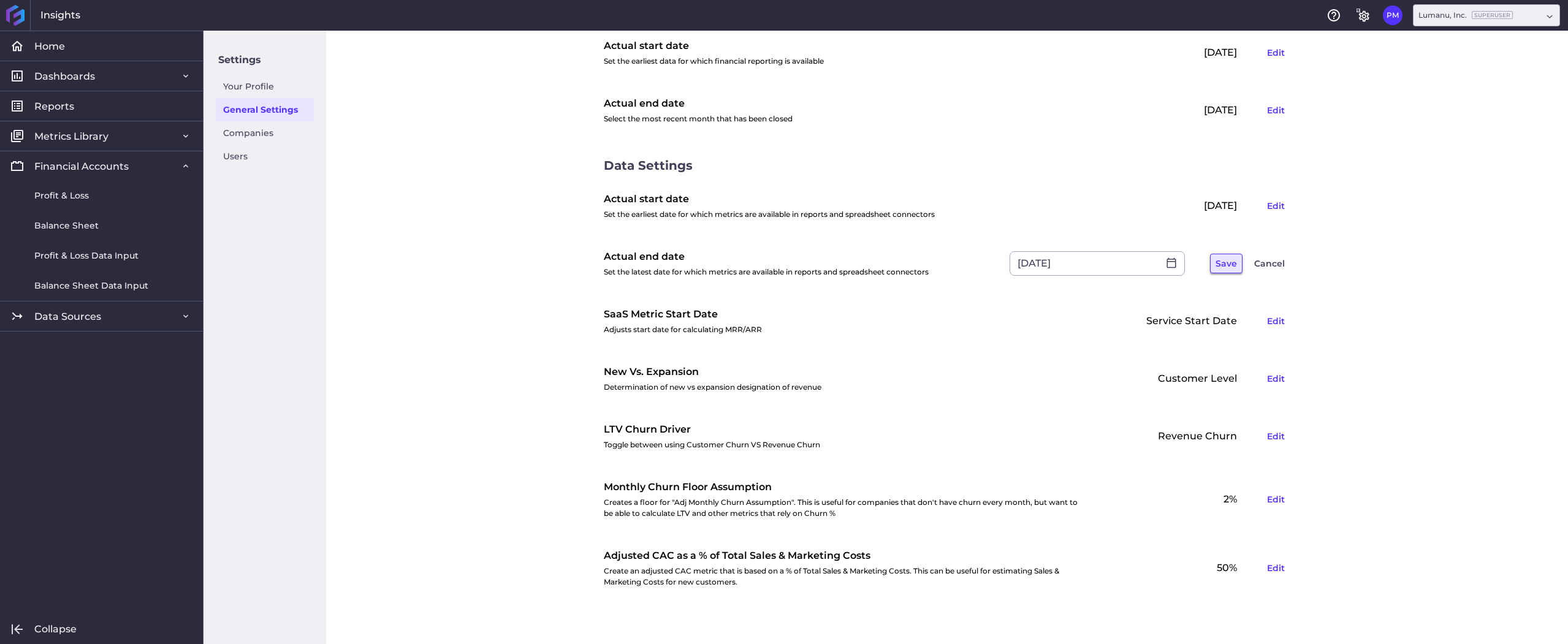
click at [1219, 265] on button "Save" at bounding box center [1226, 263] width 33 height 20
click at [1214, 51] on div "[DATE] Edit" at bounding box center [1192, 53] width 196 height 33
click at [1213, 202] on div "[DATE] Edit" at bounding box center [1192, 206] width 196 height 33
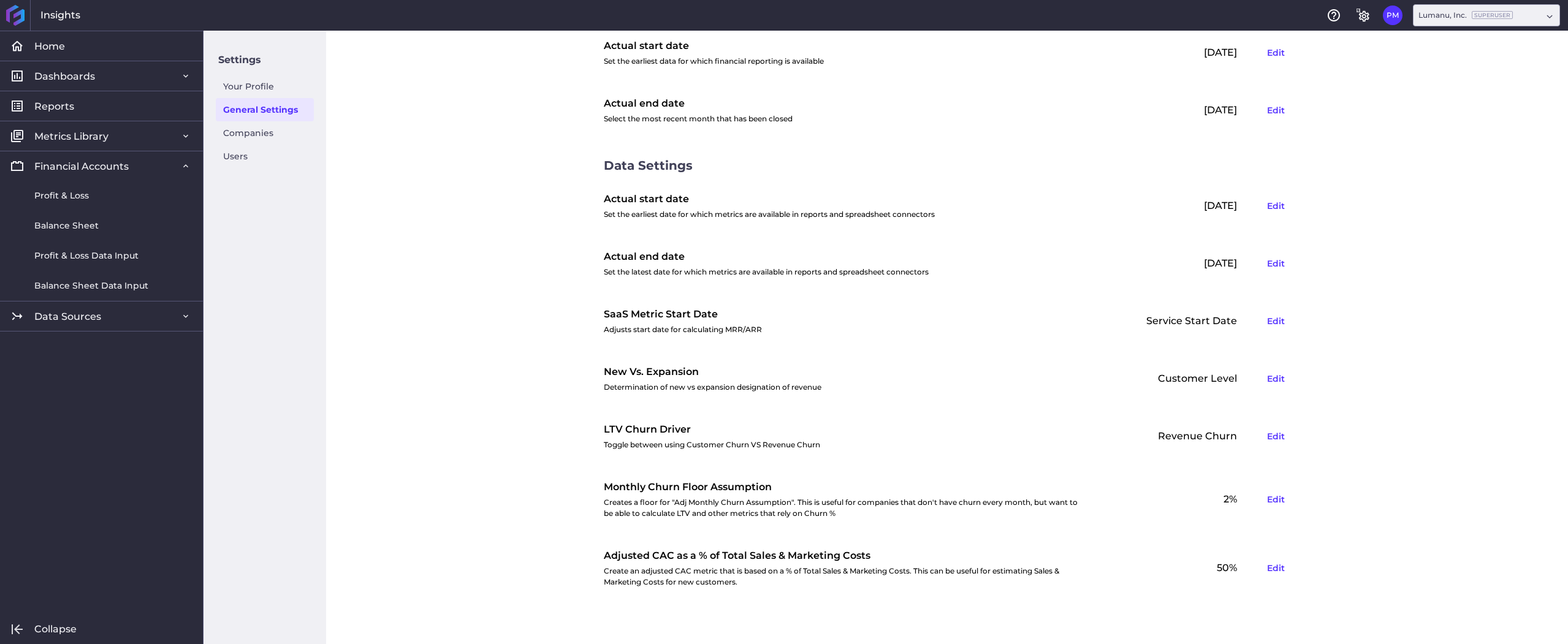
click at [1213, 202] on div "[DATE] Edit" at bounding box center [1192, 206] width 196 height 33
click at [444, 189] on div "General Settings Financial Settings Fiscal year-end Set the fiscal year end dat…" at bounding box center [947, 337] width 1242 height 614
click at [422, 209] on div "General Settings Financial Settings Fiscal year-end Set the fiscal year end dat…" at bounding box center [947, 337] width 1242 height 614
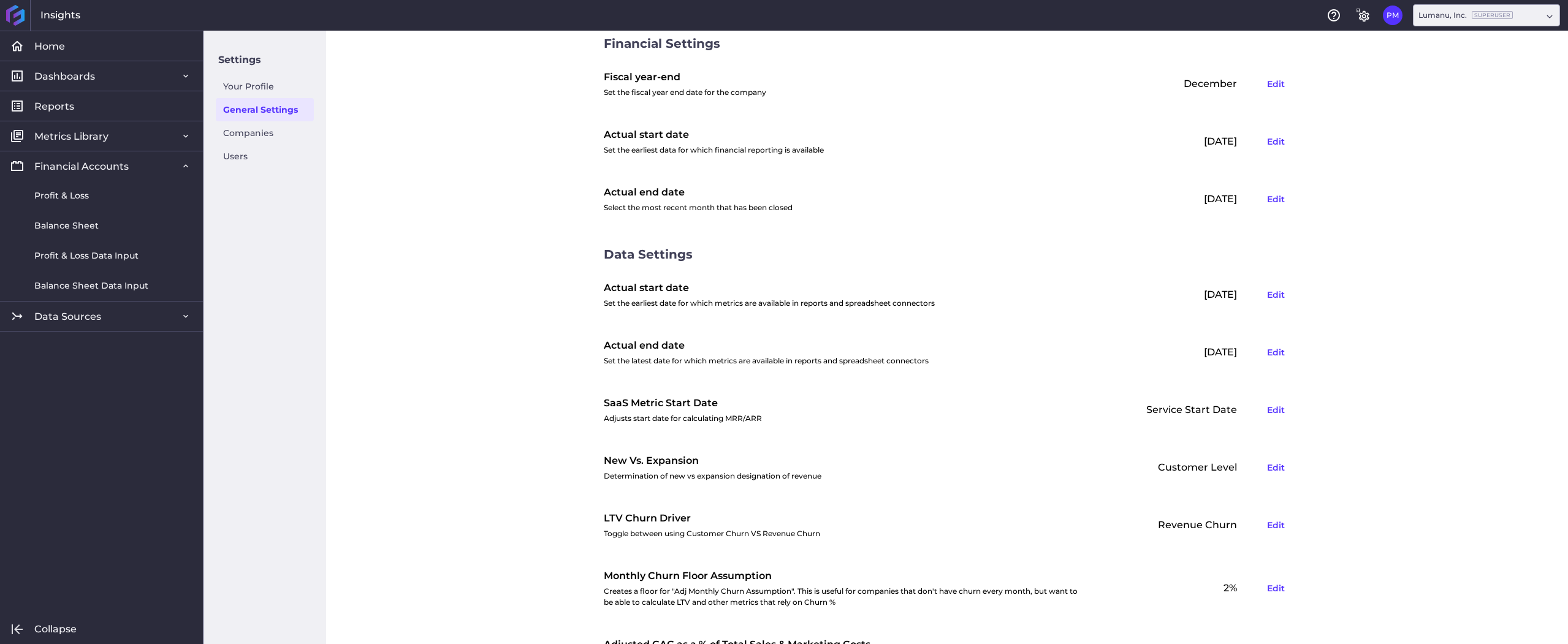
scroll to position [0, 0]
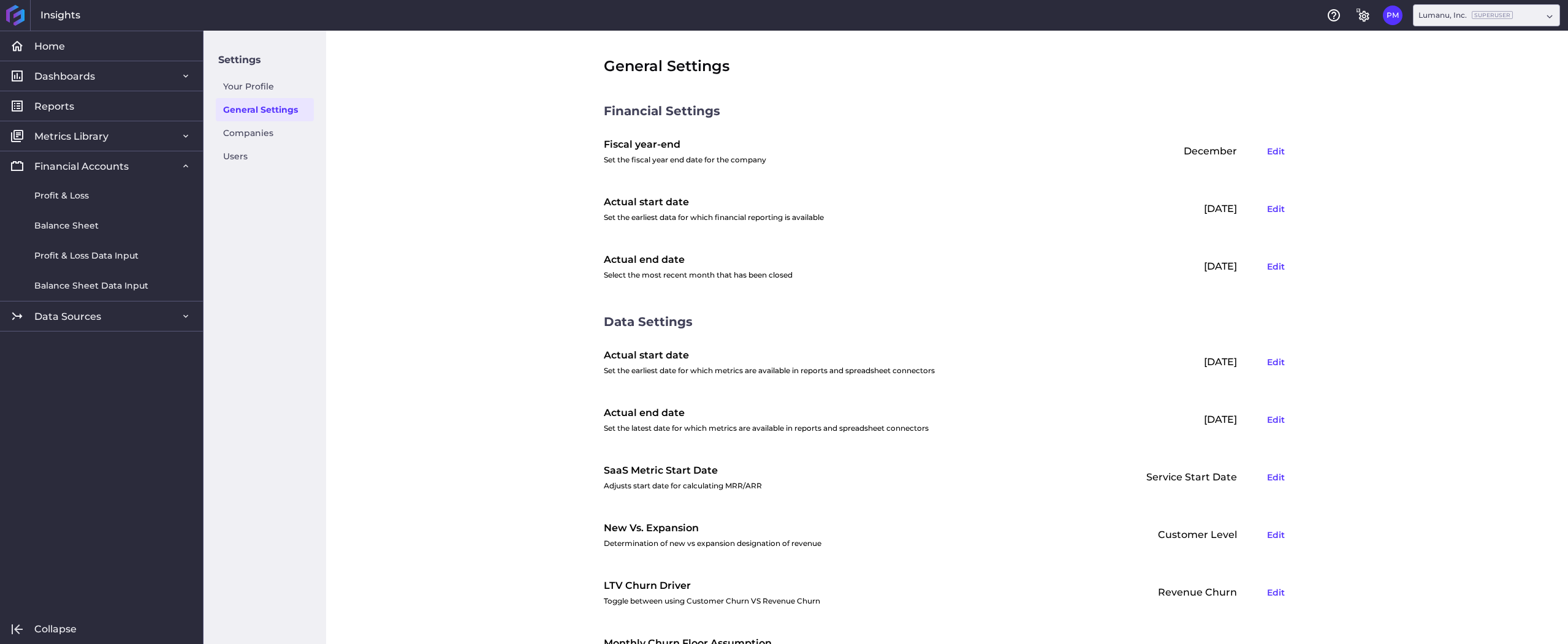
click at [442, 403] on div "General Settings Financial Settings Fiscal year-end Set the fiscal year end dat…" at bounding box center [947, 337] width 1242 height 614
drag, startPoint x: 401, startPoint y: 197, endPoint x: 288, endPoint y: 74, distance: 167.0
click at [402, 197] on div "General Settings Financial Settings Fiscal year-end Set the fiscal year end dat…" at bounding box center [947, 337] width 1242 height 614
click at [424, 212] on div "General Settings Financial Settings Fiscal year-end Set the fiscal year end dat…" at bounding box center [947, 337] width 1242 height 614
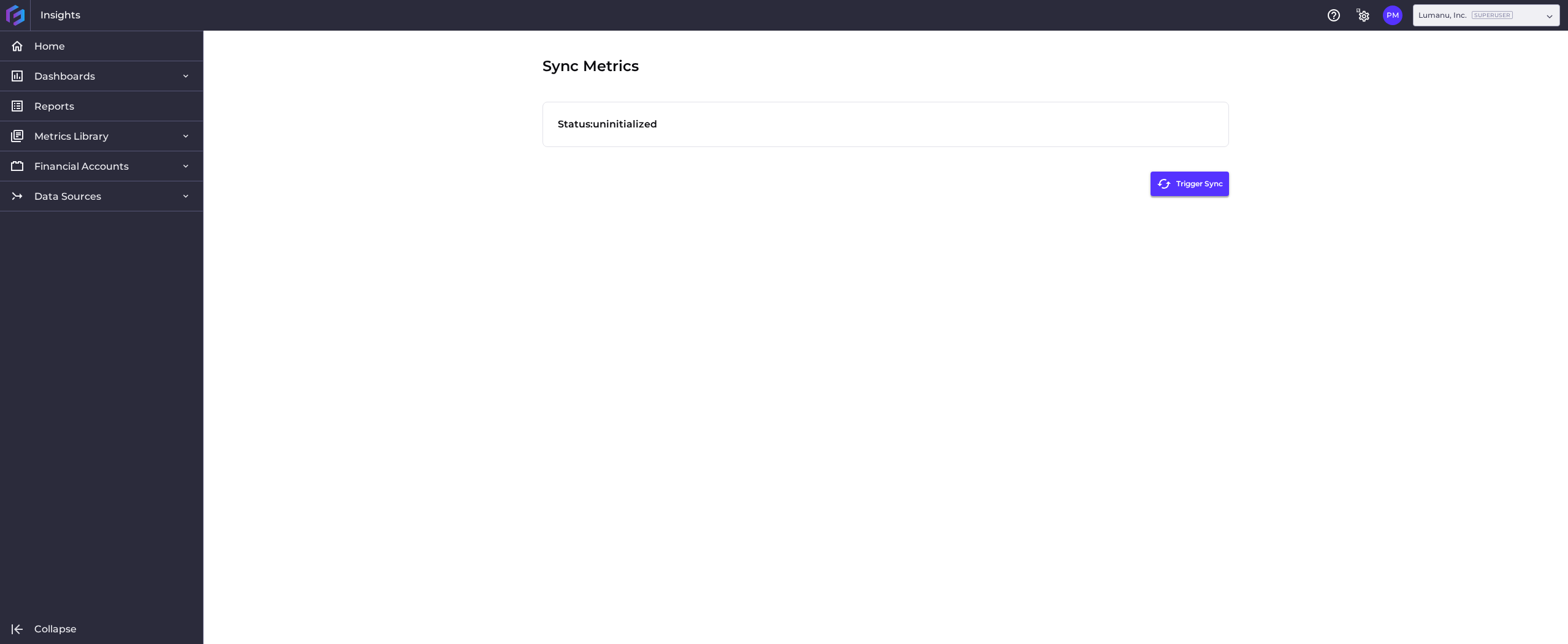
click at [1201, 183] on button "Trigger Sync" at bounding box center [1189, 184] width 79 height 24
click at [582, 337] on div "Sync Metrics Status: fulfilled in 2.508 seconds Trigger Sync" at bounding box center [885, 337] width 735 height 614
click at [1362, 17] on icon "General Settings" at bounding box center [1363, 15] width 15 height 15
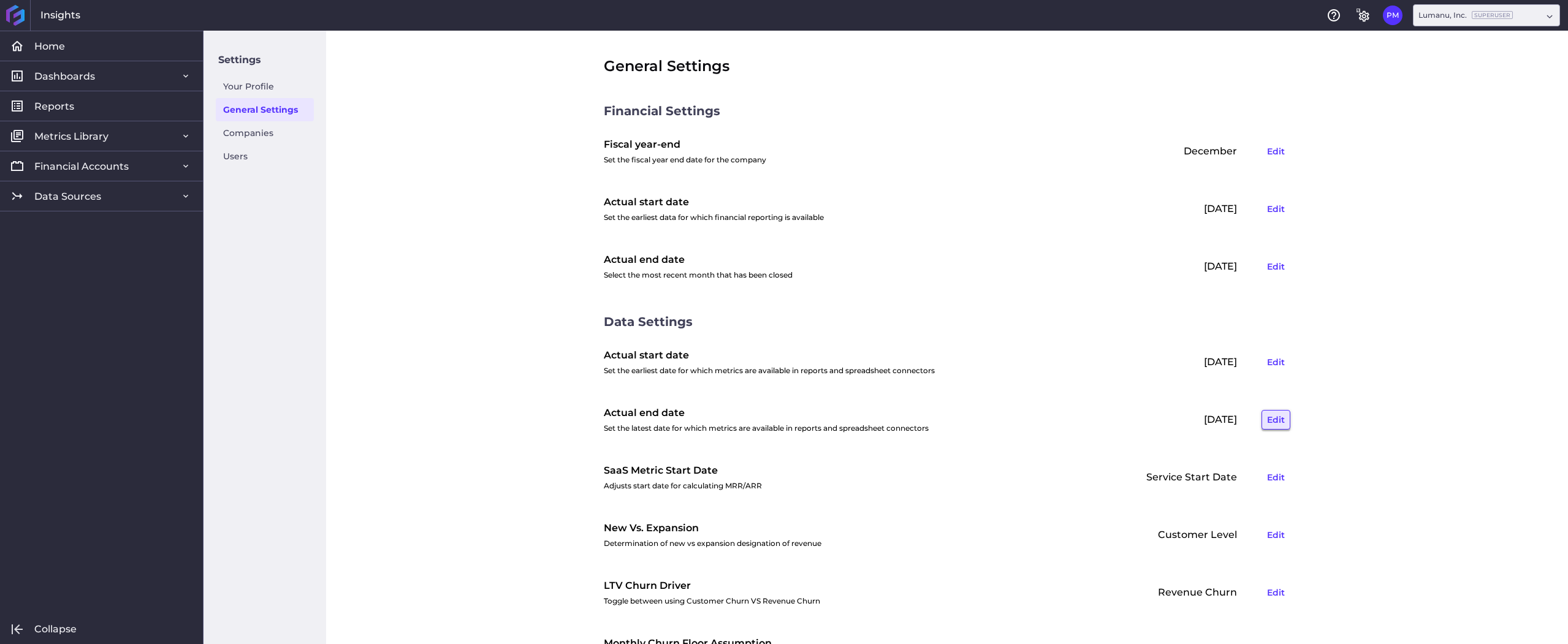
click at [1273, 423] on button "Edit" at bounding box center [1276, 420] width 29 height 20
click at [1076, 423] on input "[DATE]" at bounding box center [1084, 420] width 148 height 23
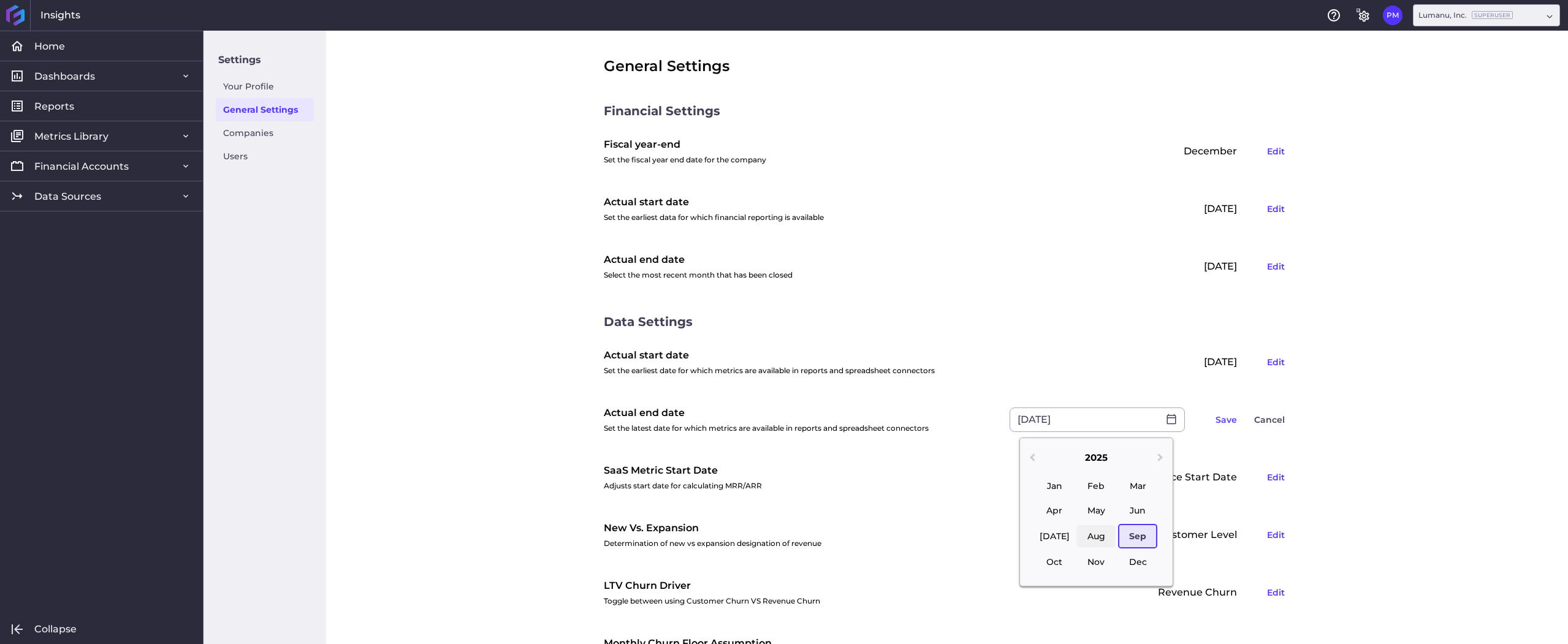
click at [1096, 528] on div "Aug" at bounding box center [1096, 536] width 39 height 22
type input "[DATE]"
click at [1349, 385] on div "General Settings Financial Settings Fiscal year-end Set the fiscal year end dat…" at bounding box center [947, 337] width 1242 height 614
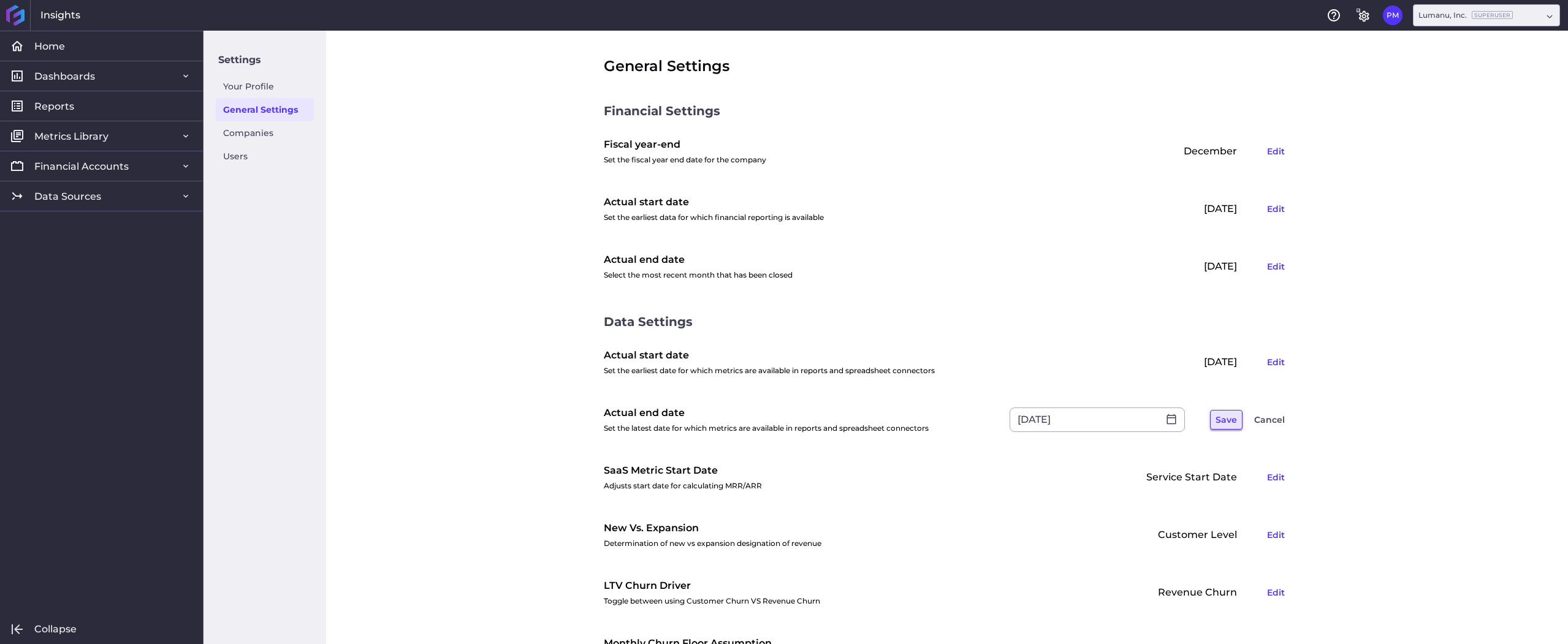
click at [1224, 423] on button "Save" at bounding box center [1226, 420] width 33 height 20
click at [374, 180] on div "General Settings Financial Settings Fiscal year-end Set the fiscal year end dat…" at bounding box center [947, 337] width 1242 height 614
click at [392, 189] on div "General Settings Financial Settings Fiscal year-end Set the fiscal year end dat…" at bounding box center [947, 337] width 1242 height 614
click at [148, 166] on link "Financial Accounts" at bounding box center [101, 166] width 203 height 30
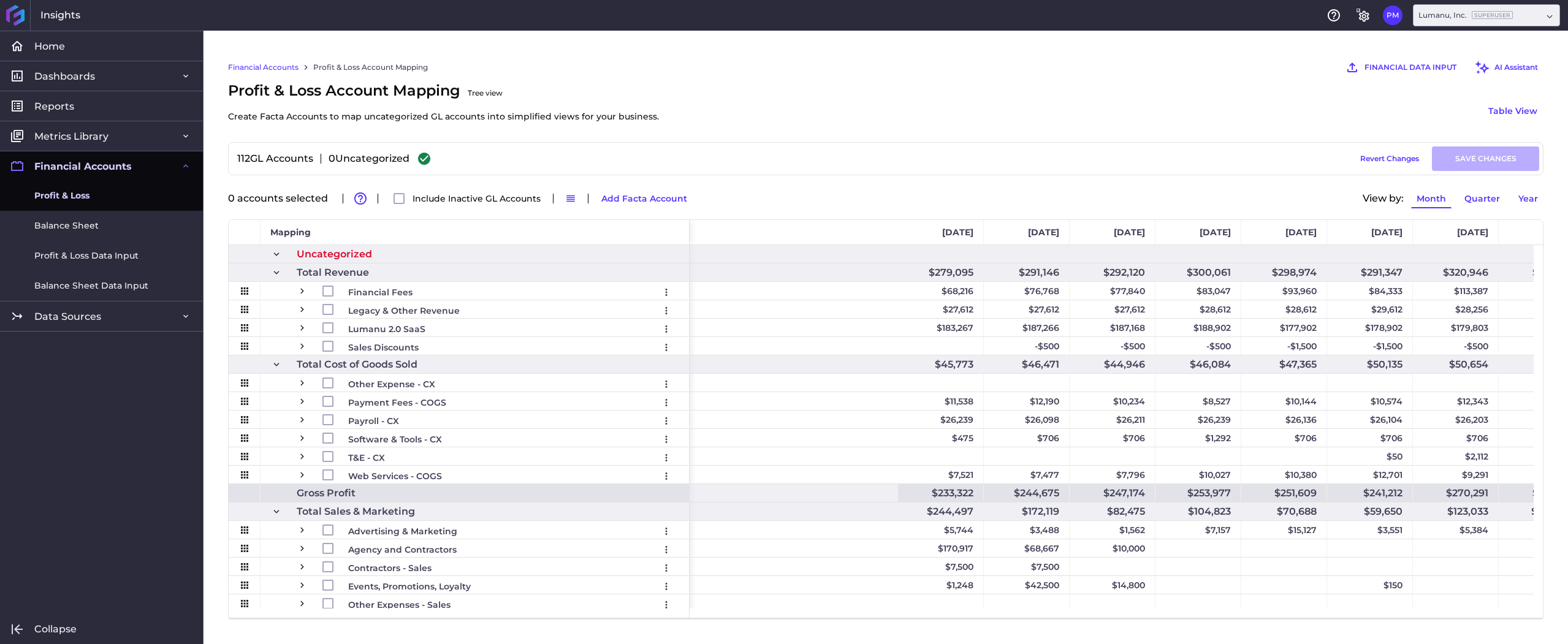
scroll to position [0, 5076]
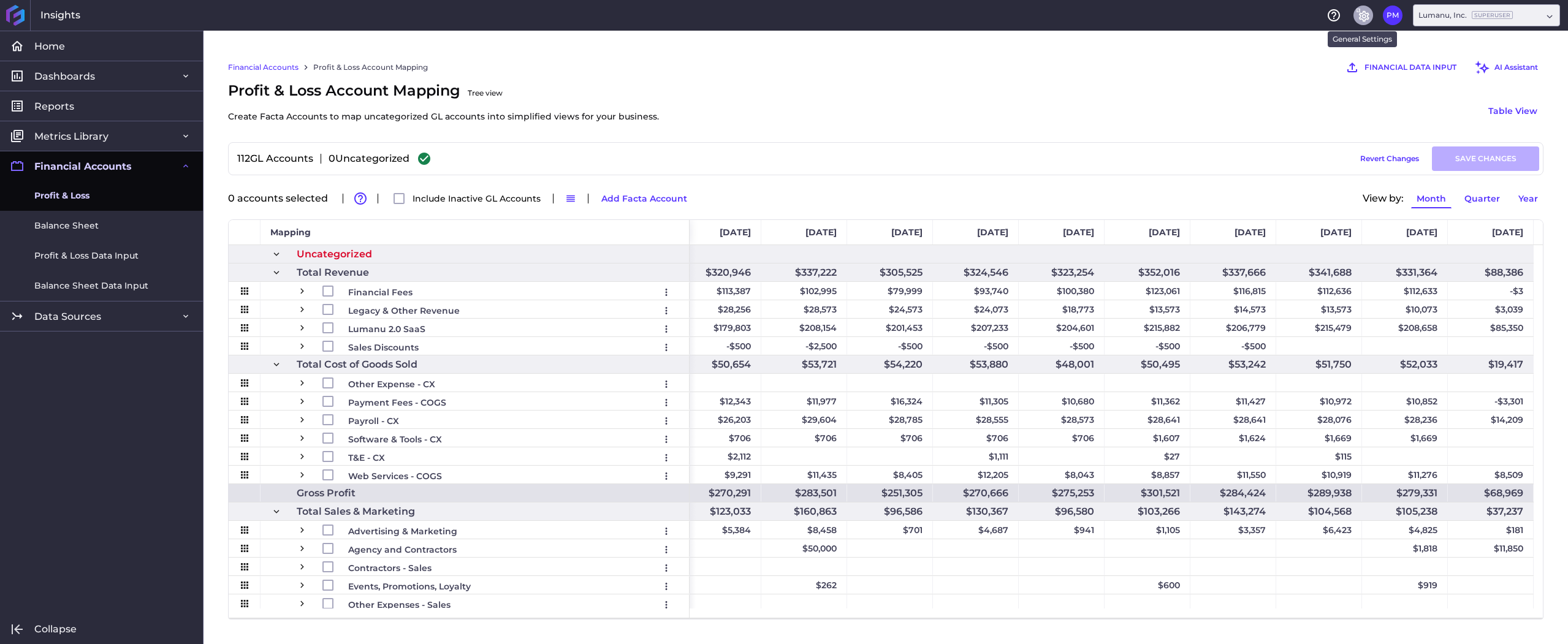
click at [1364, 17] on icon "General Settings" at bounding box center [1363, 15] width 15 height 15
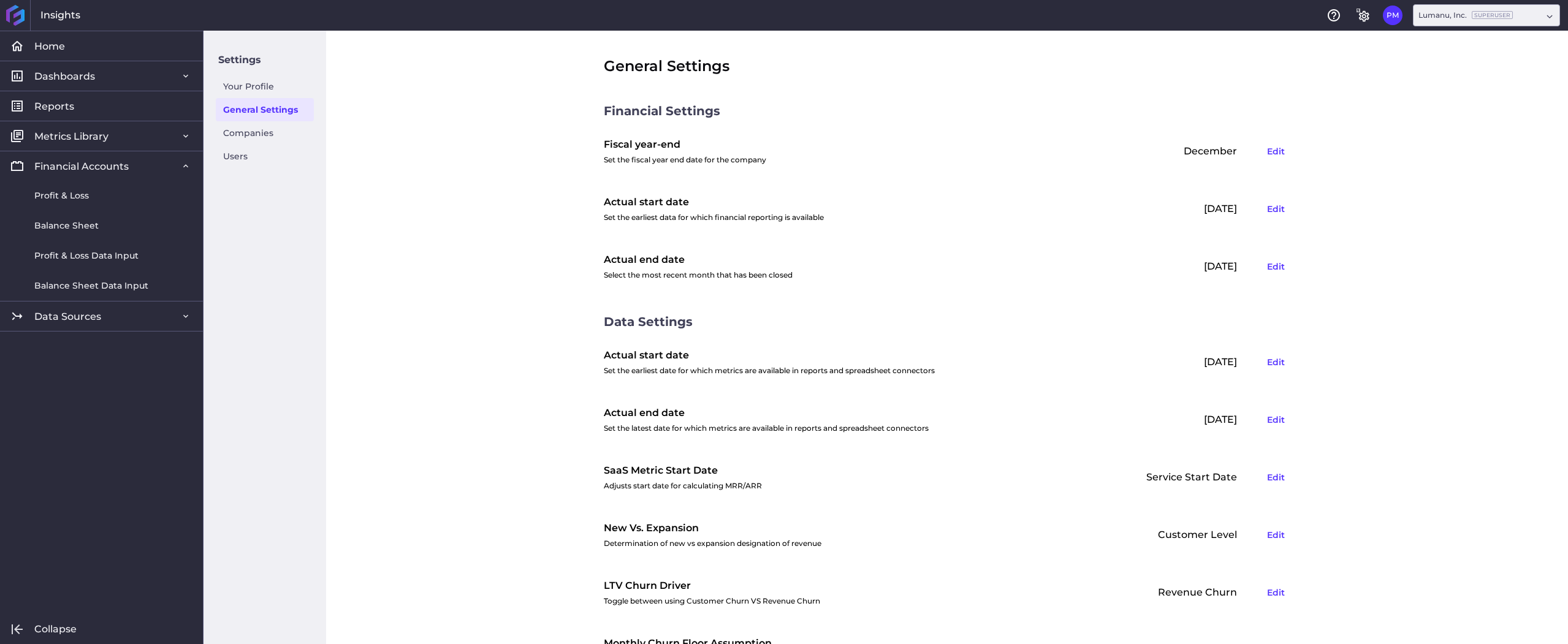
click at [1198, 421] on div "[DATE] Edit" at bounding box center [1192, 420] width 196 height 33
click at [1197, 270] on div "[DATE] Edit" at bounding box center [1192, 267] width 196 height 33
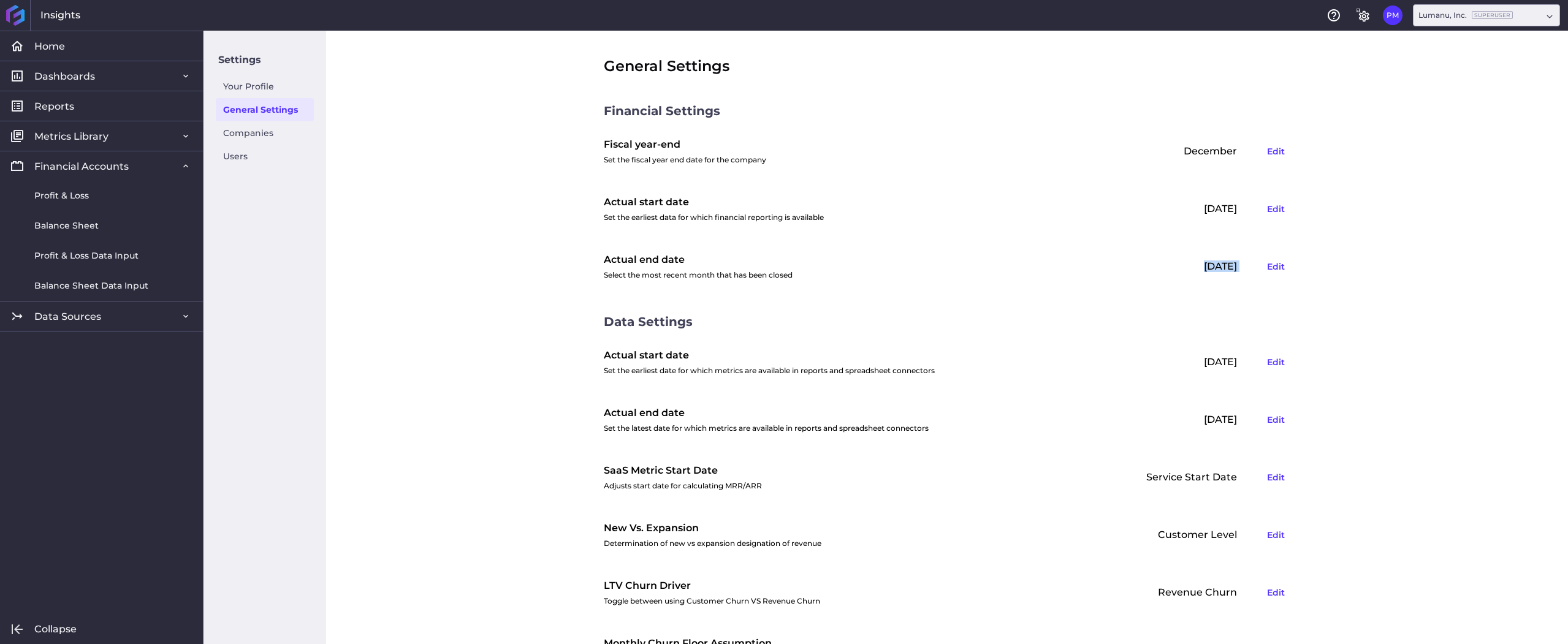
click at [1197, 270] on div "[DATE] Edit" at bounding box center [1192, 267] width 196 height 33
click at [460, 221] on div "General Settings Financial Settings Fiscal year-end Set the fiscal year end dat…" at bounding box center [947, 337] width 1242 height 614
click at [87, 310] on span "Data Sources" at bounding box center [68, 317] width 67 height 13
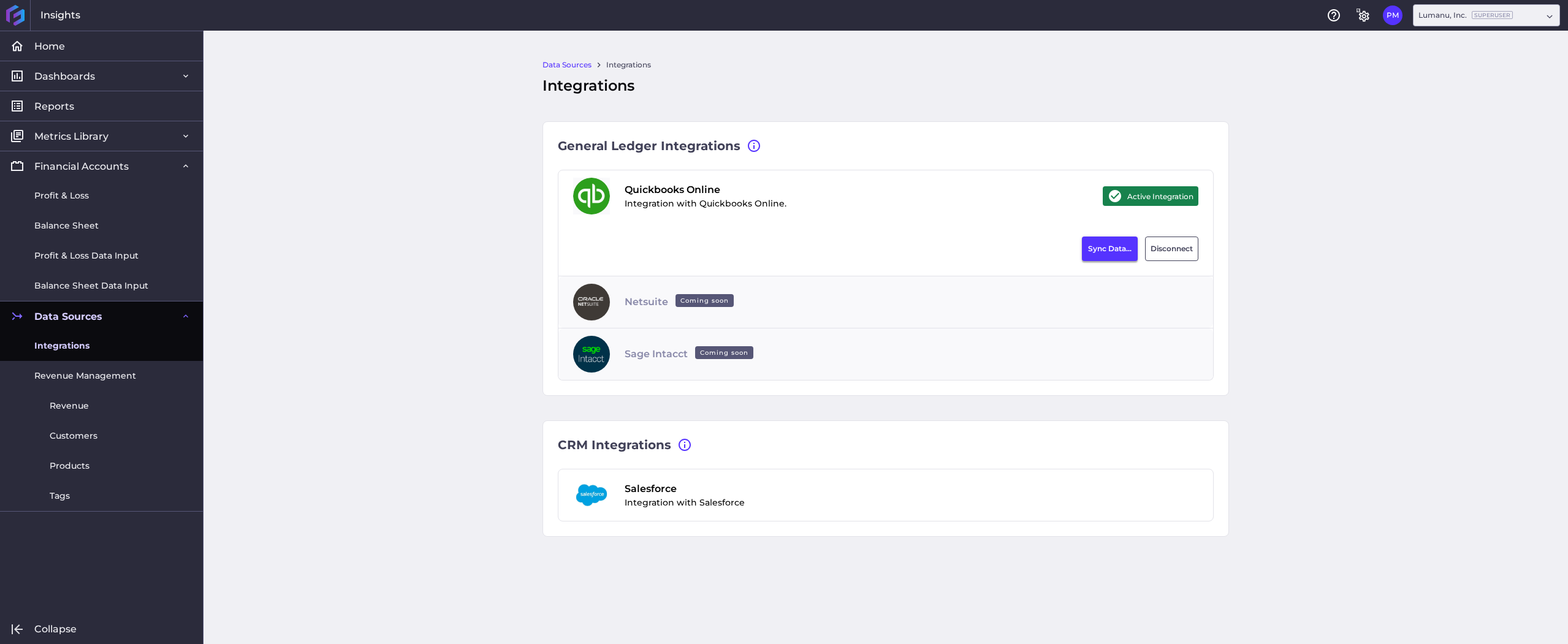
click at [1117, 252] on button "Sync Data..." at bounding box center [1109, 249] width 56 height 24
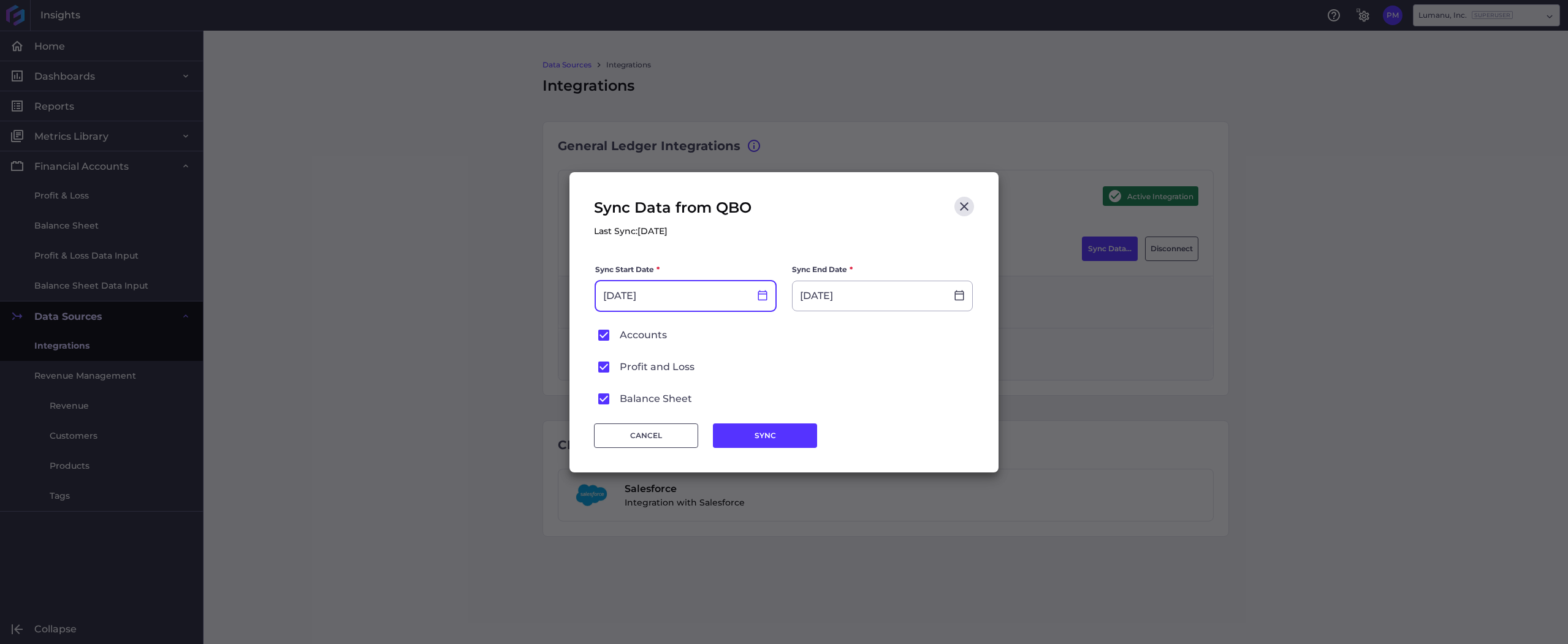
click at [762, 297] on icon at bounding box center [762, 295] width 11 height 11
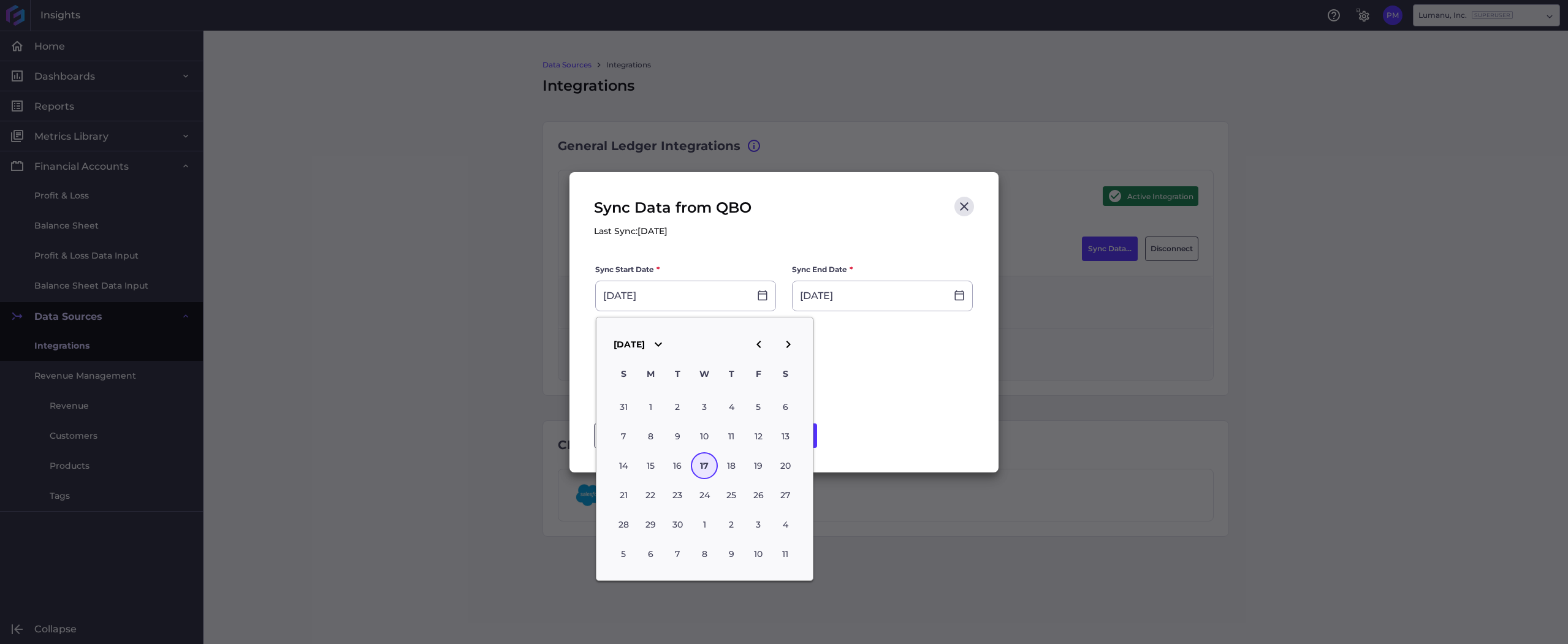
click at [758, 342] on icon "button" at bounding box center [758, 344] width 15 height 15
click at [758, 408] on div "1" at bounding box center [758, 407] width 27 height 27
type input "[DATE]"
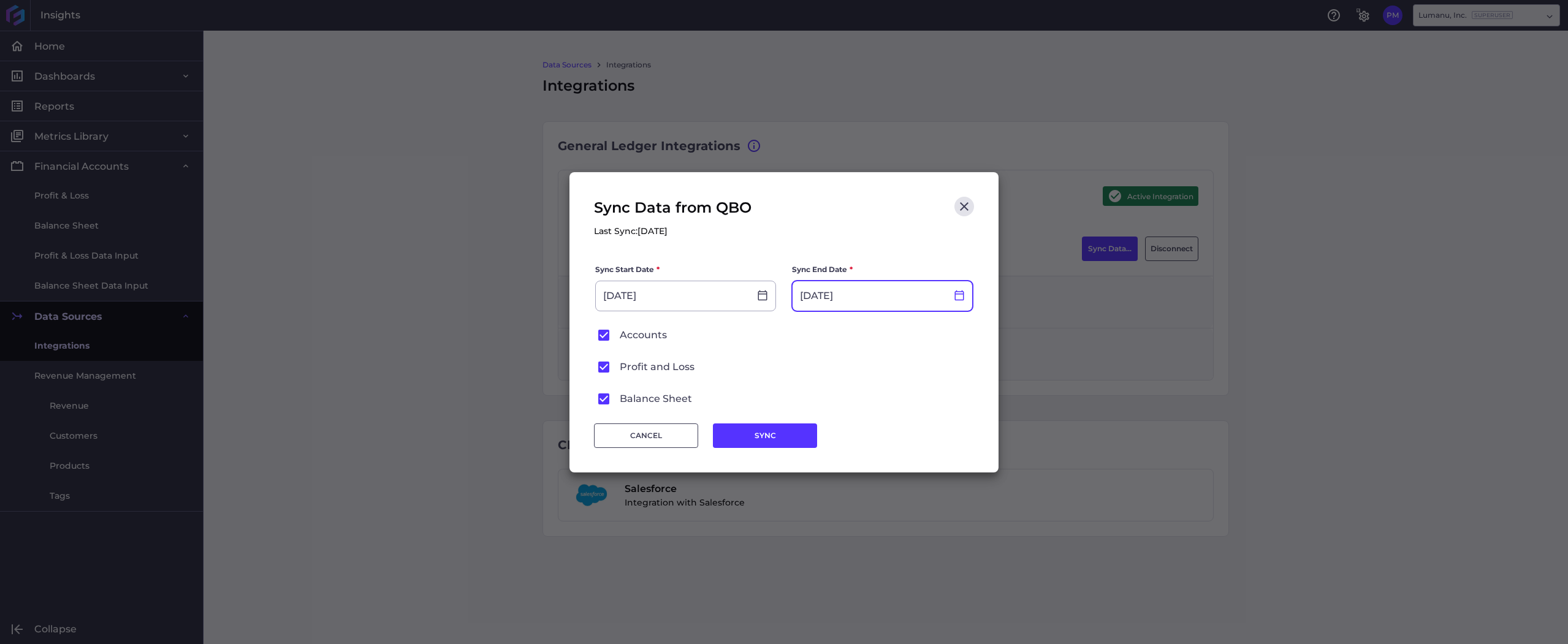
click at [957, 296] on icon at bounding box center [959, 295] width 11 height 11
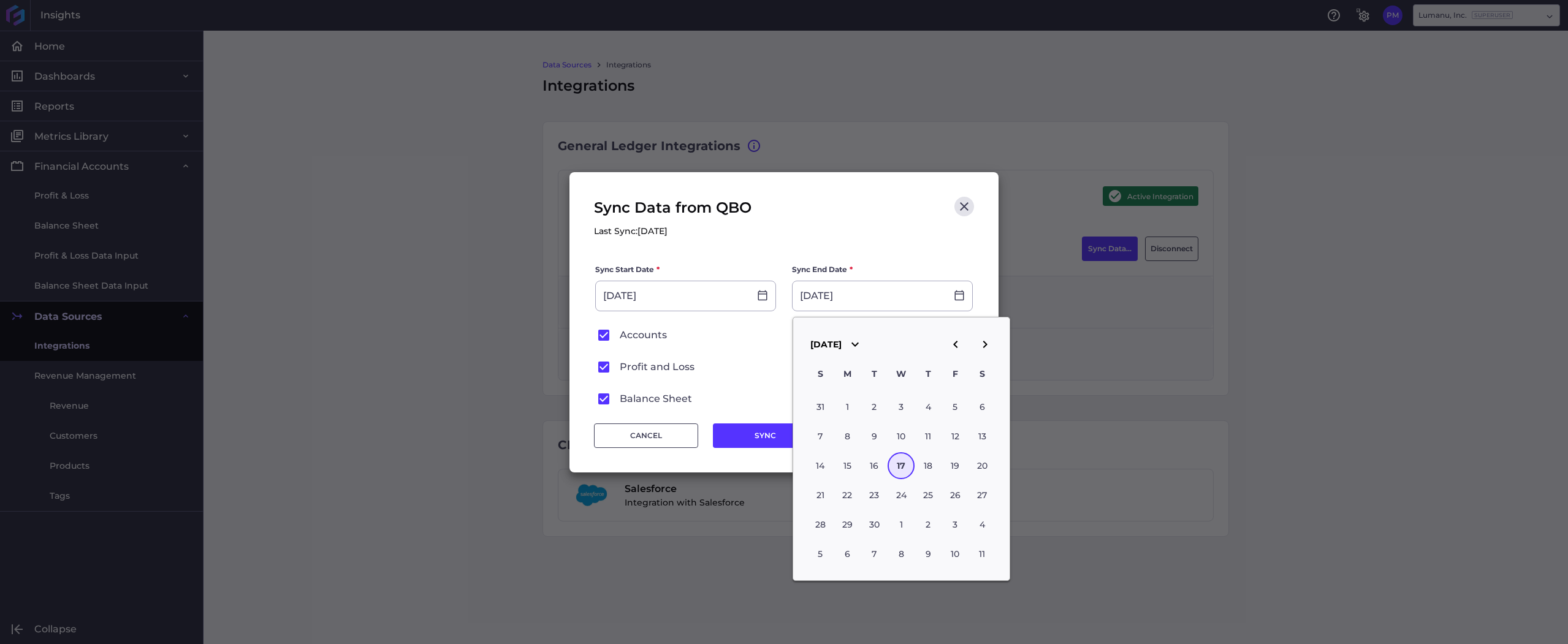
click at [986, 342] on icon "button" at bounding box center [984, 344] width 15 height 15
click at [895, 409] on div "1" at bounding box center [901, 407] width 27 height 27
type input "[DATE]"
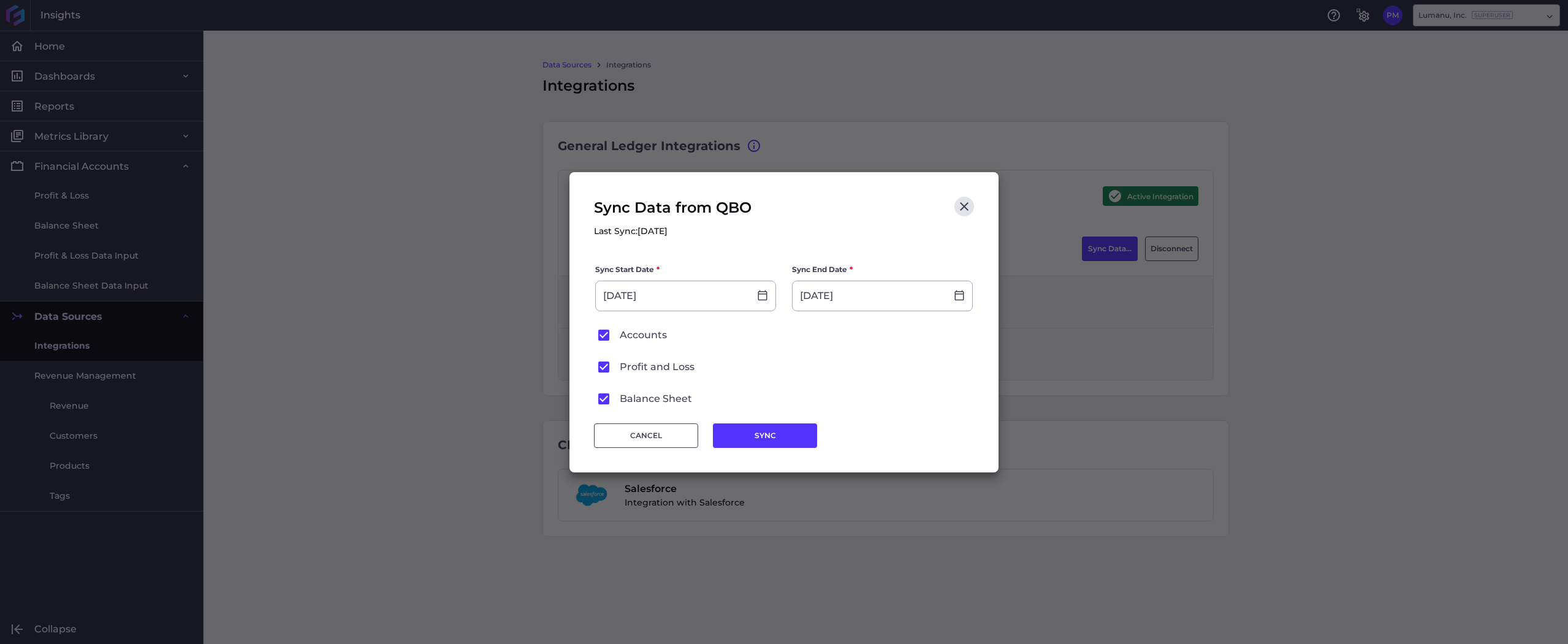
click at [604, 330] on icon at bounding box center [604, 335] width 11 height 11
click at [0, 0] on input "Accounts" at bounding box center [0, 0] width 0 height 0
click at [602, 399] on icon at bounding box center [604, 399] width 11 height 11
click at [0, 0] on input "Balance Sheet" at bounding box center [0, 0] width 0 height 0
click at [604, 399] on icon at bounding box center [604, 399] width 15 height 15
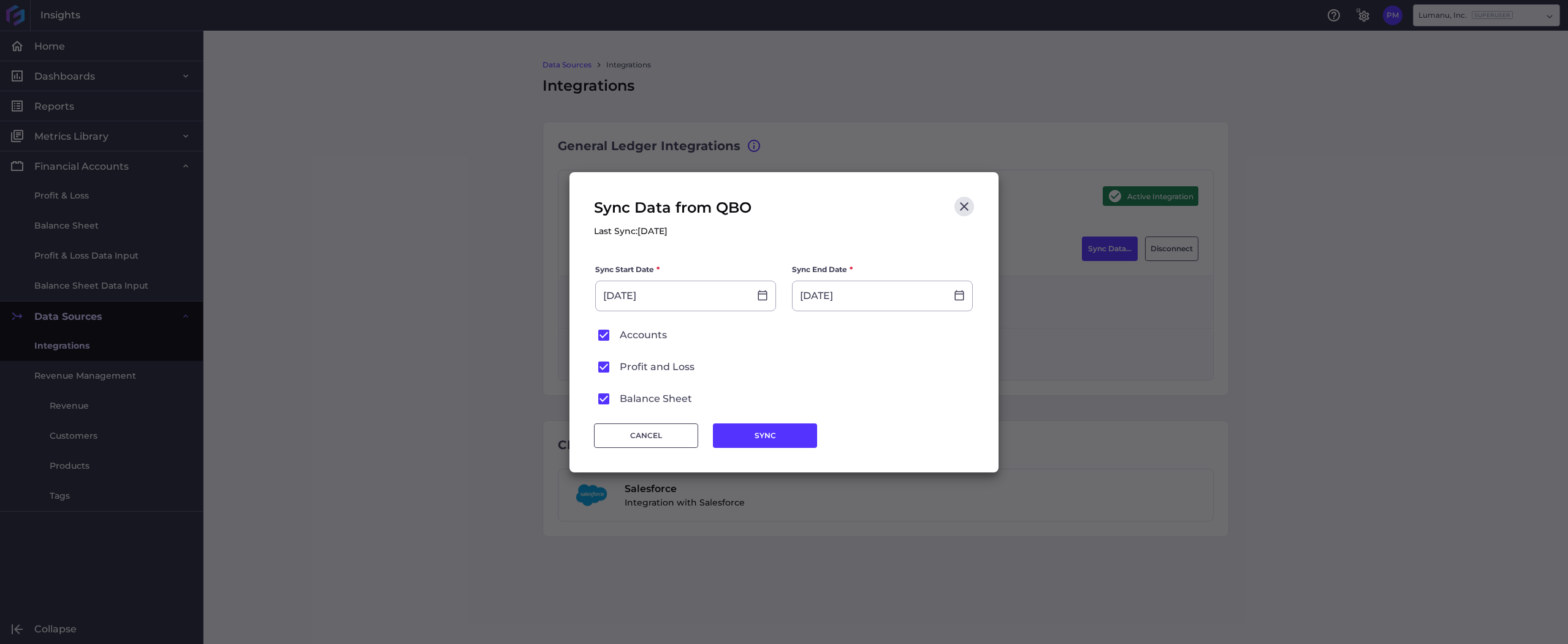
click at [0, 0] on input "Balance Sheet" at bounding box center [0, 0] width 0 height 0
click at [603, 339] on icon at bounding box center [604, 335] width 11 height 11
click at [0, 0] on input "Accounts" at bounding box center [0, 0] width 0 height 0
click at [779, 435] on button "SYNC" at bounding box center [765, 436] width 104 height 24
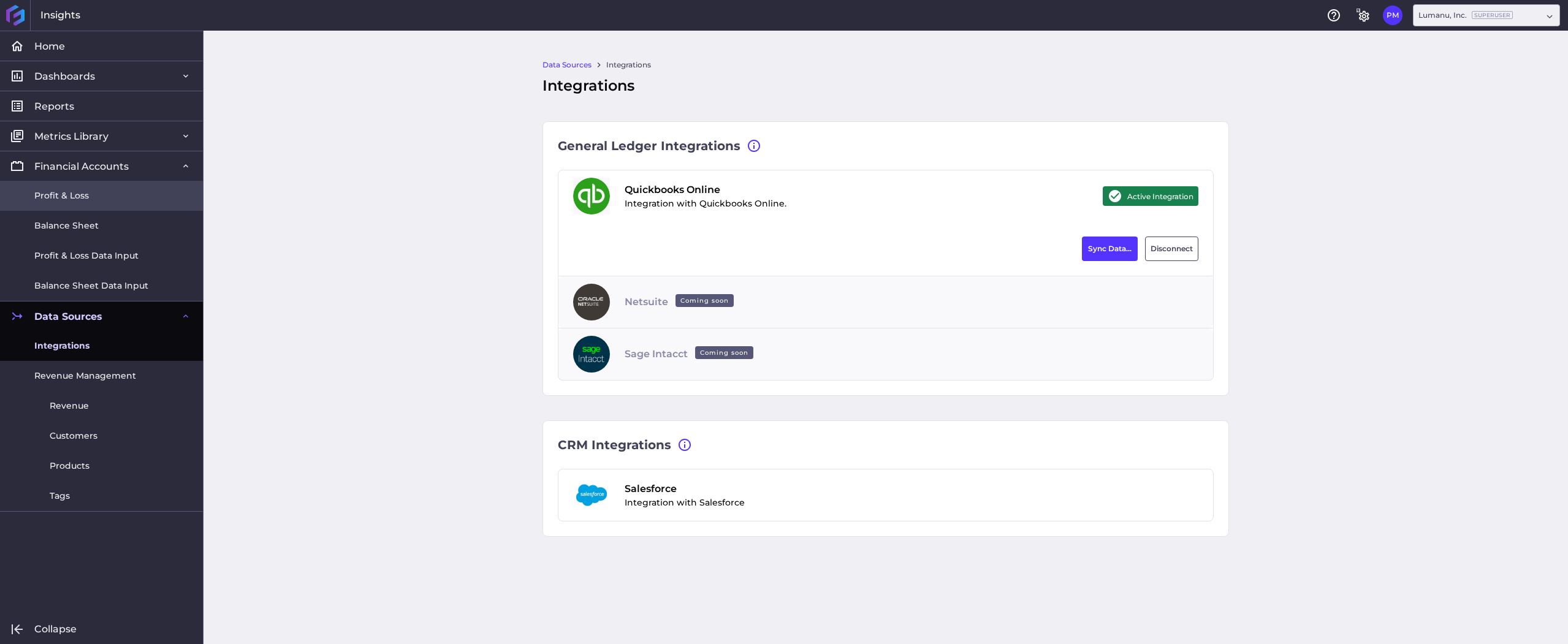
click at [70, 193] on span "Profit & Loss" at bounding box center [61, 196] width 54 height 13
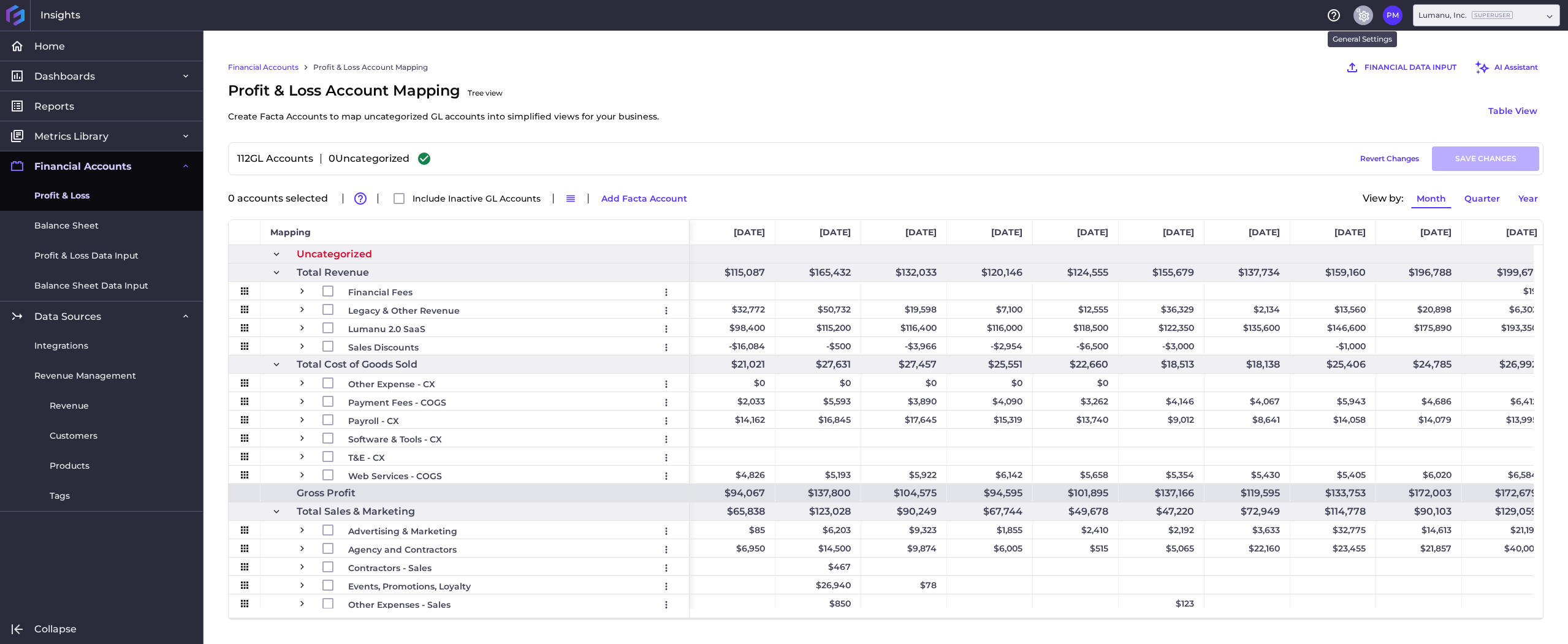
click at [1363, 11] on icon "General Settings" at bounding box center [1364, 16] width 10 height 11
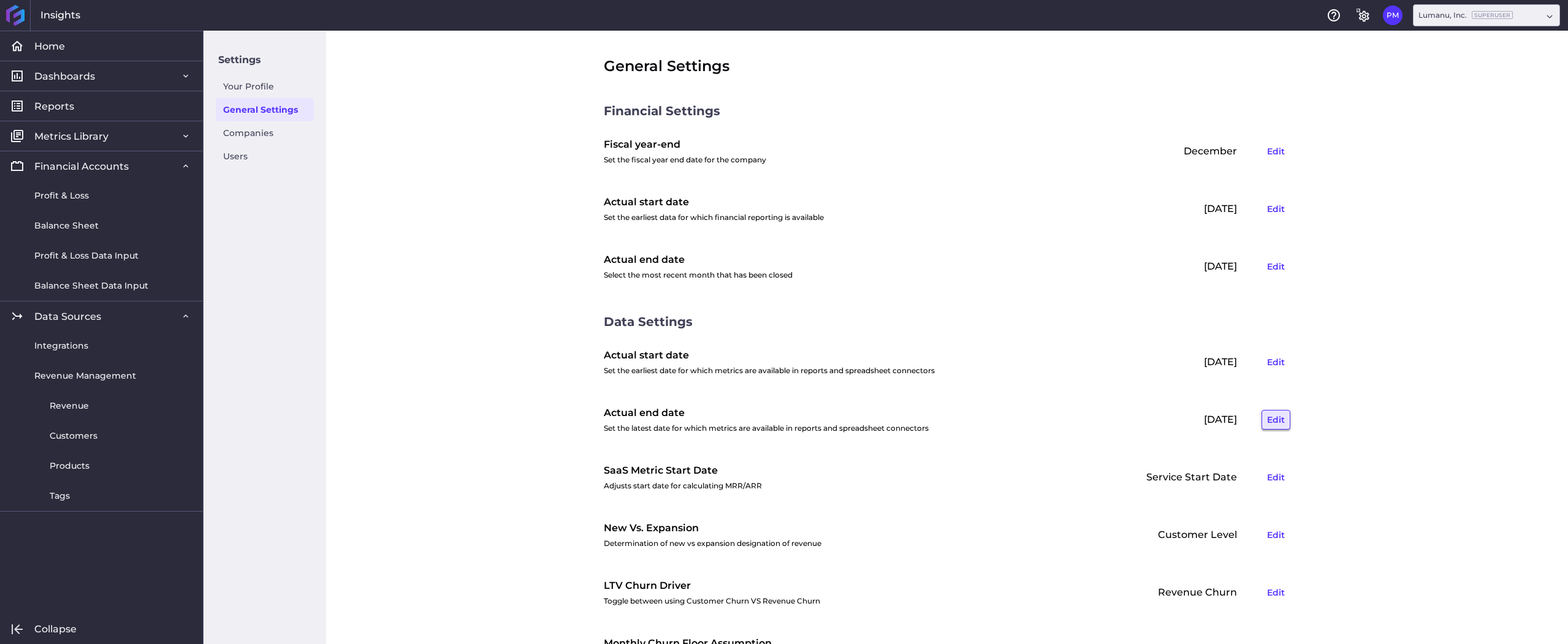
click at [1265, 421] on button "Edit" at bounding box center [1276, 420] width 29 height 20
click at [1075, 428] on input "[DATE]" at bounding box center [1084, 420] width 148 height 23
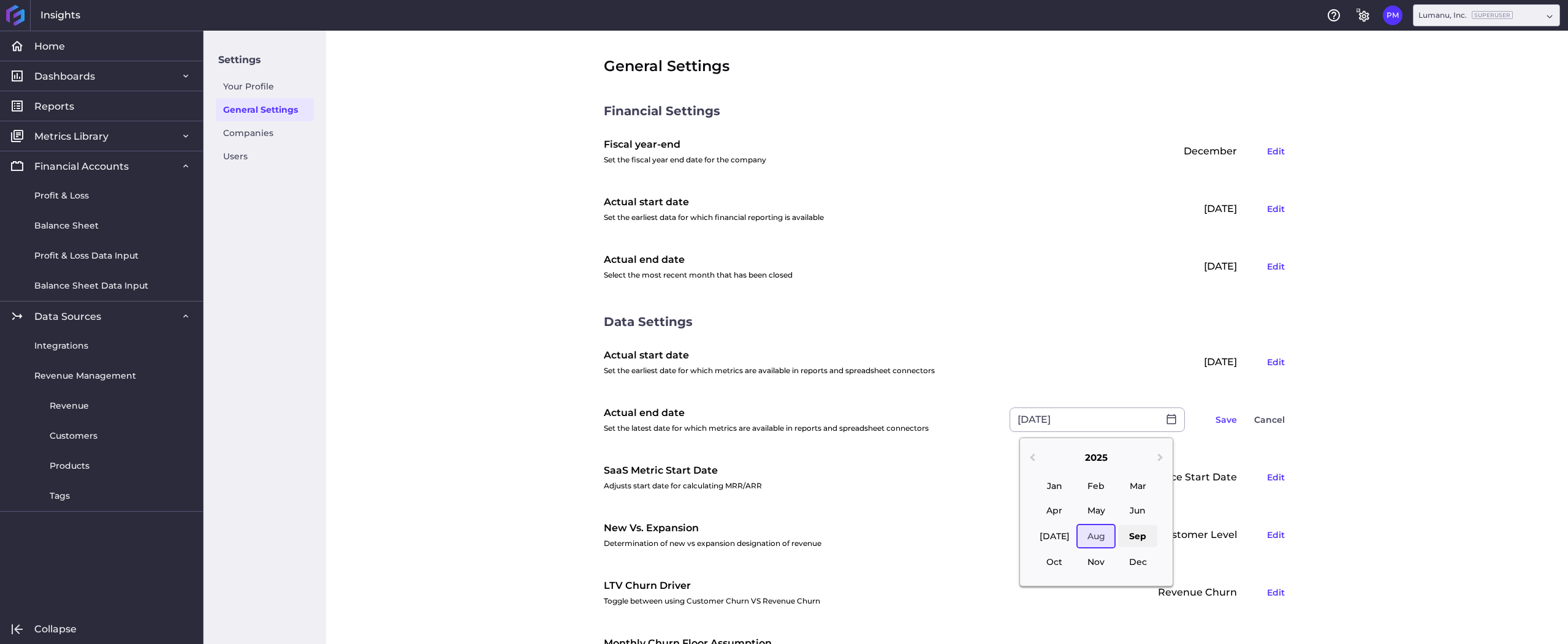
click at [1141, 535] on div "Sep" at bounding box center [1137, 536] width 39 height 22
type input "[DATE]"
click at [1357, 387] on div "General Settings Financial Settings Fiscal year-end Set the fiscal year end dat…" at bounding box center [947, 337] width 1242 height 614
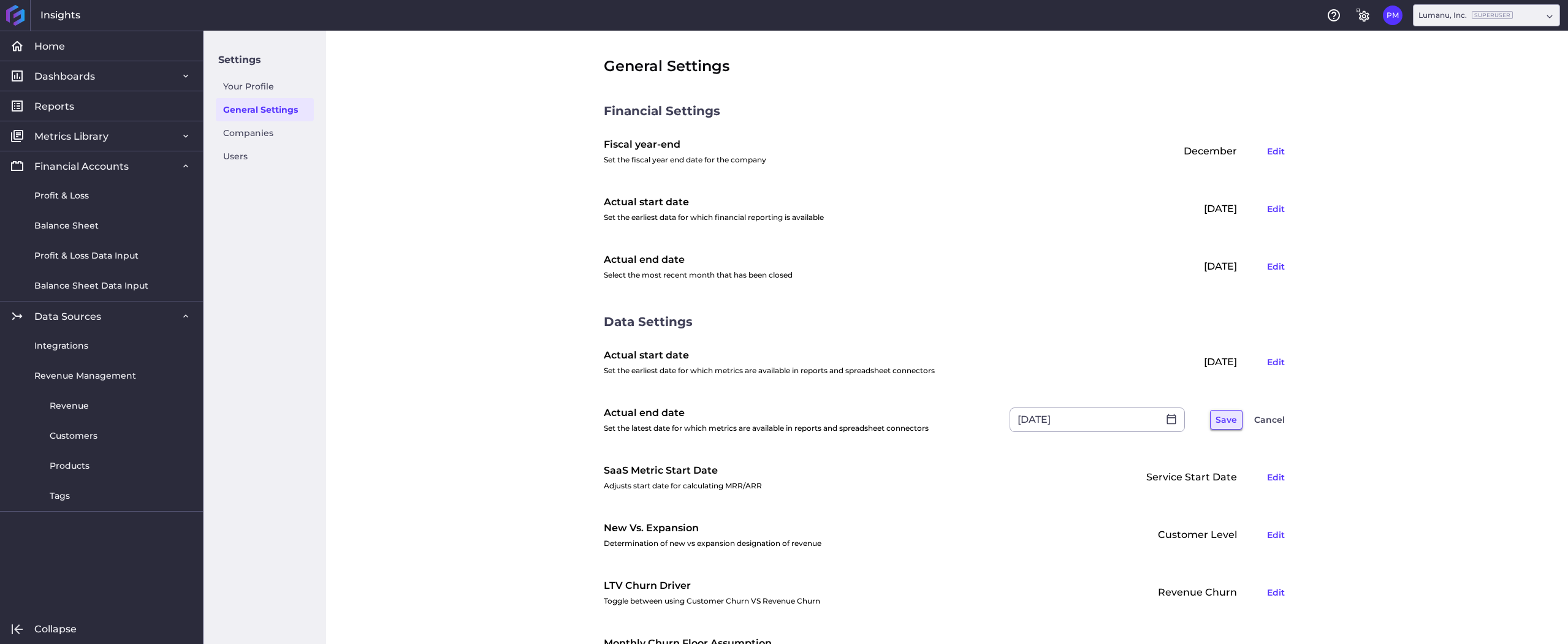
click at [1224, 421] on button "Save" at bounding box center [1226, 420] width 33 height 20
click at [1270, 421] on button "Edit" at bounding box center [1276, 420] width 29 height 20
click at [1089, 419] on input "[DATE]" at bounding box center [1084, 420] width 148 height 23
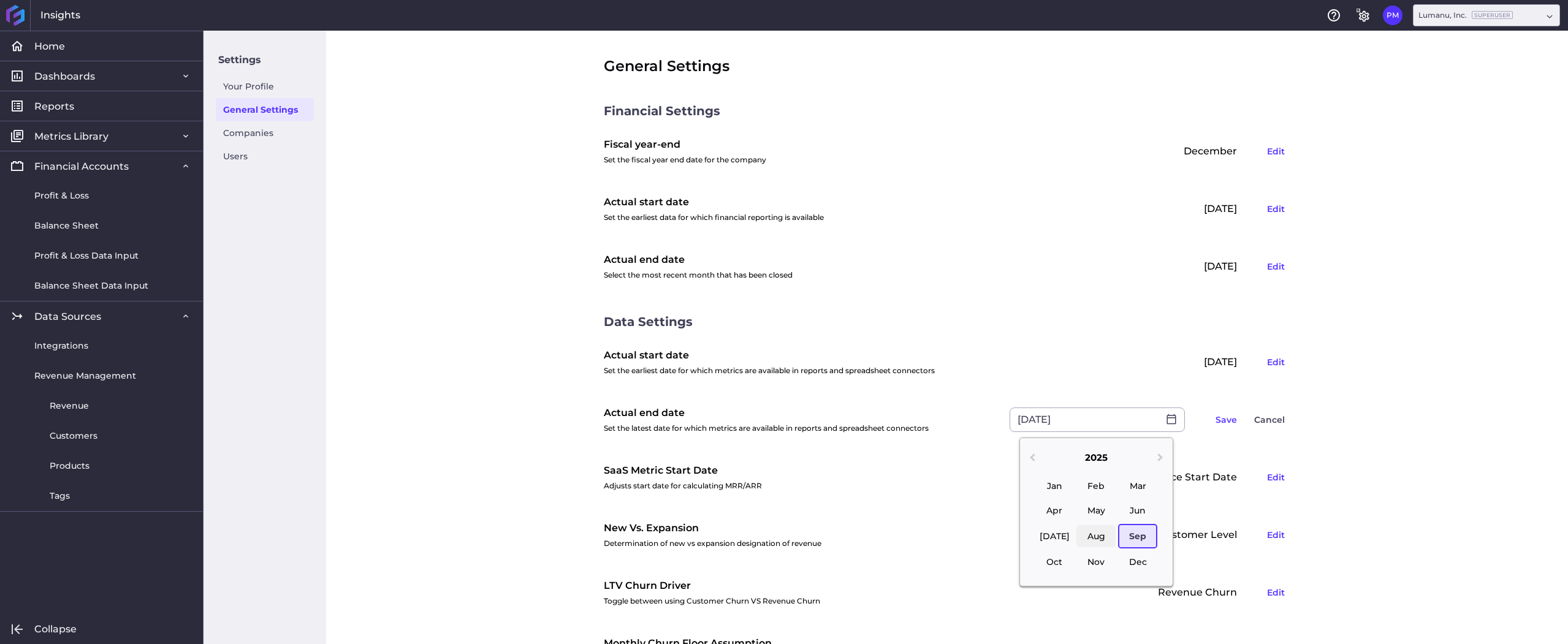
click at [1096, 534] on div "Aug" at bounding box center [1096, 536] width 39 height 22
type input "[DATE]"
click at [1382, 390] on div "General Settings Financial Settings Fiscal year-end Set the fiscal year end dat…" at bounding box center [947, 337] width 1242 height 614
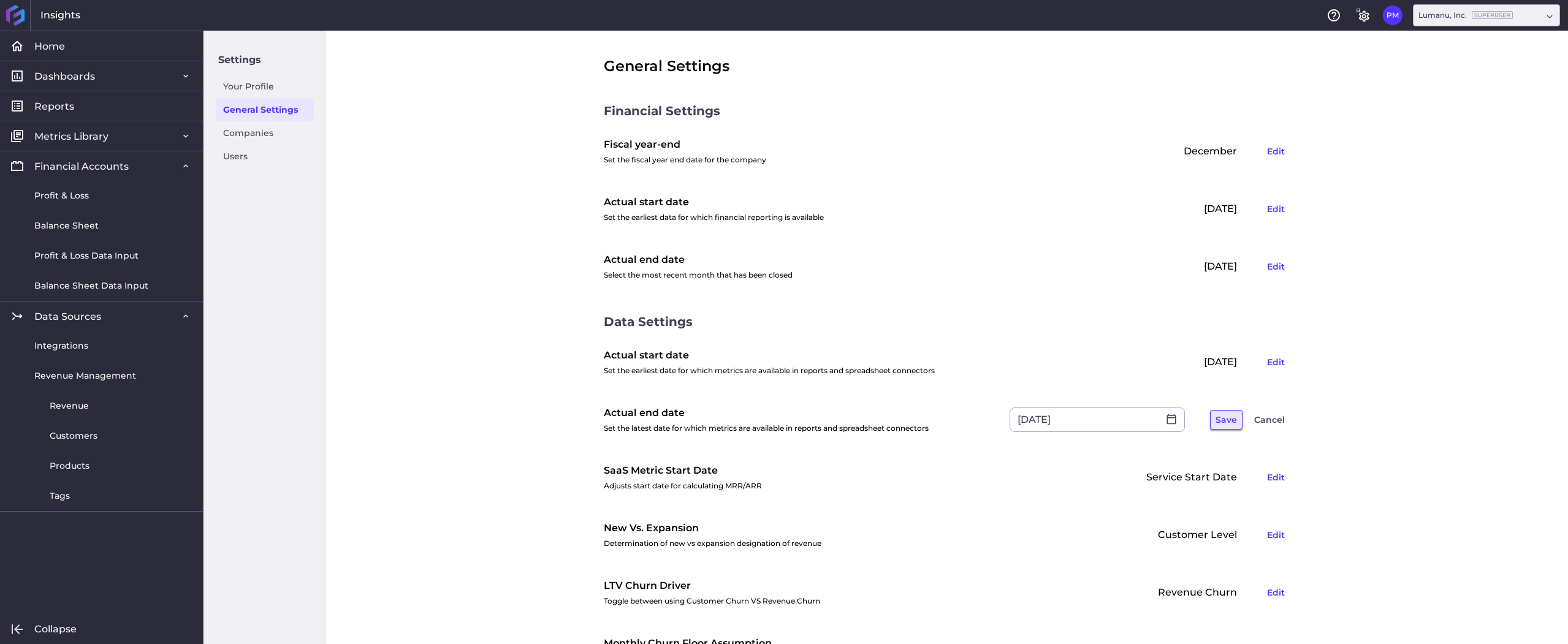
click at [1219, 419] on button "Save" at bounding box center [1226, 420] width 33 height 20
click at [1272, 264] on button "Edit" at bounding box center [1276, 266] width 29 height 20
click at [1086, 264] on input "[DATE]" at bounding box center [1084, 266] width 148 height 23
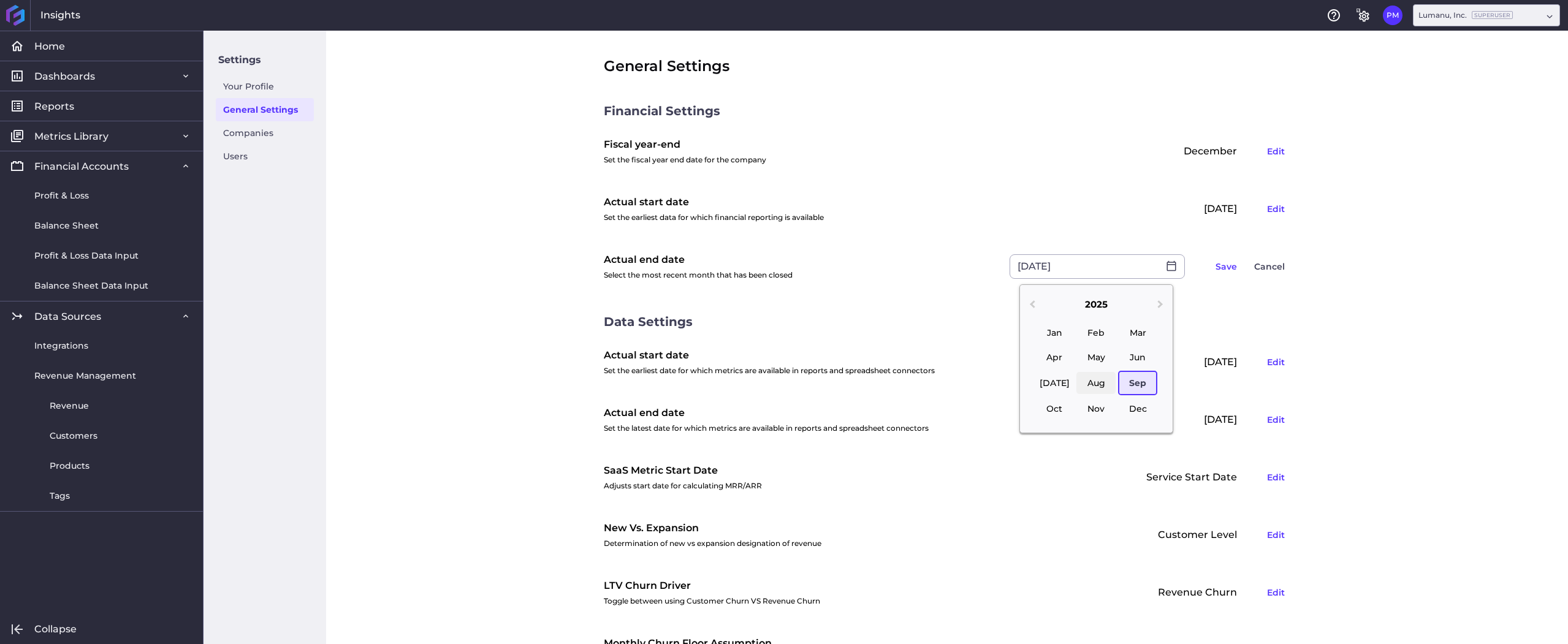
click at [1102, 383] on div "Aug" at bounding box center [1096, 383] width 39 height 22
type input "[DATE]"
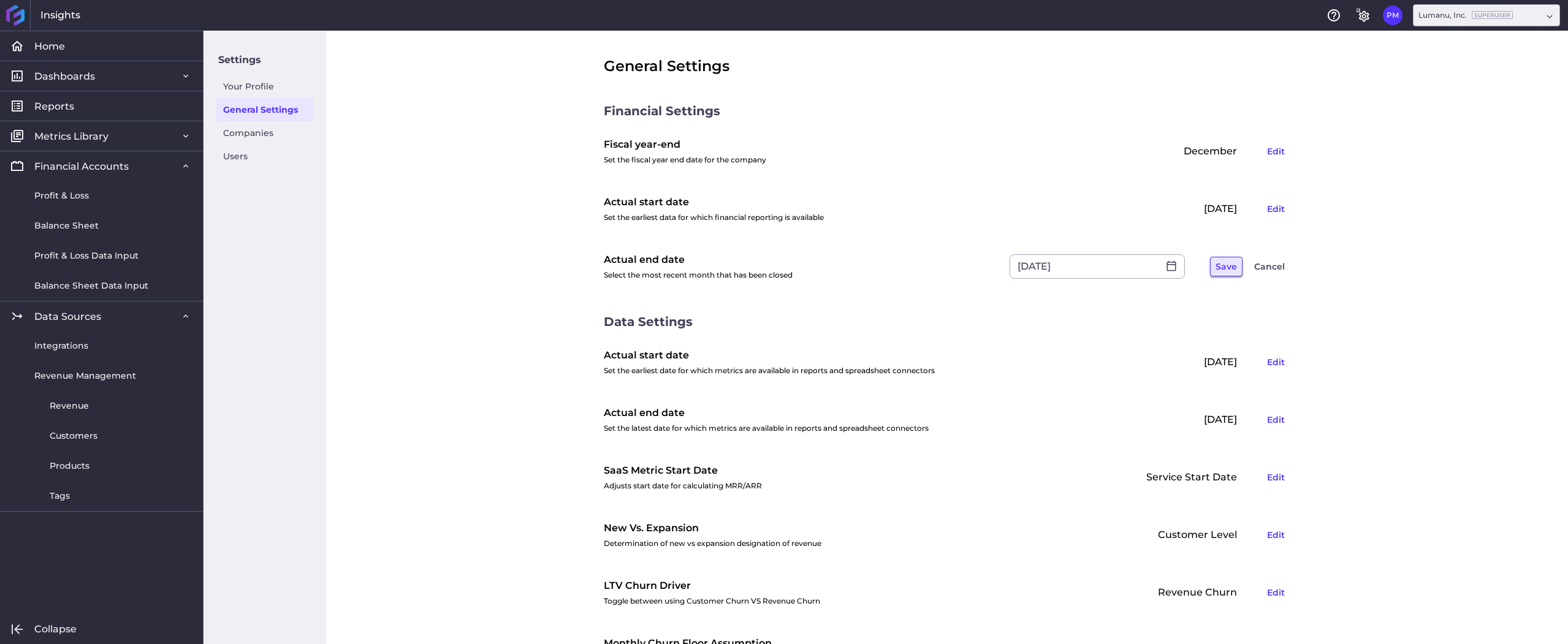
click at [1225, 265] on button "Save" at bounding box center [1226, 266] width 33 height 20
drag, startPoint x: 307, startPoint y: 264, endPoint x: 318, endPoint y: 235, distance: 31.0
click at [308, 264] on div "Settings Your Profile General Settings Companies Users" at bounding box center [265, 337] width 123 height 614
click at [1210, 259] on div "[DATE] Edit" at bounding box center [1192, 267] width 196 height 33
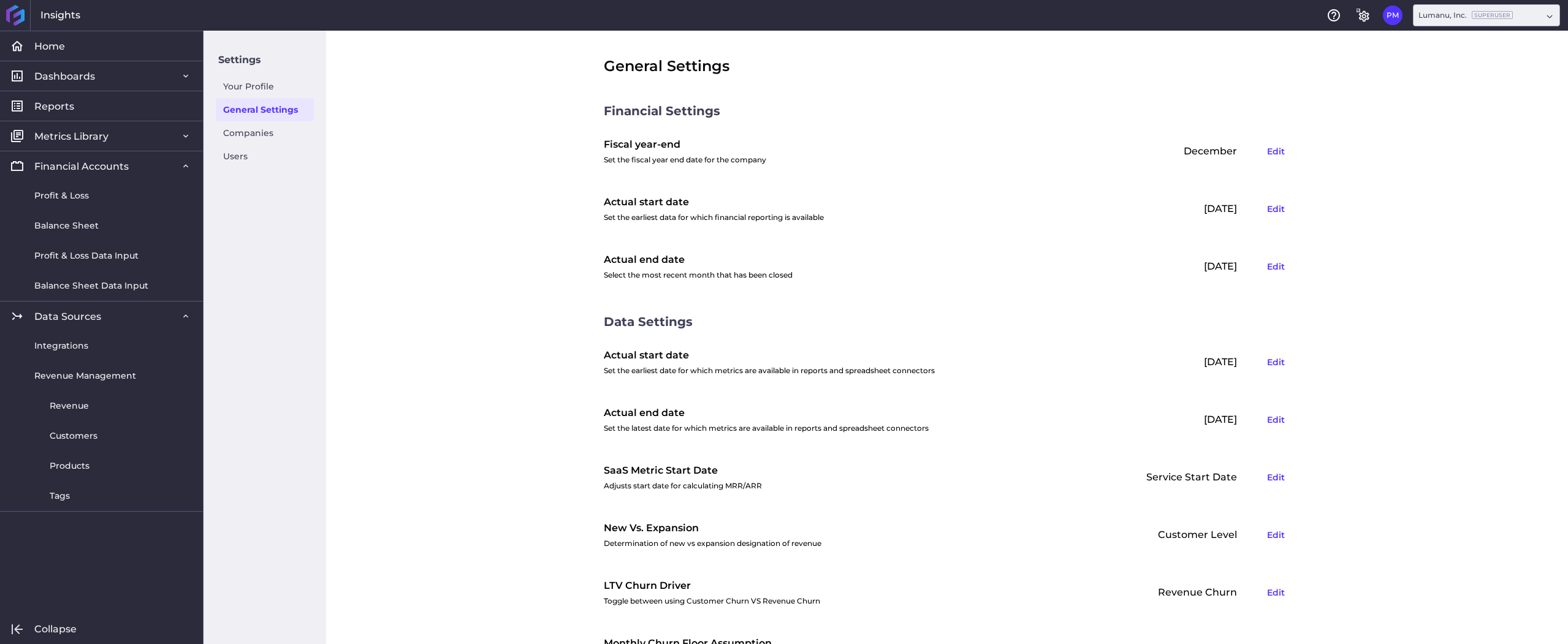
click at [512, 206] on div "General Settings Financial Settings Fiscal year-end Set the fiscal year end dat…" at bounding box center [947, 337] width 1242 height 614
